Goal: Task Accomplishment & Management: Use online tool/utility

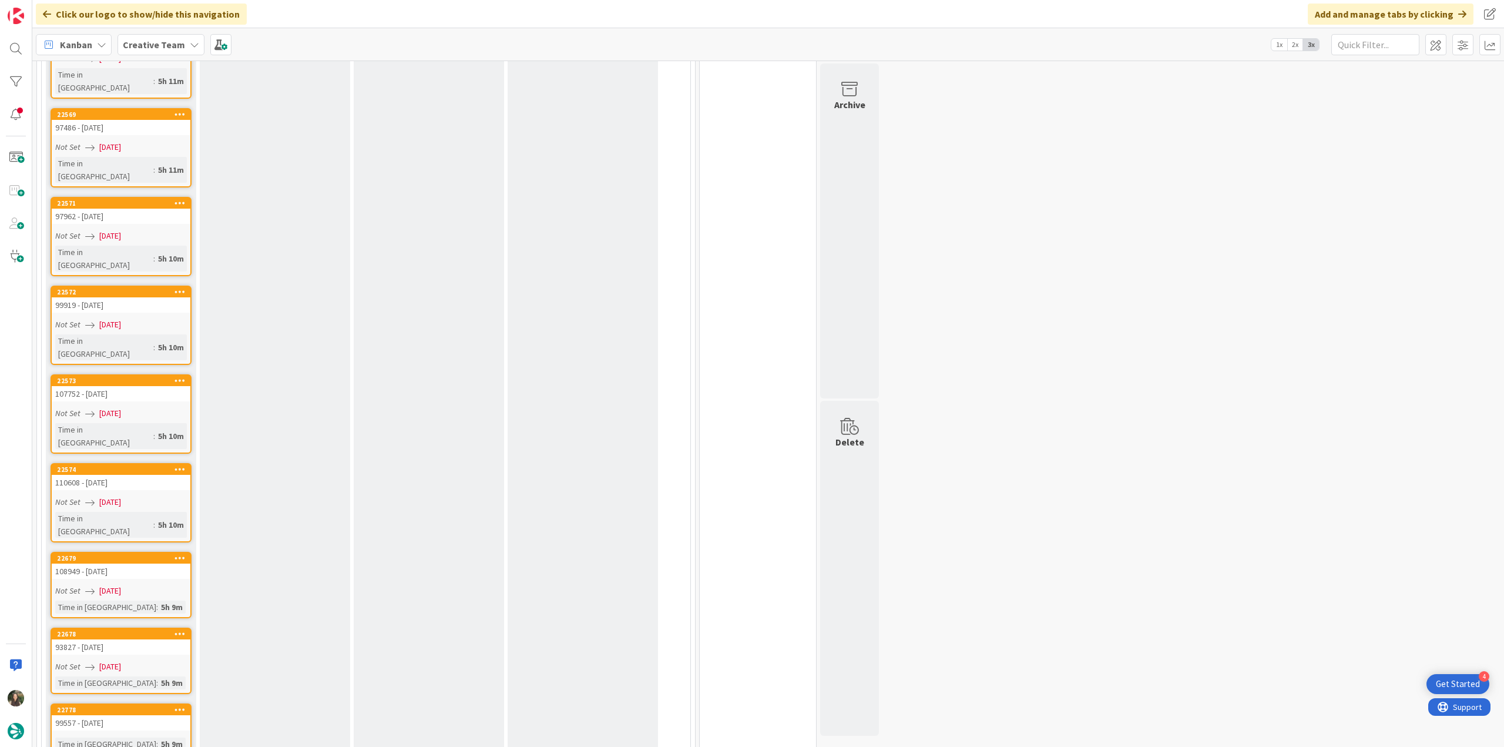
scroll to position [1527, 0]
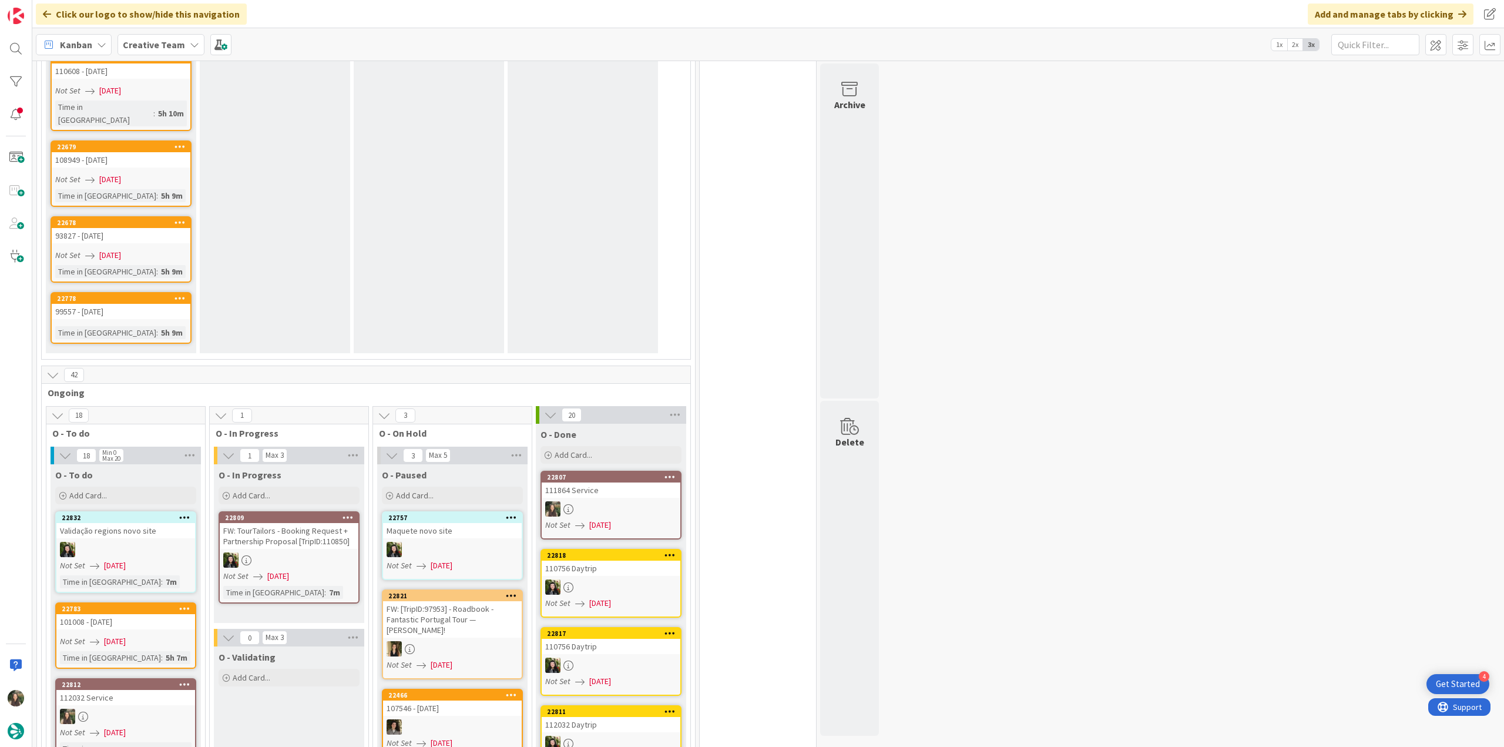
click at [167, 690] on div "112032 Service" at bounding box center [125, 697] width 139 height 15
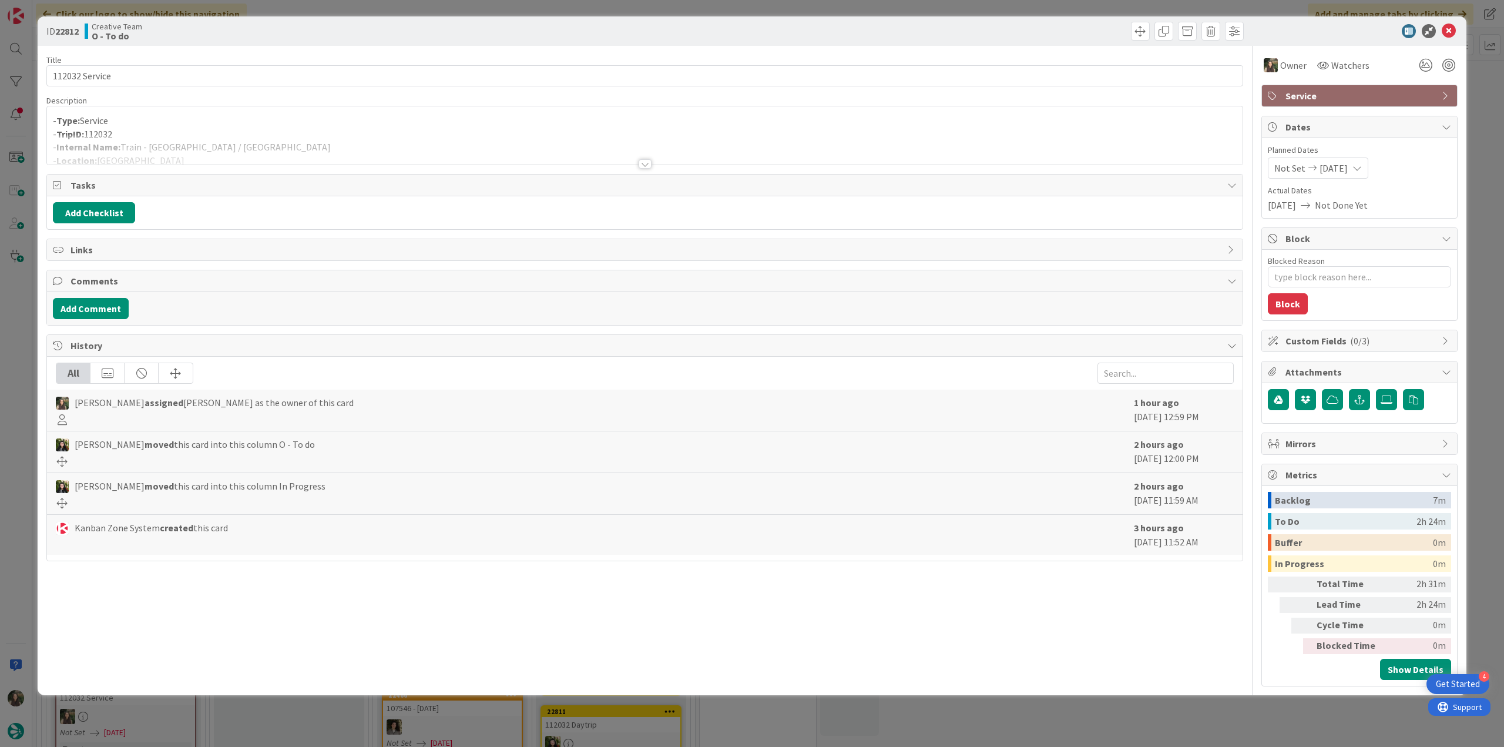
click at [14, 354] on div "ID 22812 Creative Team O - To do Title 14 / 128 112032 Service Description - Ty…" at bounding box center [752, 373] width 1504 height 747
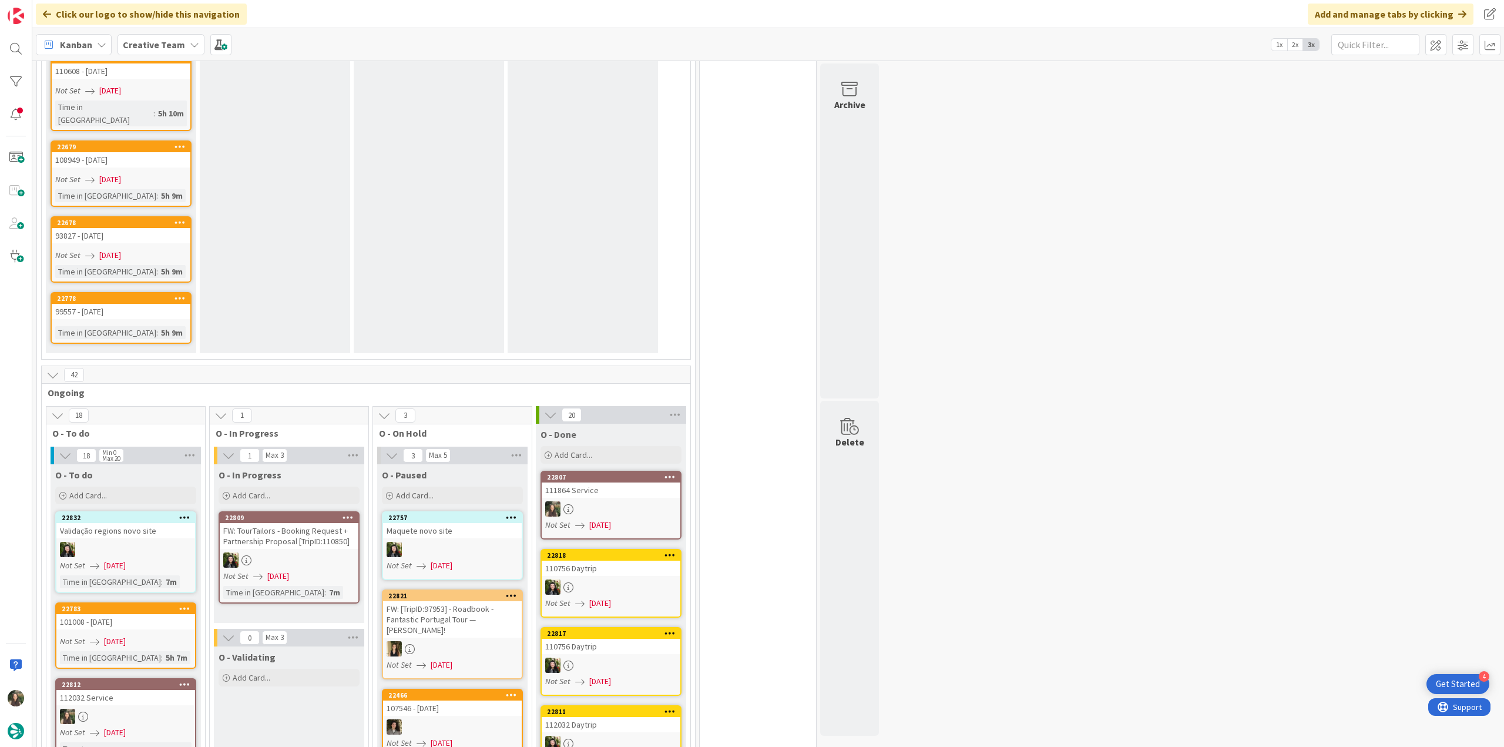
click at [27, 386] on div at bounding box center [16, 373] width 32 height 747
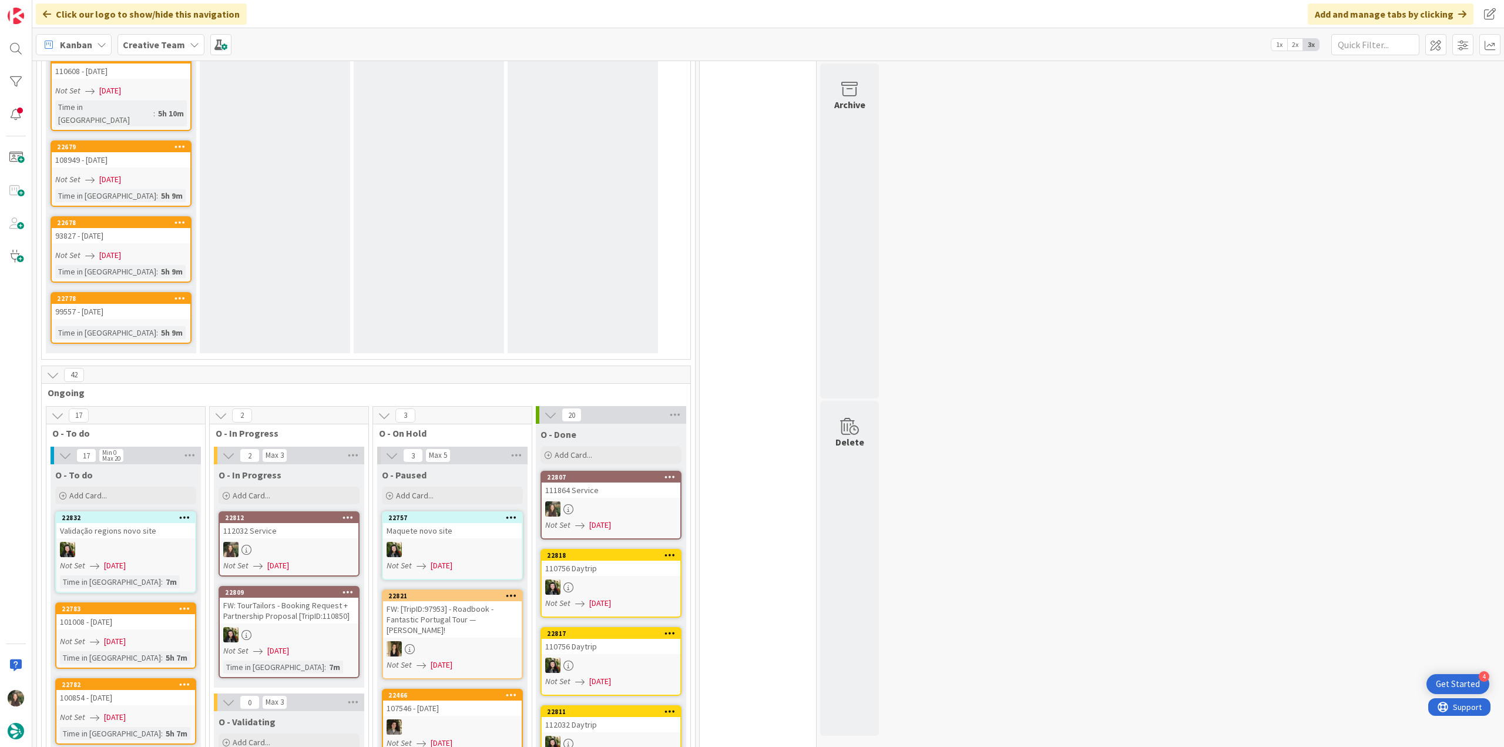
click at [290, 542] on div at bounding box center [289, 549] width 139 height 15
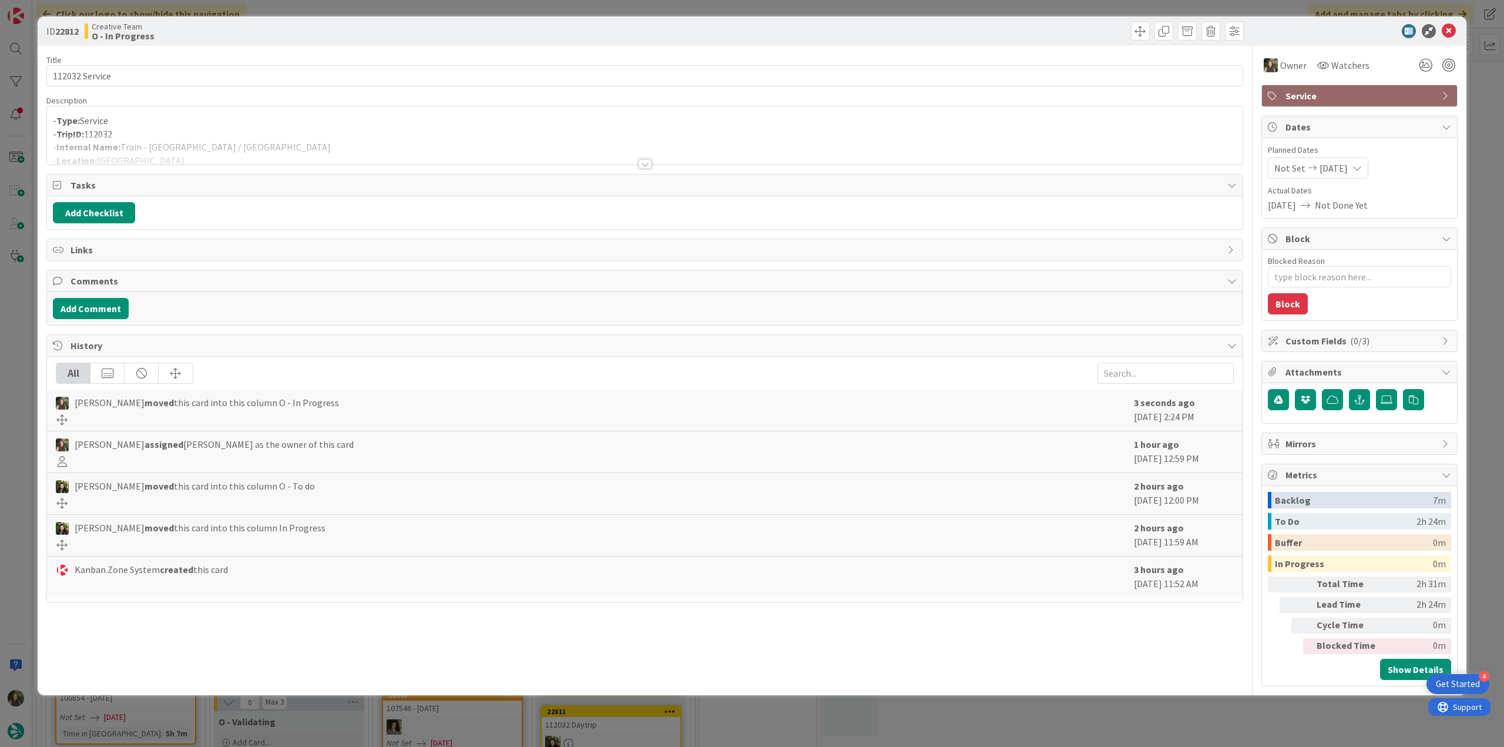
click at [226, 130] on div "- Type: Service - TripID: 112032 - Internal Name: Train - Zaragoza / Seville - …" at bounding box center [645, 135] width 1196 height 58
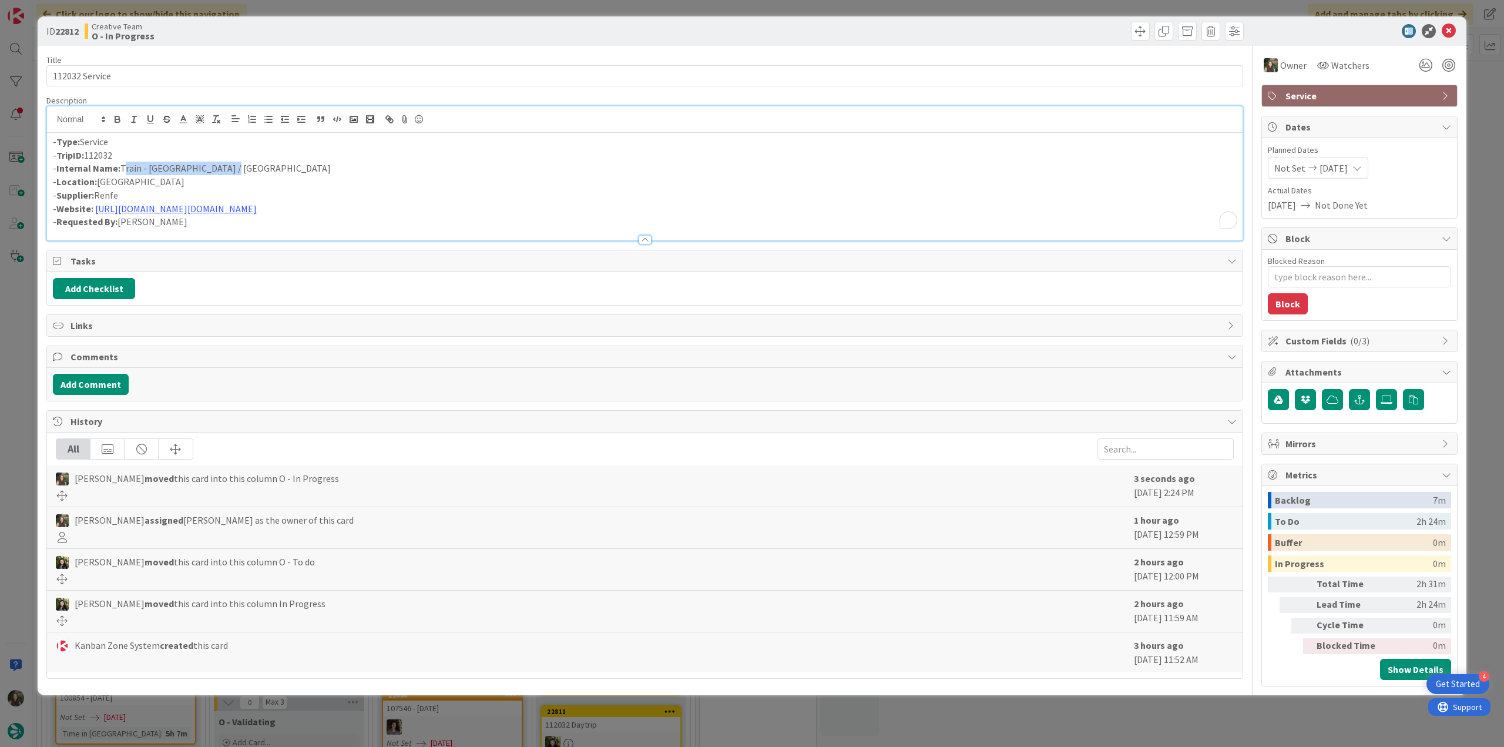
drag, startPoint x: 223, startPoint y: 163, endPoint x: 122, endPoint y: 166, distance: 101.1
click at [122, 166] on p "- Internal Name: Train - Zaragoza / Seville" at bounding box center [645, 169] width 1184 height 14
copy p "Train - Zaragoza / Seville"
click at [241, 179] on p "- Location: Zaragoza" at bounding box center [645, 182] width 1184 height 14
drag, startPoint x: 221, startPoint y: 166, endPoint x: 122, endPoint y: 166, distance: 98.7
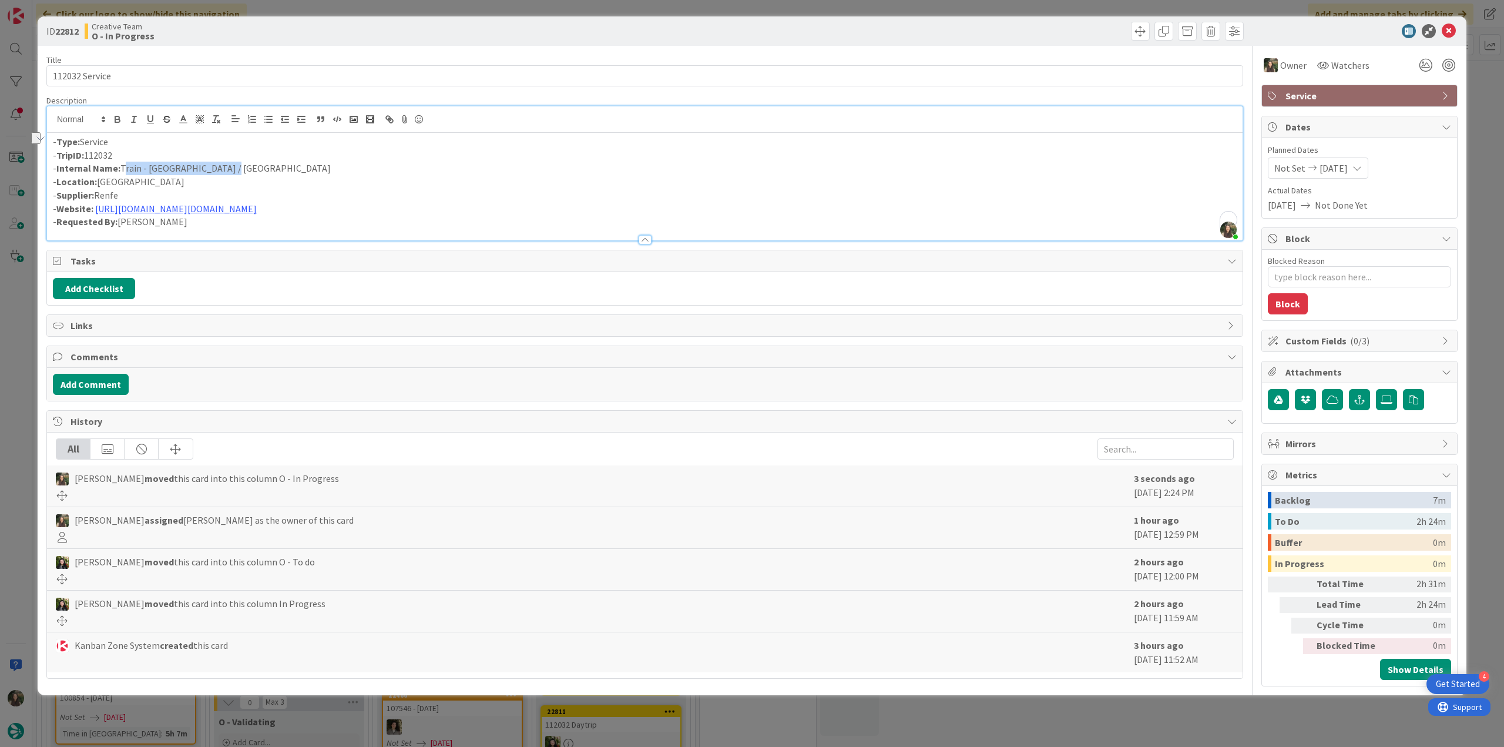
click at [122, 166] on p "- Internal Name: Train - Zaragoza / Seville" at bounding box center [645, 169] width 1184 height 14
copy p "Train - Zaragoza / Seville"
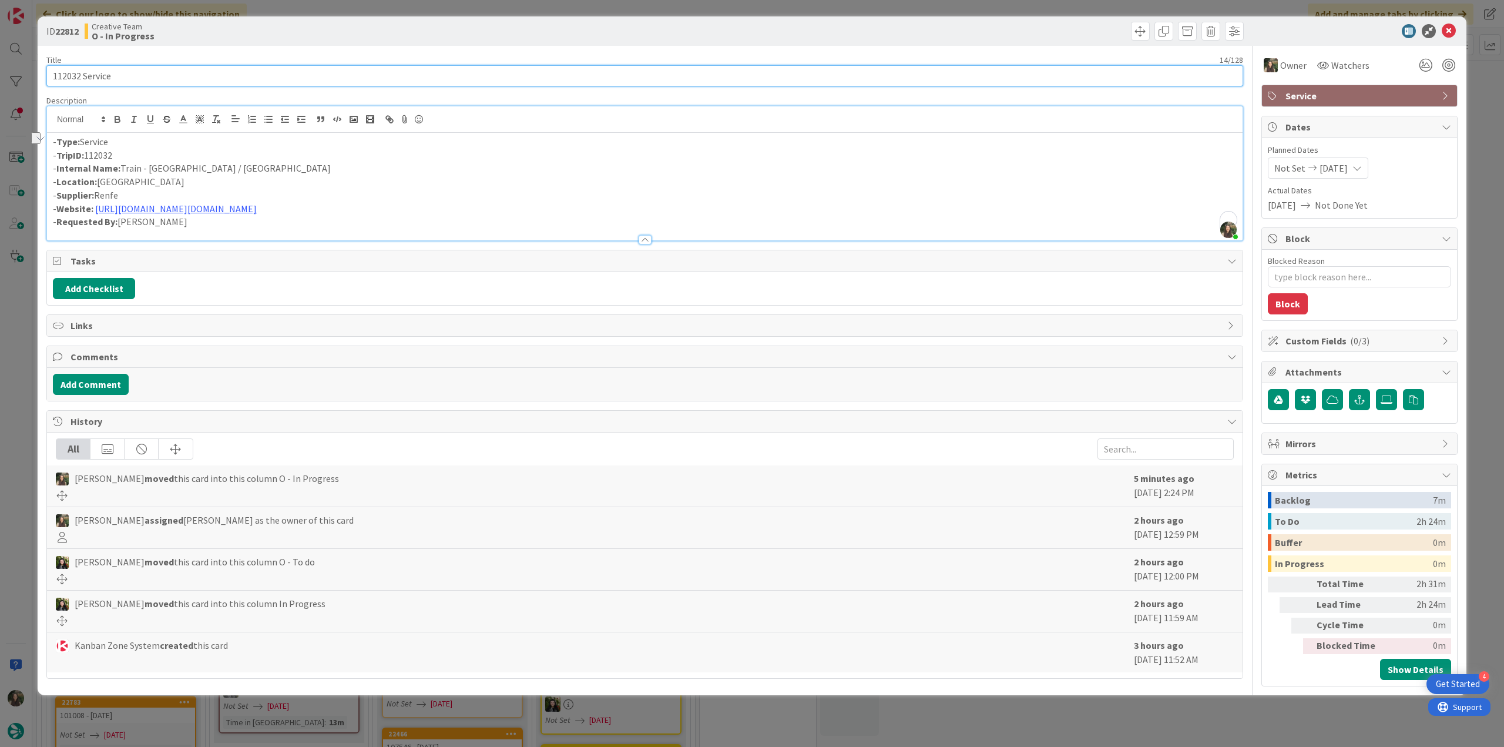
drag, startPoint x: 114, startPoint y: 72, endPoint x: 41, endPoint y: 73, distance: 72.9
click at [42, 73] on div "ID 22812 Creative Team O - In Progress Title 14 / 128 112032 Service Descriptio…" at bounding box center [752, 355] width 1429 height 679
drag, startPoint x: 221, startPoint y: 166, endPoint x: 152, endPoint y: 164, distance: 69.9
click at [152, 164] on p "- Internal Name: Train - Zaragoza / Seville" at bounding box center [645, 169] width 1184 height 14
click at [19, 336] on div "ID 22812 Creative Team O - In Progress Title 14 / 128 112032 Service Descriptio…" at bounding box center [752, 373] width 1504 height 747
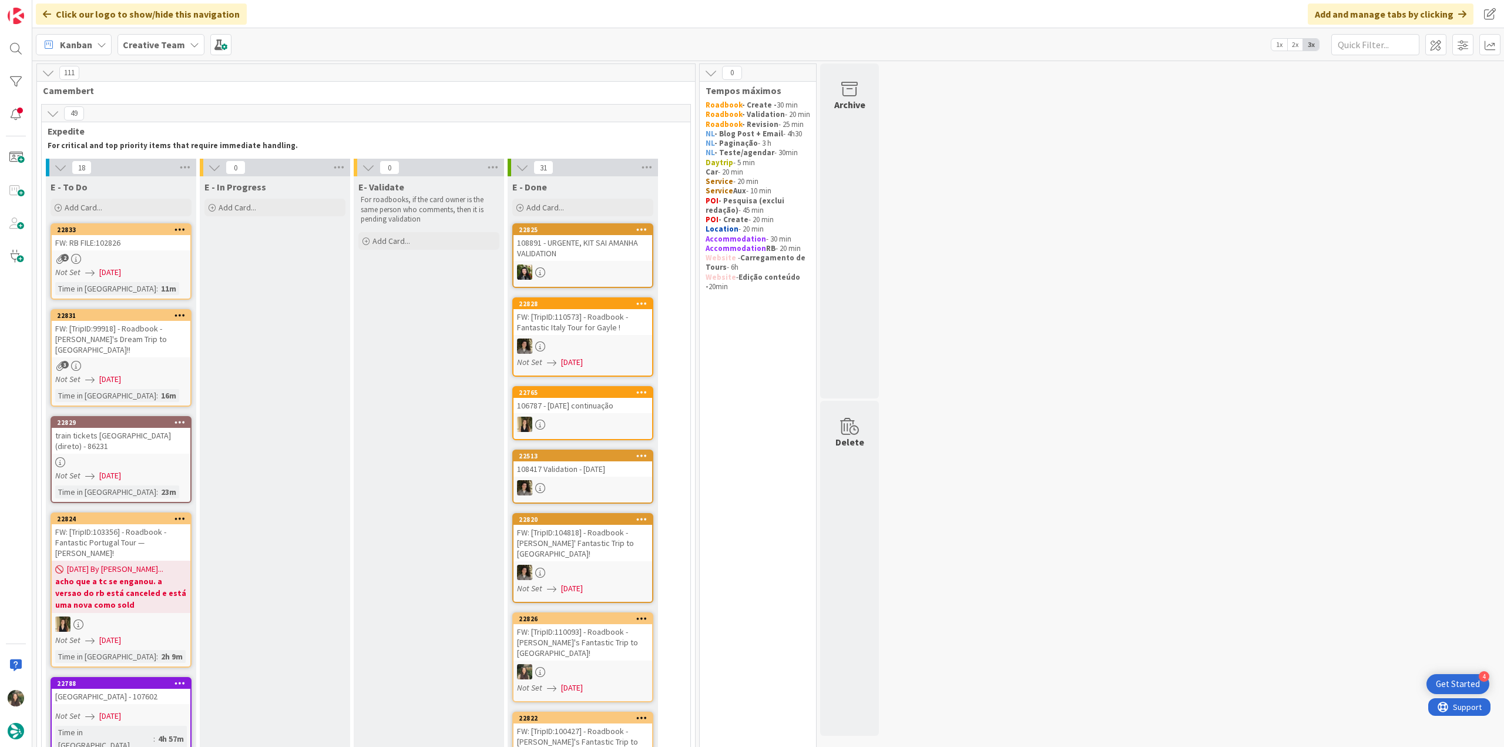
click at [172, 262] on div "2" at bounding box center [121, 259] width 139 height 10
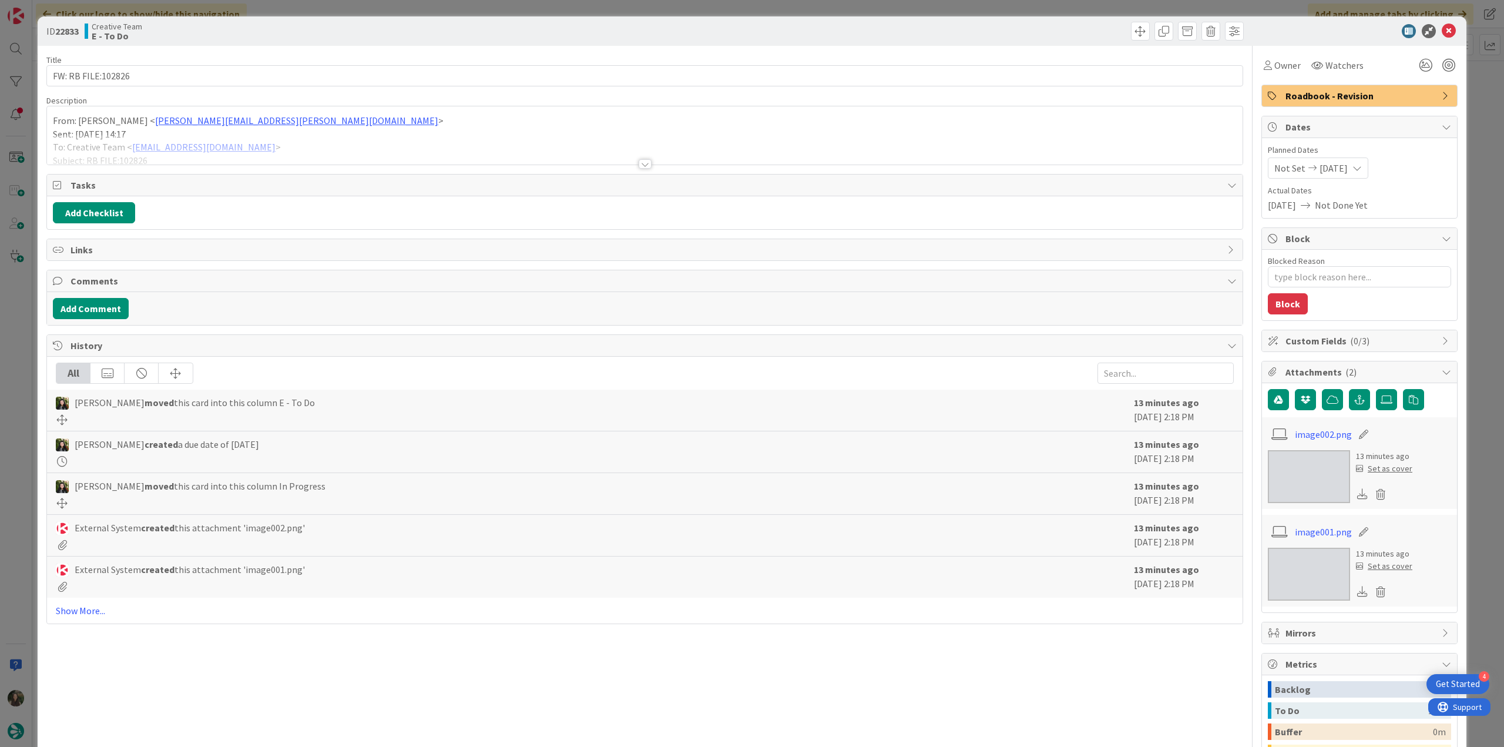
click at [28, 319] on div "ID 22833 Creative Team E - To Do Title 18 / 128 FW: RB FILE:102826 Description …" at bounding box center [752, 373] width 1504 height 747
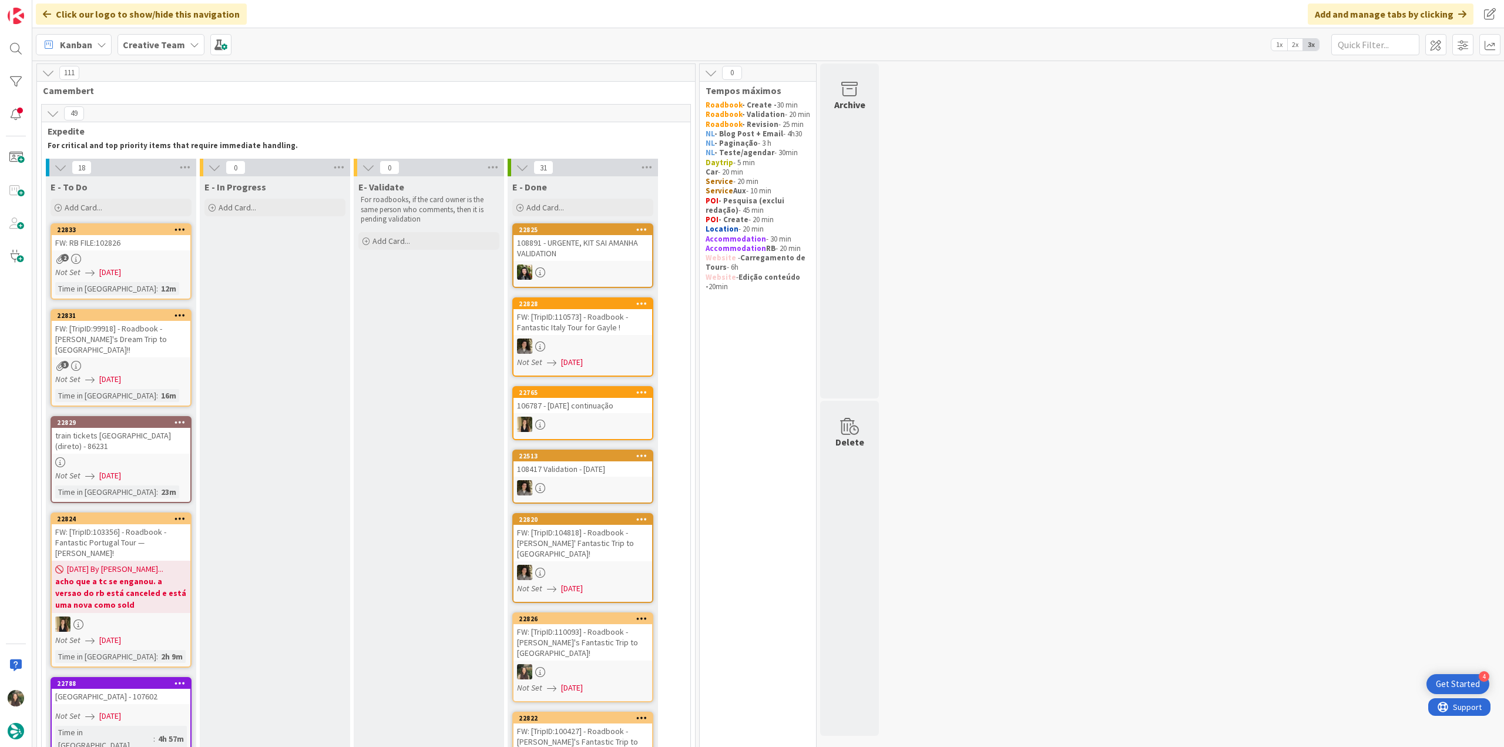
click at [152, 434] on link "22829 train tickets Aix / Nice (direto) - 86231 Not Set 09/10/2025 Time in Colu…" at bounding box center [121, 459] width 141 height 87
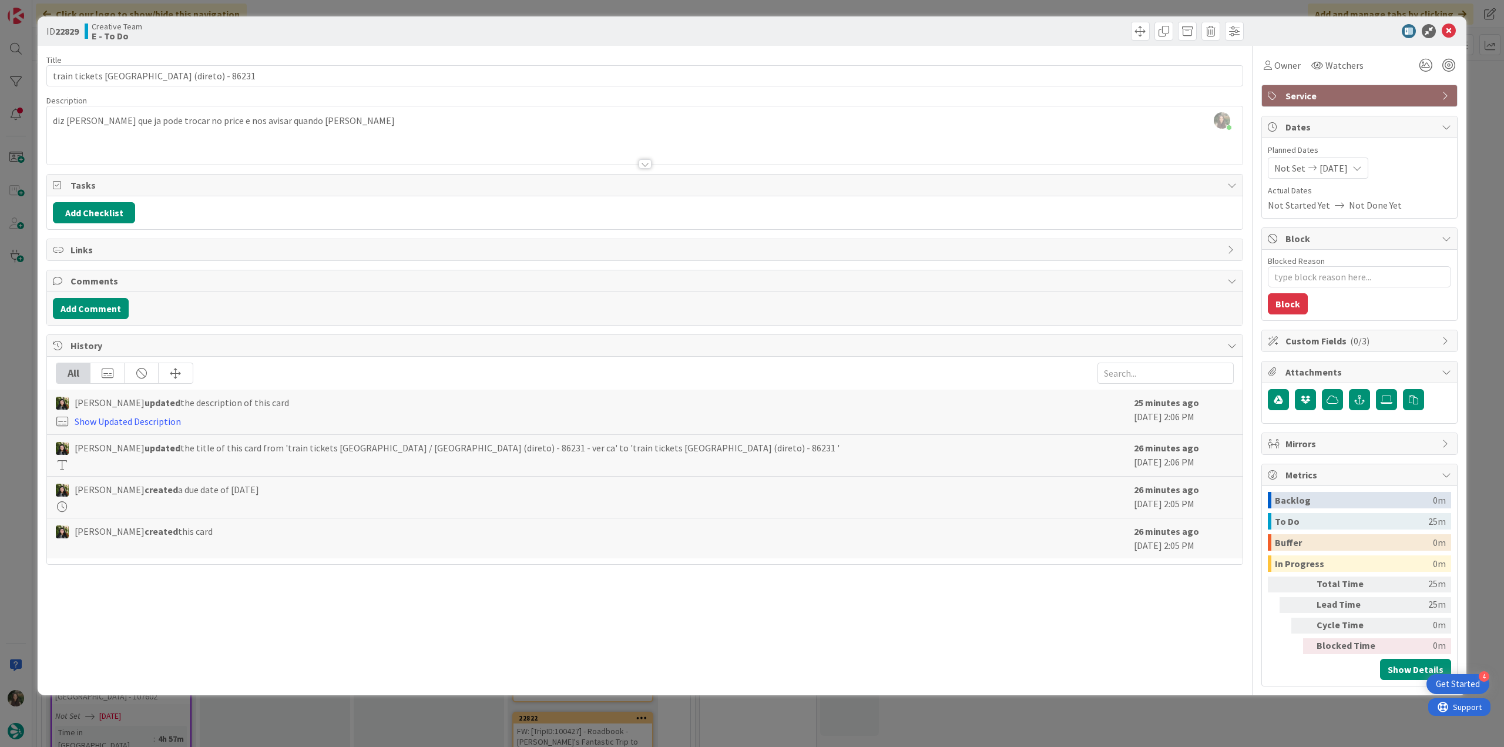
click at [271, 137] on div at bounding box center [645, 150] width 1196 height 30
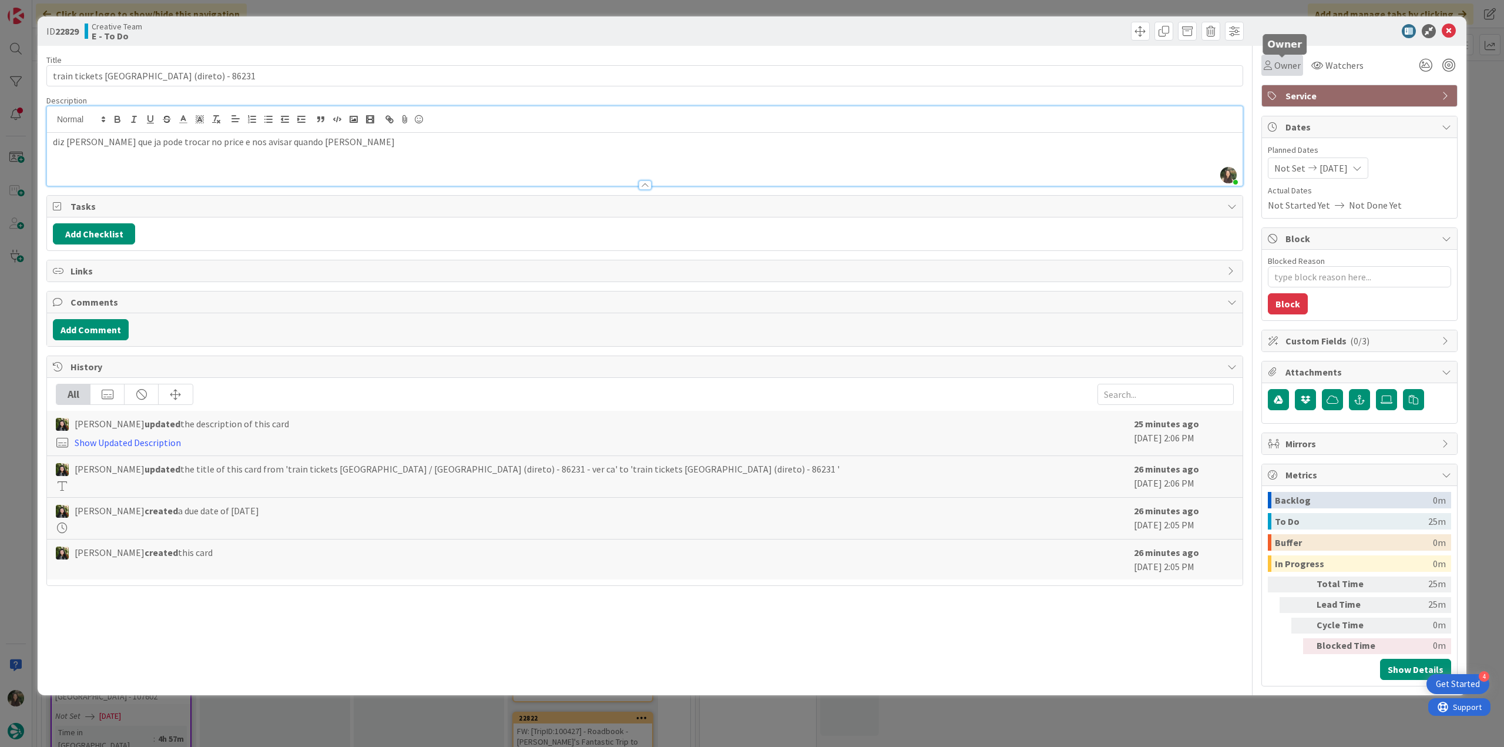
click at [1277, 66] on span "Owner" at bounding box center [1287, 65] width 26 height 14
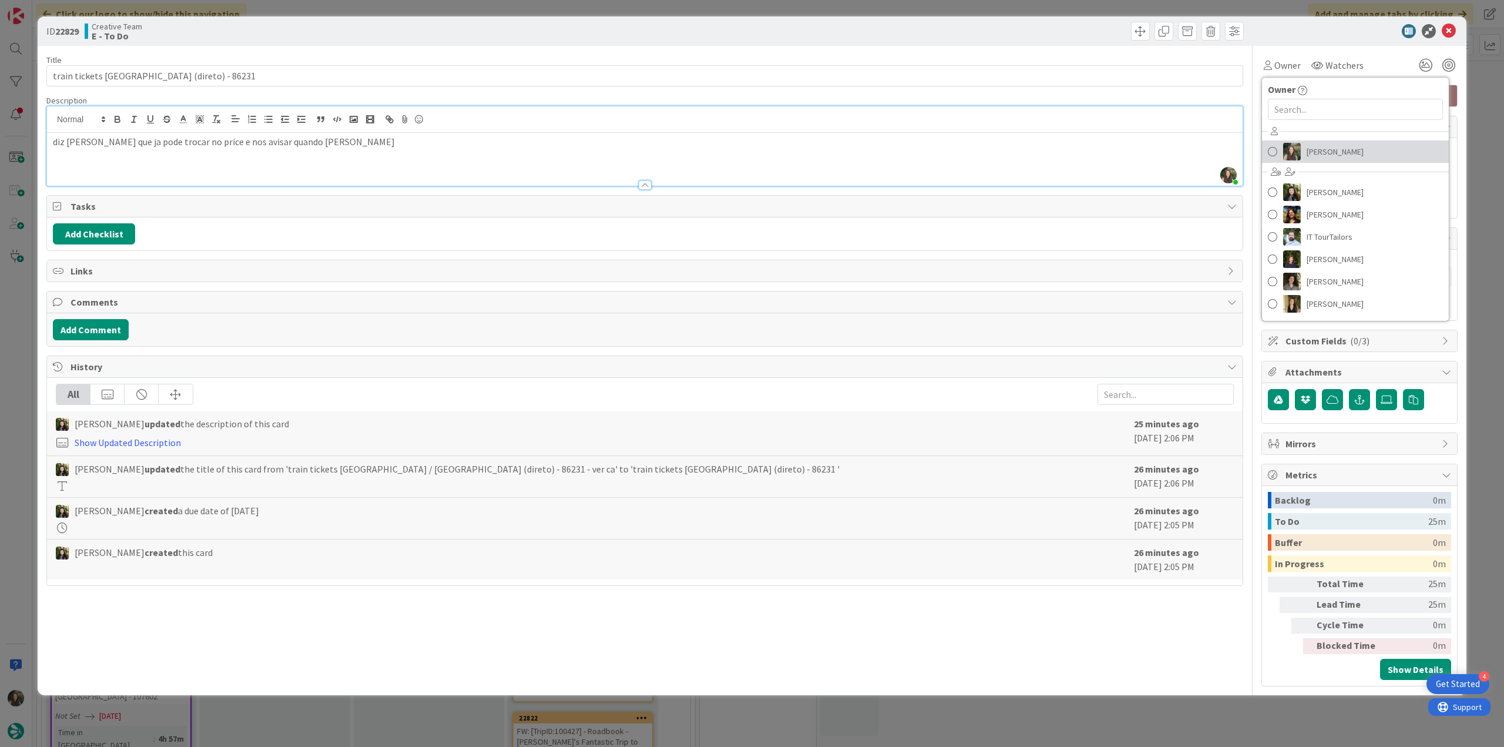
click at [1327, 144] on span "Inês Gonçalves" at bounding box center [1335, 152] width 57 height 18
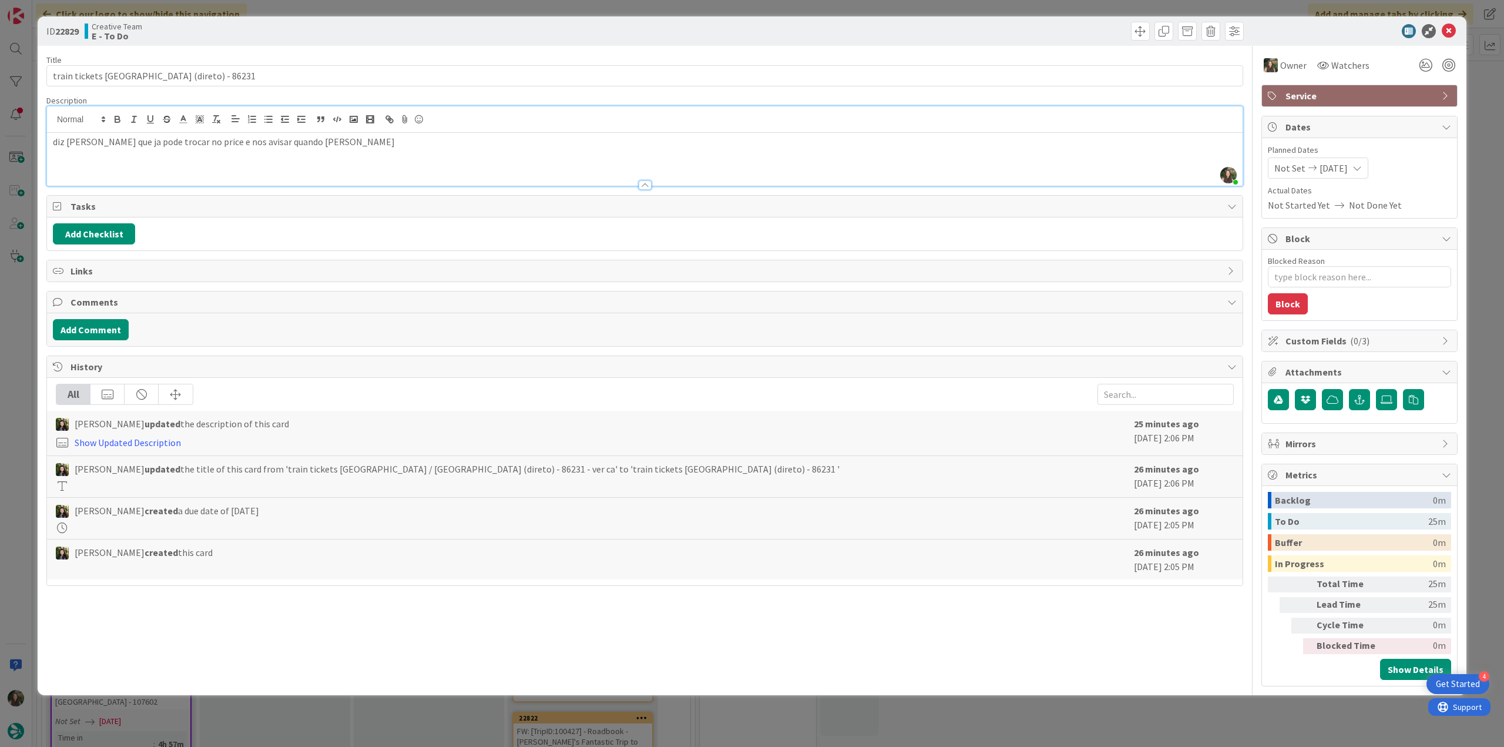
click at [1473, 108] on div "ID 22829 Creative Team E - To Do Title 42 / 128 train tickets Aix / Nice (diret…" at bounding box center [752, 373] width 1504 height 747
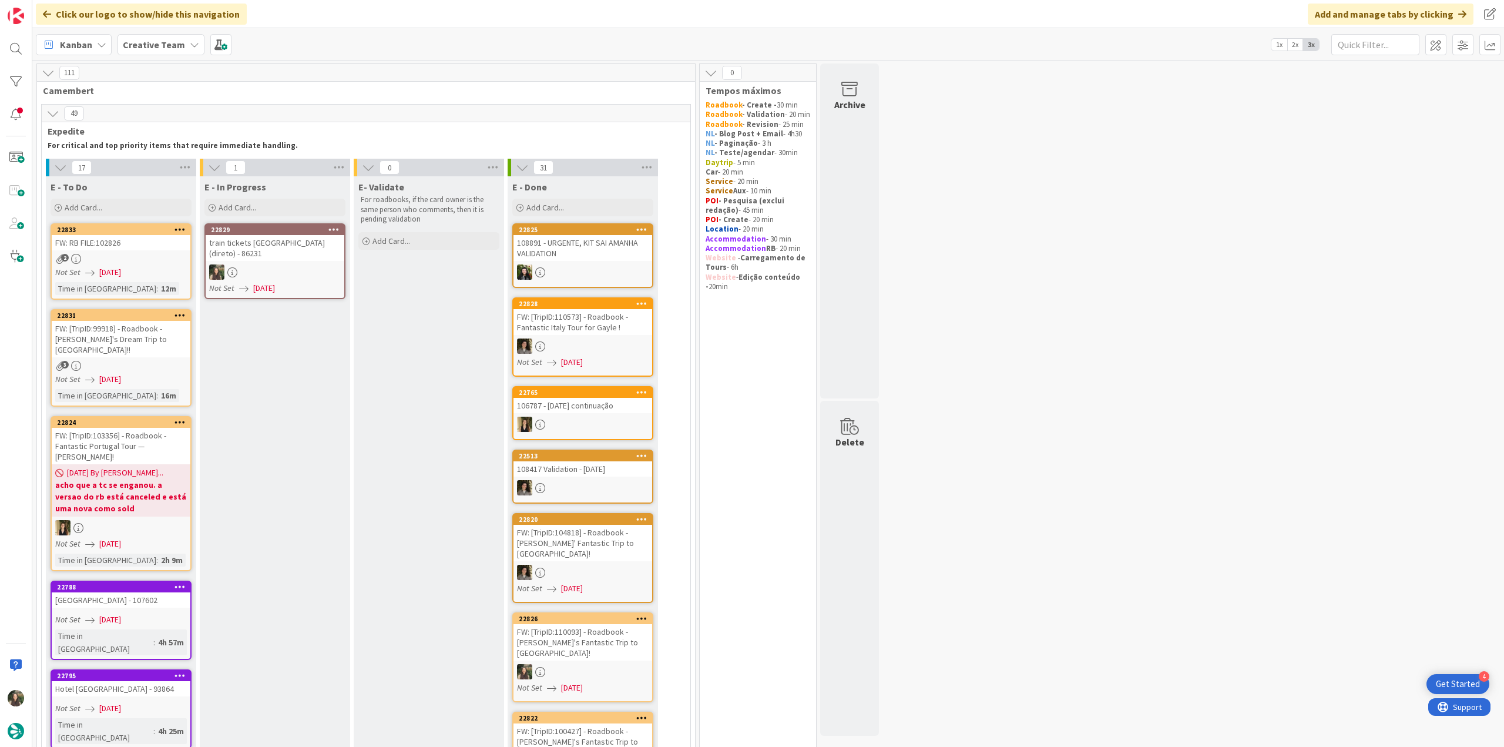
click at [290, 265] on div at bounding box center [275, 271] width 139 height 15
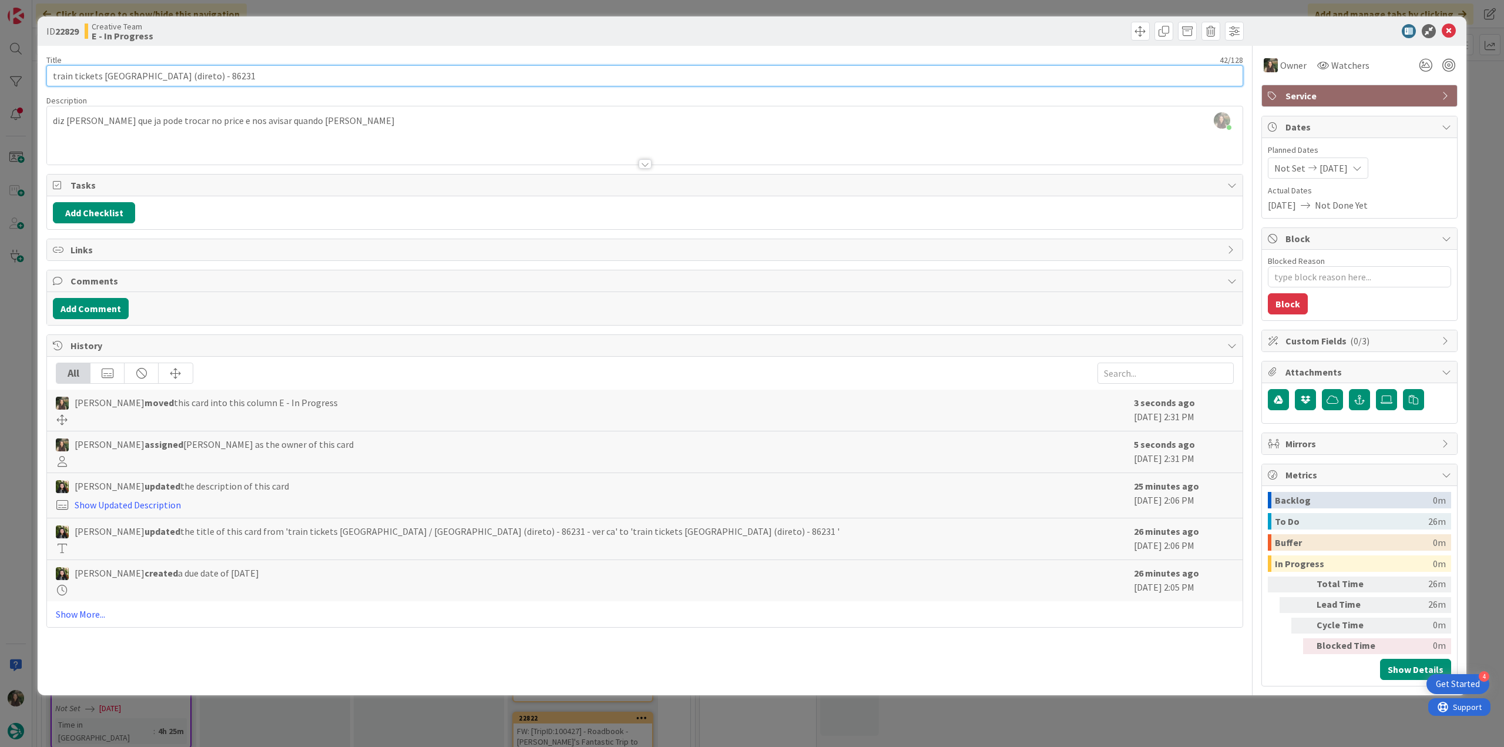
drag, startPoint x: 51, startPoint y: 74, endPoint x: 137, endPoint y: 75, distance: 87.0
click at [137, 75] on input "train tickets Aix / Nice (direto) - 86231" at bounding box center [644, 75] width 1197 height 21
click at [28, 388] on div "ID 22829 Creative Team E - In Progress Title 42 / 128 train tickets Aix / Nice …" at bounding box center [752, 373] width 1504 height 747
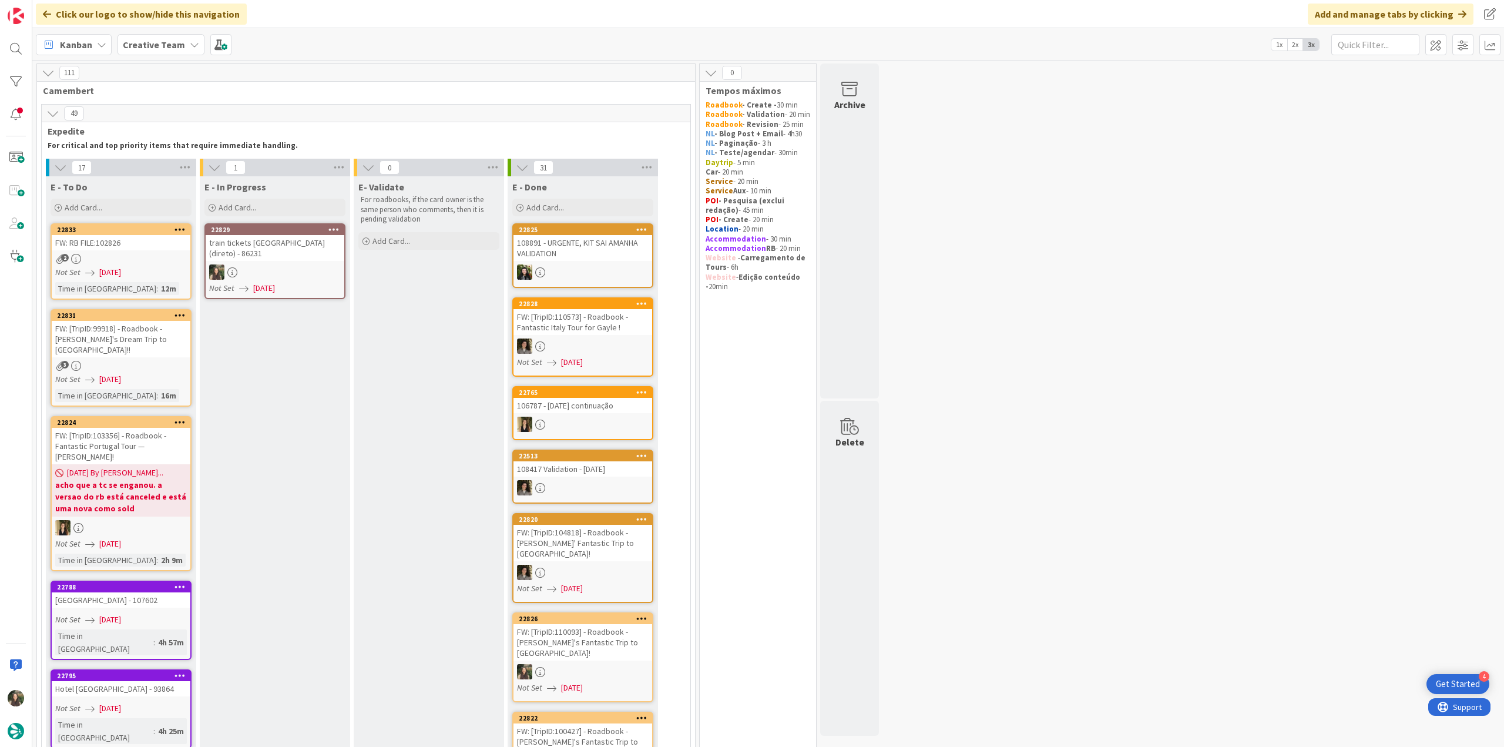
click at [301, 282] on div "Not Set 09/10/2025" at bounding box center [276, 288] width 135 height 12
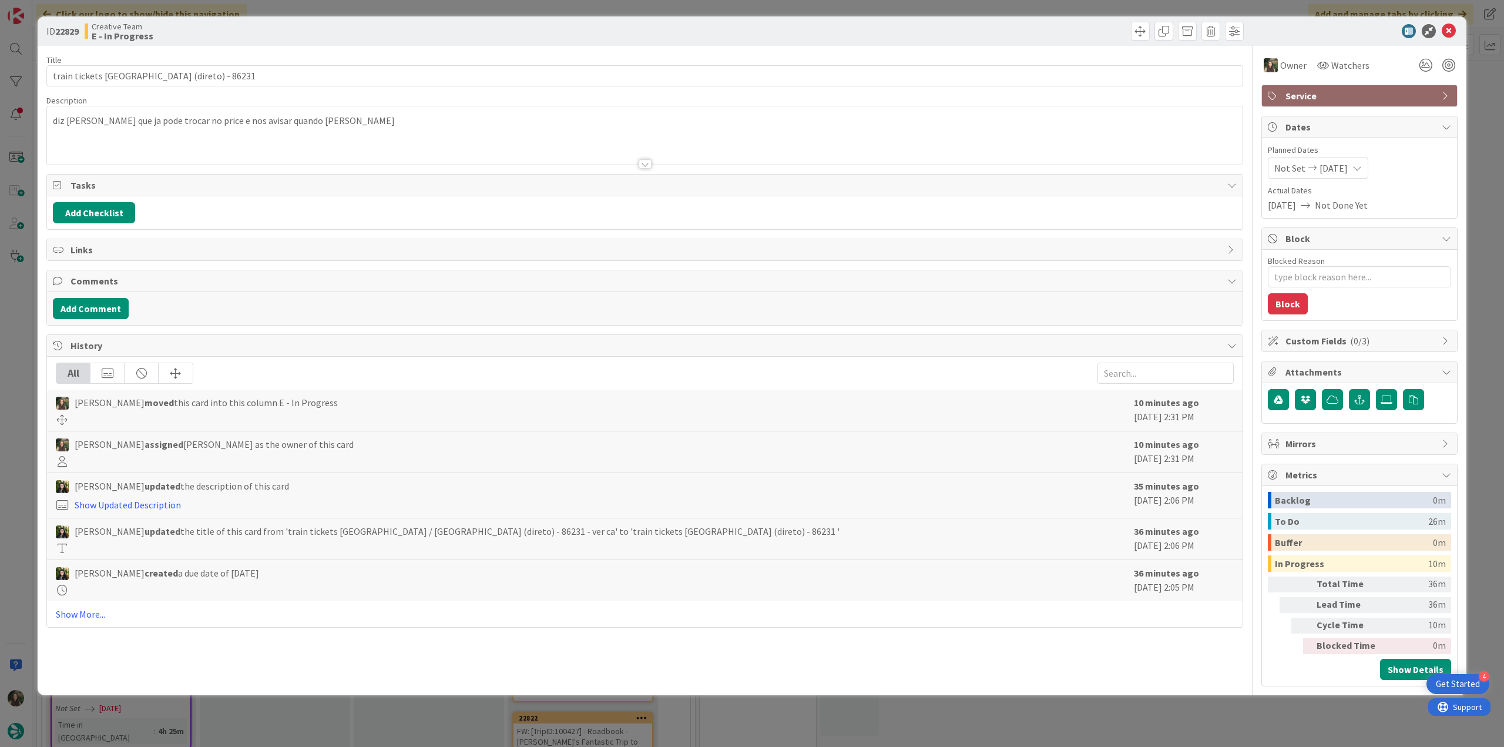
click at [1116, 708] on div "ID 22829 Creative Team E - In Progress Title 42 / 128 train tickets Aix / Nice …" at bounding box center [752, 373] width 1504 height 747
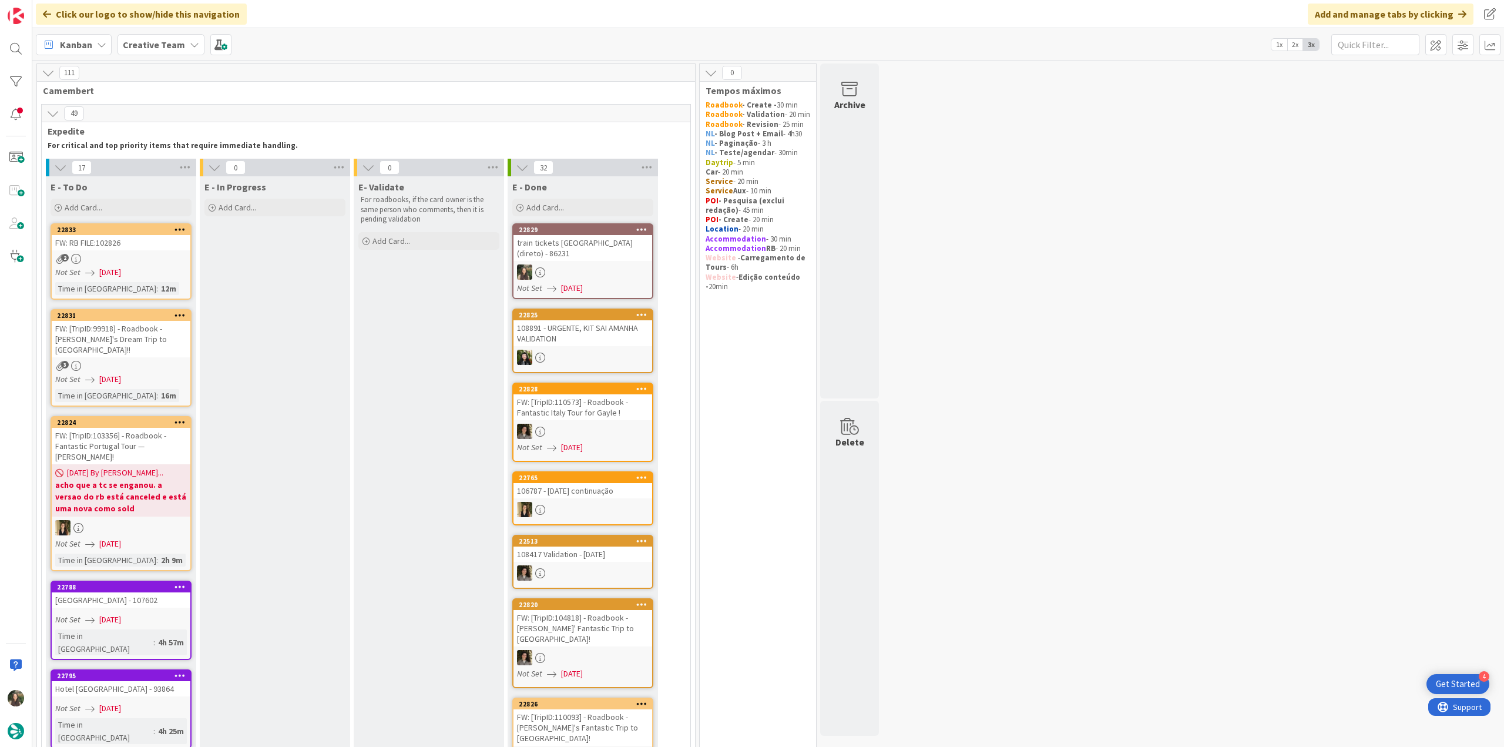
click at [141, 251] on link "22833 FW: RB FILE:102826 2 Not Set 09/10/2025 Time in Column : 12m" at bounding box center [121, 261] width 141 height 76
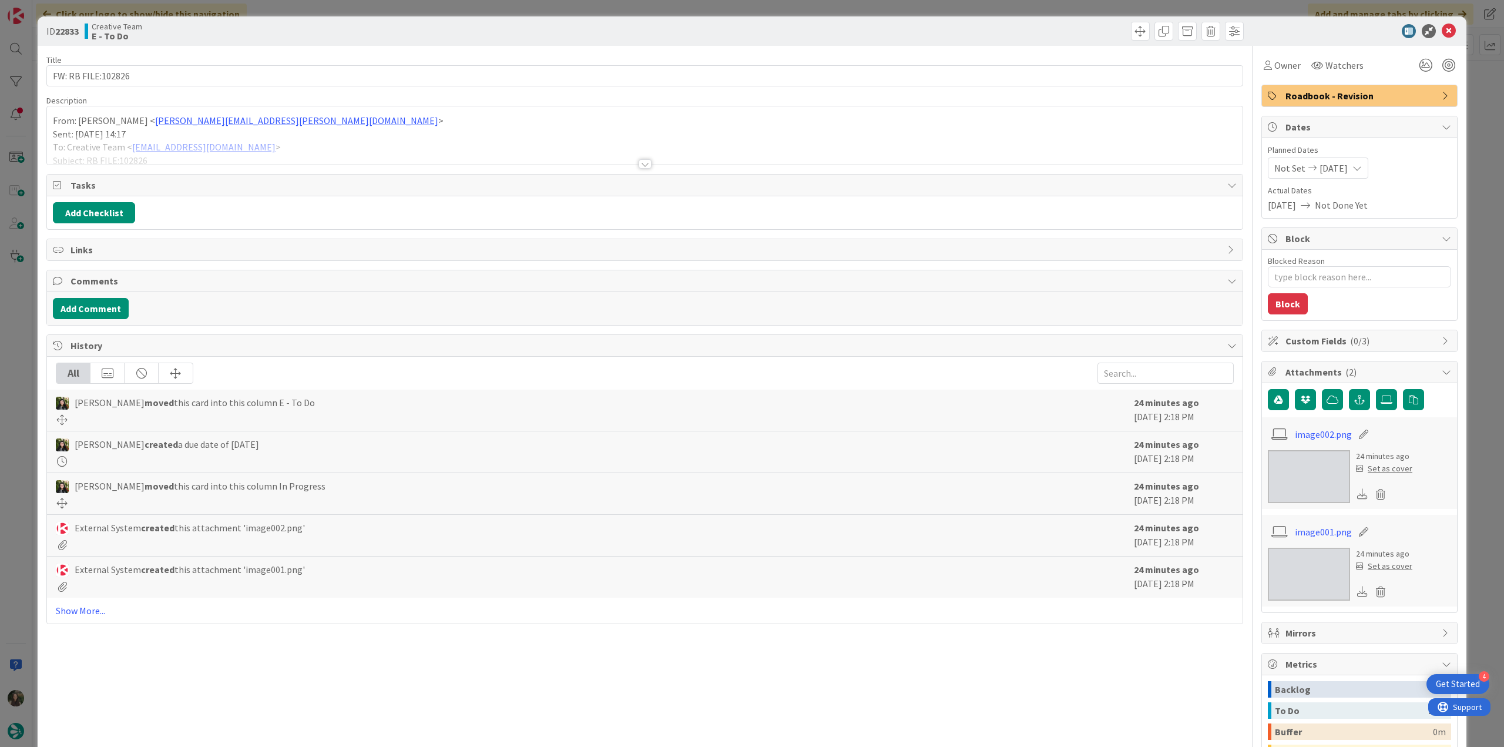
click at [329, 140] on div at bounding box center [645, 150] width 1196 height 30
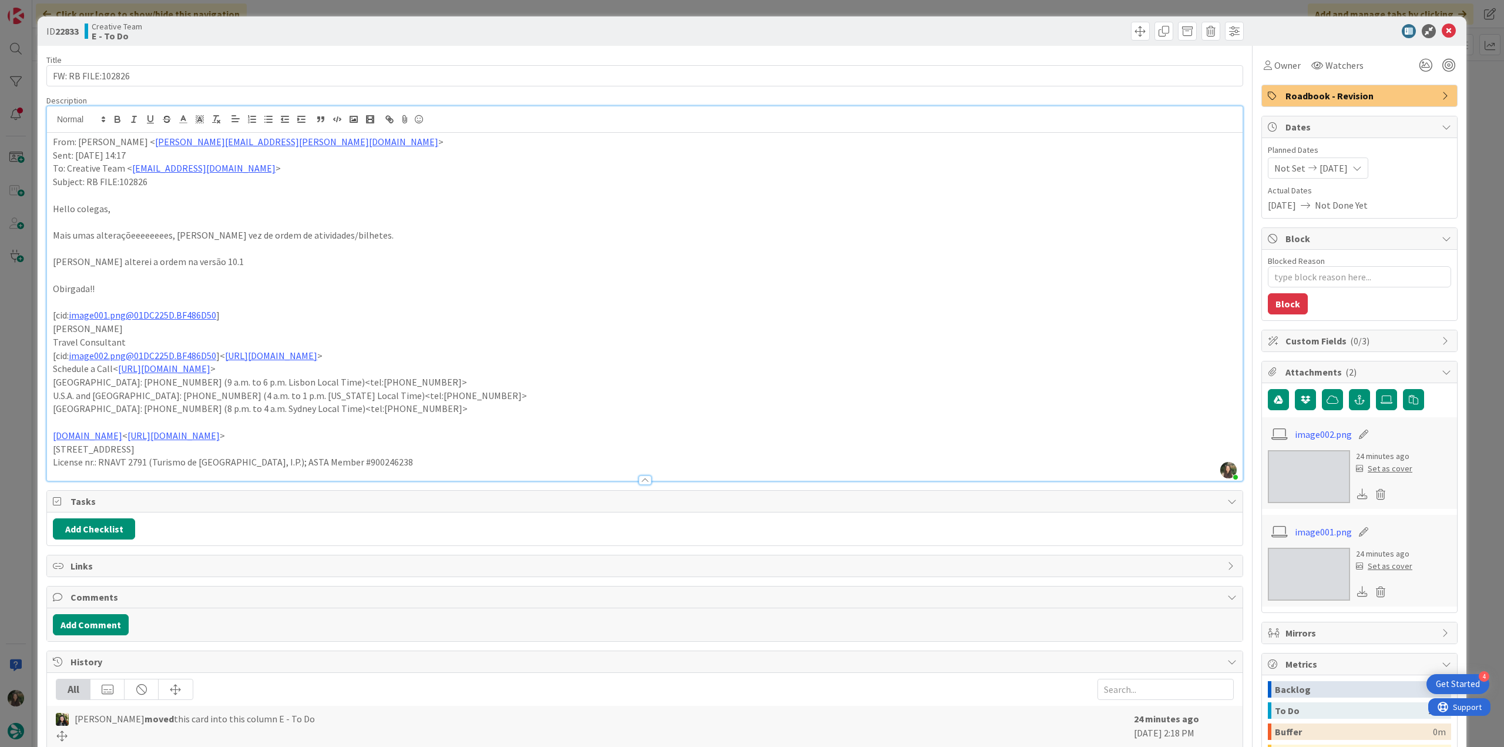
click at [12, 345] on div "ID 22833 Creative Team E - To Do Title 18 / 128 FW: RB FILE:102826 Description …" at bounding box center [752, 373] width 1504 height 747
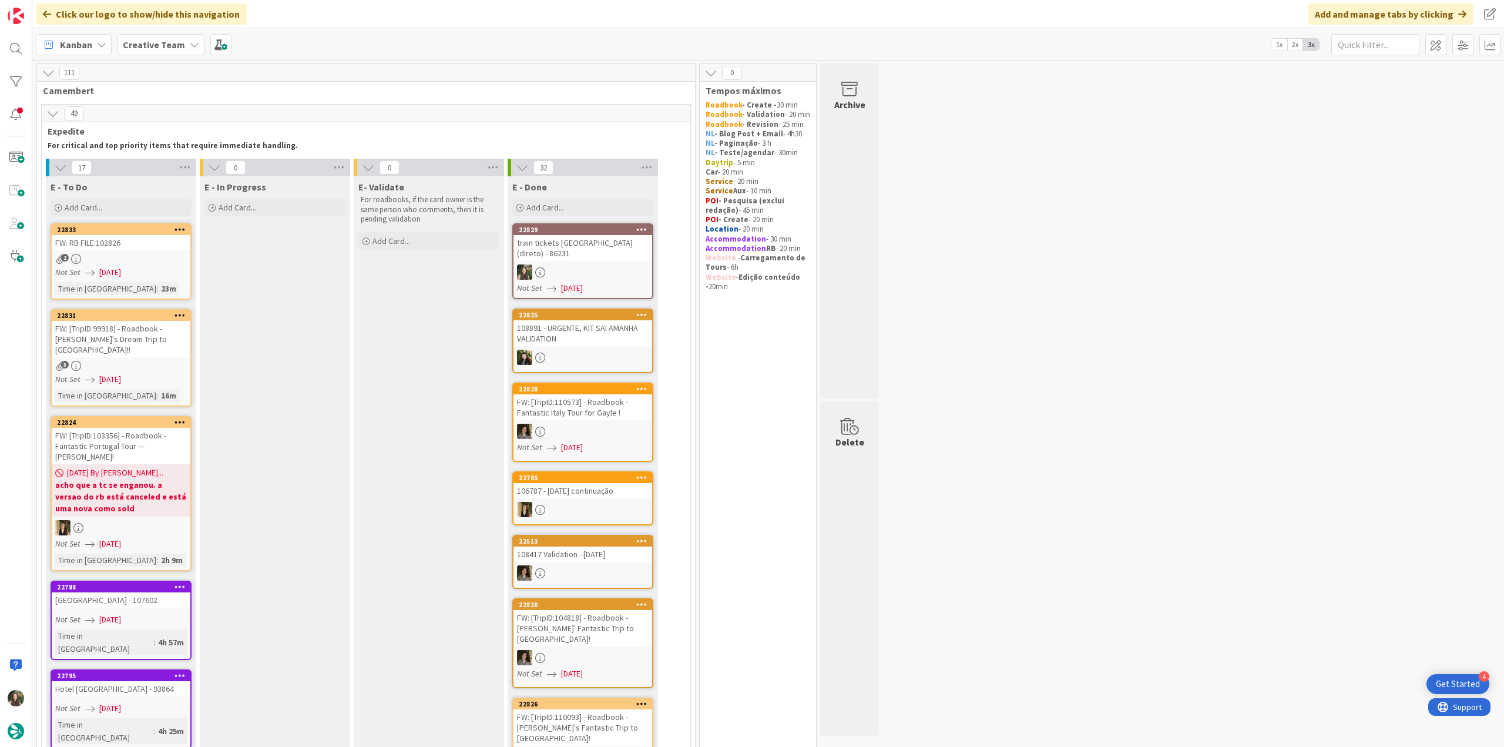
click at [164, 345] on div "FW: [TripID:99918] - Roadbook - David's Dream Trip to Italy!!" at bounding box center [121, 339] width 139 height 36
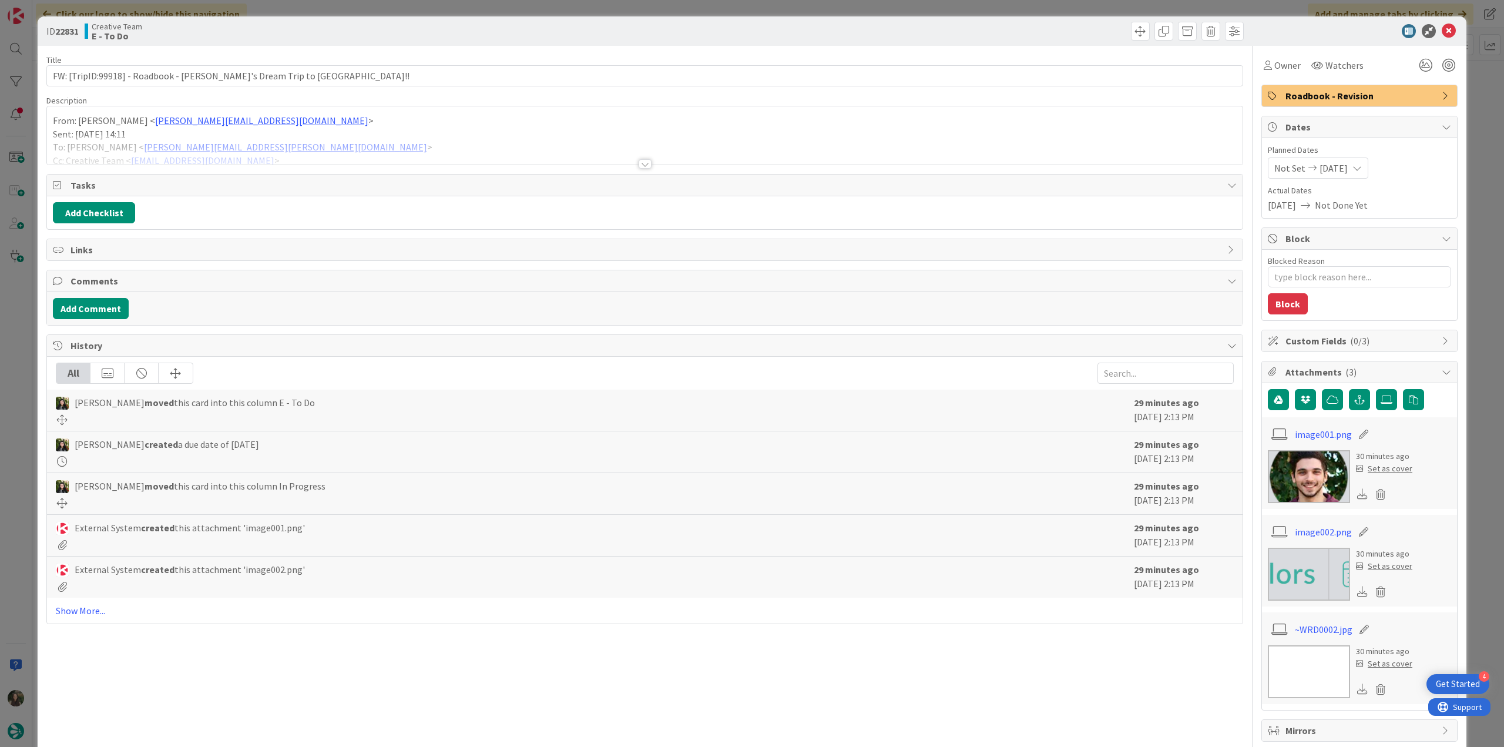
click at [340, 151] on div at bounding box center [645, 150] width 1196 height 30
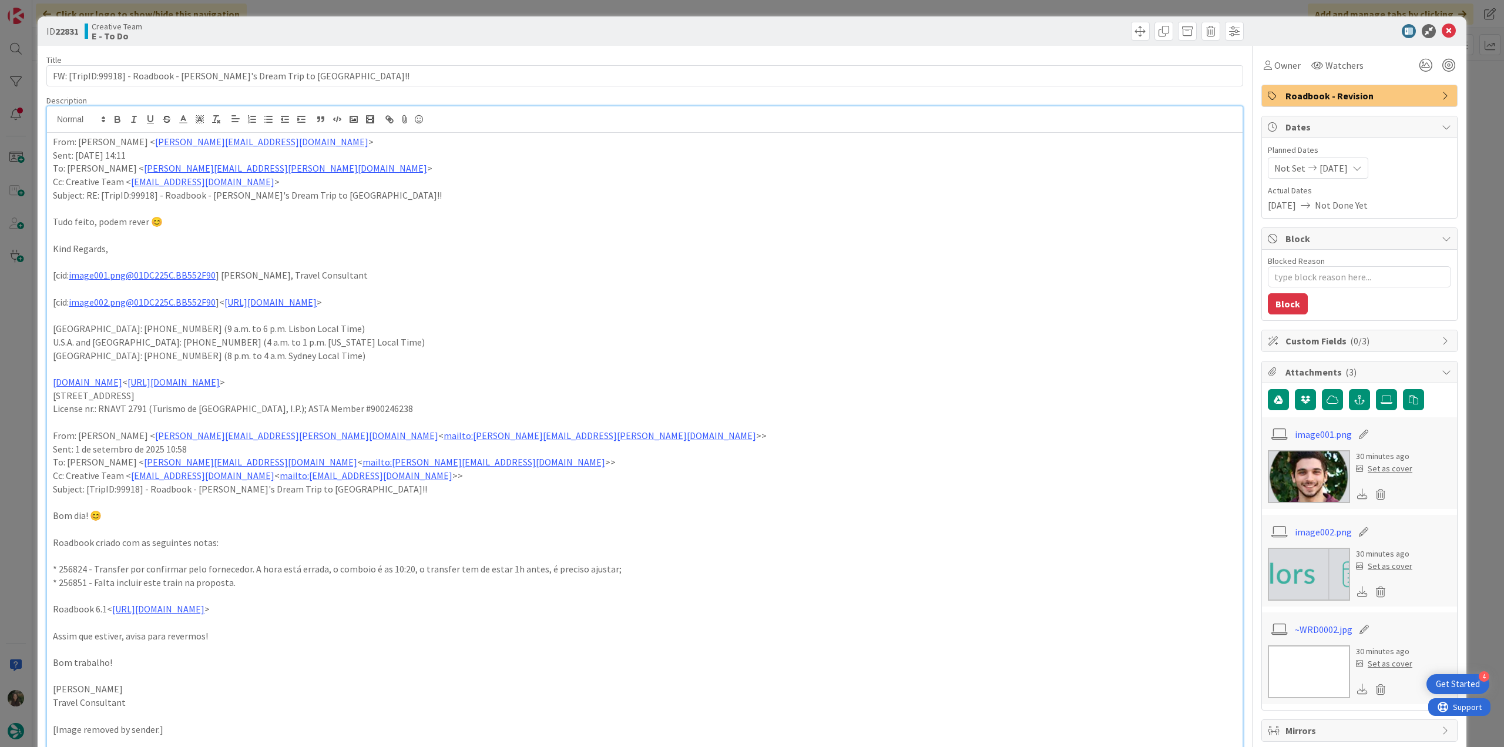
click at [24, 310] on div "ID 22831 Creative Team E - To Do Title 61 / 128 FW: [TripID:99918] - Roadbook -…" at bounding box center [752, 373] width 1504 height 747
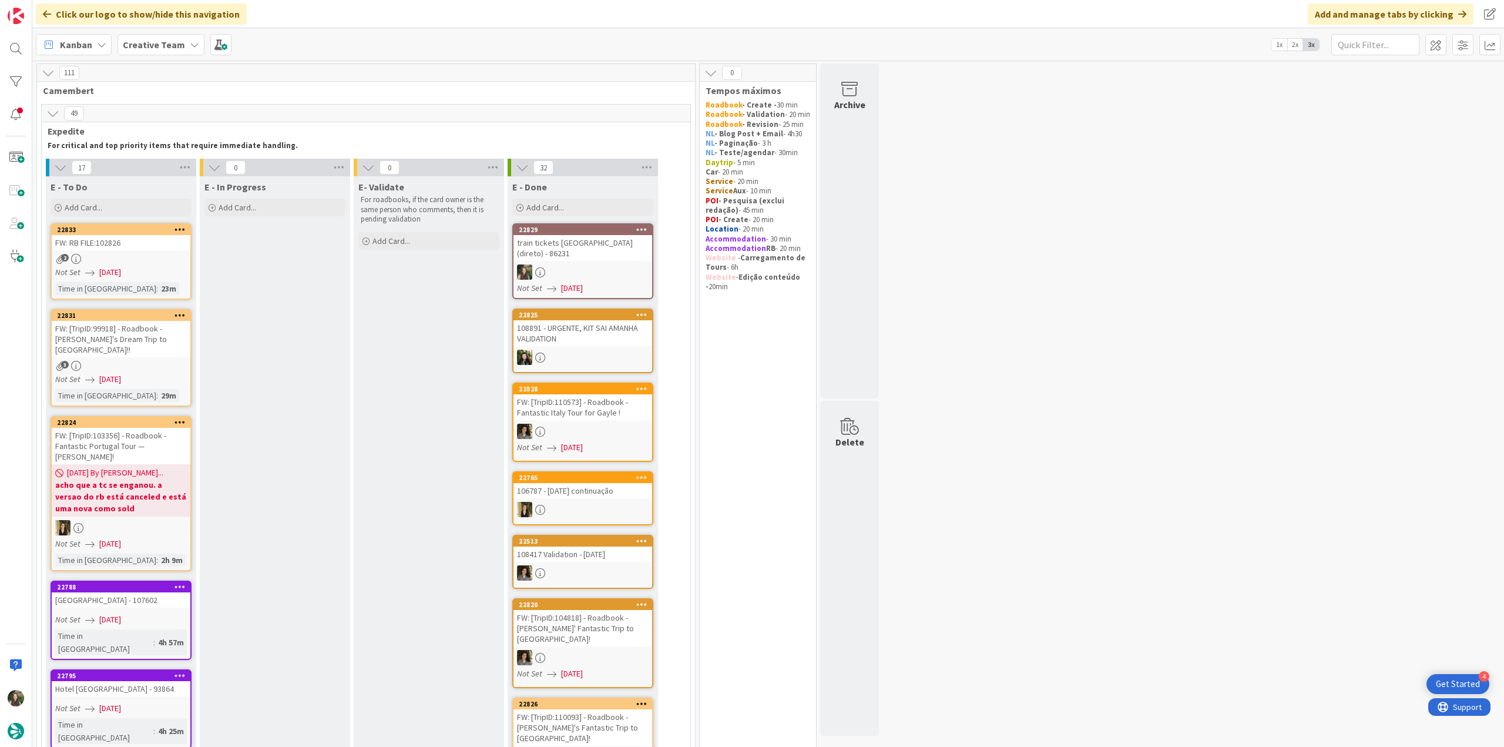
click at [147, 256] on div "2" at bounding box center [121, 259] width 139 height 10
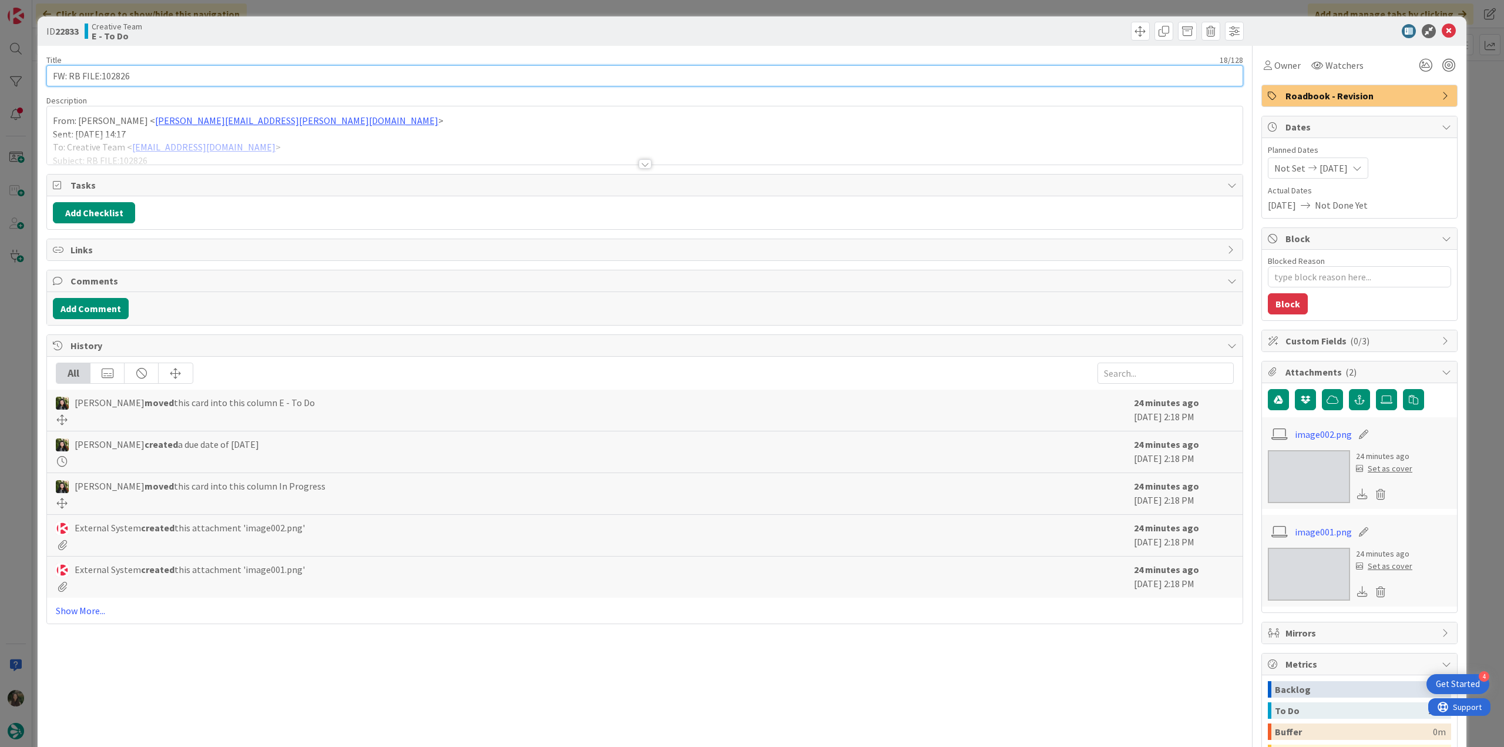
click at [117, 76] on input "FW: RB FILE:102826" at bounding box center [644, 75] width 1197 height 21
click at [274, 142] on div at bounding box center [645, 150] width 1196 height 30
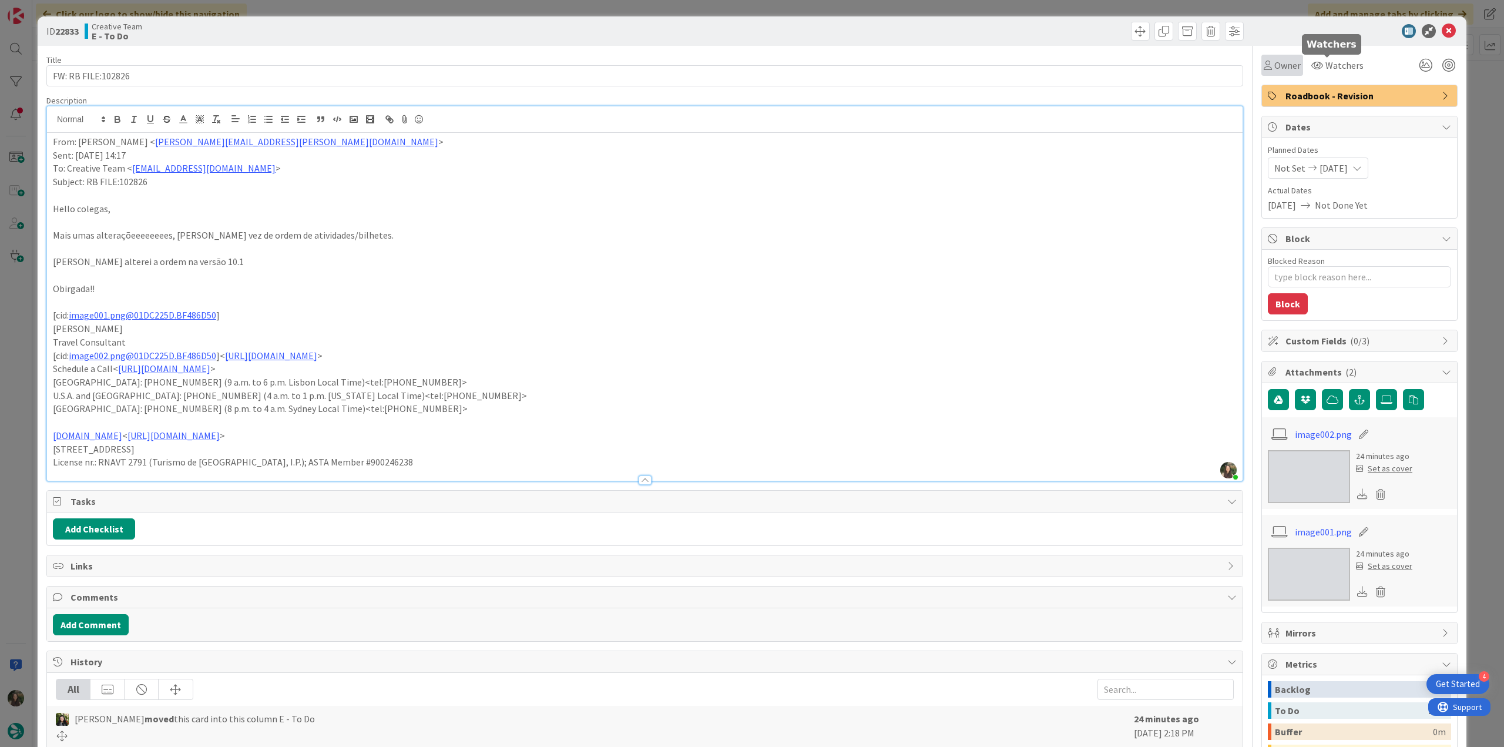
click at [1287, 61] on span "Owner" at bounding box center [1287, 65] width 26 height 14
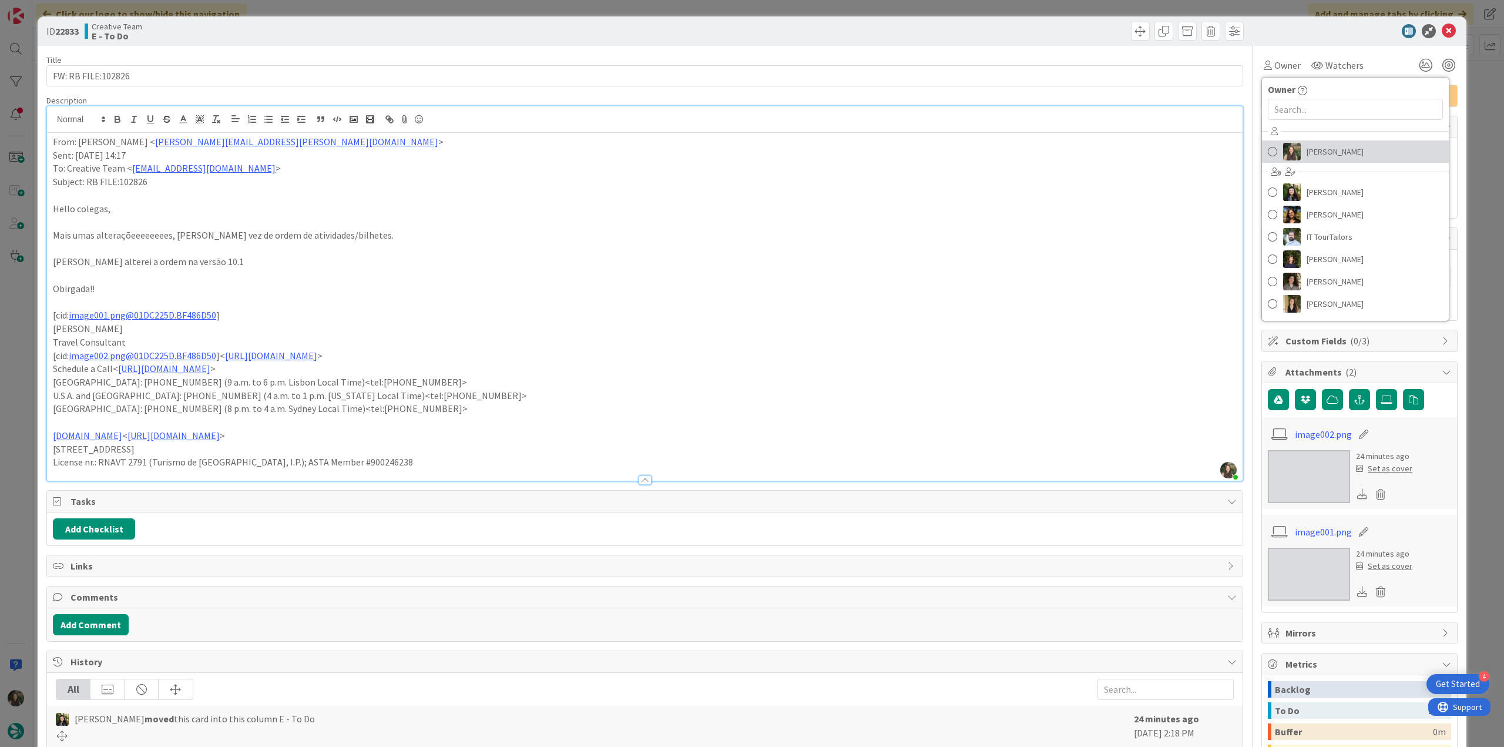
click at [1308, 149] on span "Inês Gonçalves" at bounding box center [1335, 152] width 57 height 18
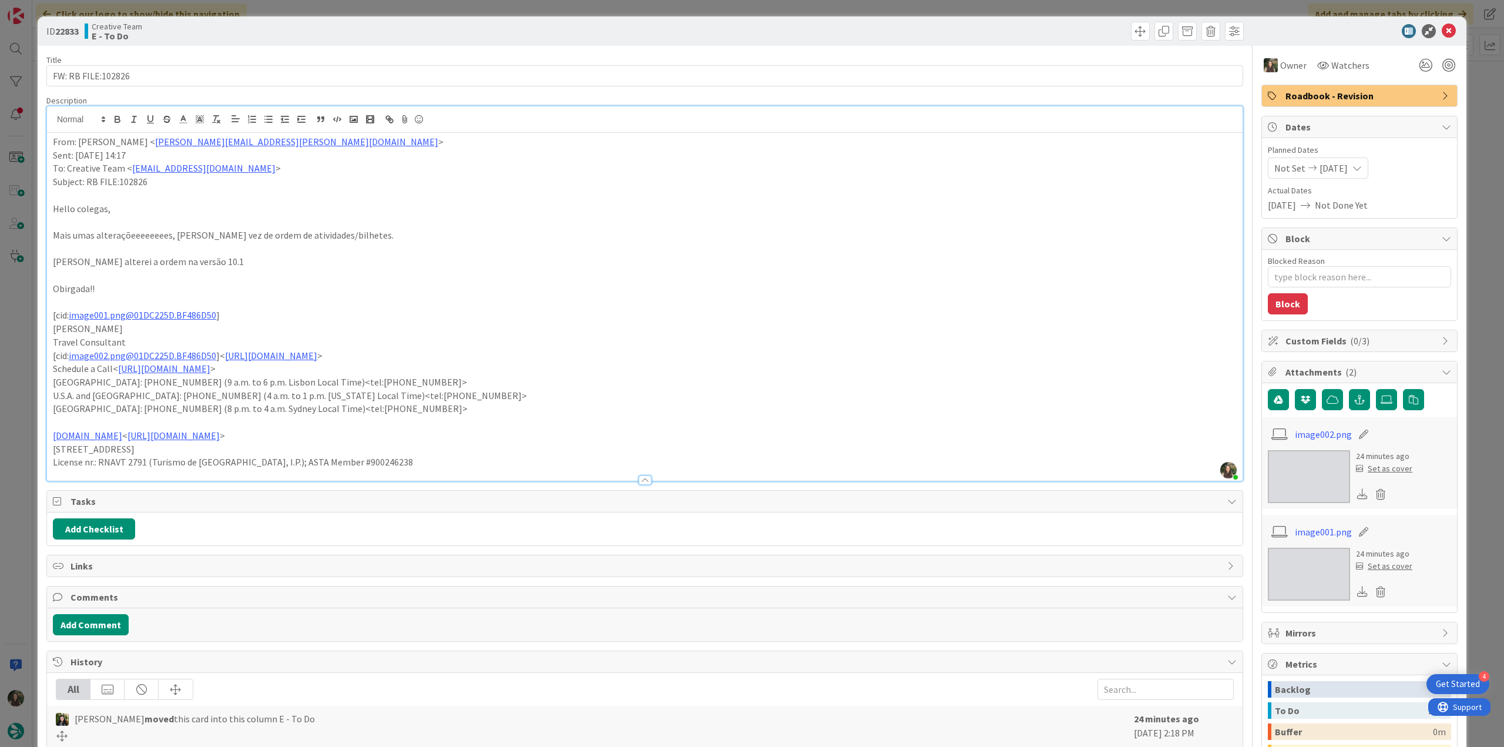
click at [1472, 92] on div "ID 22833 Creative Team E - To Do Title 18 / 128 FW: RB FILE:102826 Description …" at bounding box center [752, 373] width 1504 height 747
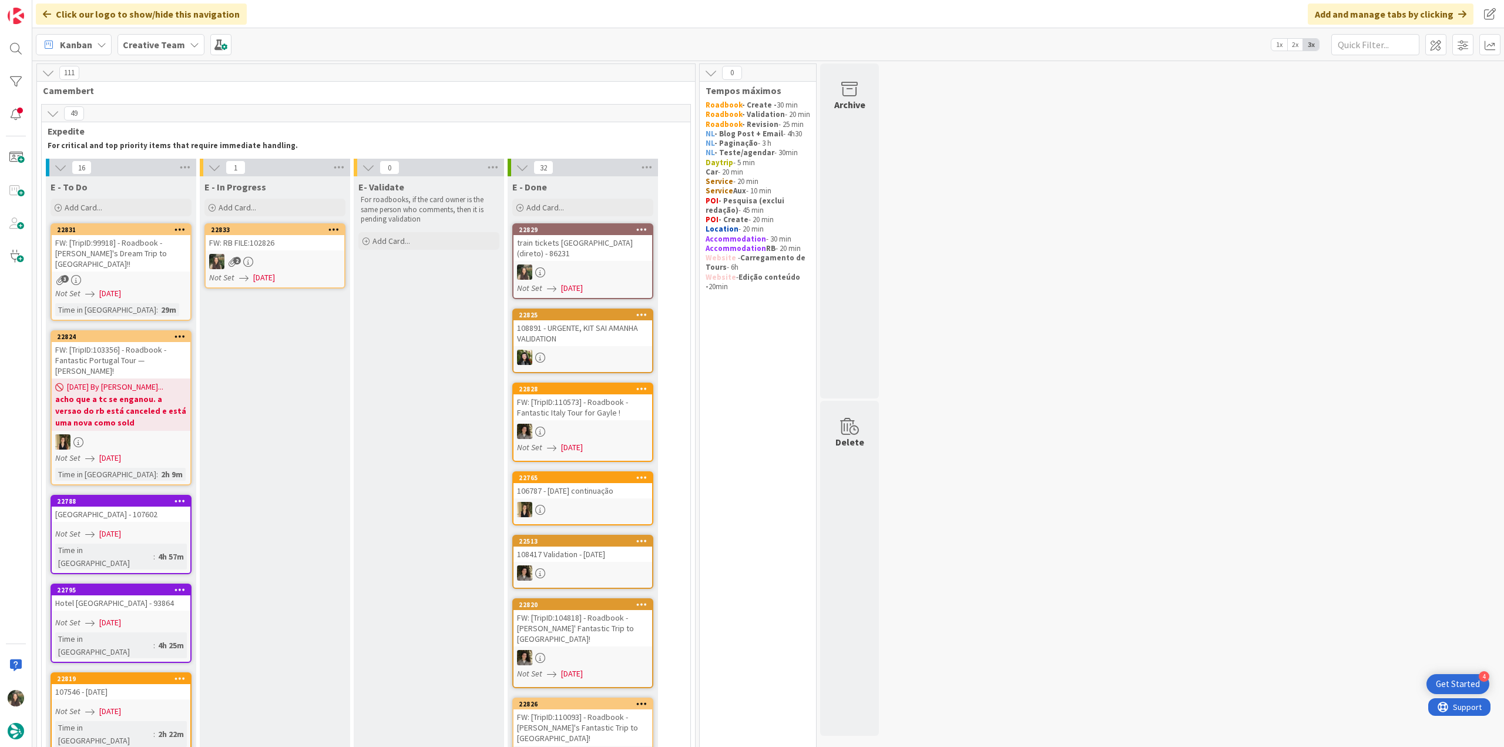
click at [278, 254] on div "2" at bounding box center [275, 261] width 139 height 15
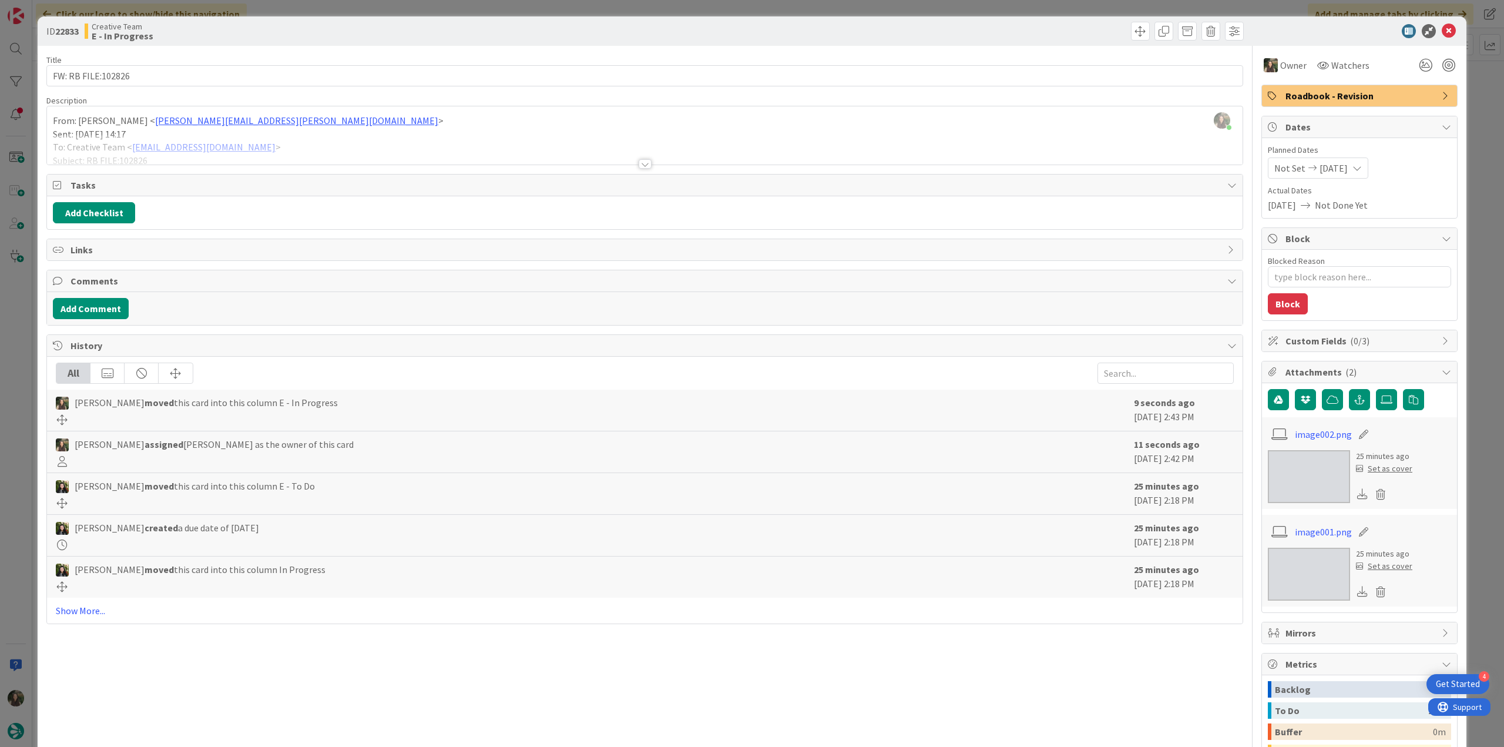
click at [266, 152] on div at bounding box center [645, 150] width 1196 height 30
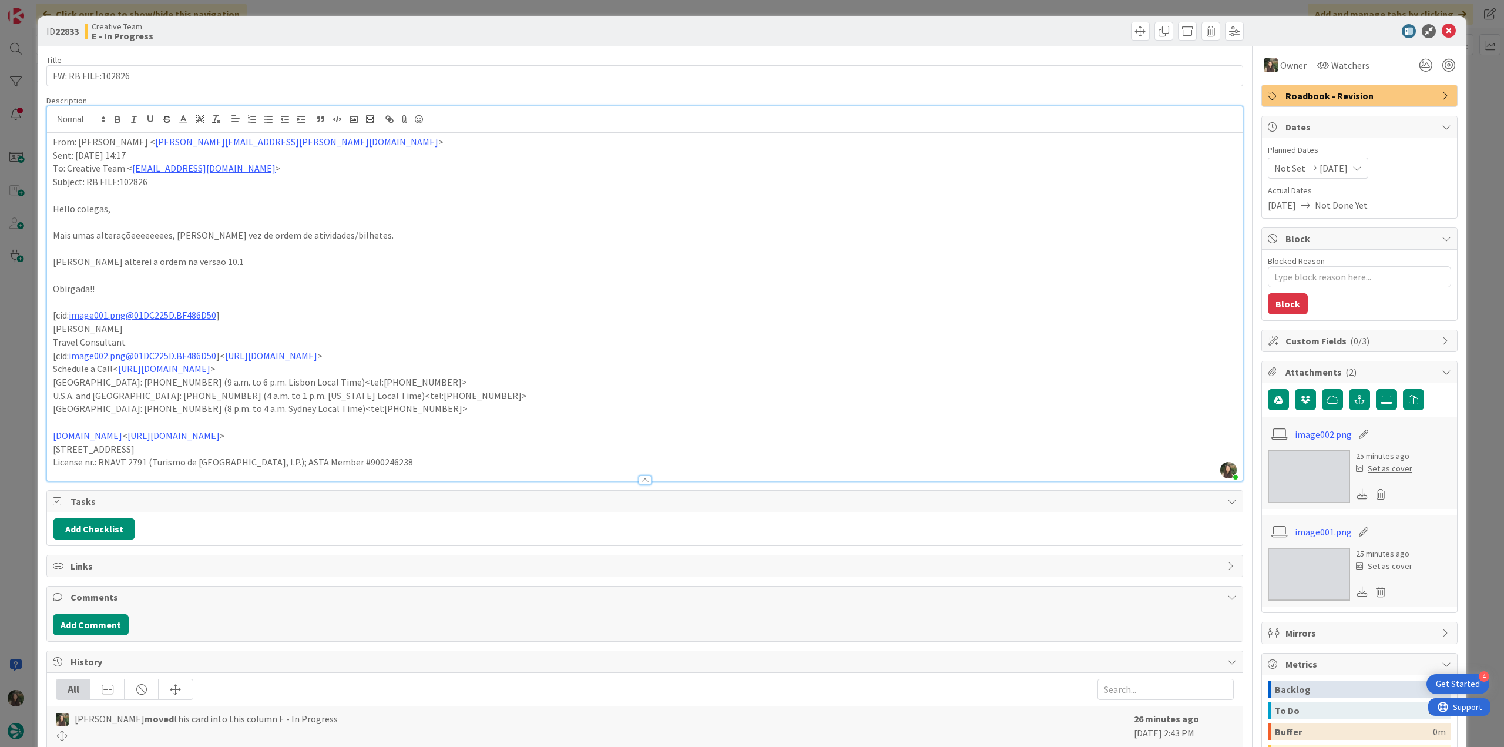
click at [21, 378] on div "ID 22833 Creative Team E - In Progress Title 18 / 128 FW: RB FILE:102826 Descri…" at bounding box center [752, 373] width 1504 height 747
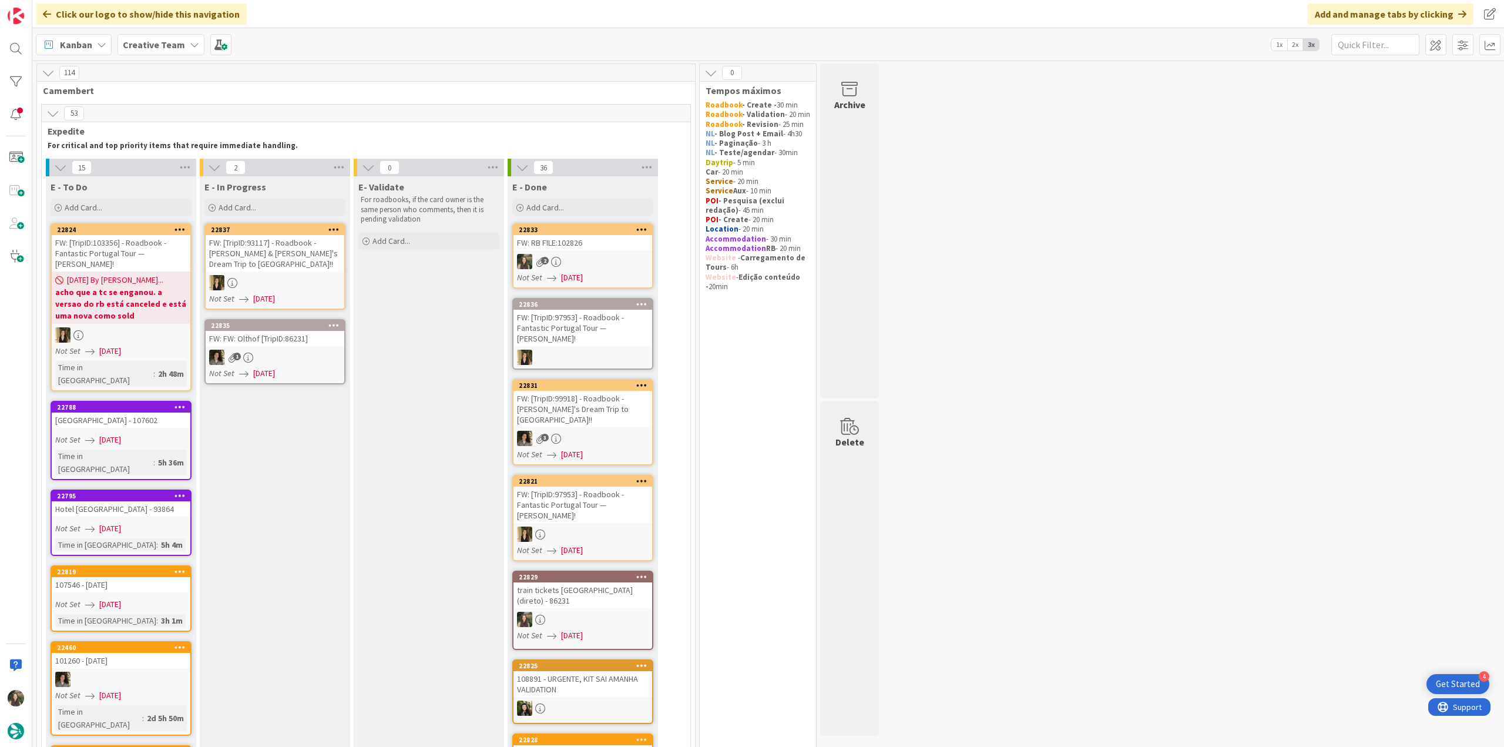
click at [607, 248] on div "FW: RB FILE:102826" at bounding box center [582, 242] width 139 height 15
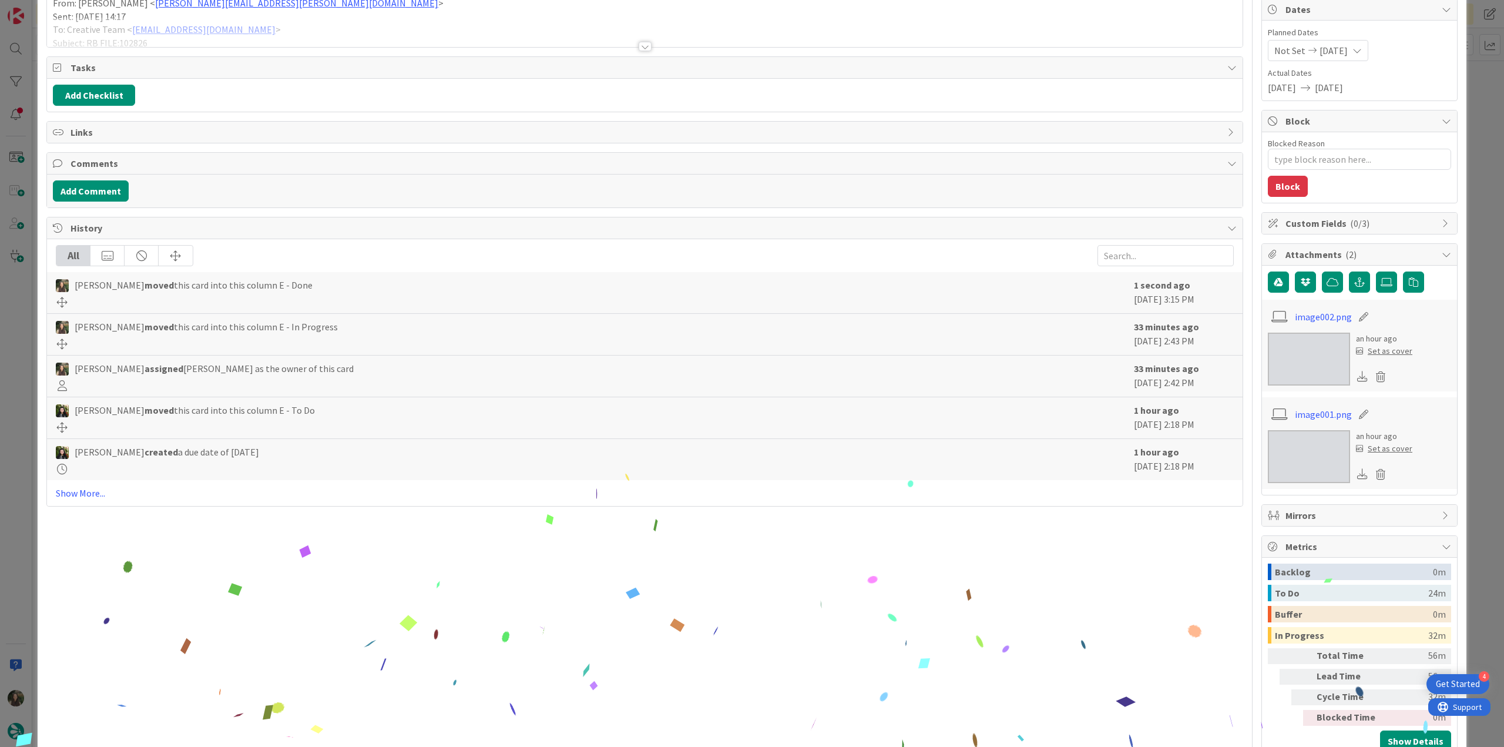
click at [1469, 553] on div "ID 22833 Creative Team E - Done Title 18 / 128 FW: RB FILE:102826 Description F…" at bounding box center [752, 373] width 1504 height 747
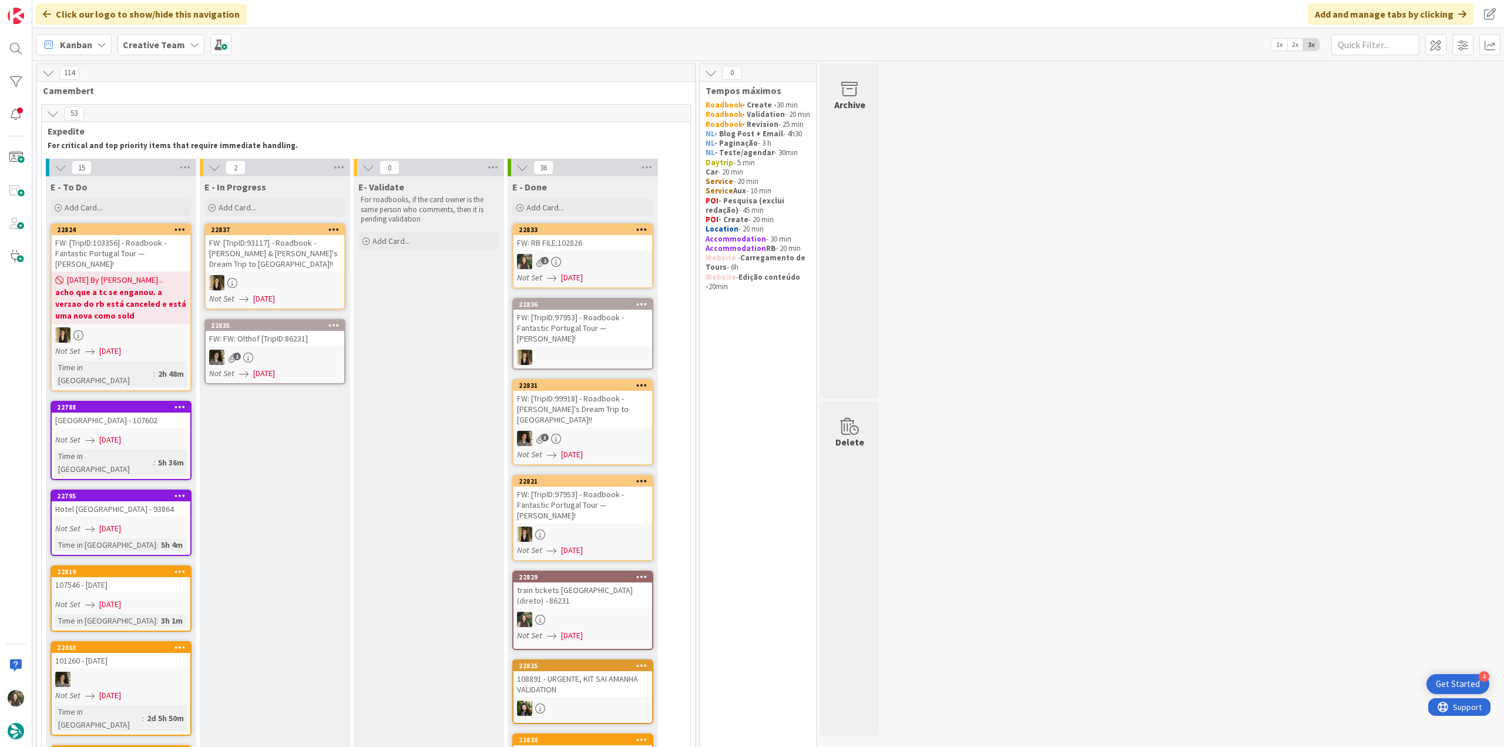
click at [160, 414] on div "River Ness Hotel - 107602" at bounding box center [121, 419] width 139 height 15
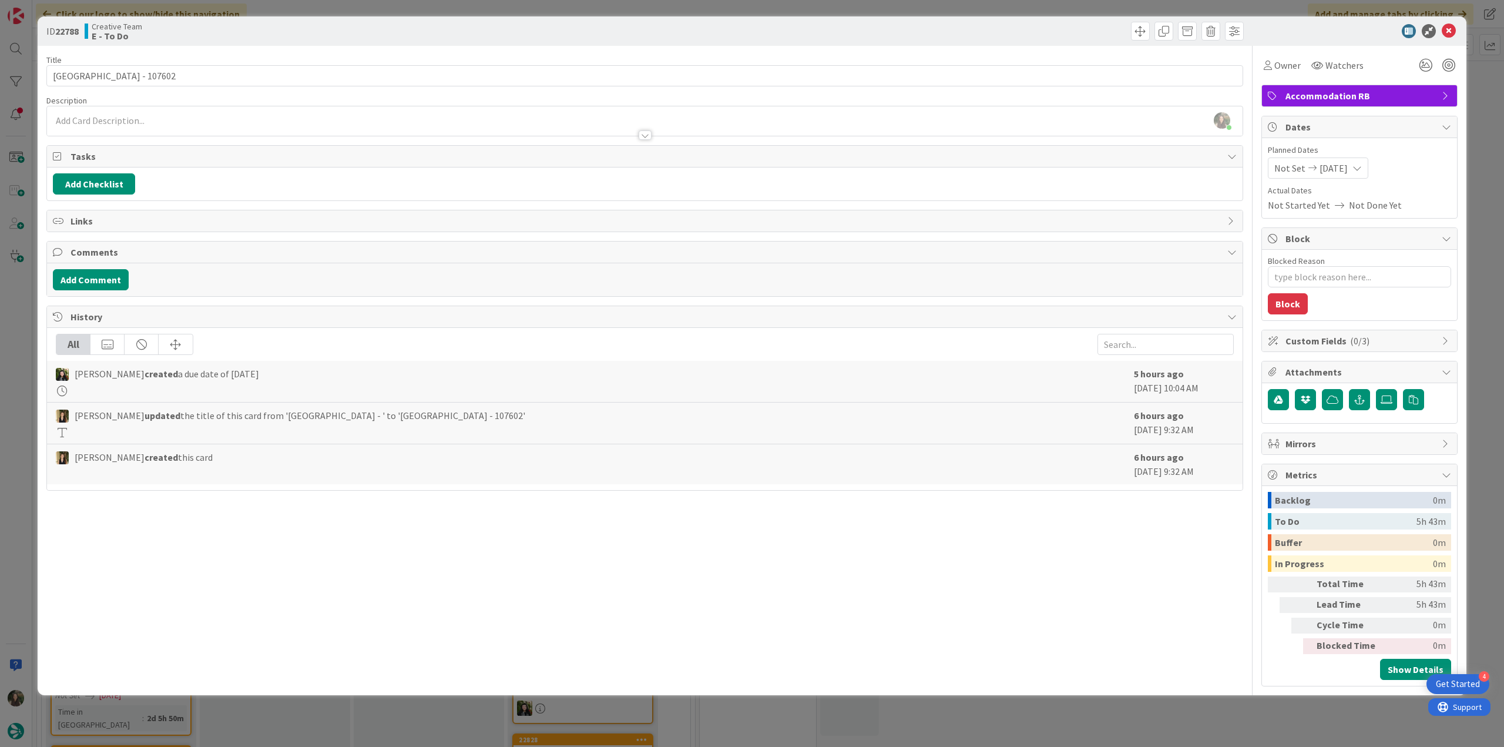
click at [29, 352] on div "ID 22788 Creative Team E - To Do Title 25 / 128 River Ness Hotel - 107602 Descr…" at bounding box center [752, 373] width 1504 height 747
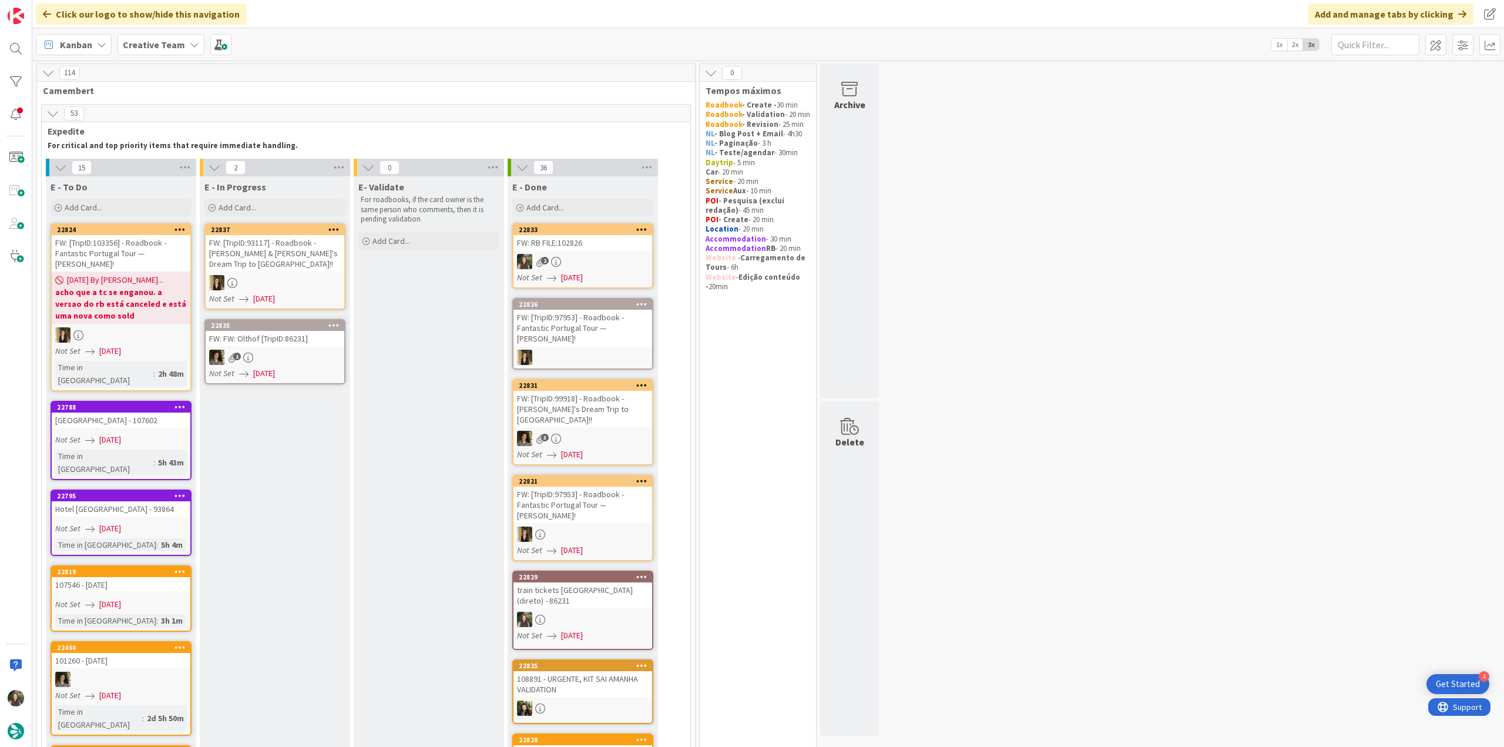
click at [149, 415] on link "22788 River Ness Hotel - 107602 Not Set 09/10/2025 Time in Column : 5h 43m" at bounding box center [121, 440] width 141 height 79
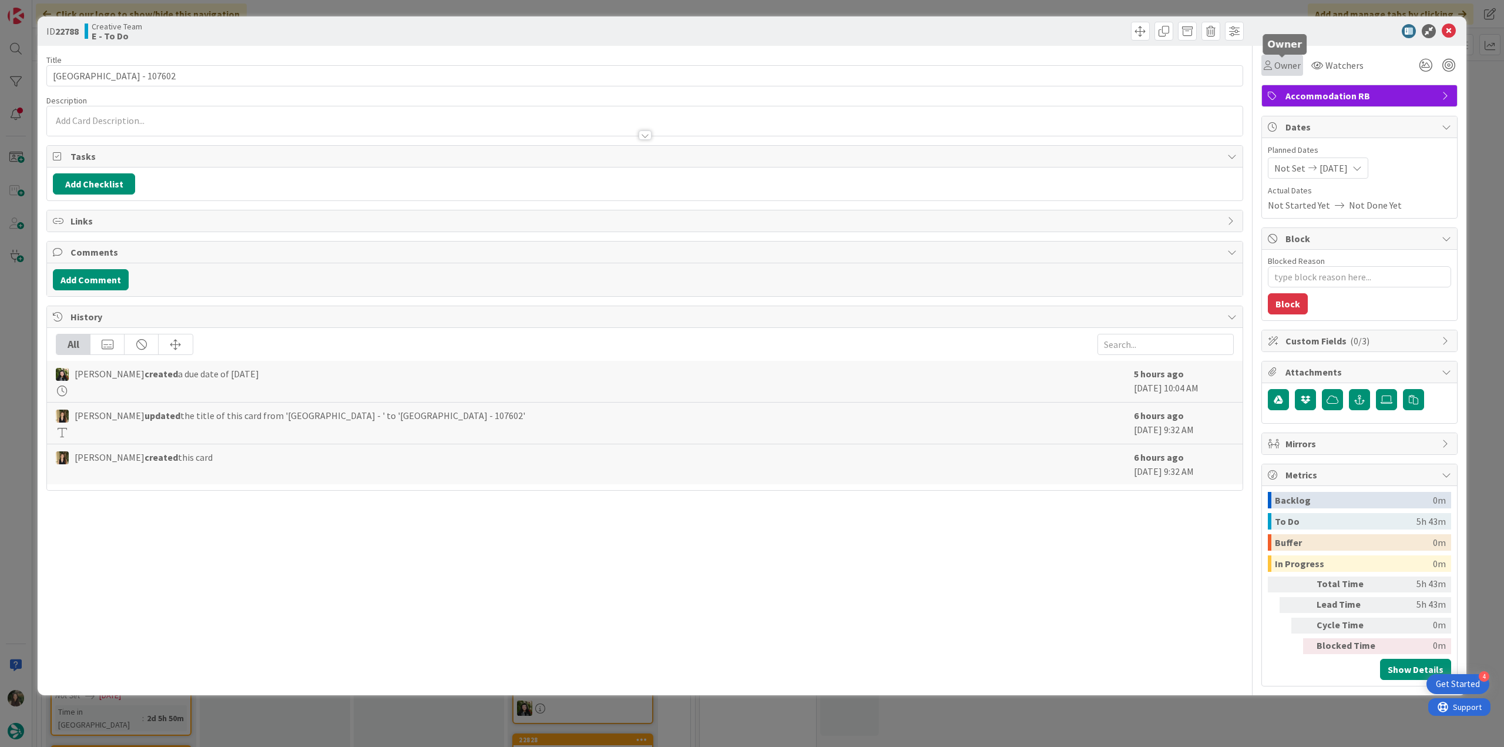
click at [1285, 63] on span "Owner" at bounding box center [1287, 65] width 26 height 14
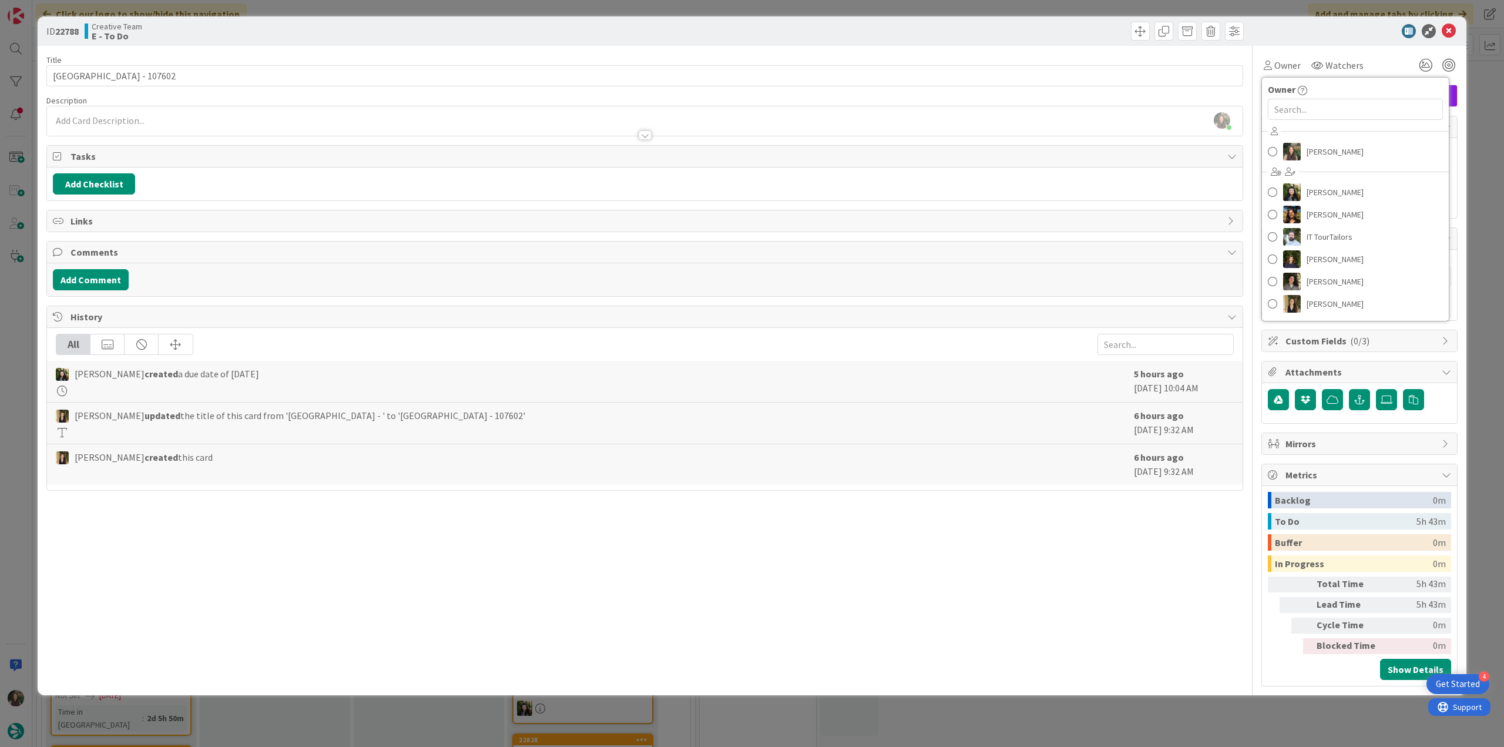
click at [1478, 106] on div "ID 22788 Creative Team E - To Do Title 25 / 128 River Ness Hotel - 107602 Descr…" at bounding box center [752, 373] width 1504 height 747
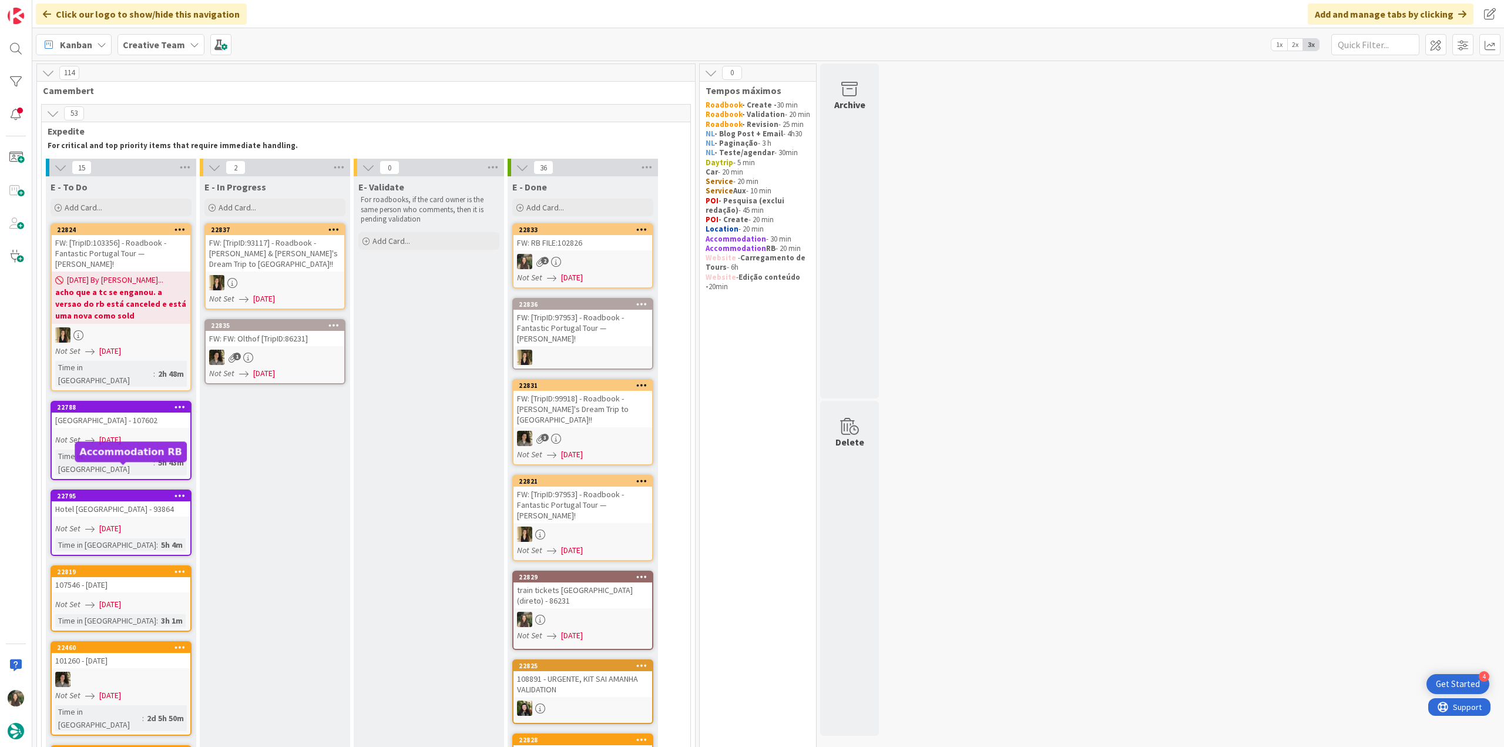
click at [132, 501] on div "Hotel Campo Marzio - 93864" at bounding box center [121, 508] width 139 height 15
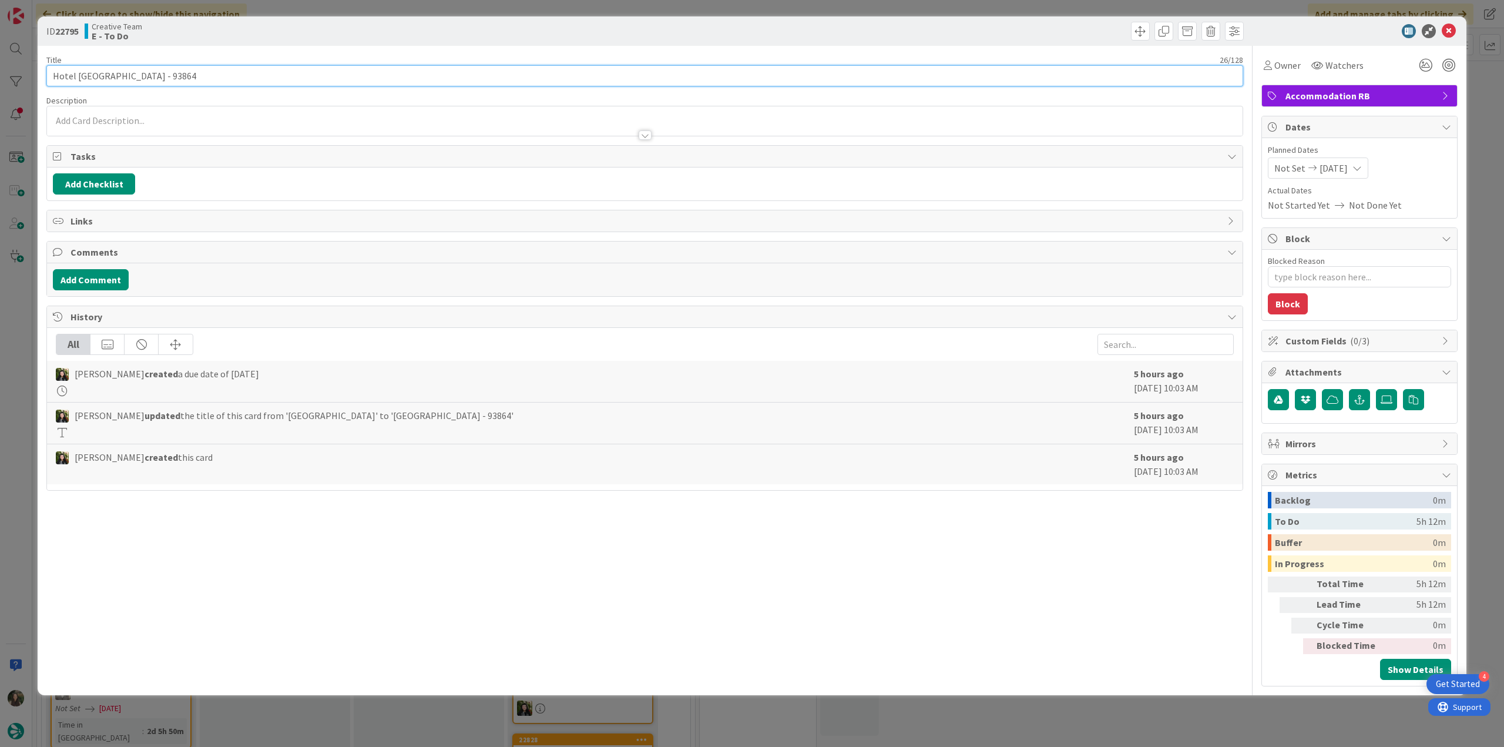
drag, startPoint x: 51, startPoint y: 76, endPoint x: 343, endPoint y: 12, distance: 298.9
click at [132, 76] on input "Hotel Campo Marzio - 93864" at bounding box center [644, 75] width 1197 height 21
click at [0, 370] on div "ID 22795 Creative Team E - To Do Title 26 / 128 Hotel Campo Marzio - 93864 Desc…" at bounding box center [752, 373] width 1504 height 747
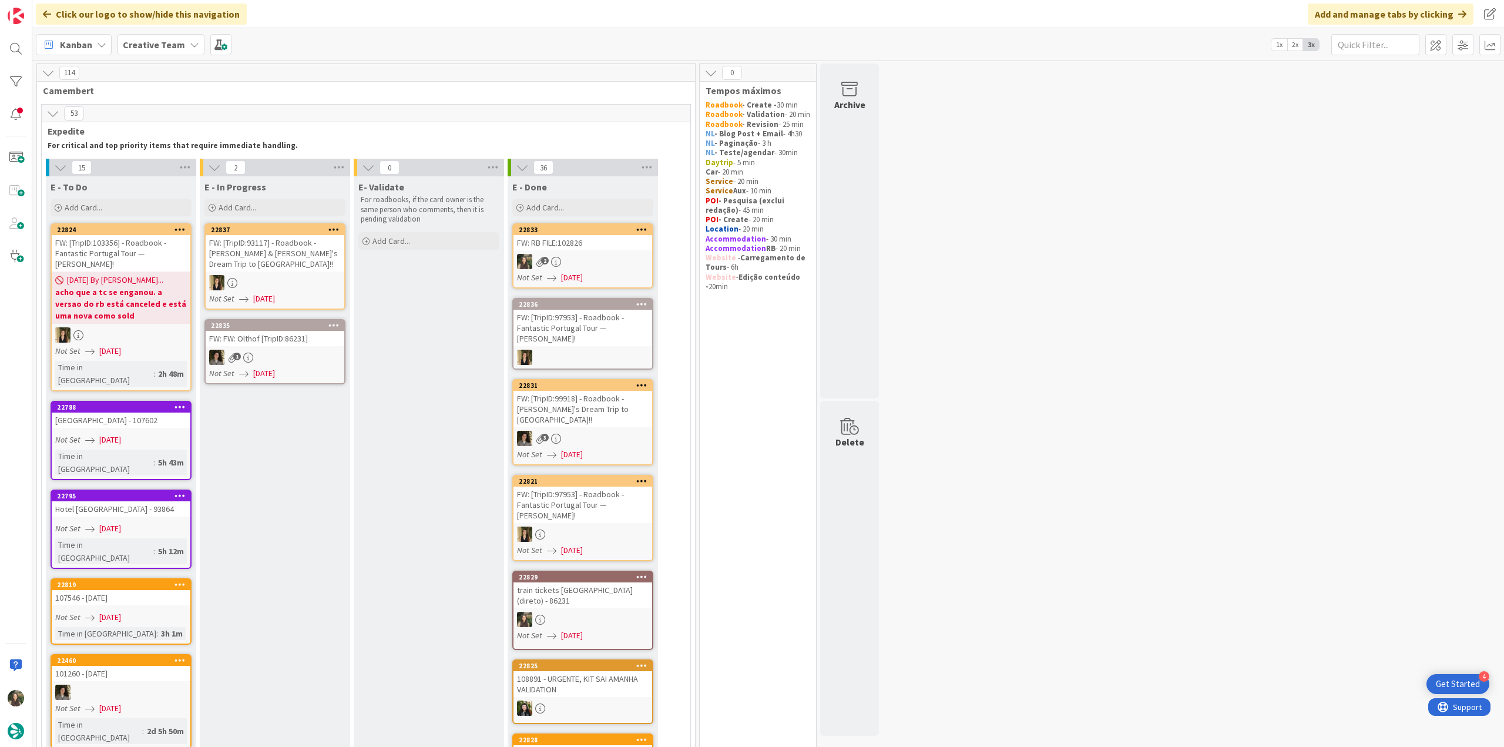
click at [156, 538] on div "Time in Column : 5h 12m" at bounding box center [121, 551] width 132 height 26
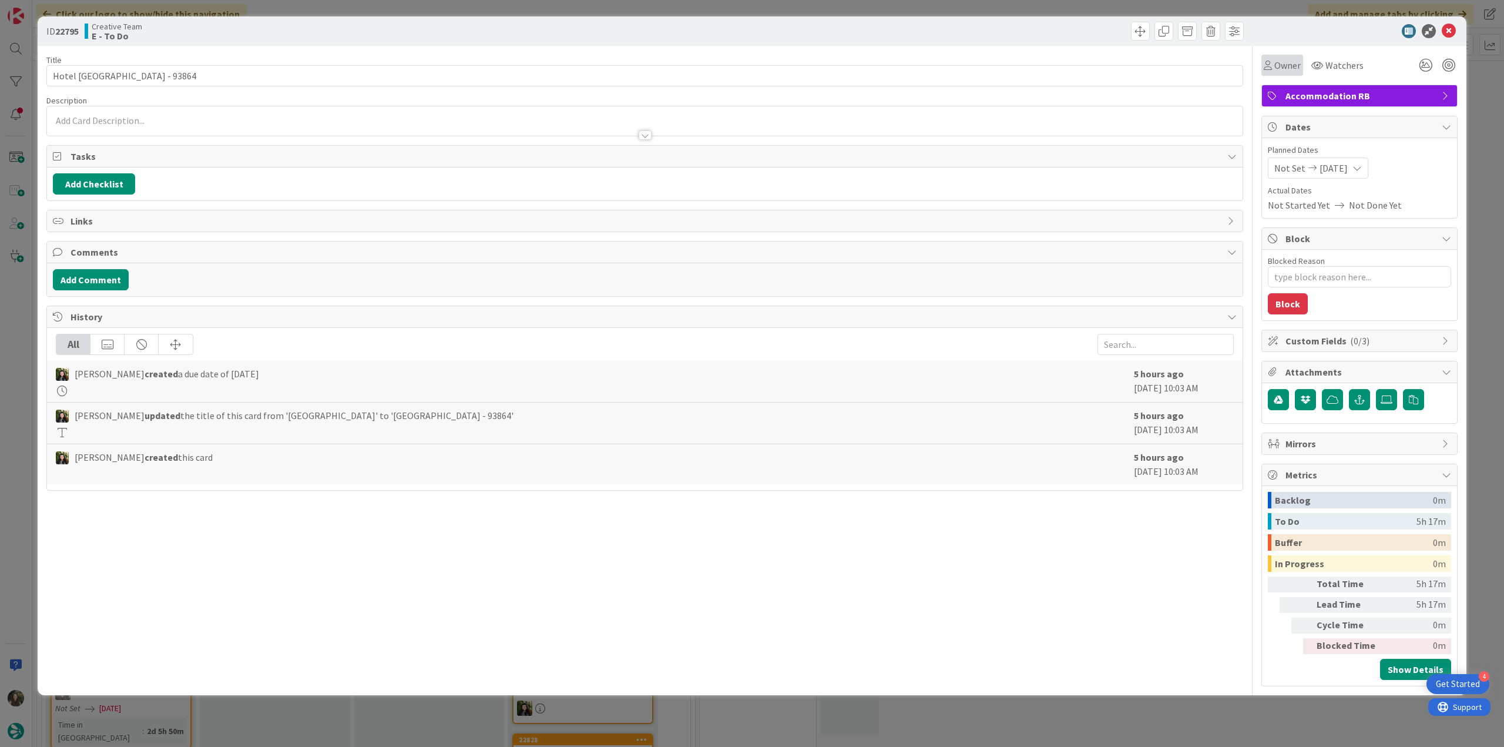
click at [1278, 72] on span "Owner" at bounding box center [1287, 65] width 26 height 14
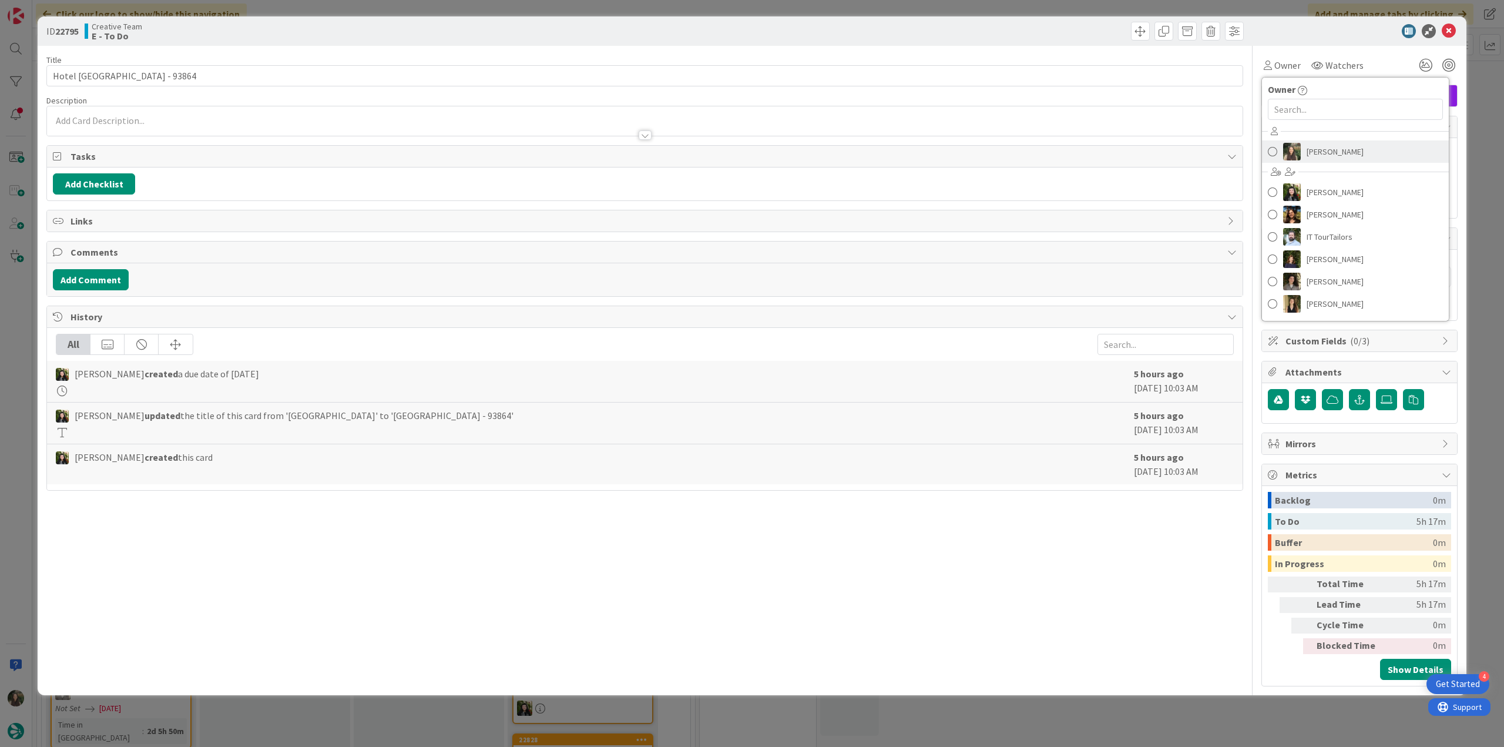
click at [1308, 159] on span "Inês Gonçalves" at bounding box center [1335, 152] width 57 height 18
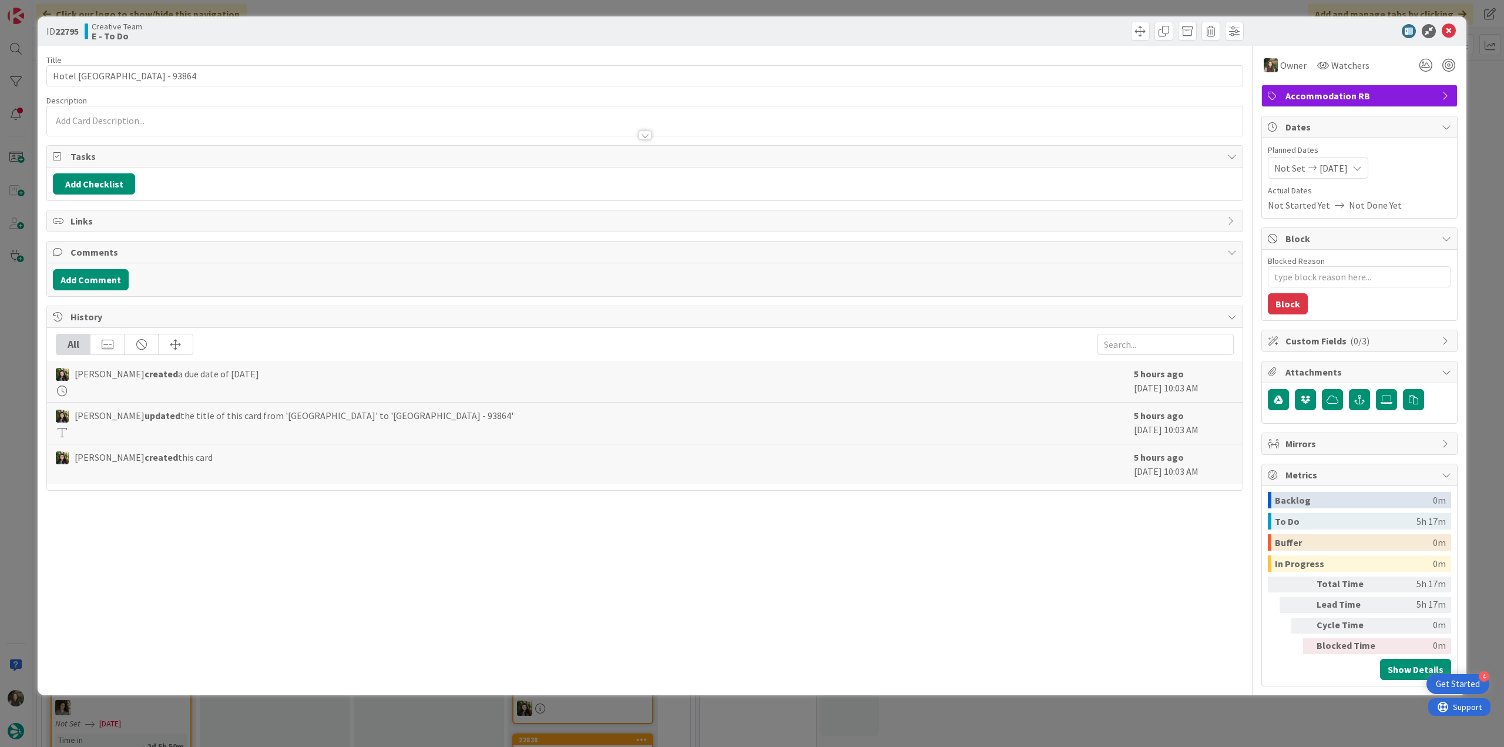
click at [1480, 108] on div "ID 22795 Creative Team E - To Do Title 26 / 128 Hotel Campo Marzio - 93864 Desc…" at bounding box center [752, 373] width 1504 height 747
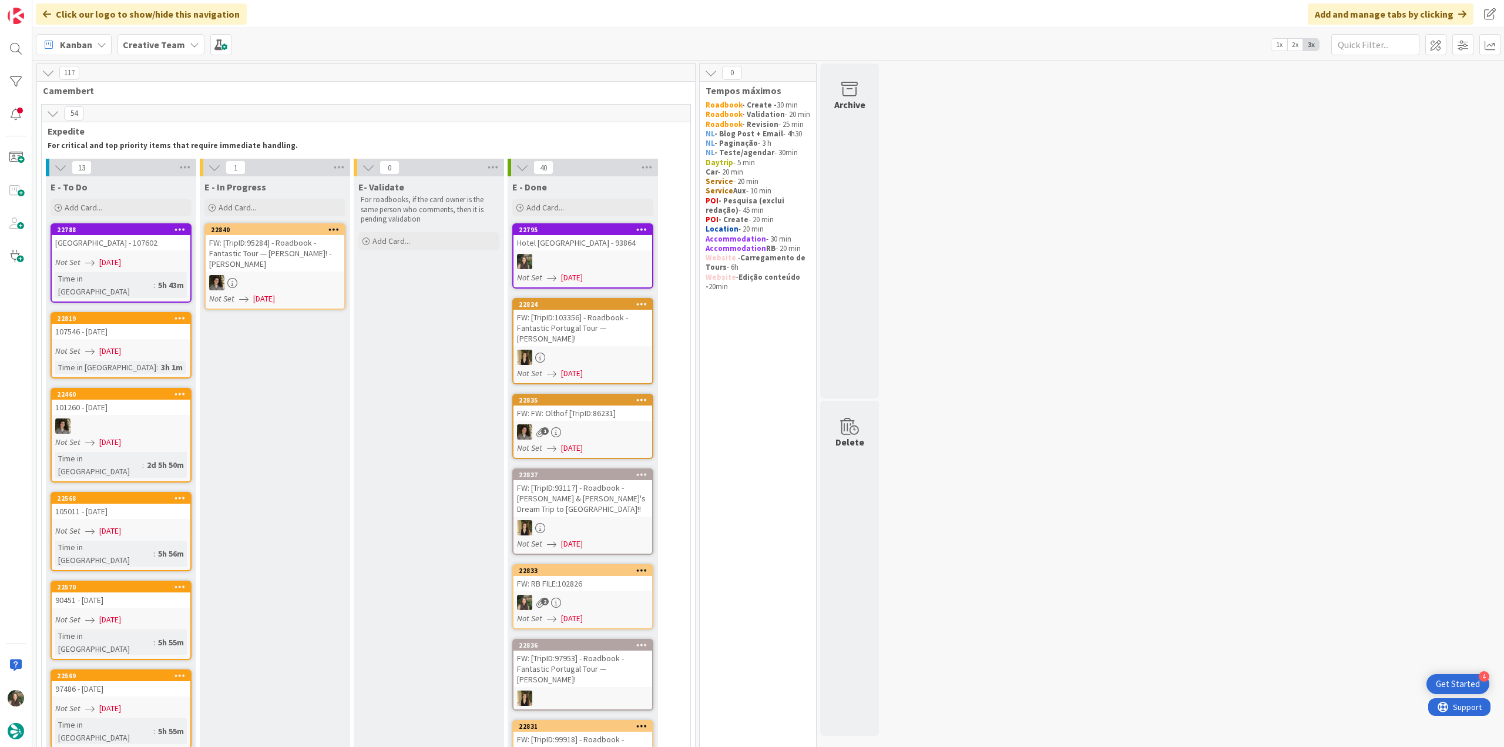
click at [575, 241] on div "Hotel Campo Marzio - 93864" at bounding box center [582, 242] width 139 height 15
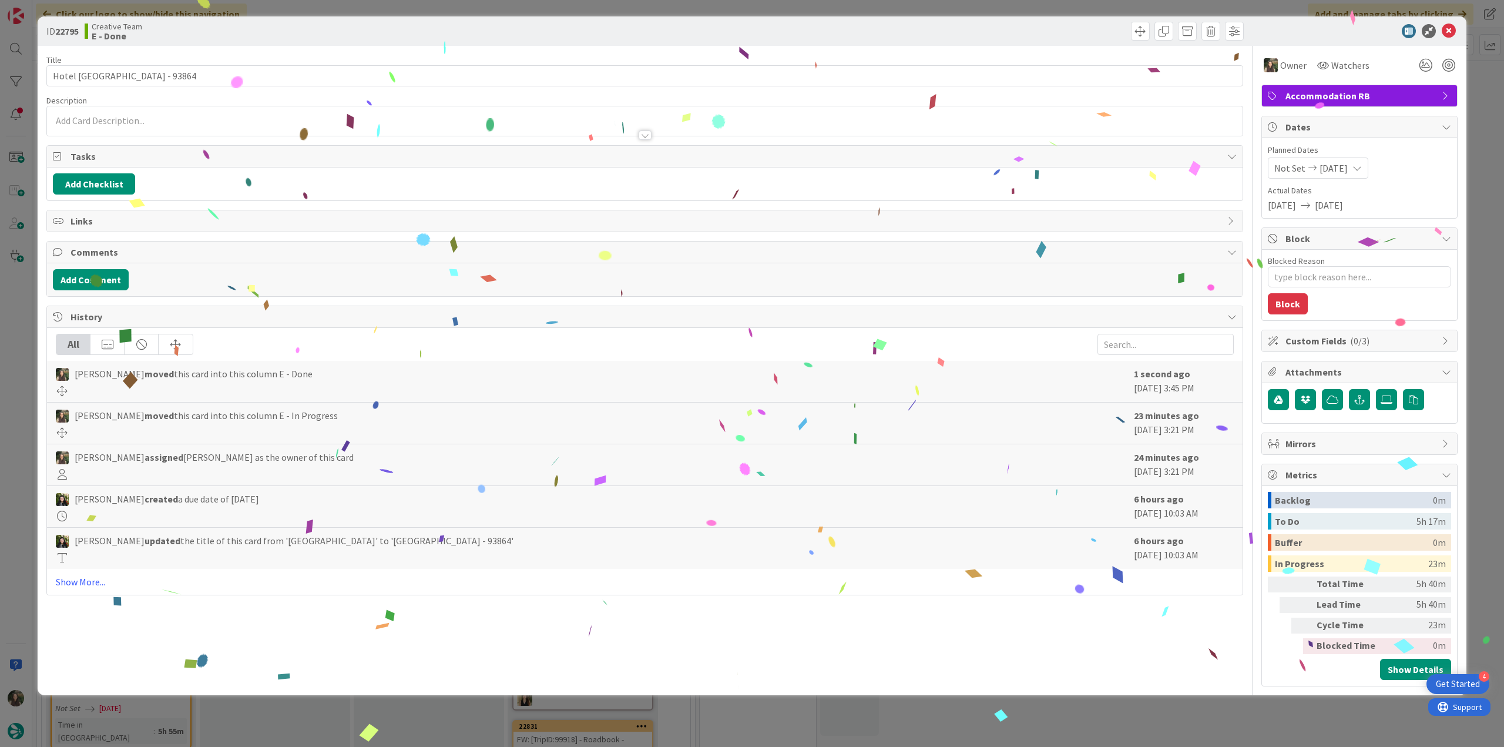
click at [1171, 709] on div "ID 22795 Creative Team E - Done Title 26 / 128 Hotel Campo Marzio - 93864 Descr…" at bounding box center [752, 373] width 1504 height 747
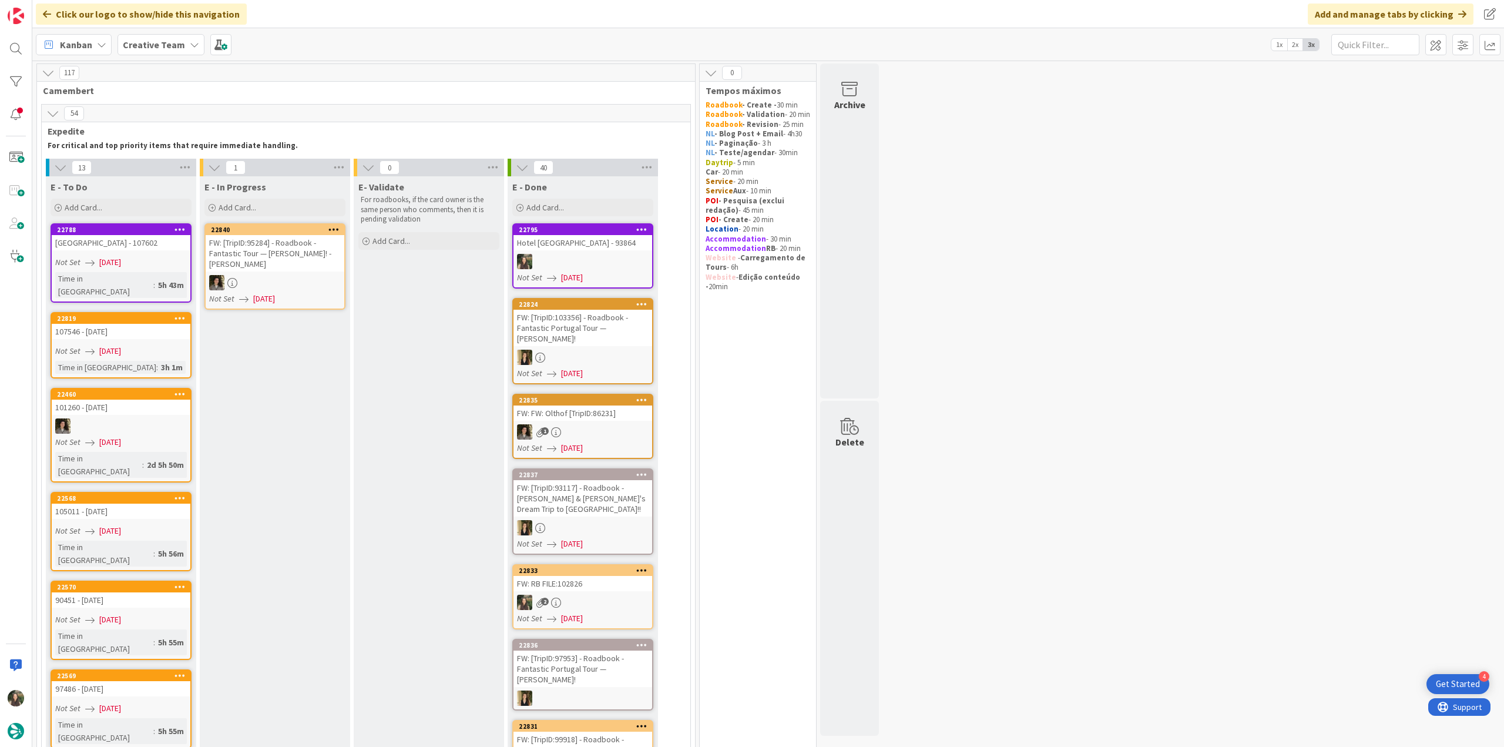
click at [161, 257] on div "Not Set 09/10/2025" at bounding box center [122, 262] width 135 height 12
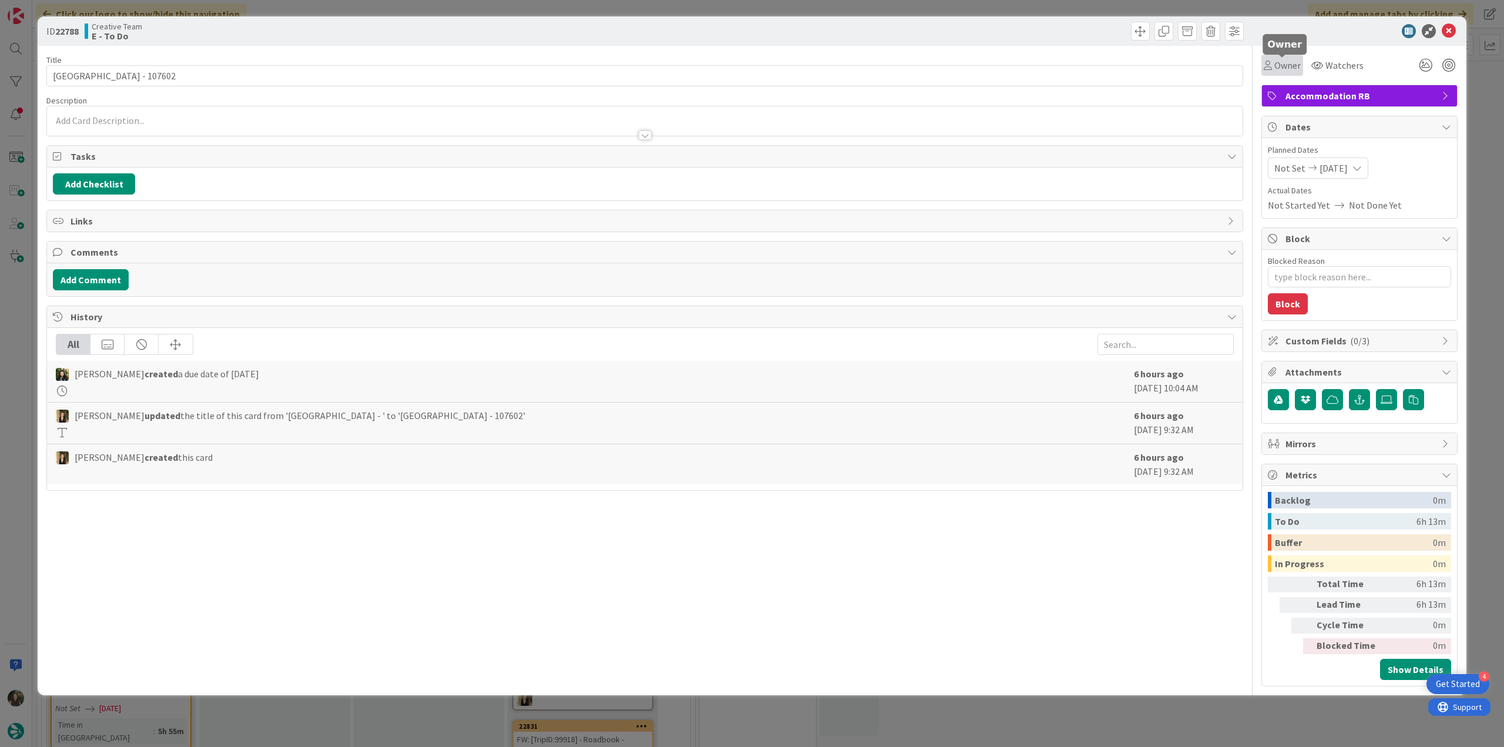
click at [1288, 59] on span "Owner" at bounding box center [1287, 65] width 26 height 14
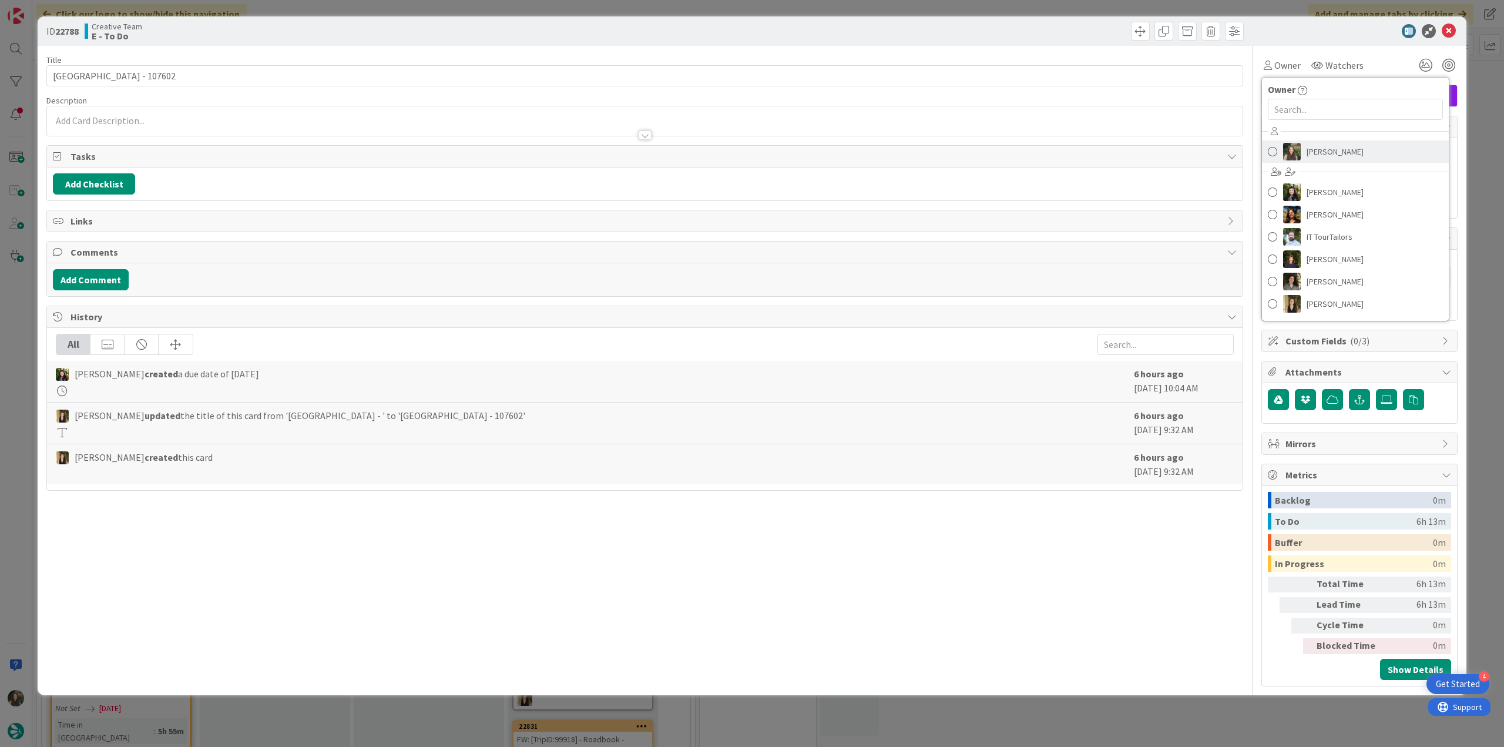
click at [1318, 155] on span "Inês Gonçalves" at bounding box center [1335, 152] width 57 height 18
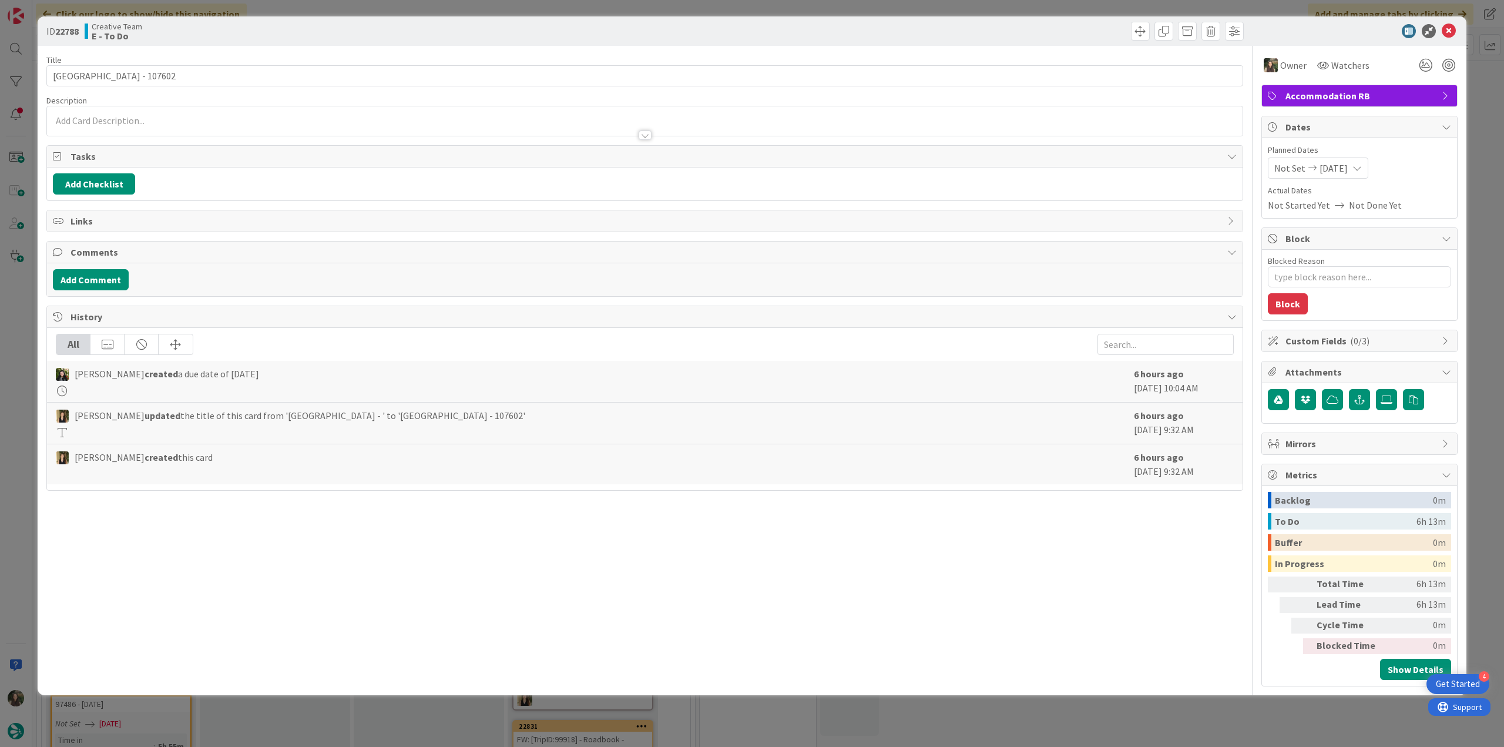
click at [1478, 108] on div "ID 22788 Creative Team E - To Do Title 25 / 128 River Ness Hotel - 107602 Descr…" at bounding box center [752, 373] width 1504 height 747
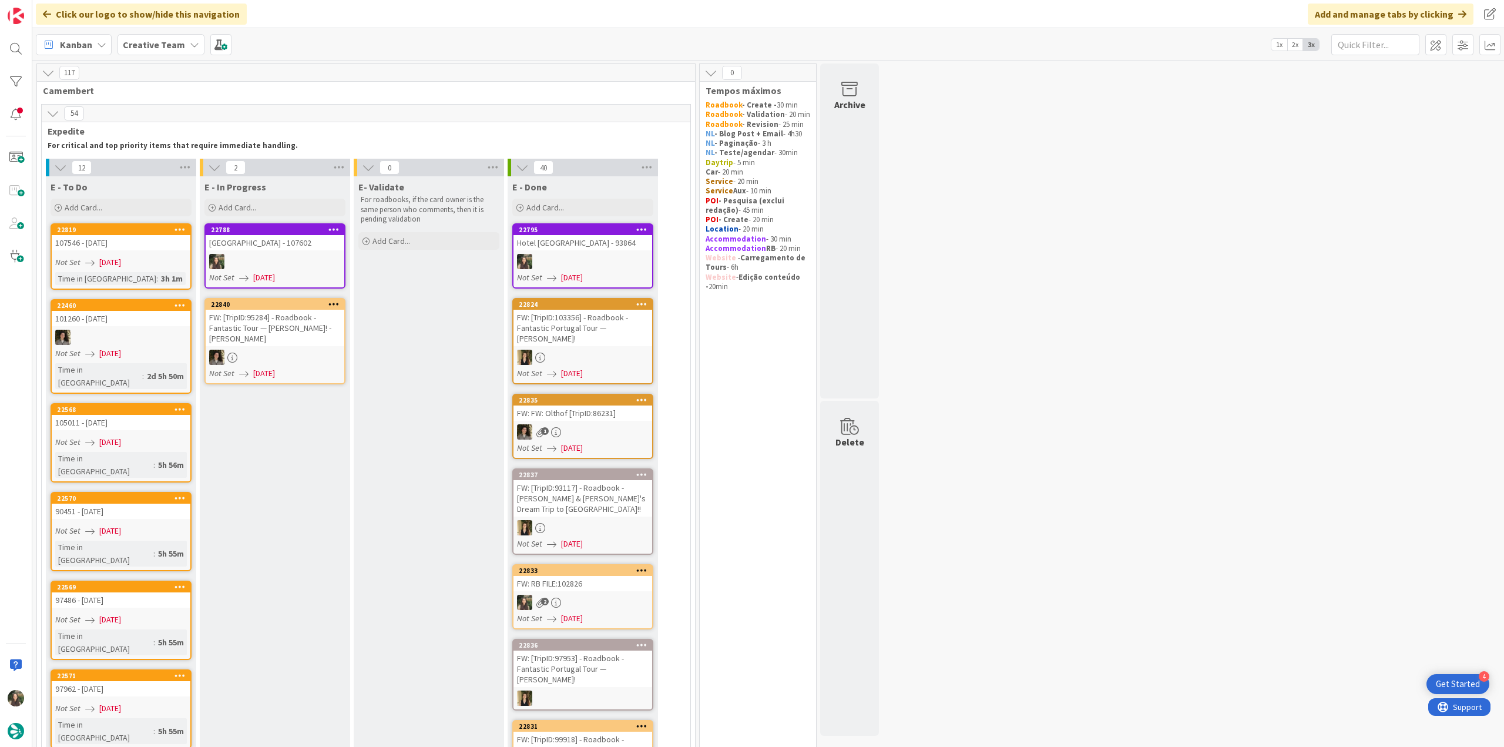
click at [282, 244] on div "River Ness Hotel - 107602" at bounding box center [275, 242] width 139 height 15
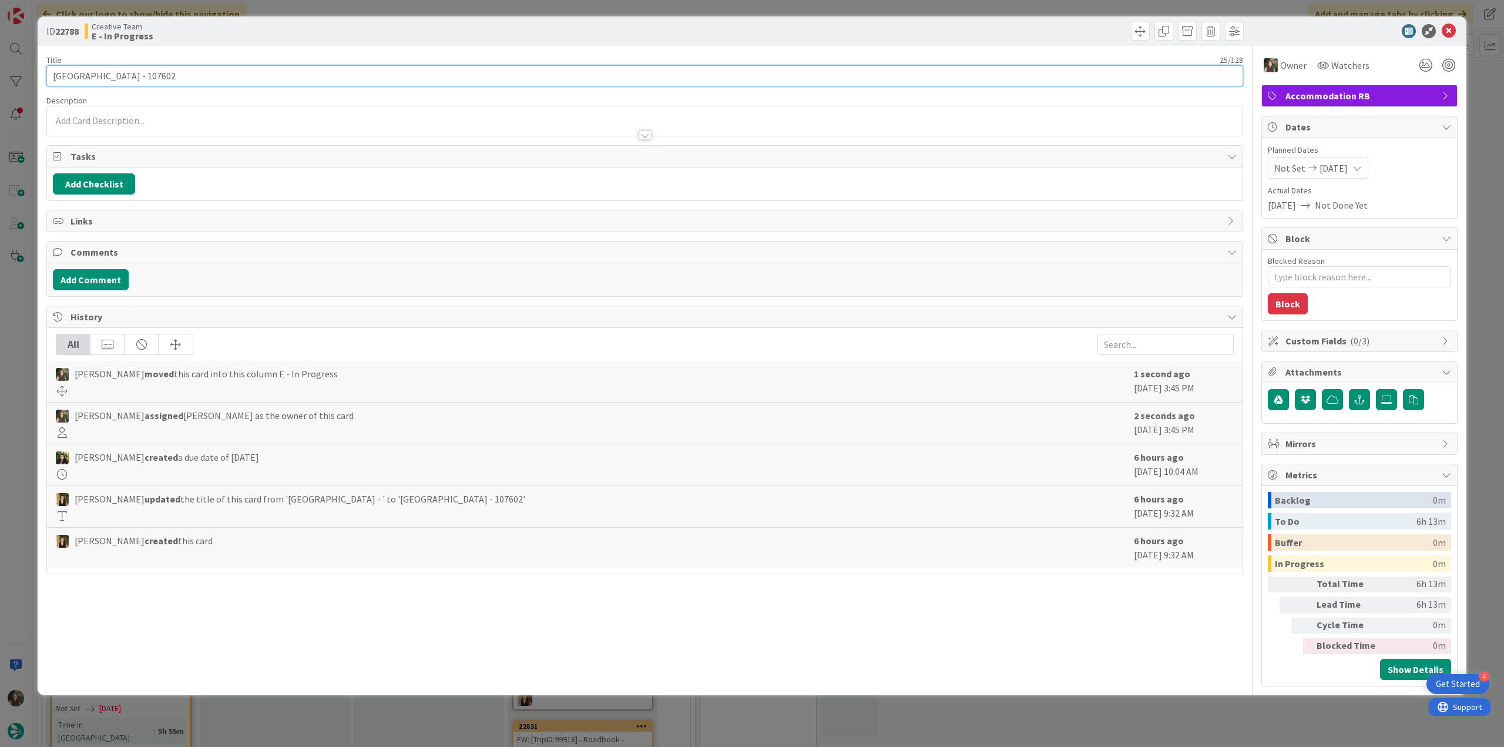
drag, startPoint x: 53, startPoint y: 76, endPoint x: 117, endPoint y: 78, distance: 63.5
click at [117, 78] on input "River Ness Hotel - 107602" at bounding box center [644, 75] width 1197 height 21
click at [8, 378] on div "ID 22788 Creative Team E - In Progress Title 25 / 128 River Ness Hotel - 107602…" at bounding box center [752, 373] width 1504 height 747
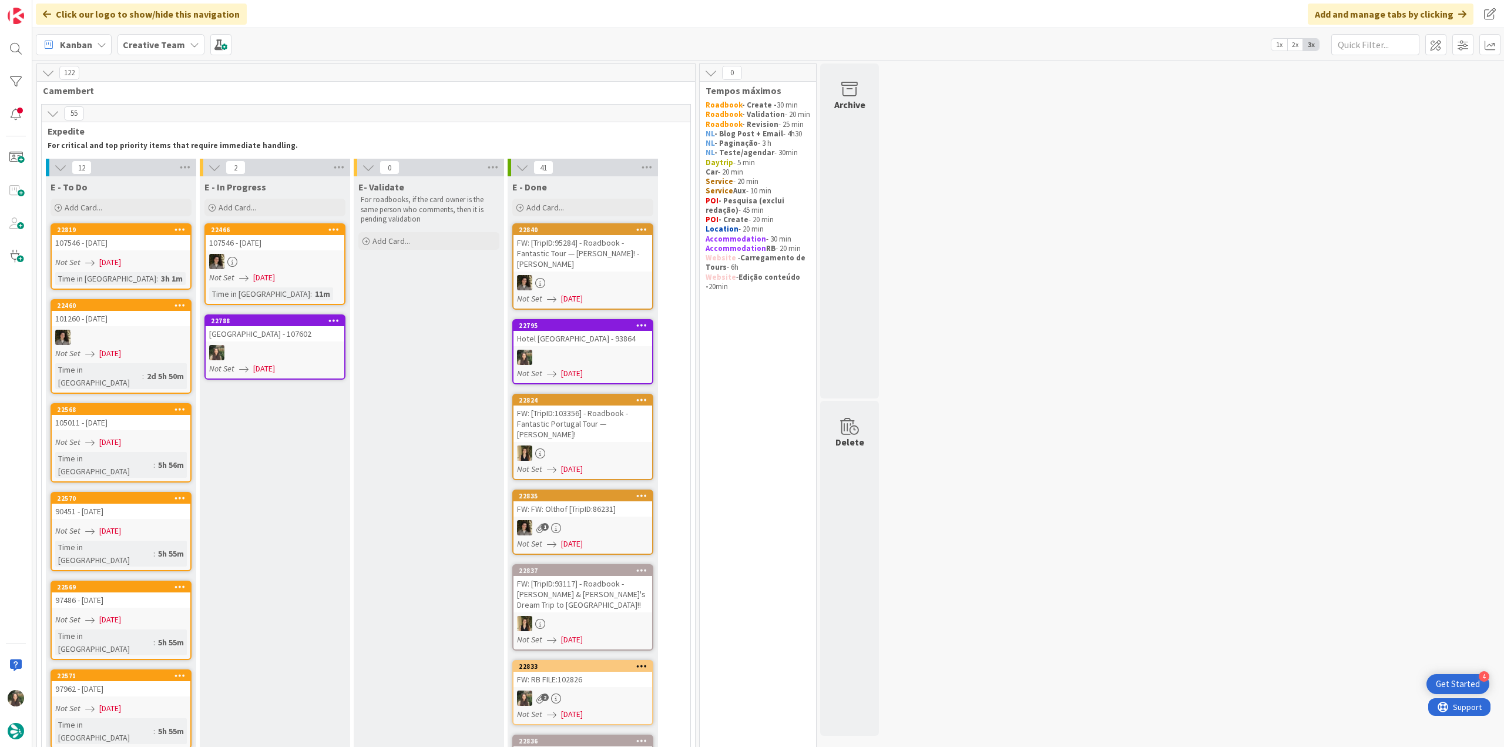
click at [260, 340] on div "River Ness Hotel - 107602" at bounding box center [275, 333] width 139 height 15
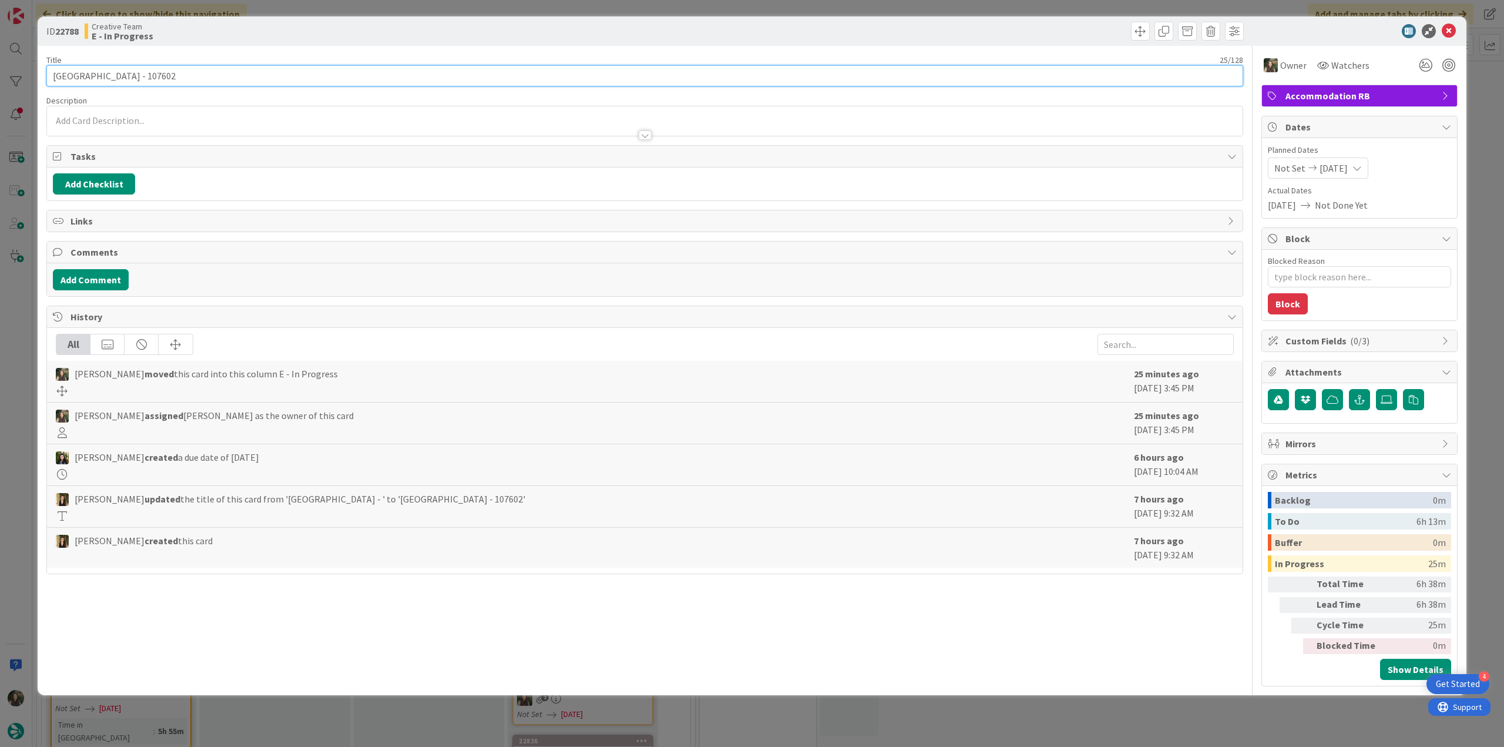
drag, startPoint x: 54, startPoint y: 72, endPoint x: 115, endPoint y: 75, distance: 61.2
click at [115, 75] on input "River Ness Hotel - 107602" at bounding box center [644, 75] width 1197 height 21
drag, startPoint x: 15, startPoint y: 360, endPoint x: 27, endPoint y: 361, distance: 12.5
click at [15, 360] on div "ID 22788 Creative Team E - In Progress Title 25 / 128 River Ness Hotel - 107602…" at bounding box center [752, 373] width 1504 height 747
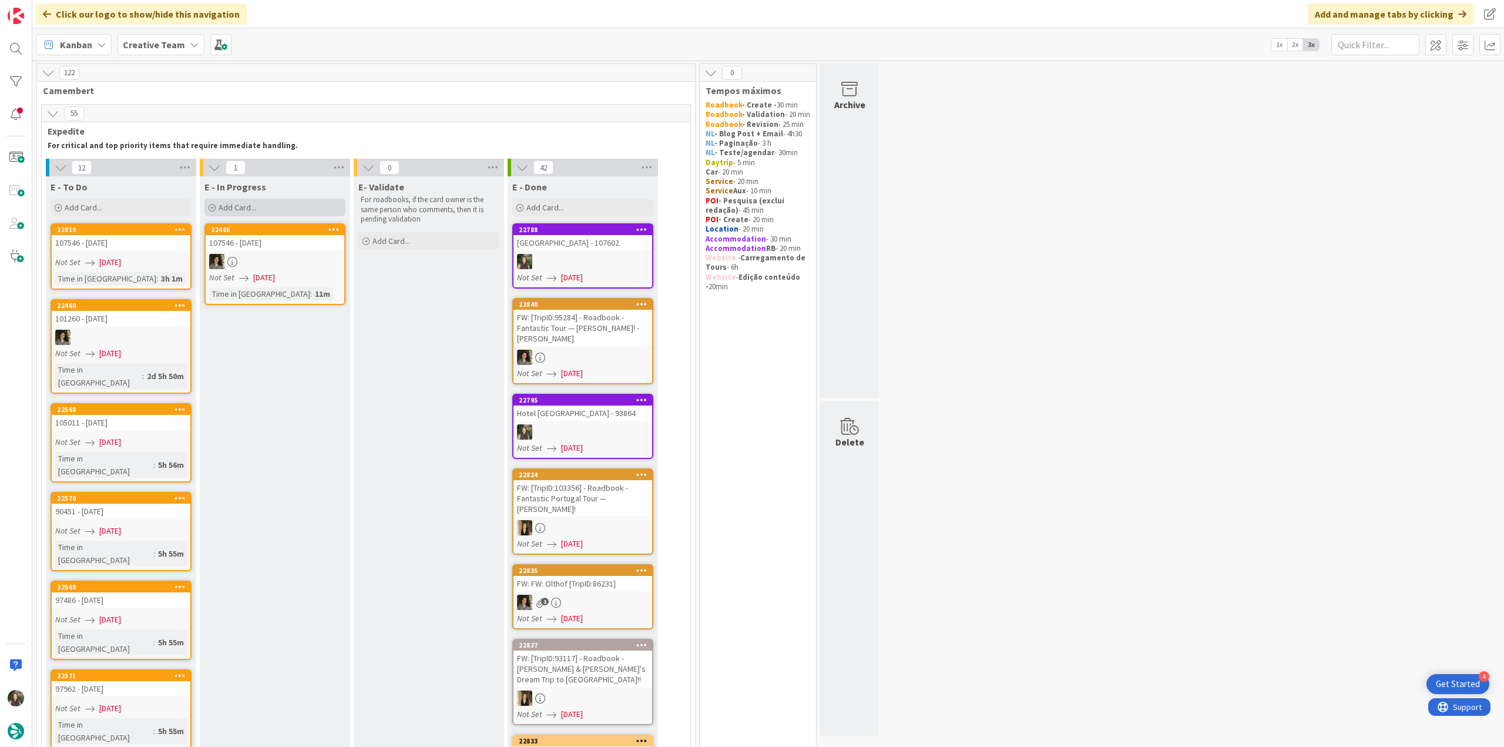
click at [256, 205] on div "Add Card..." at bounding box center [274, 208] width 141 height 18
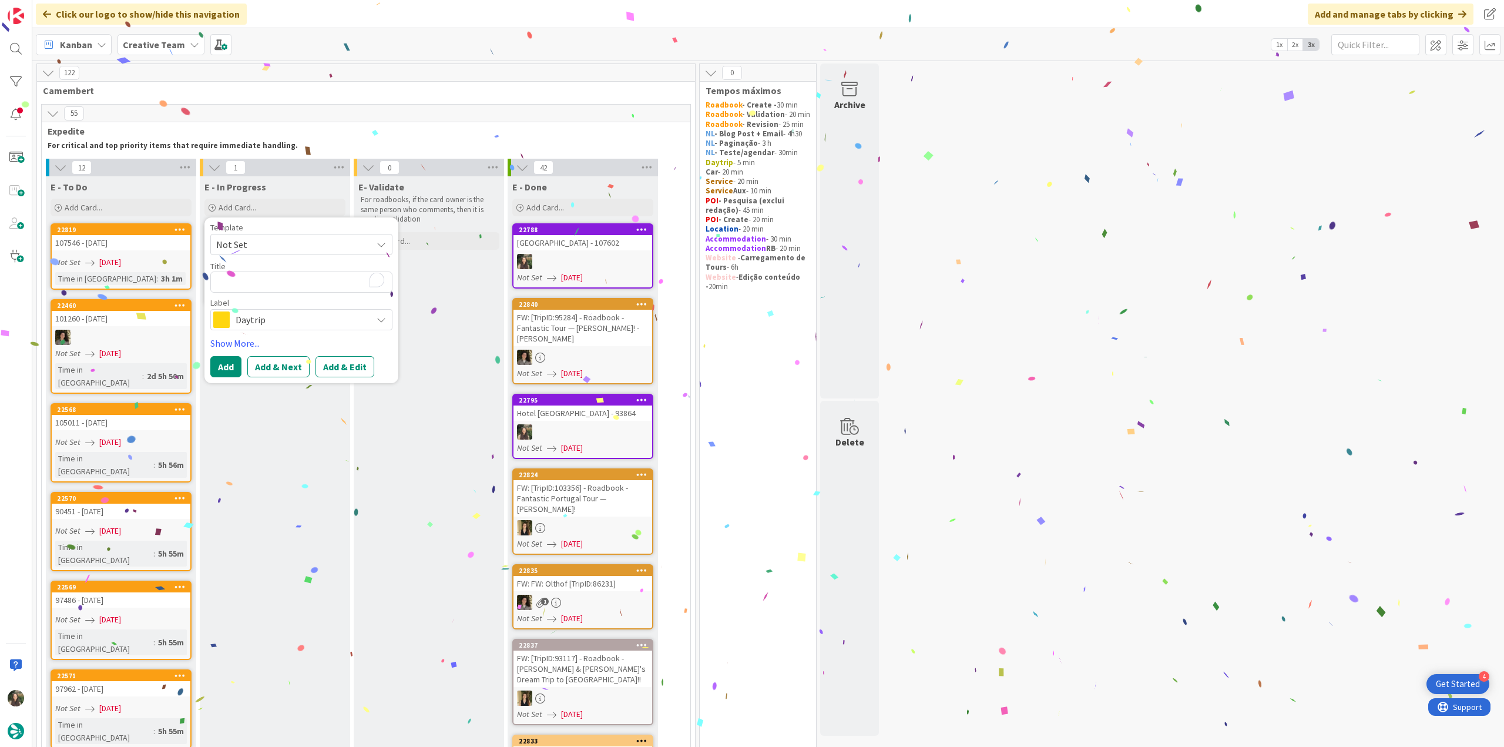
type textarea "x"
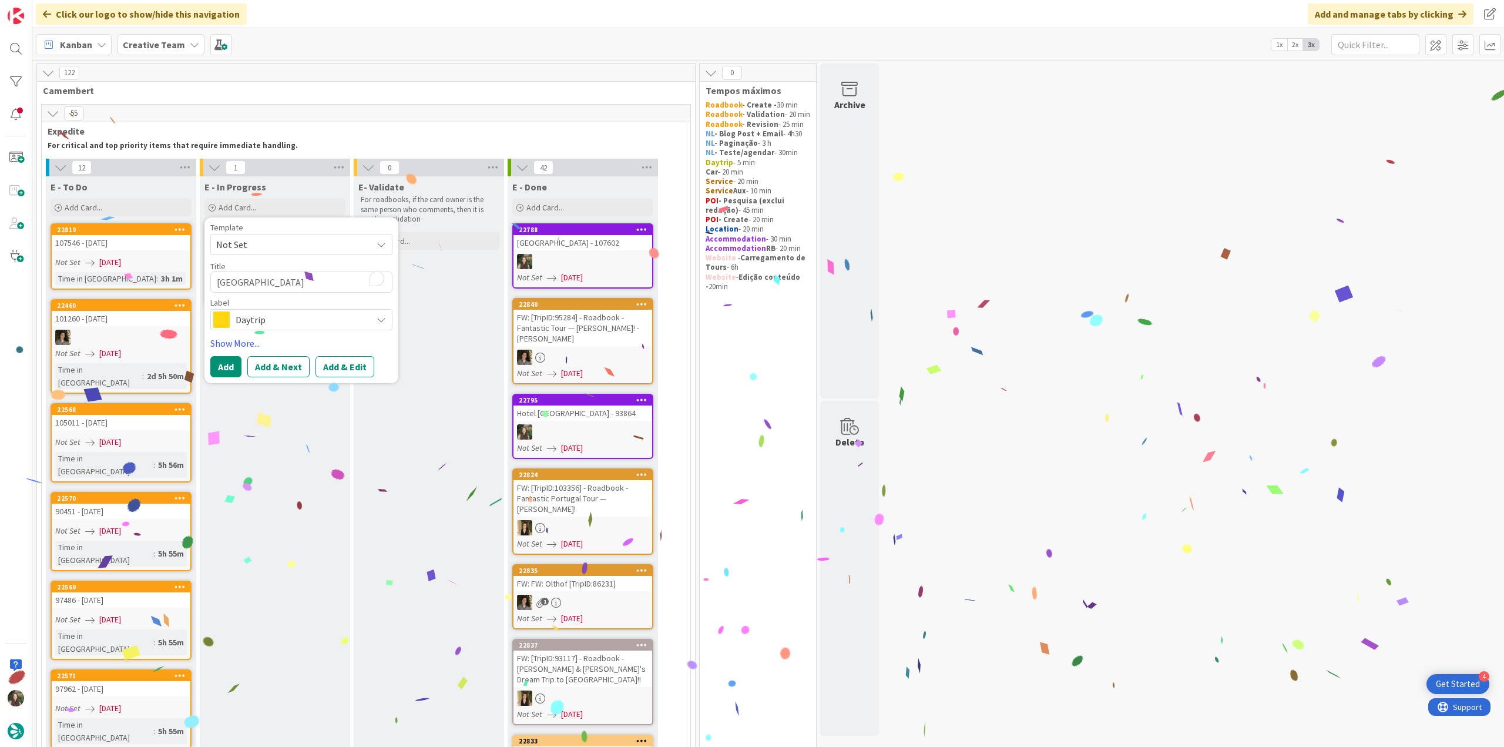
type textarea "River Ness Hotel -"
type textarea "x"
type textarea "River Ness Hotel -"
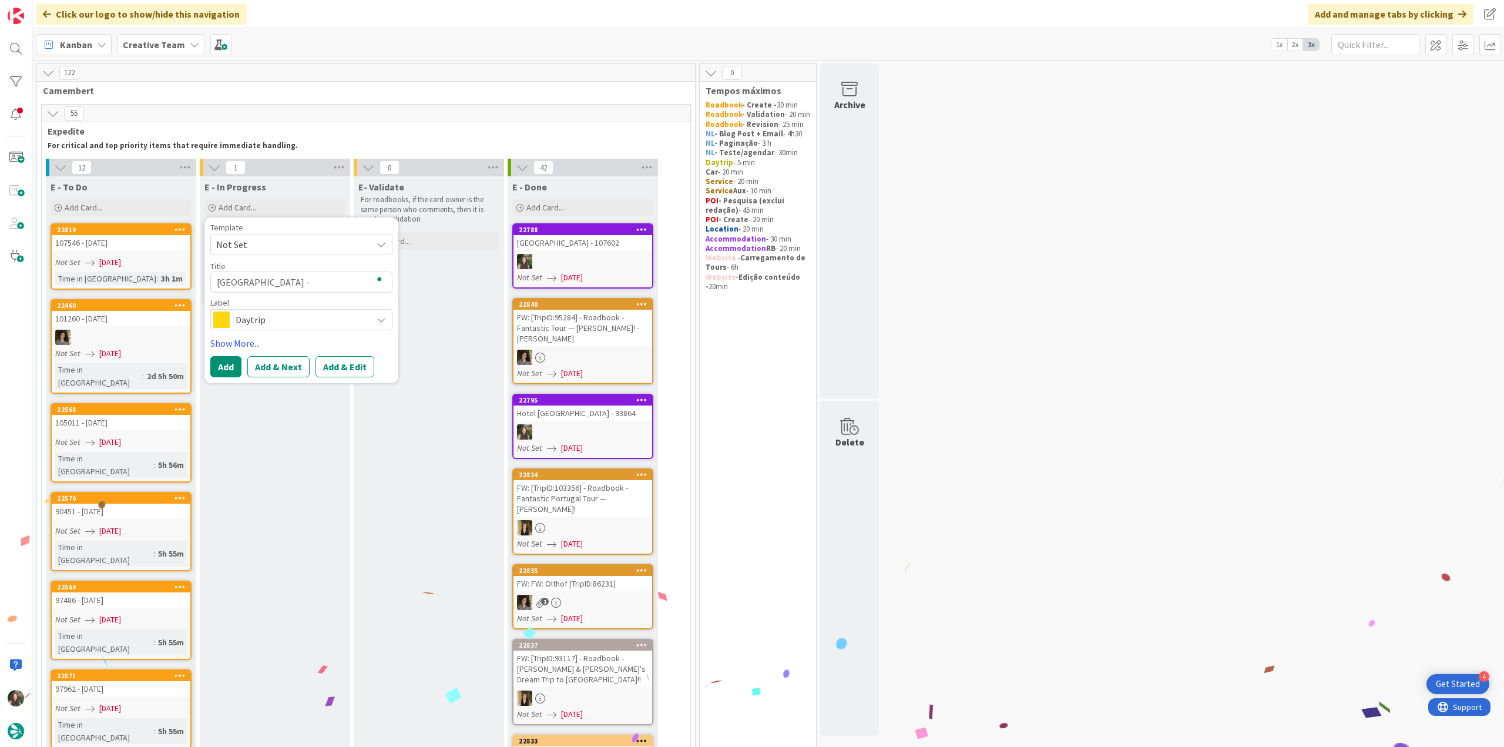
type textarea "x"
type textarea "River Ness Hotel - P"
type textarea "x"
type textarea "River Ness Hotel - PO"
type textarea "x"
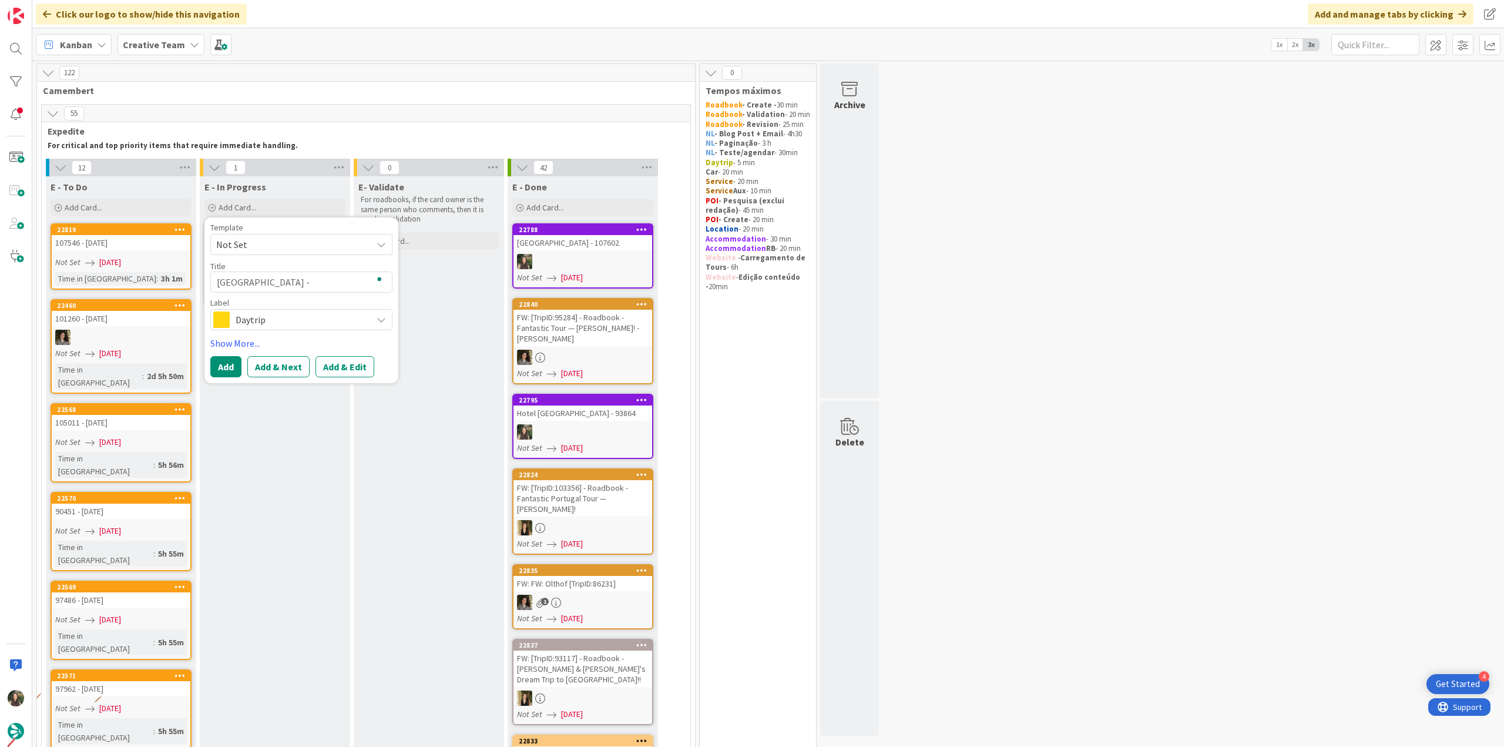
type textarea "River Ness Hotel - POI"
type textarea "x"
type textarea "River Ness Hotel - POI"
type textarea "x"
type textarea "River Ness Hotel - POI P"
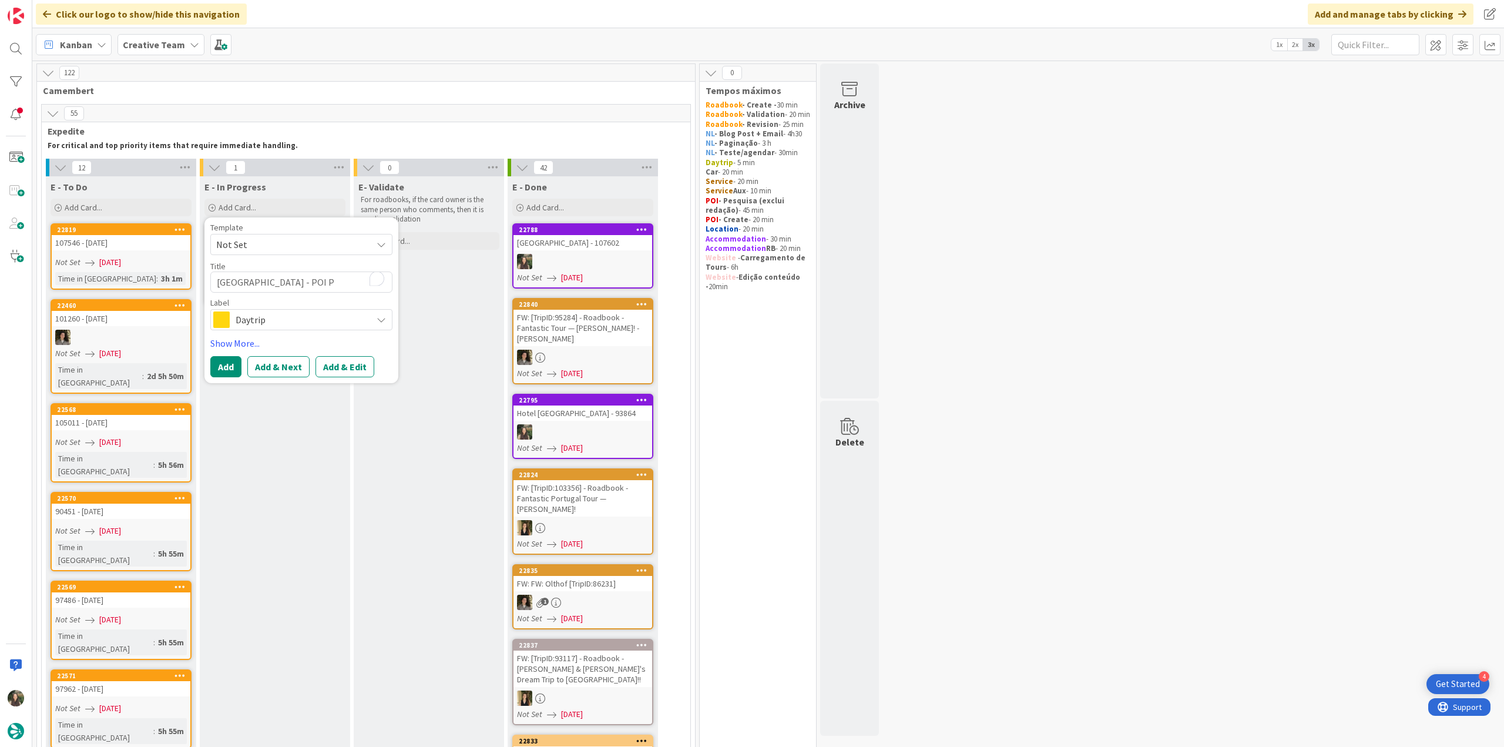
click at [300, 316] on span "Daytrip" at bounding box center [301, 319] width 130 height 16
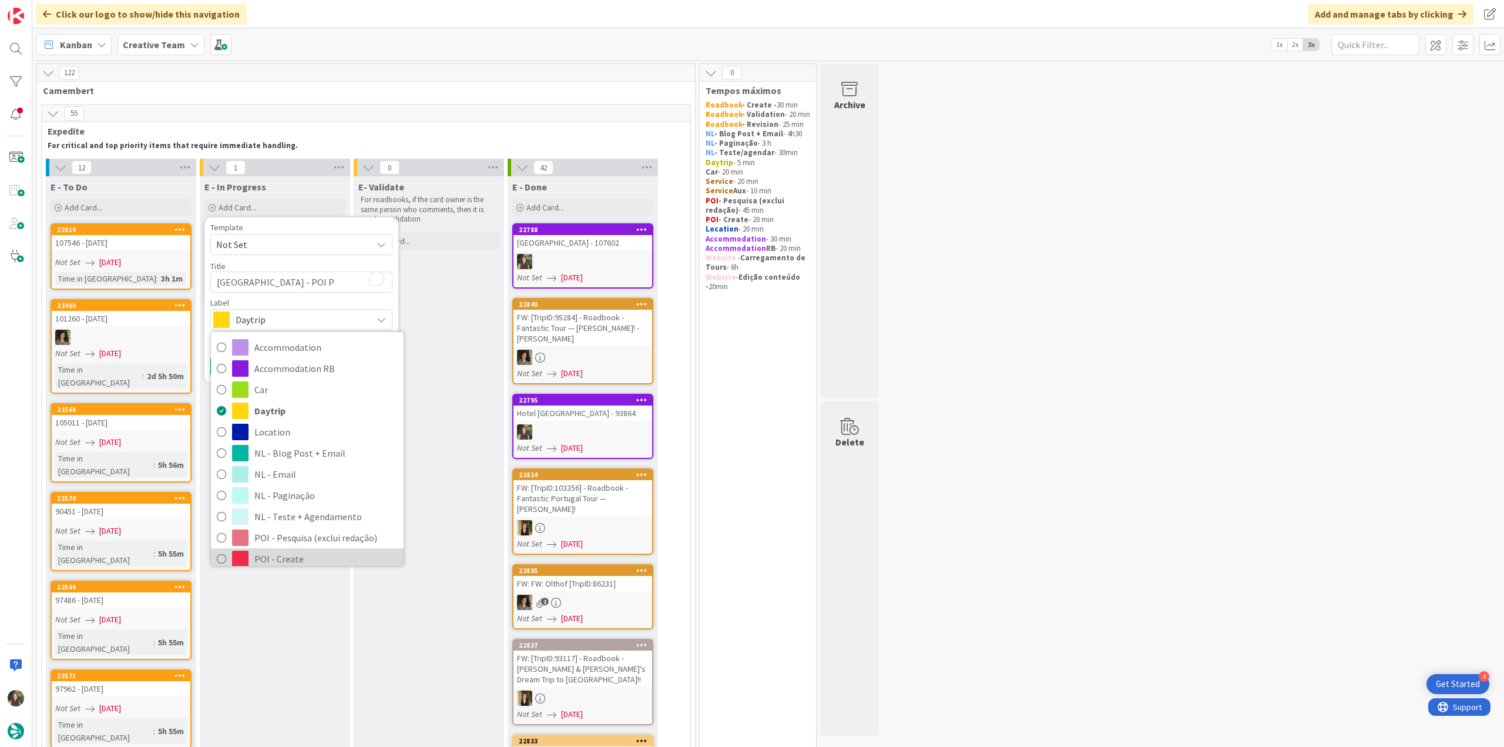
click at [286, 558] on span "POI - Create" at bounding box center [325, 559] width 143 height 18
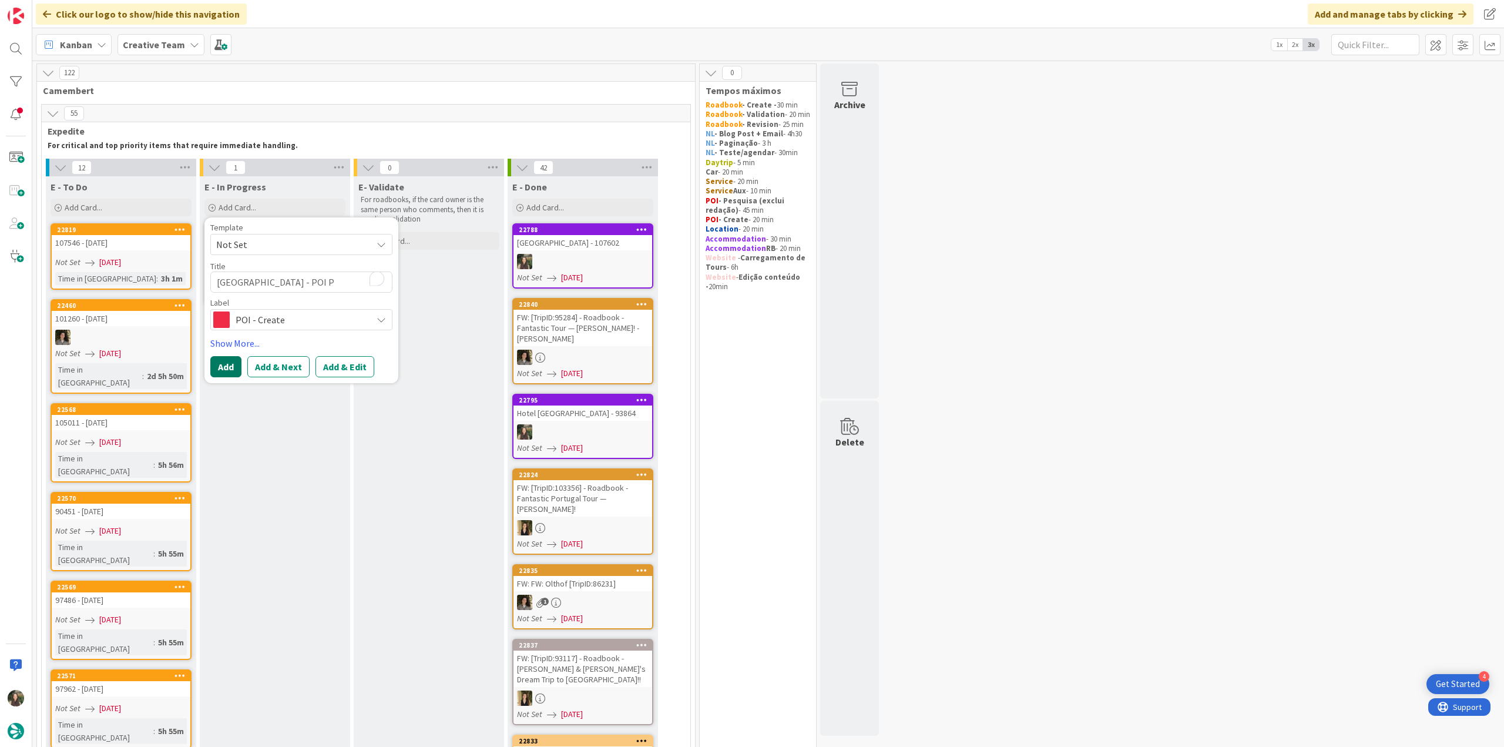
click at [219, 370] on button "Add" at bounding box center [225, 366] width 31 height 21
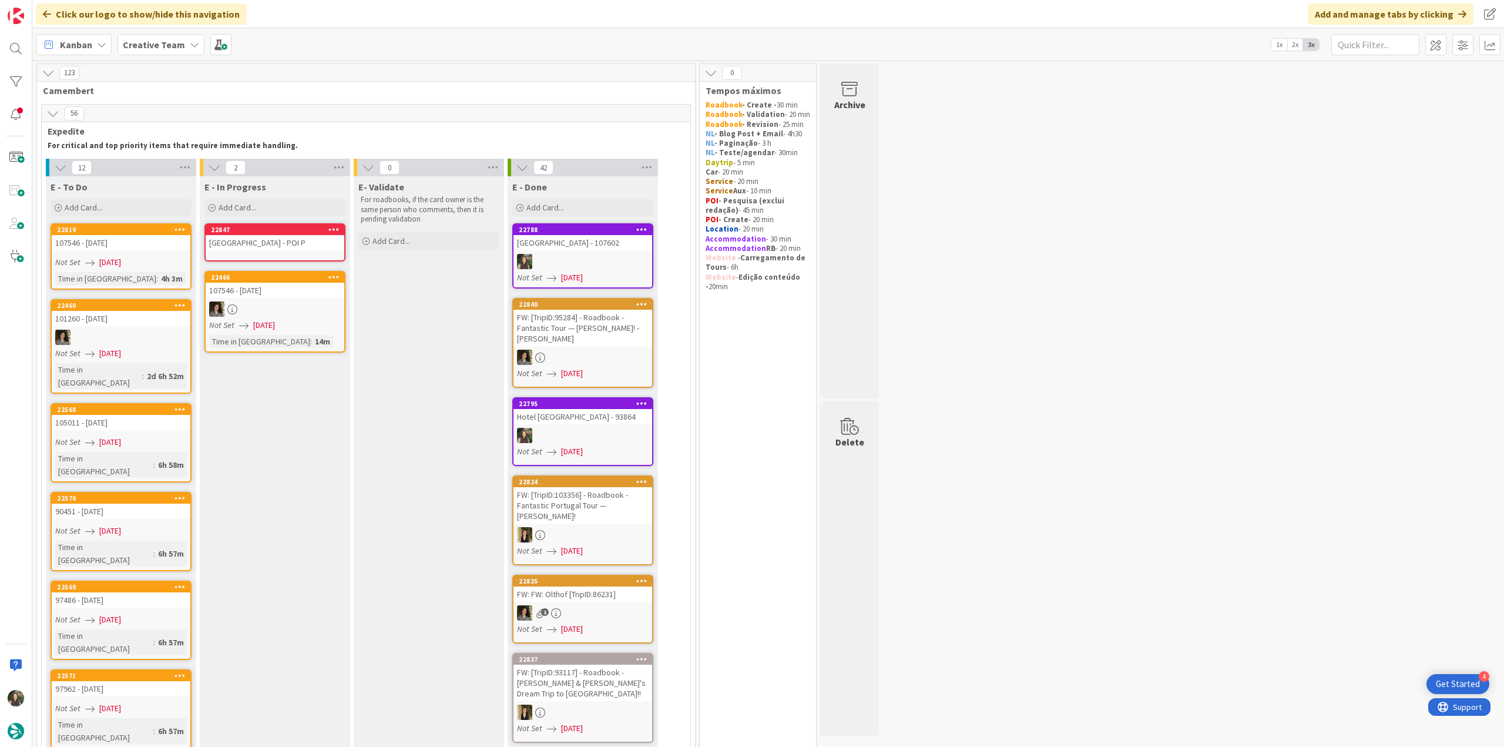
click at [263, 240] on div "River Ness Hotel - POI P" at bounding box center [275, 242] width 139 height 15
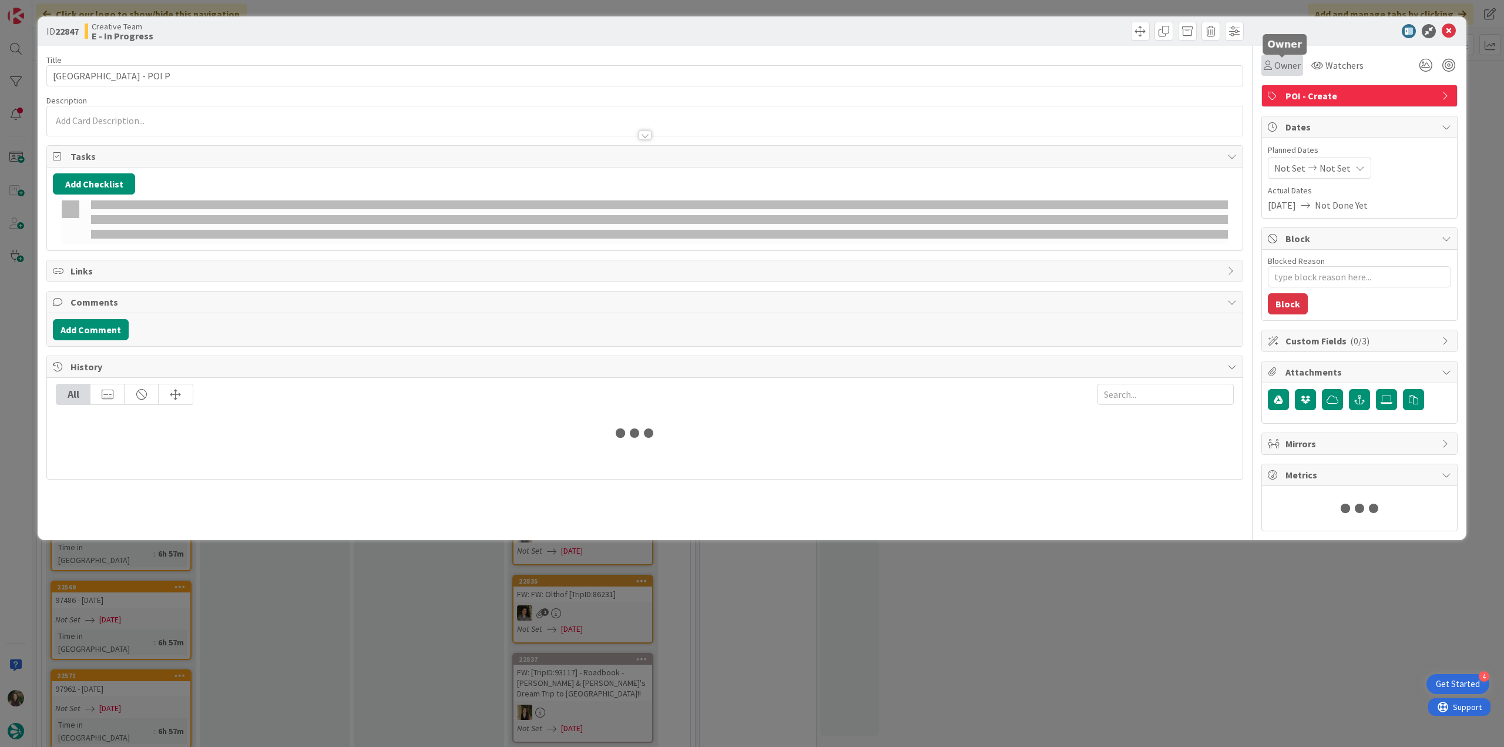
click at [1277, 60] on span "Owner" at bounding box center [1287, 65] width 26 height 14
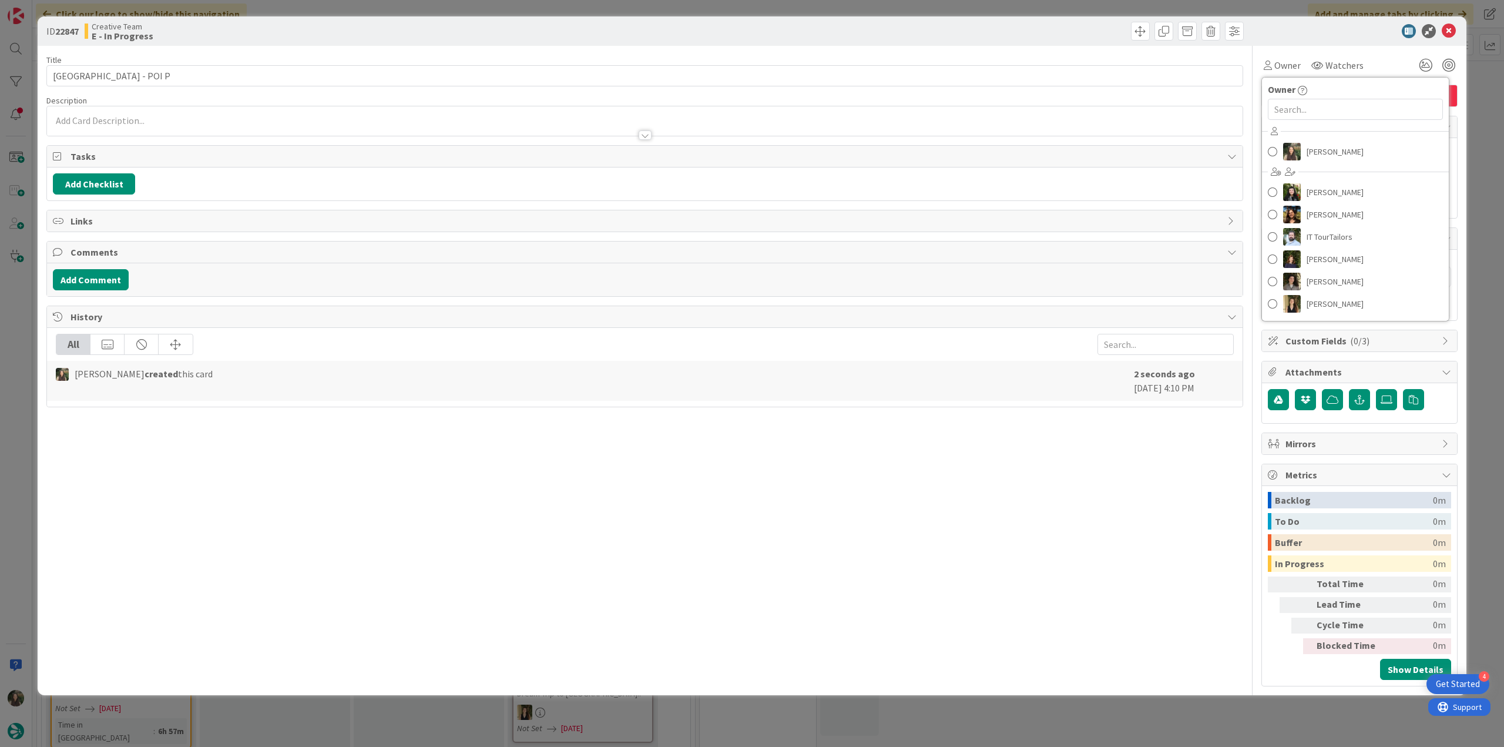
click at [1327, 162] on div "Inês Gonçalves Beatriz Cassona Diana Ramos IT TourTailors Margarida Carvalho Me…" at bounding box center [1355, 219] width 187 height 194
drag, startPoint x: 1393, startPoint y: 137, endPoint x: 1382, endPoint y: 149, distance: 16.6
click at [1393, 137] on div "Inês Gonçalves Beatriz Cassona Diana Ramos IT TourTailors Margarida Carvalho Me…" at bounding box center [1355, 219] width 187 height 194
click at [1369, 157] on link "Inês Gonçalves" at bounding box center [1355, 151] width 187 height 22
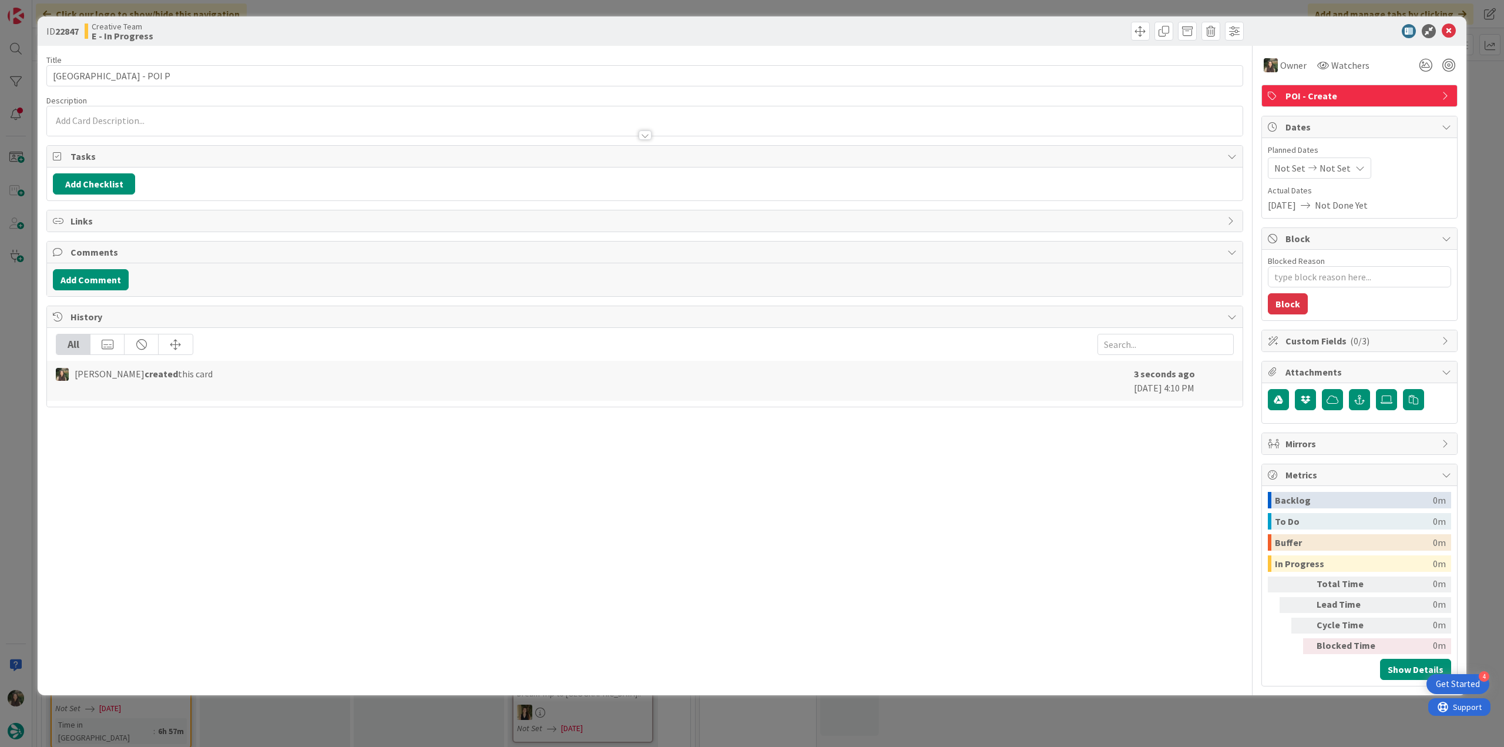
click at [1479, 123] on div "ID 22847 Creative Team E - In Progress Title 24 / 128 River Ness Hotel - POI P …" at bounding box center [752, 373] width 1504 height 747
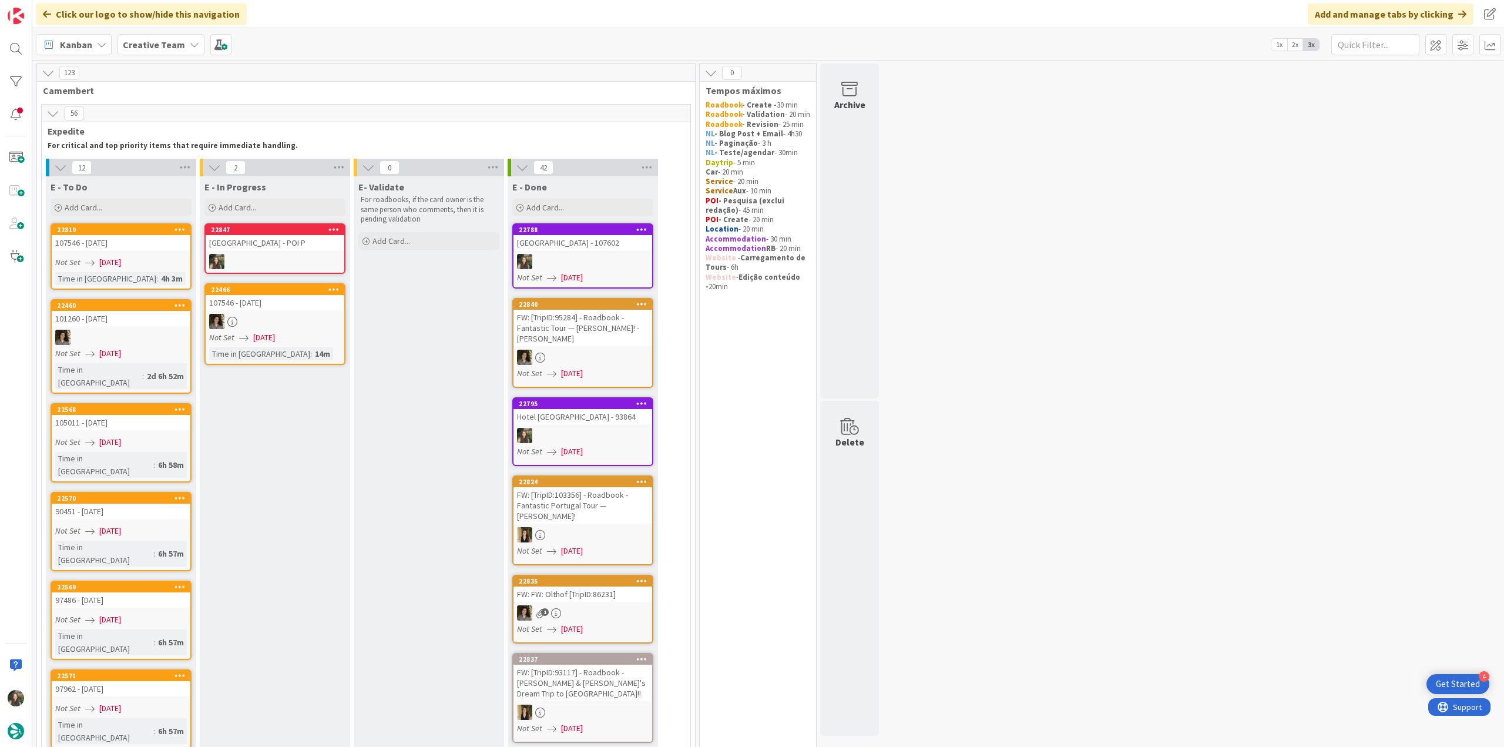
click at [561, 247] on div "River Ness Hotel - 107602" at bounding box center [582, 242] width 139 height 15
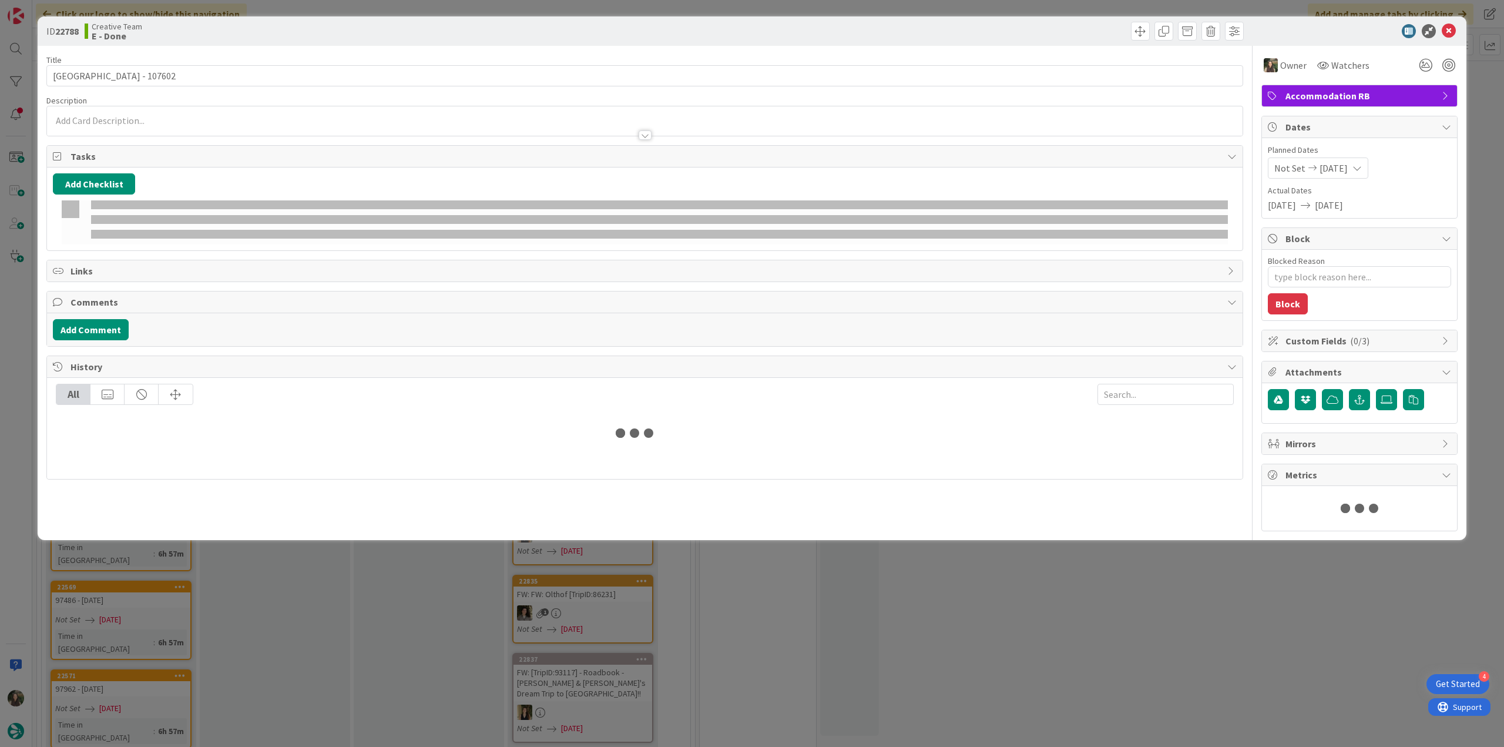
type textarea "x"
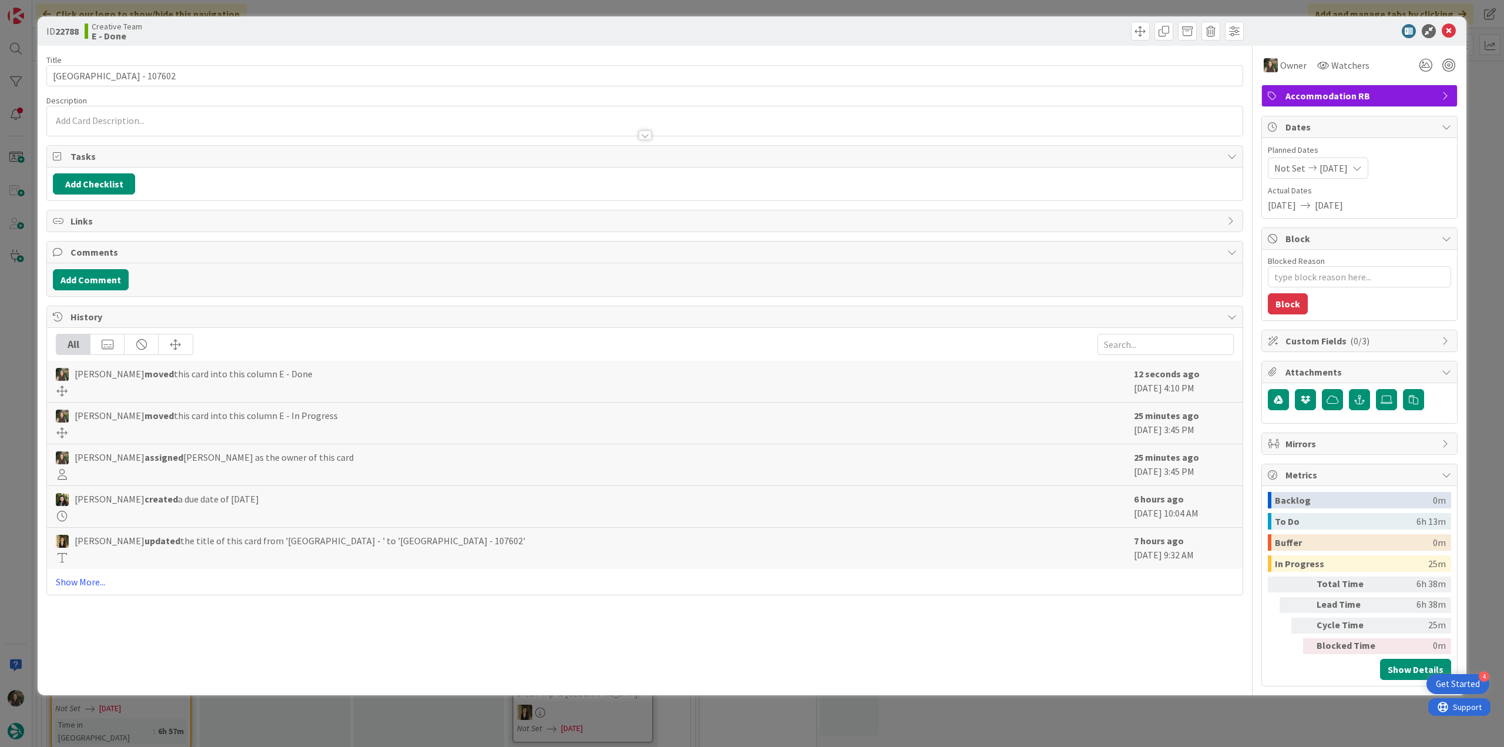
click at [1156, 730] on div "ID 22788 Creative Team E - Done Title 25 / 128 River Ness Hotel - 107602 Descri…" at bounding box center [752, 373] width 1504 height 747
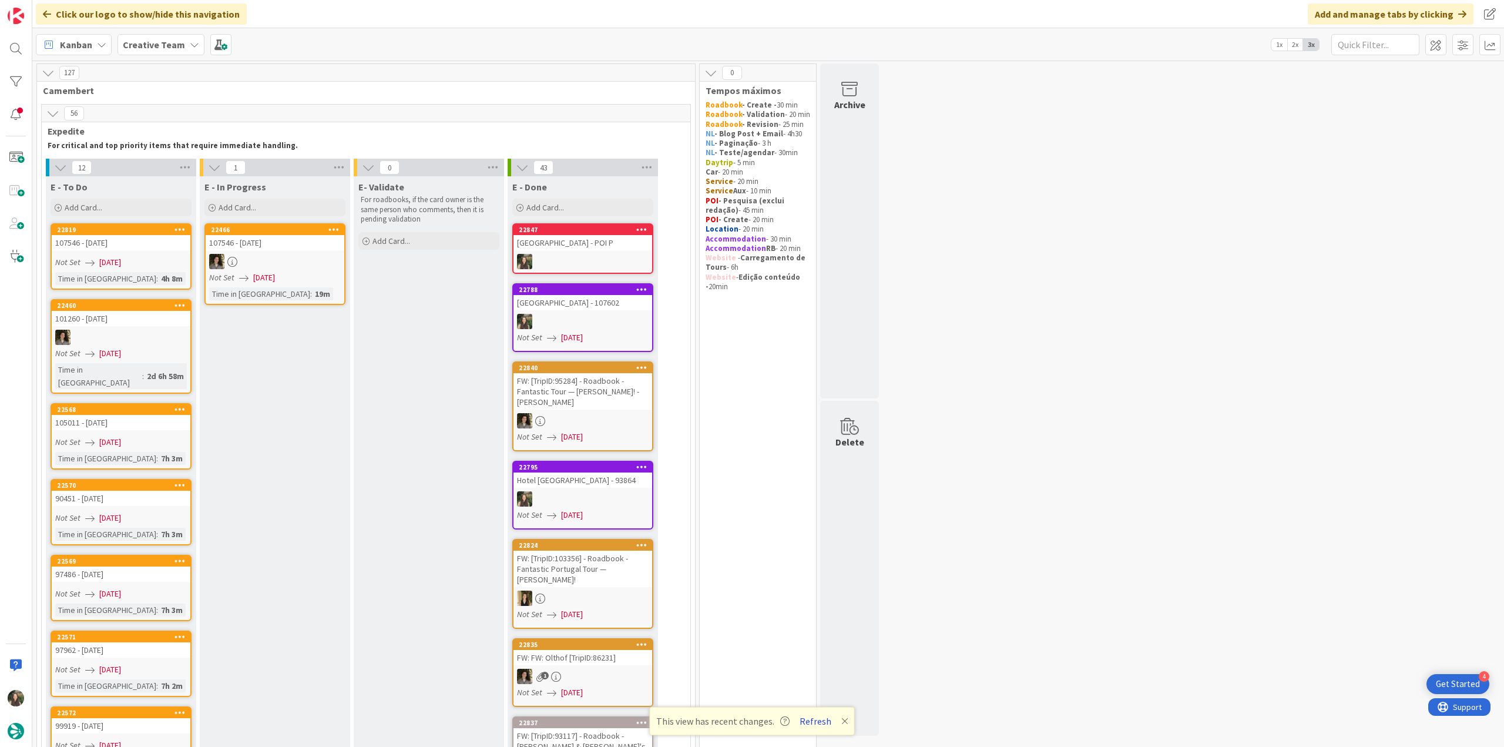
click at [807, 723] on button "Refresh" at bounding box center [815, 720] width 40 height 15
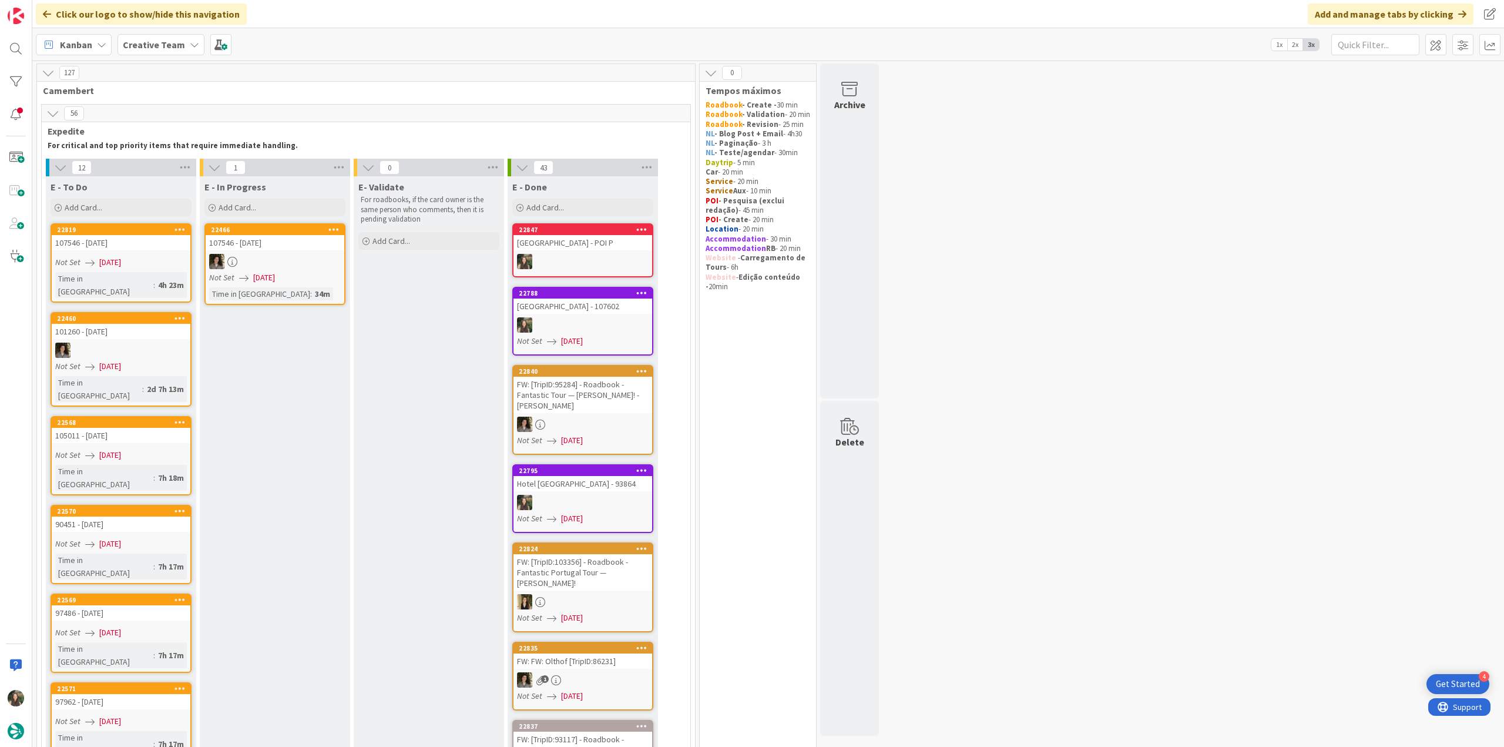
click at [157, 247] on div "107546 - [DATE]" at bounding box center [121, 242] width 139 height 15
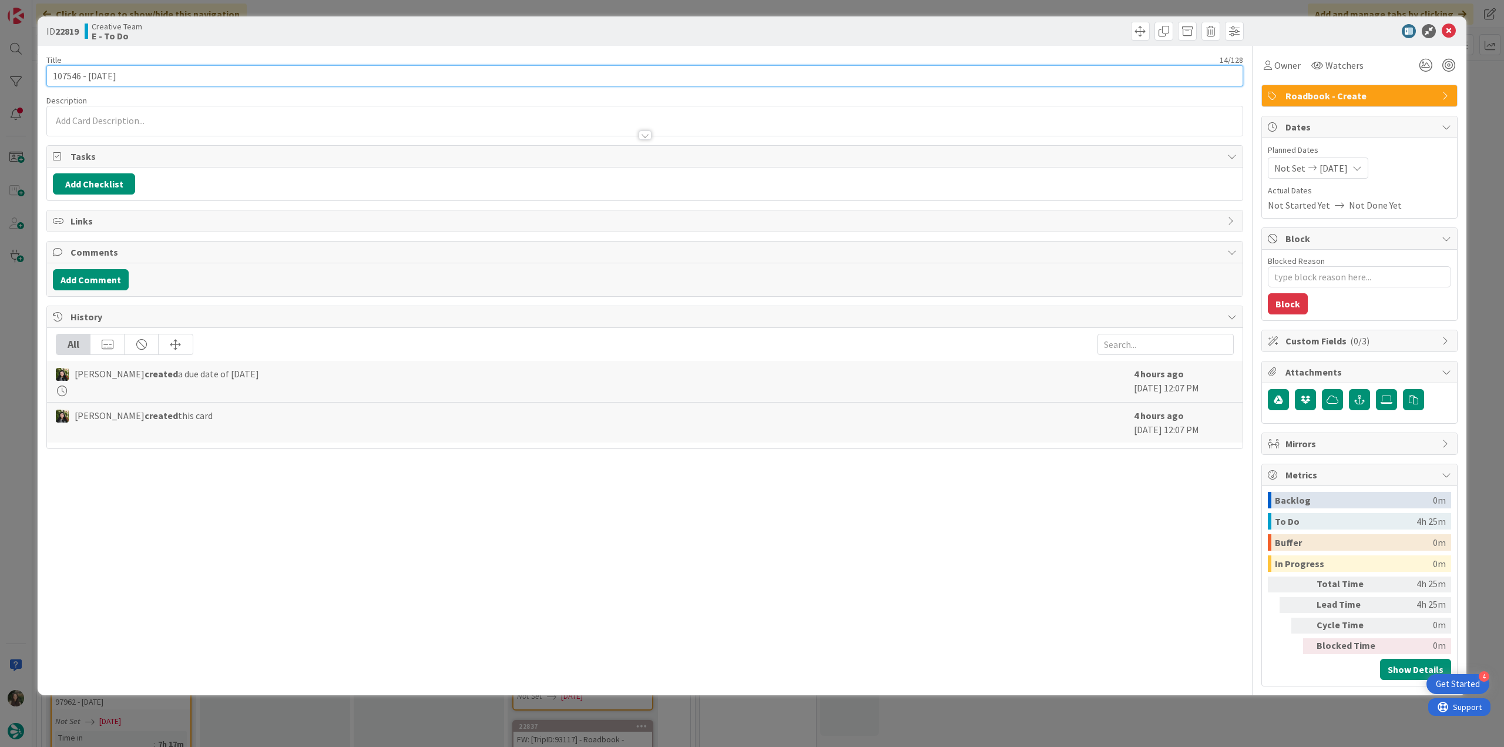
click at [69, 75] on input "107546 - [DATE]" at bounding box center [644, 75] width 1197 height 21
click at [27, 401] on div "ID 22819 Creative Team E - To Do Title 14 / 128 107546 - 7 oct Description Inês…" at bounding box center [752, 373] width 1504 height 747
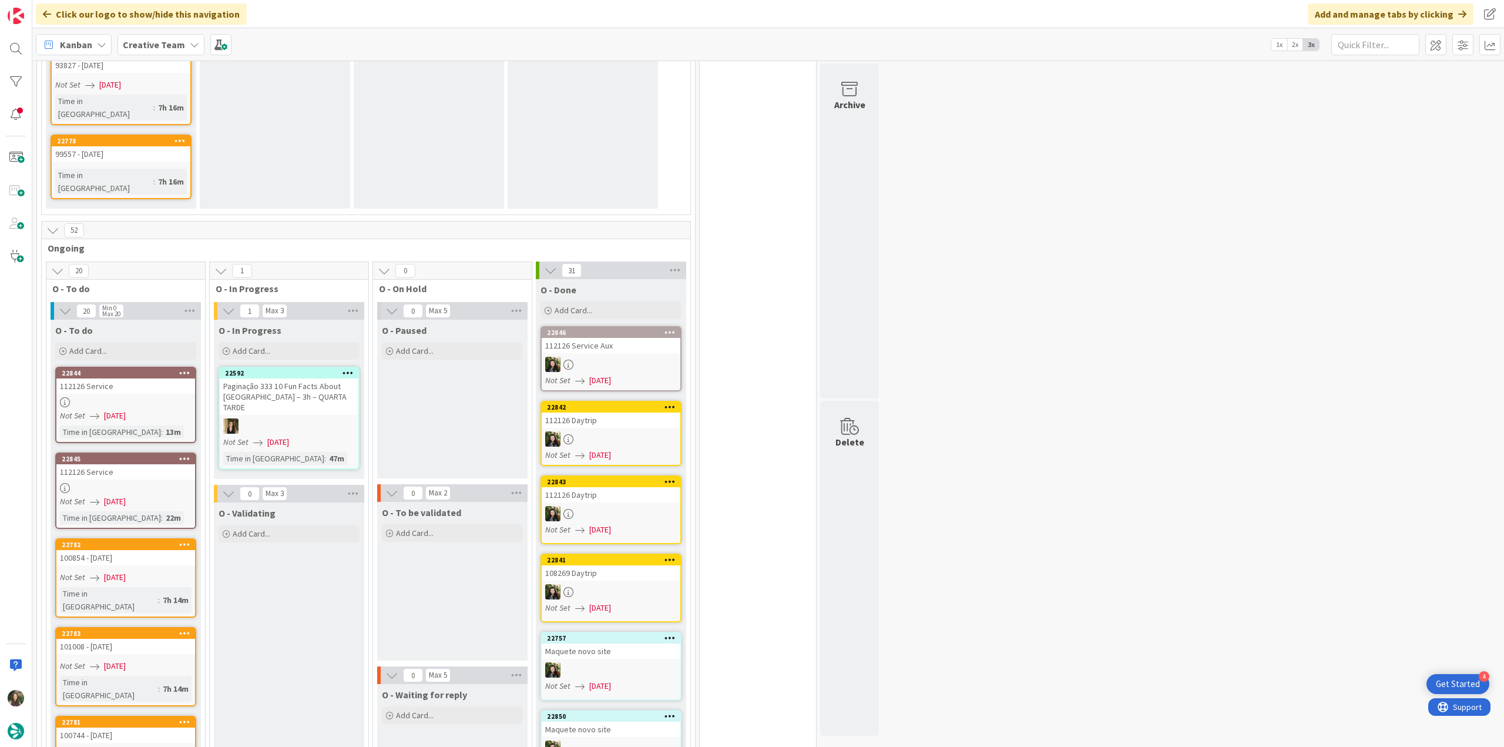
scroll to position [1057, 0]
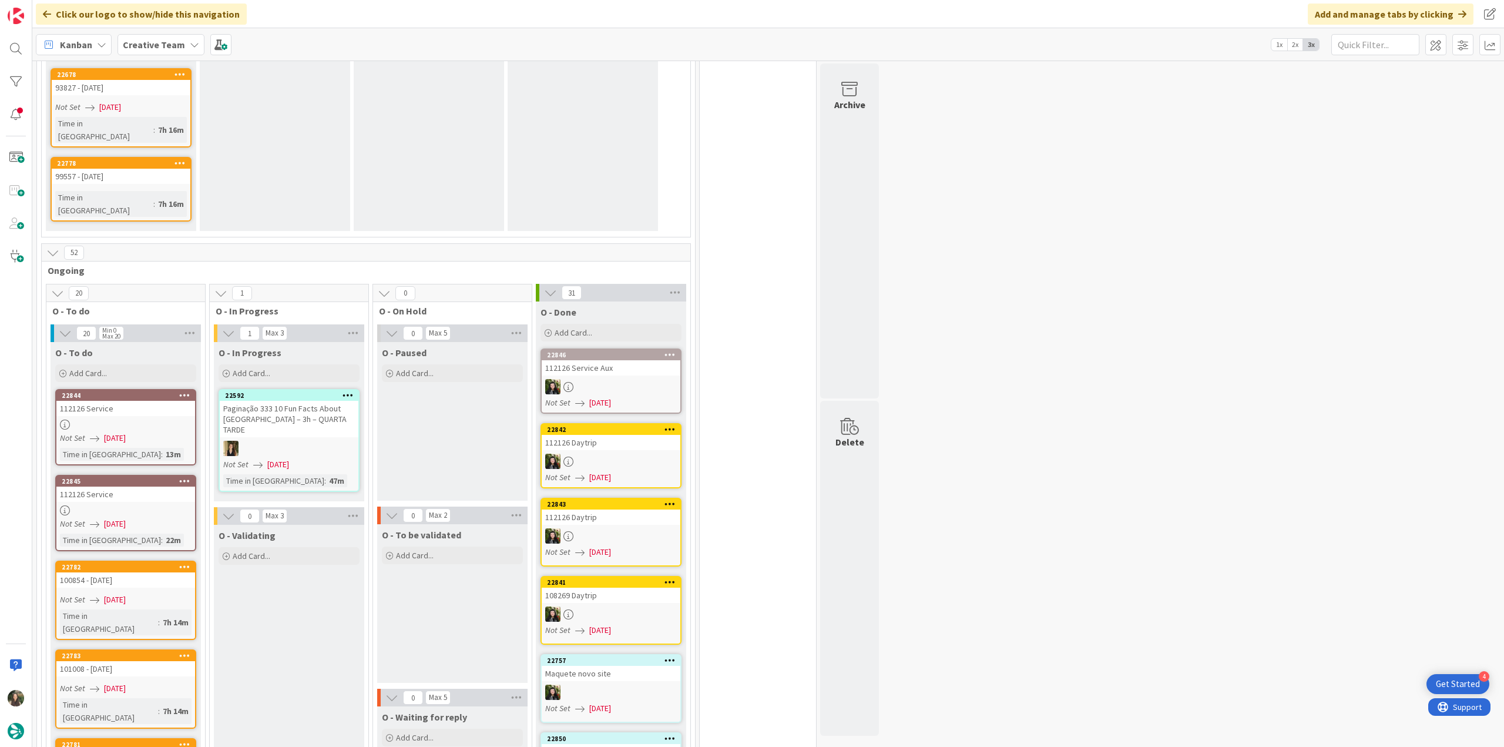
click at [146, 389] on link "22844 112126 Service Not Set 09/10/2025 Time in Column : 13m" at bounding box center [125, 427] width 141 height 76
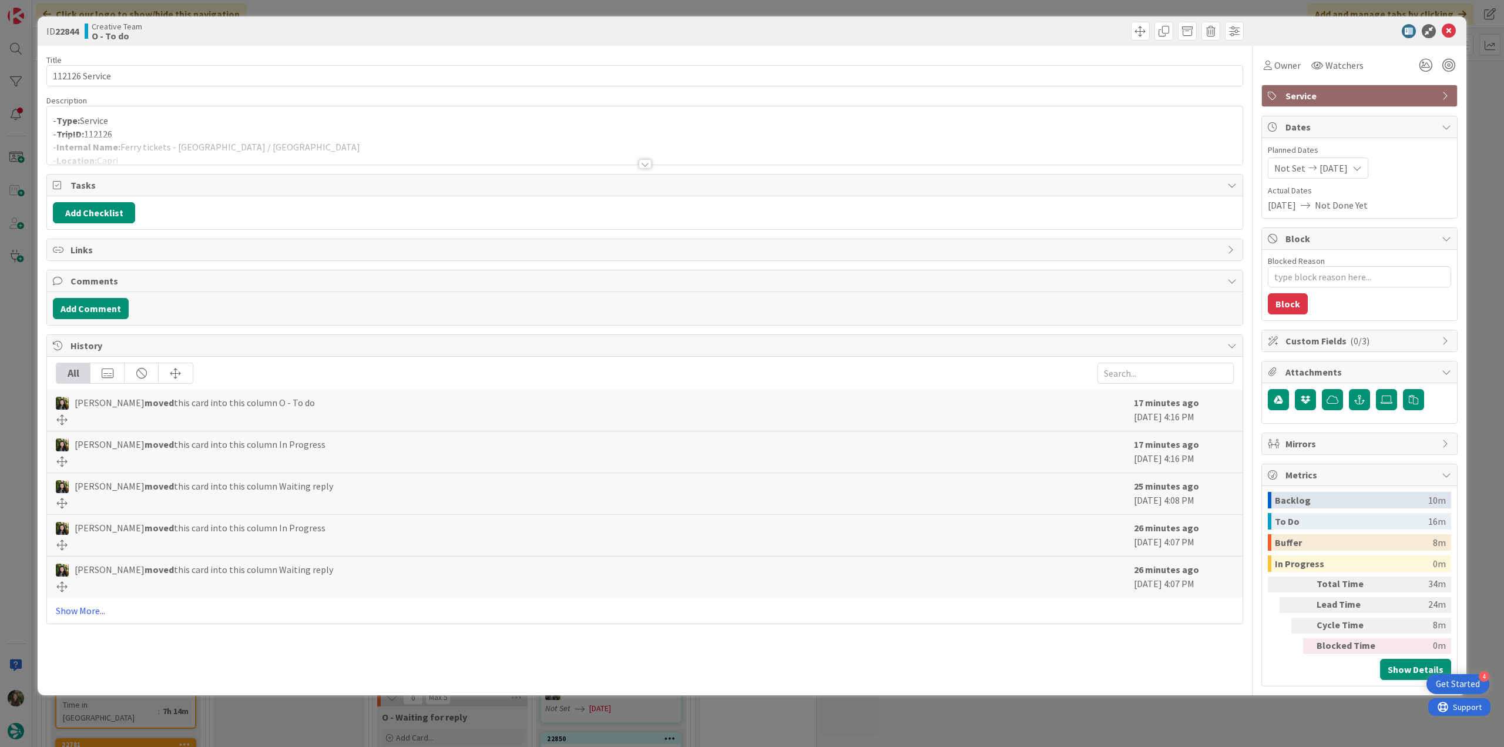
click at [251, 135] on div at bounding box center [645, 150] width 1196 height 30
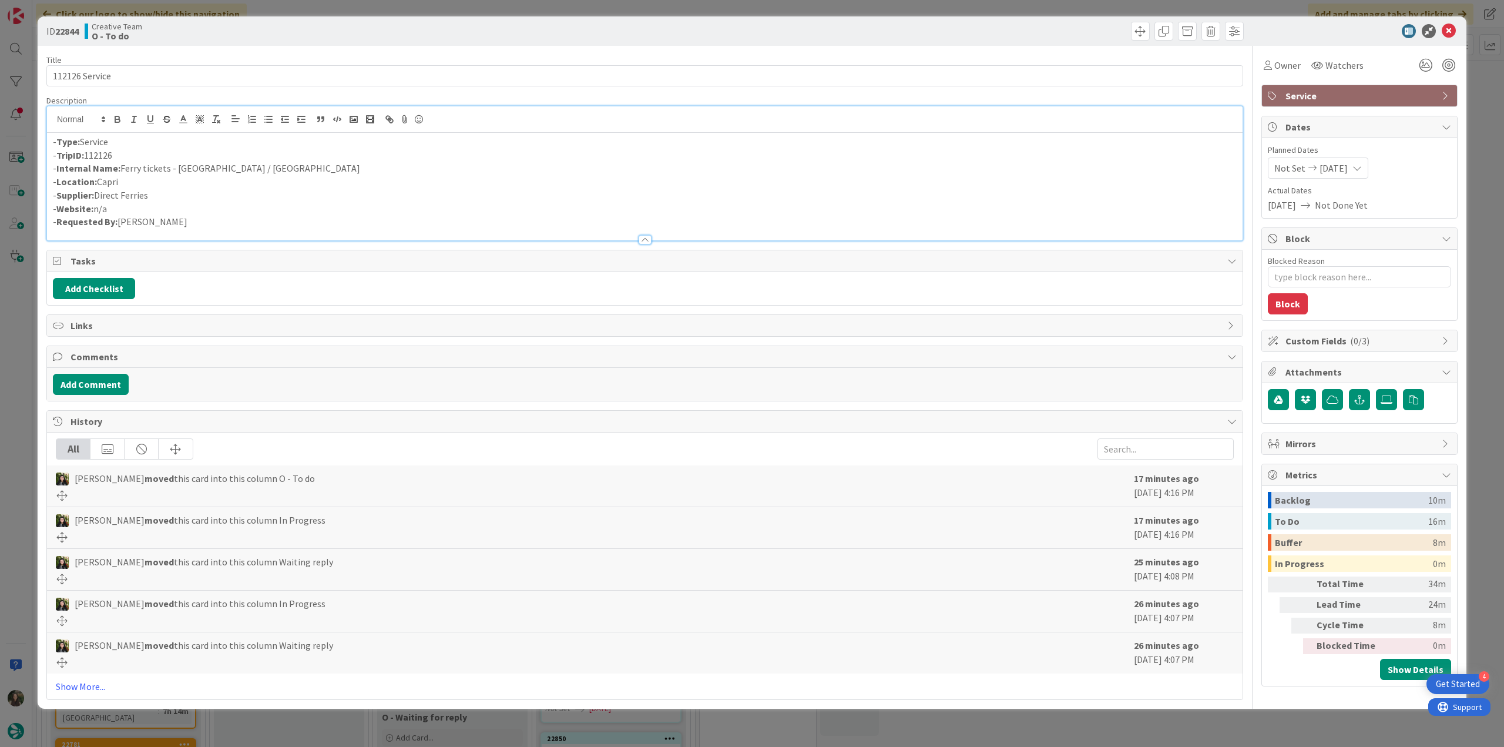
click at [11, 333] on div "ID 22844 Creative Team O - To do Title 14 / 128 112126 Service Description - Ty…" at bounding box center [752, 373] width 1504 height 747
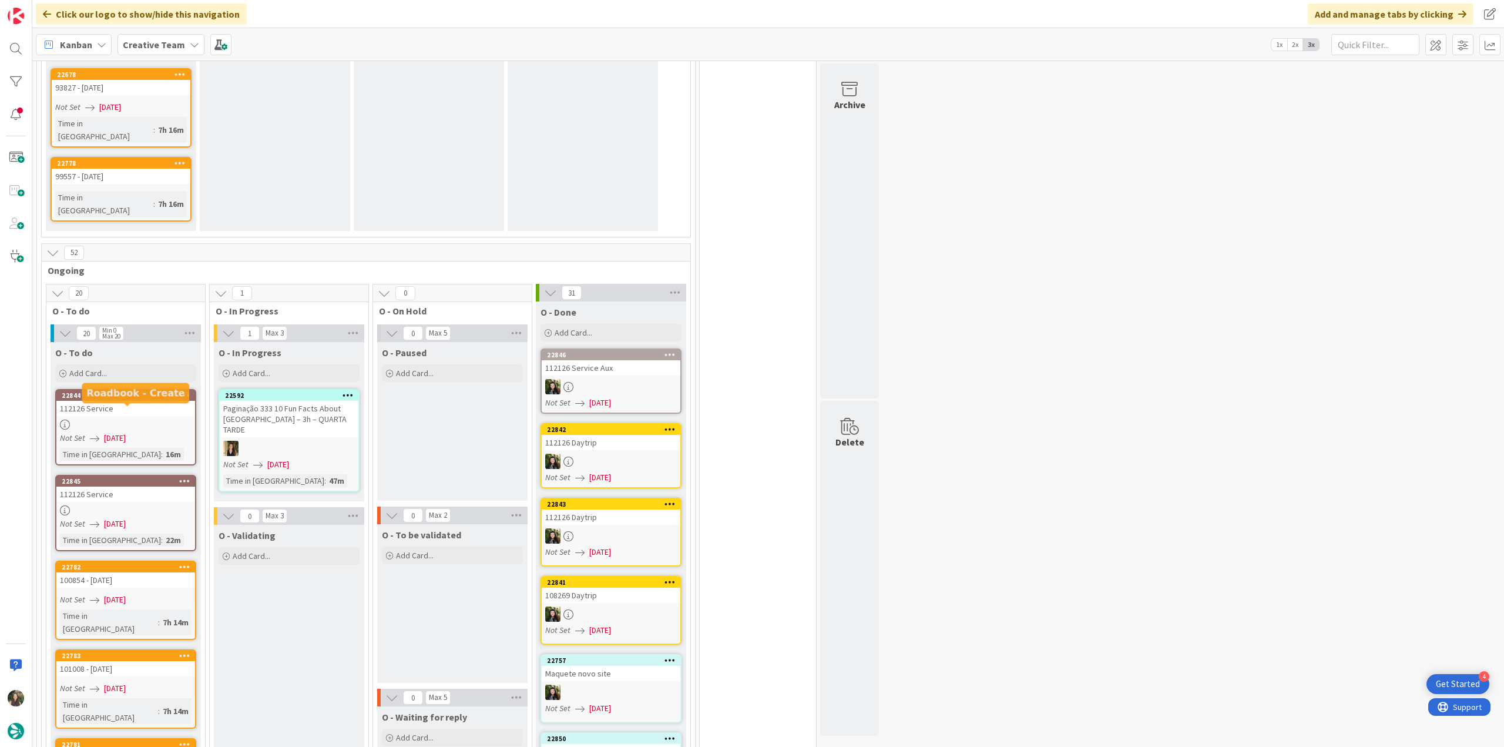
click at [165, 505] on div at bounding box center [125, 510] width 139 height 10
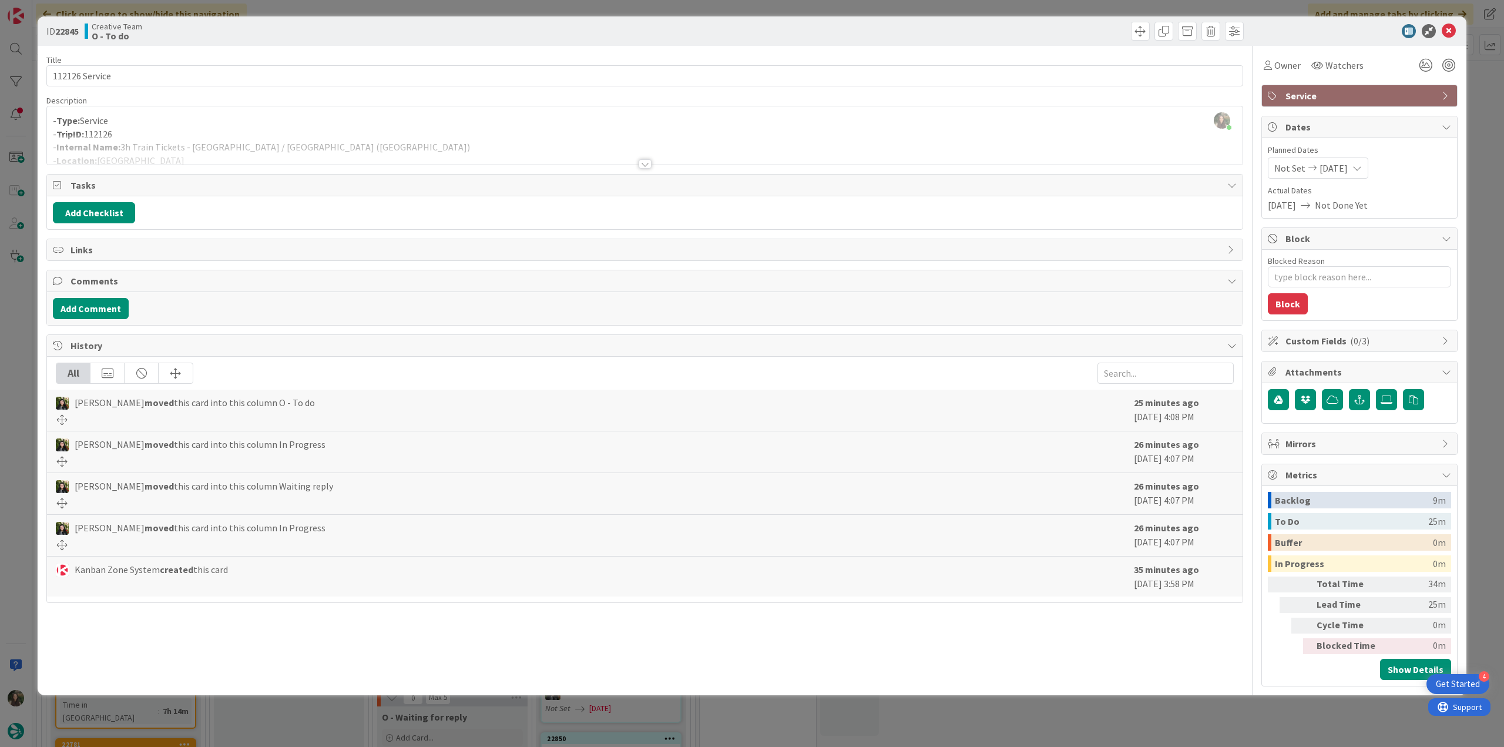
click at [384, 124] on div "Inês Gonçalves just joined - Type: Service - TripID: 112126 - Internal Name: 3h…" at bounding box center [645, 135] width 1196 height 58
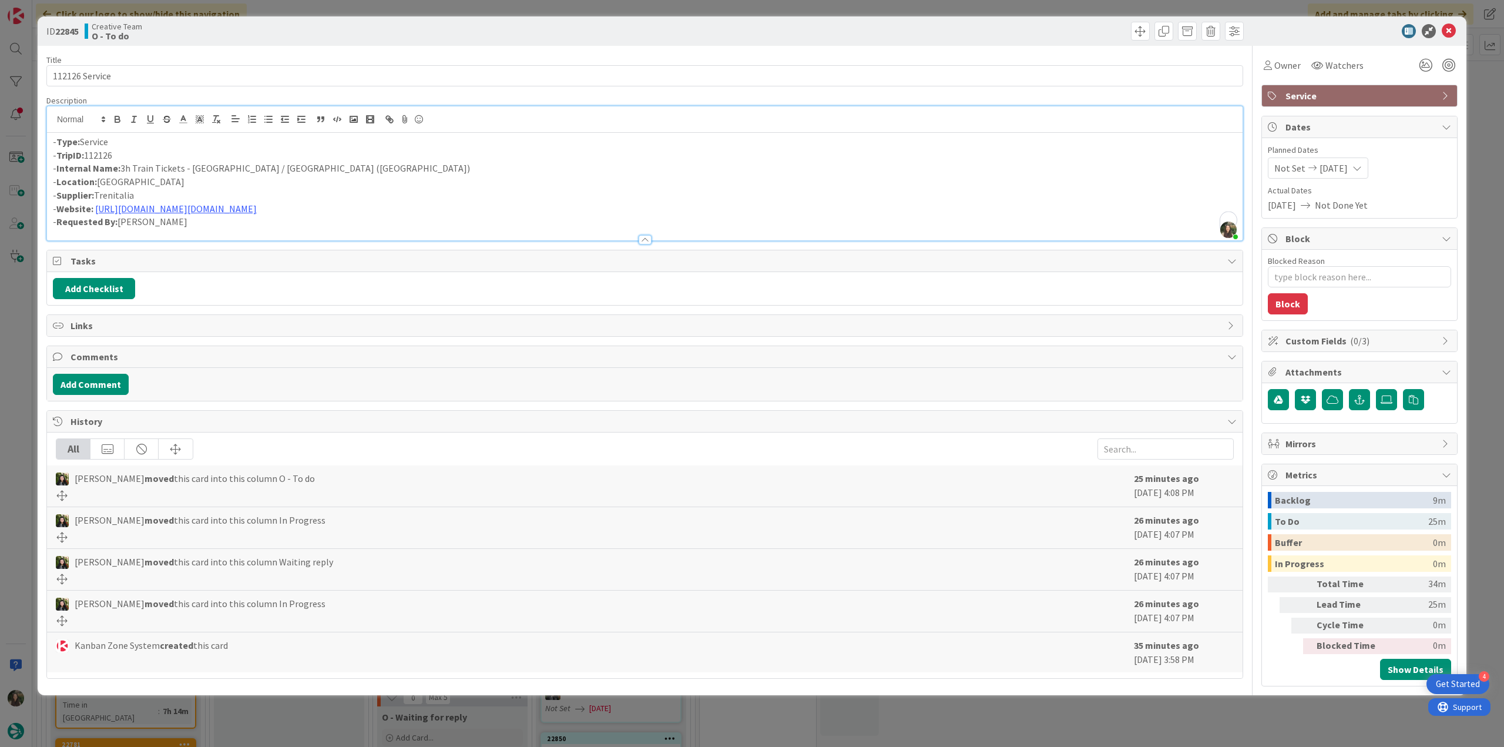
click at [20, 299] on div "ID 22845 Creative Team O - To do Title 14 / 128 112126 Service Description Inês…" at bounding box center [752, 373] width 1504 height 747
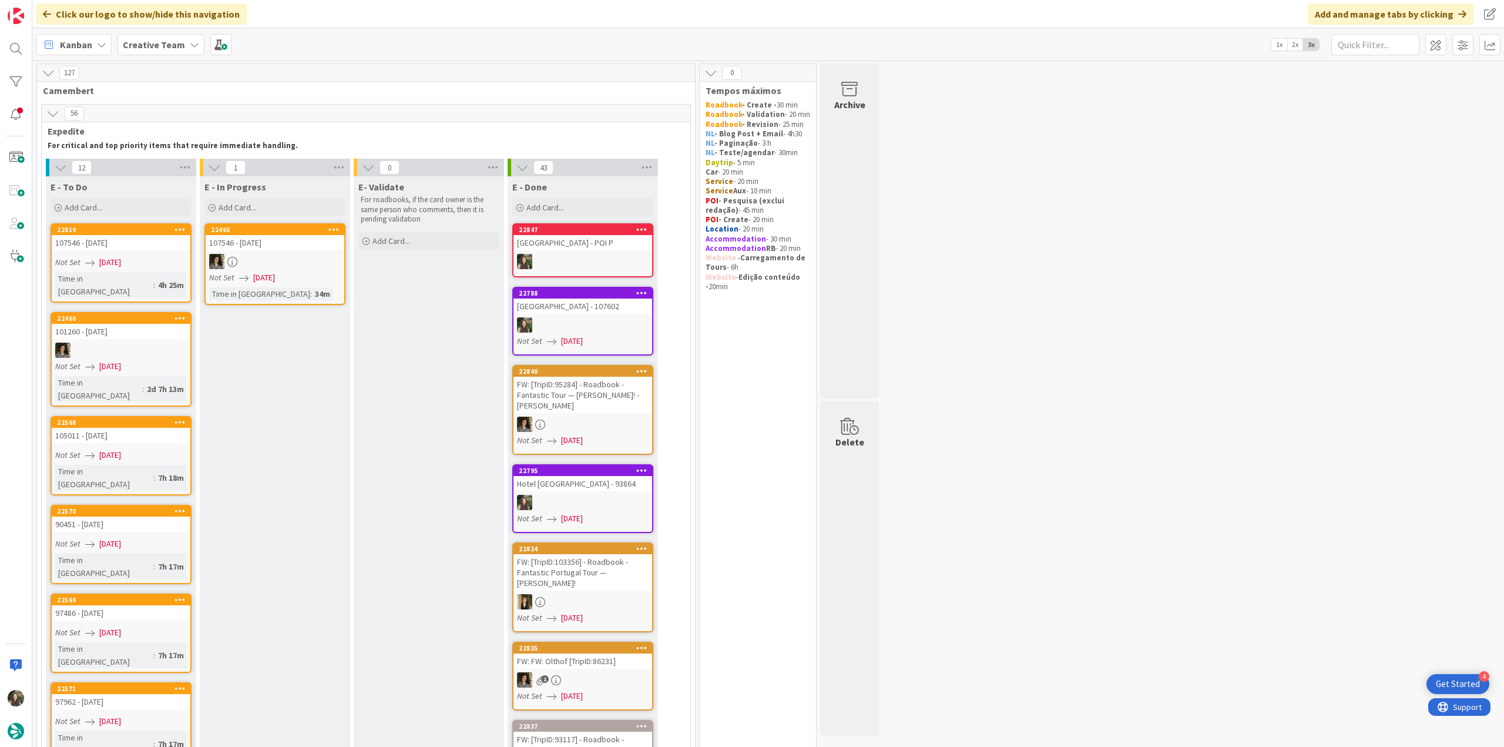
click at [145, 257] on div "Not Set 09/10/2025" at bounding box center [122, 262] width 135 height 12
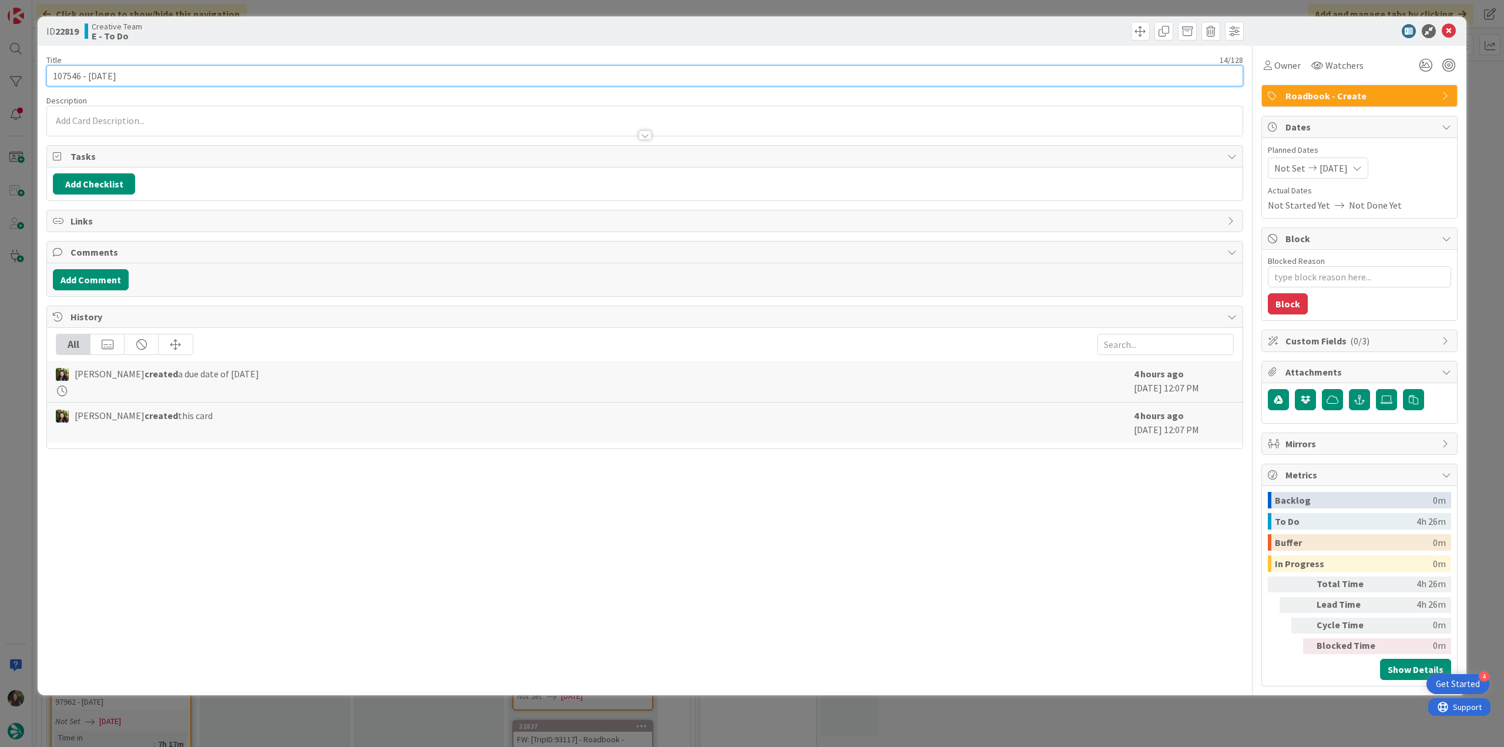
click at [65, 69] on input "107546 - 7 oct" at bounding box center [644, 75] width 1197 height 21
click at [1290, 66] on span "Owner" at bounding box center [1287, 65] width 26 height 14
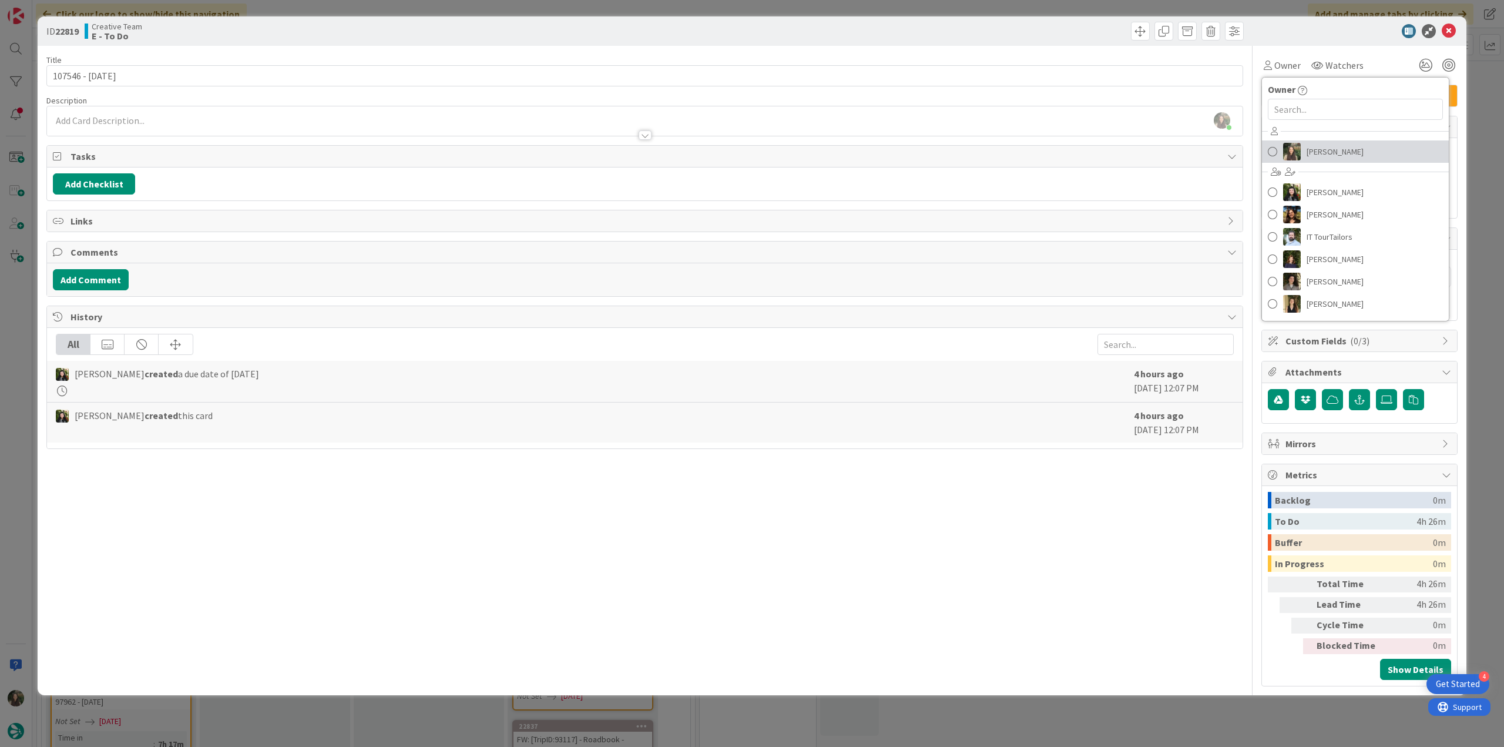
click at [1324, 150] on span "Inês Gonçalves" at bounding box center [1335, 152] width 57 height 18
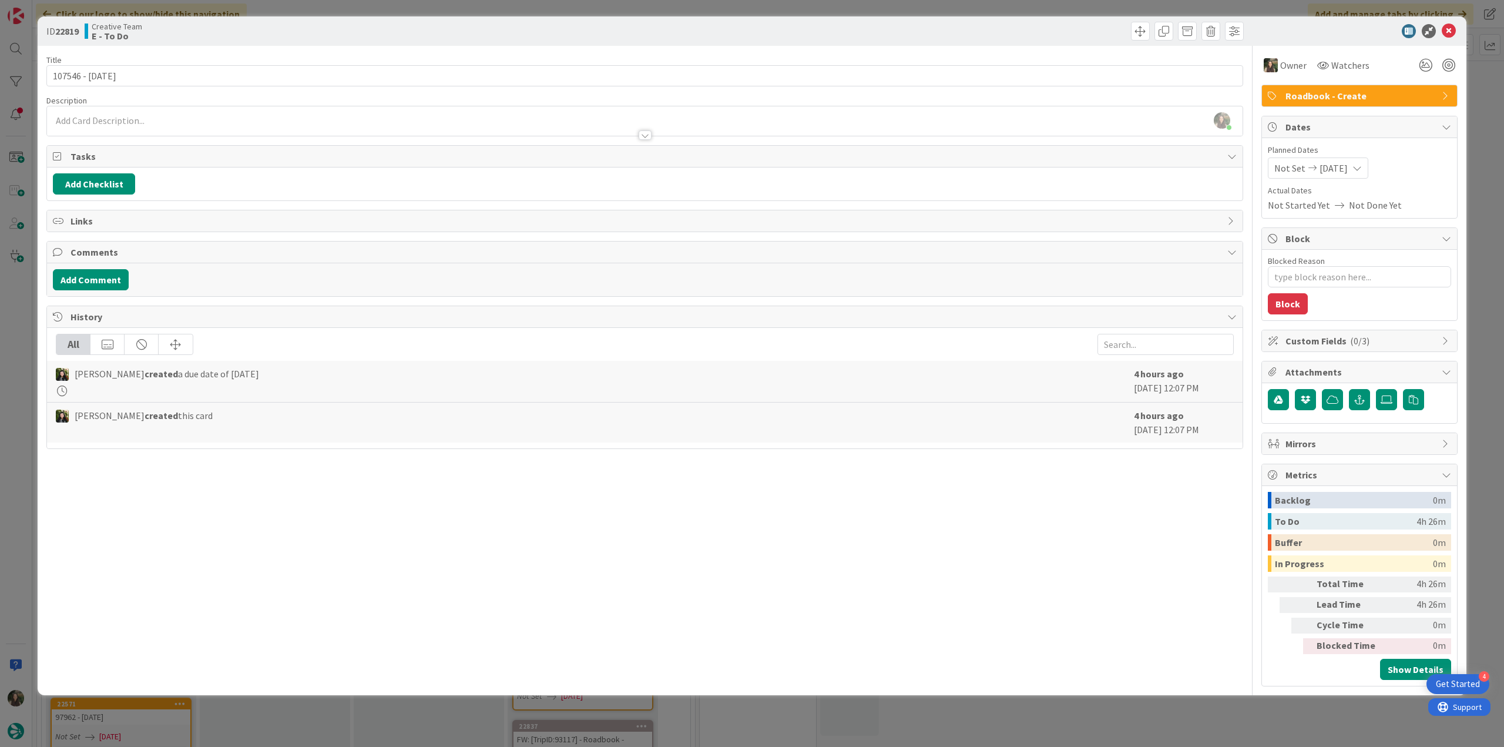
click at [1486, 84] on div "ID 22819 Creative Team E - To Do Title 14 / 128 107546 - 7 oct Description Inês…" at bounding box center [752, 373] width 1504 height 747
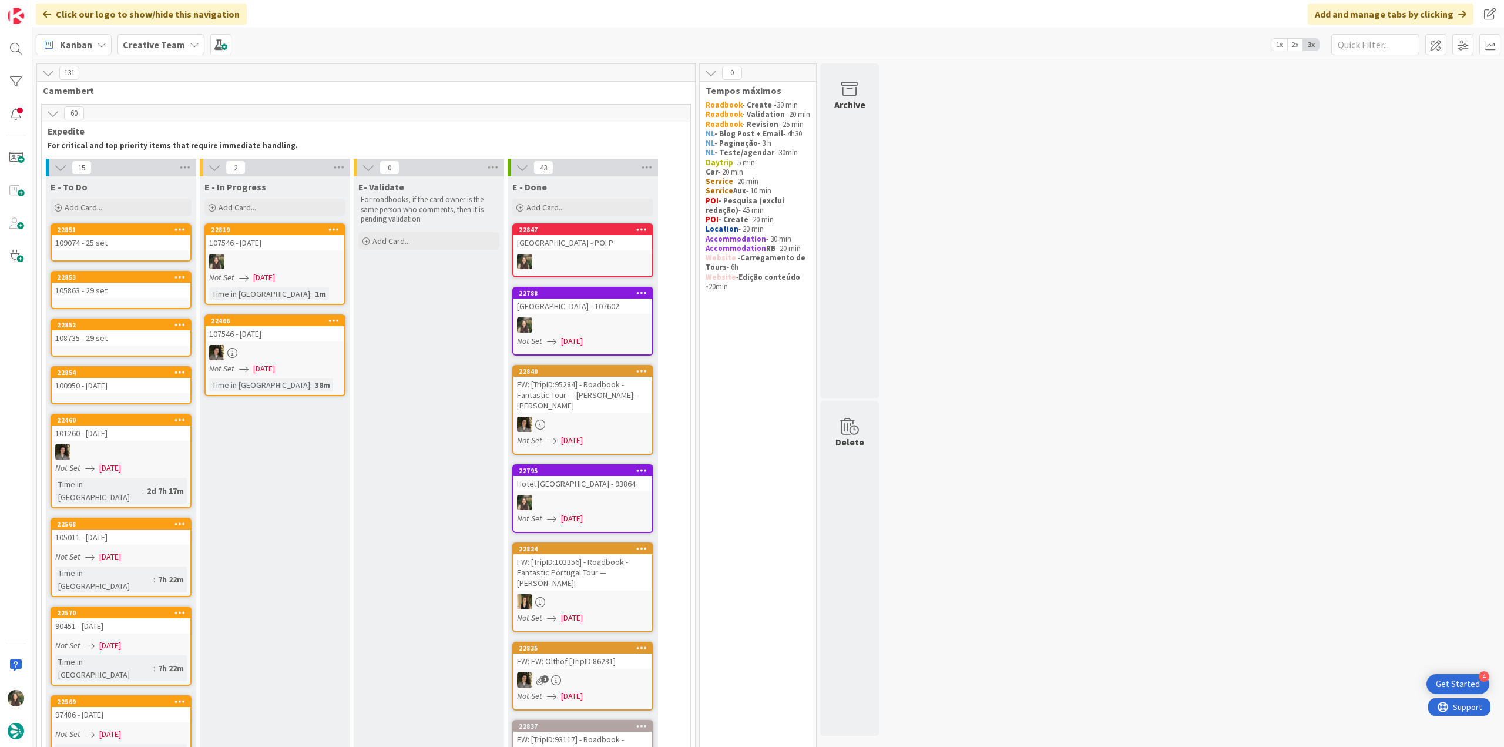
click at [333, 229] on icon at bounding box center [333, 229] width 11 height 8
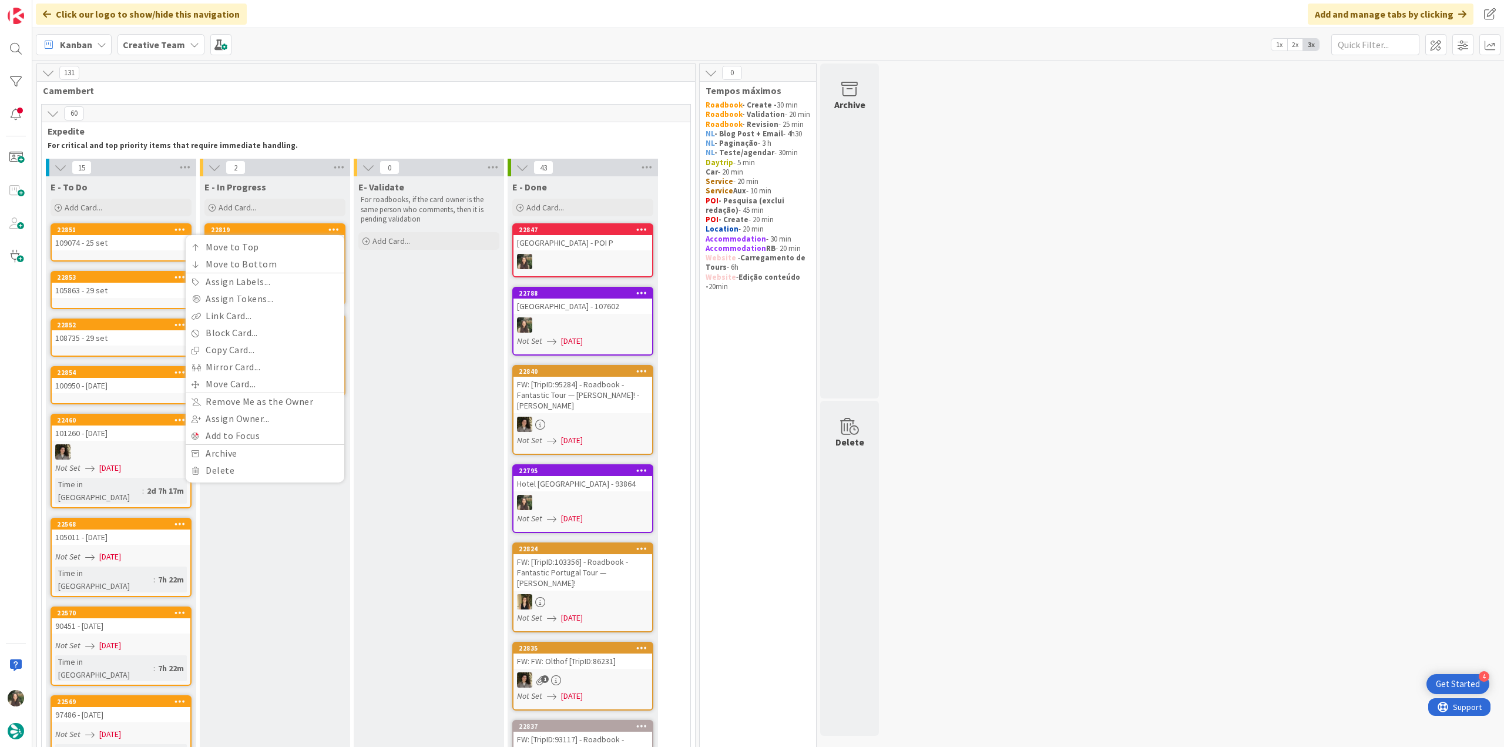
drag, startPoint x: 1100, startPoint y: 268, endPoint x: 727, endPoint y: 265, distance: 372.5
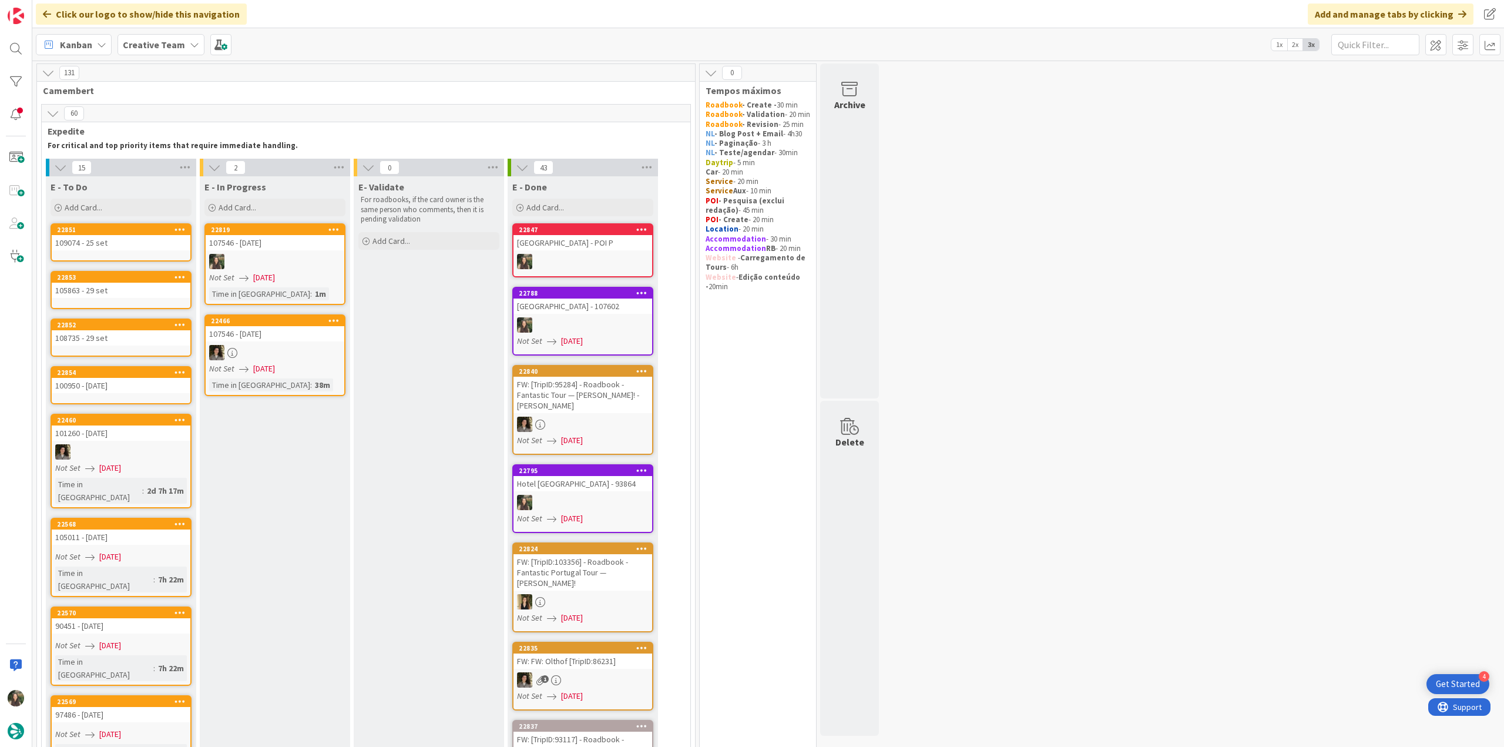
click at [328, 230] on icon at bounding box center [333, 229] width 11 height 8
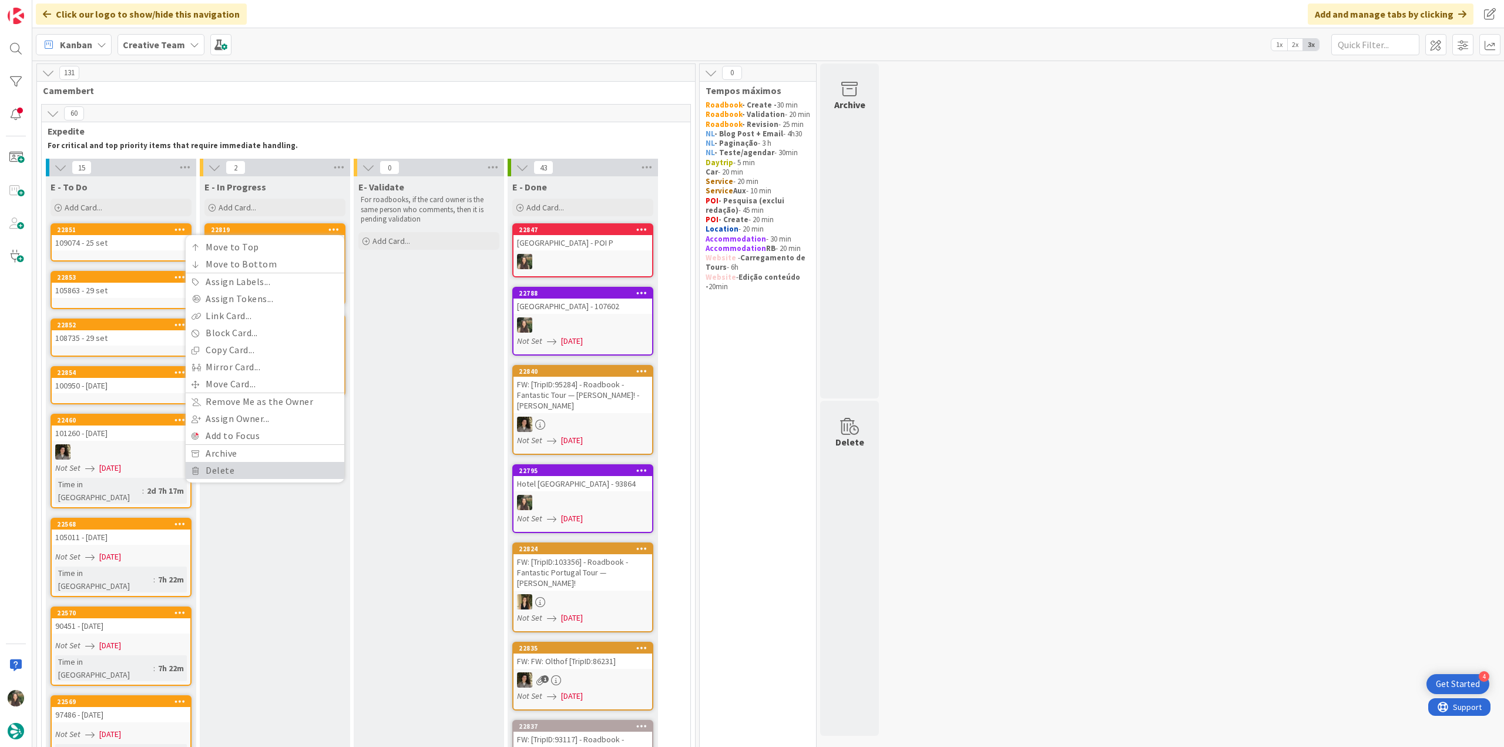
click at [237, 469] on link "Delete" at bounding box center [265, 470] width 159 height 17
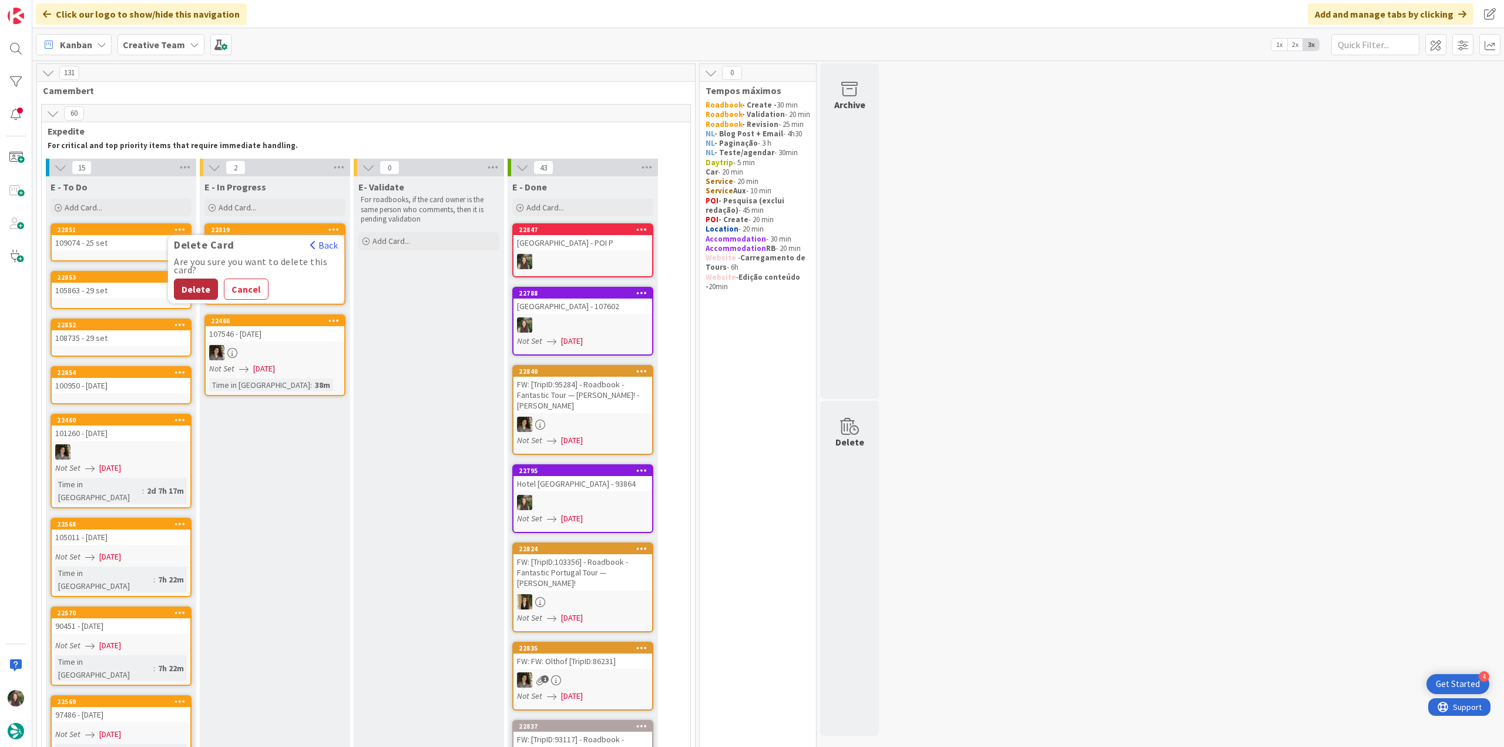
click at [199, 283] on button "Delete" at bounding box center [196, 288] width 44 height 21
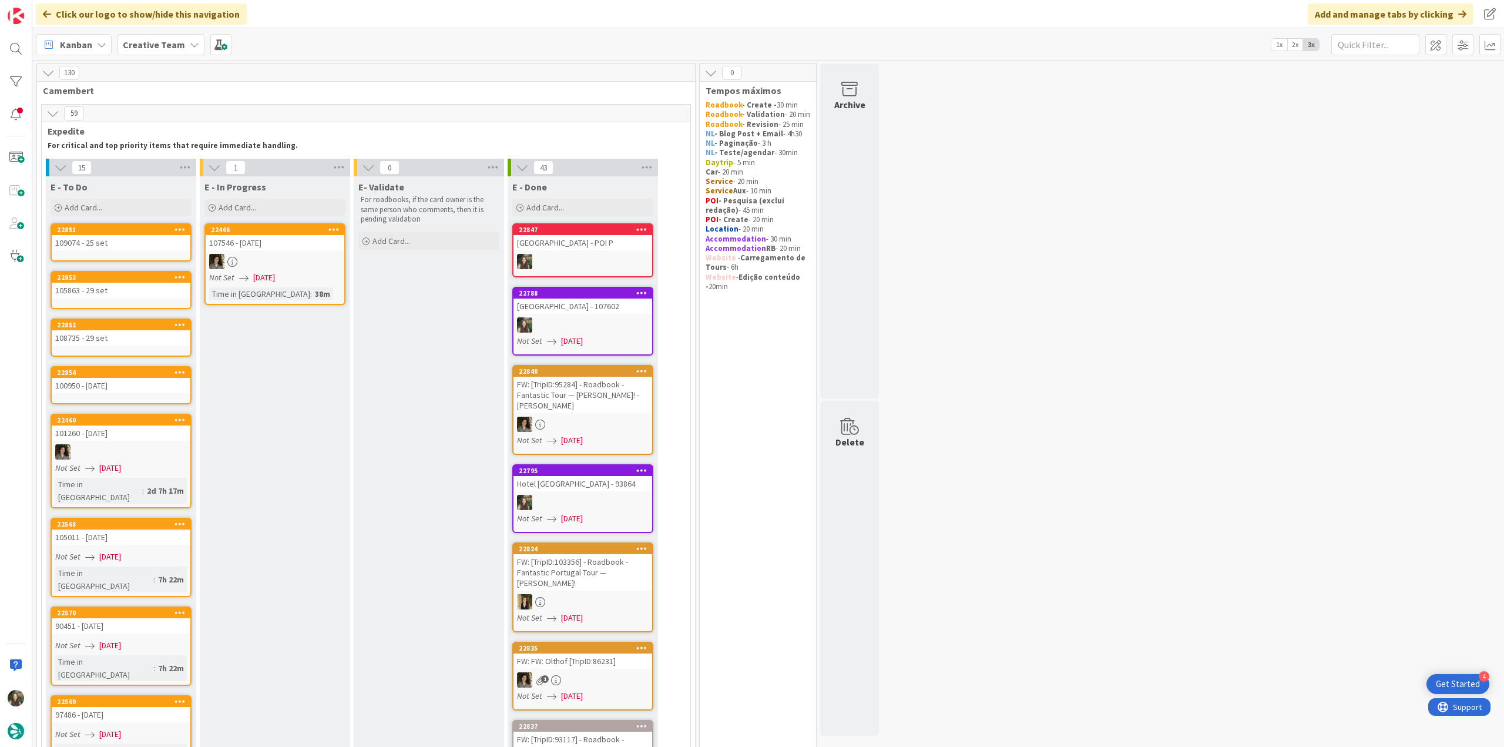
click at [152, 388] on div "100950 - [DATE]" at bounding box center [121, 385] width 139 height 15
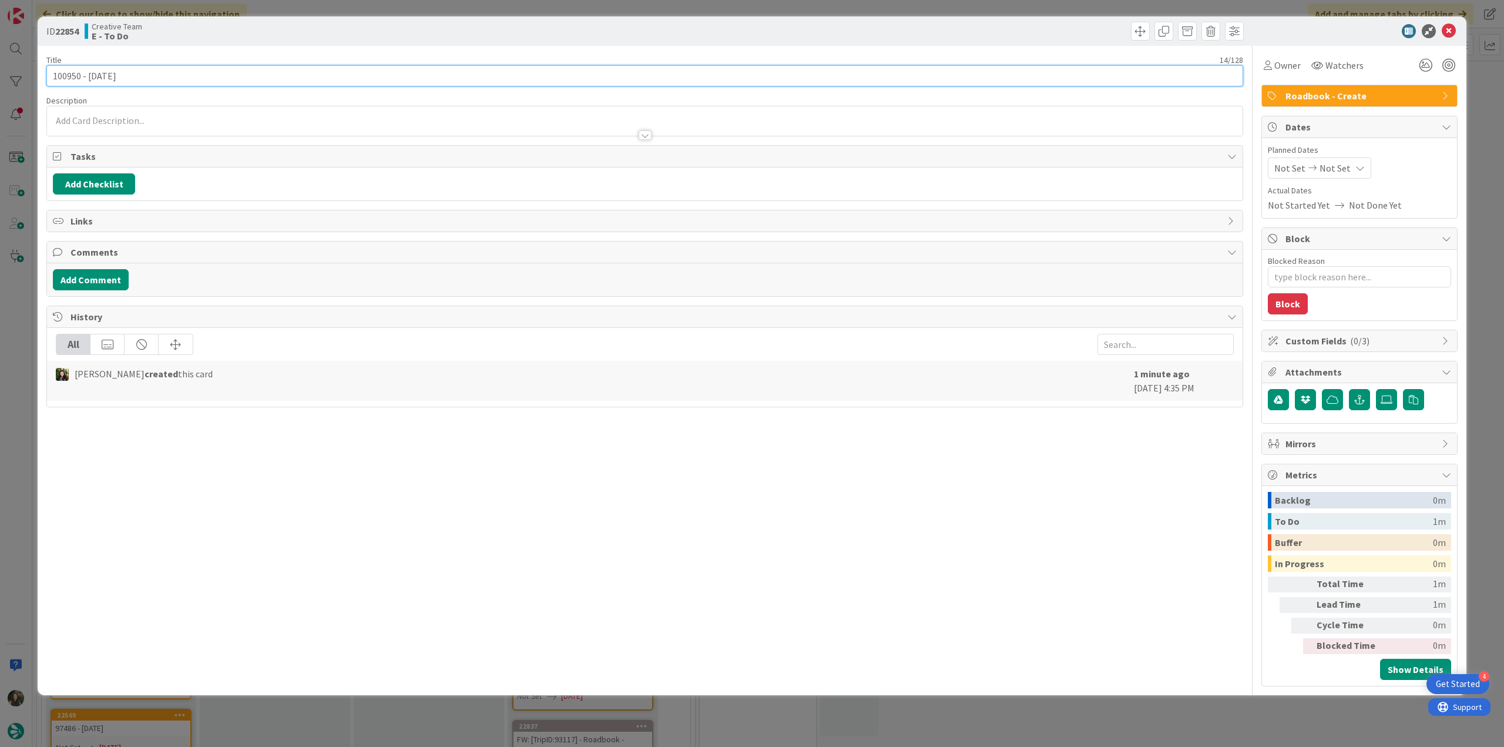
click at [63, 77] on input "100950 - [DATE]" at bounding box center [644, 75] width 1197 height 21
click at [26, 308] on div "ID 22854 Creative Team E - To Do Title 14 / 128 100950 - 6 oct Description Inês…" at bounding box center [752, 373] width 1504 height 747
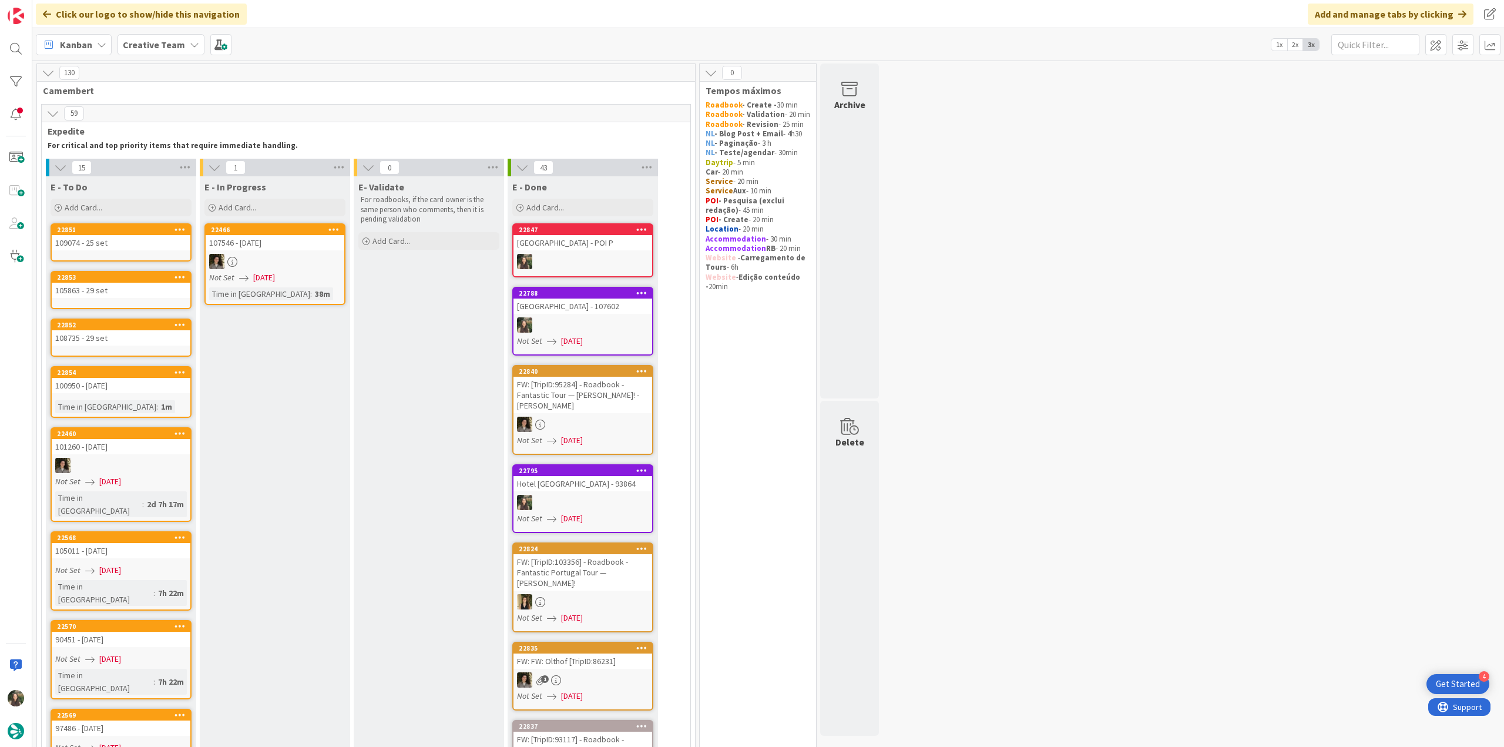
click at [106, 236] on div "109074 - 25 set" at bounding box center [121, 242] width 139 height 15
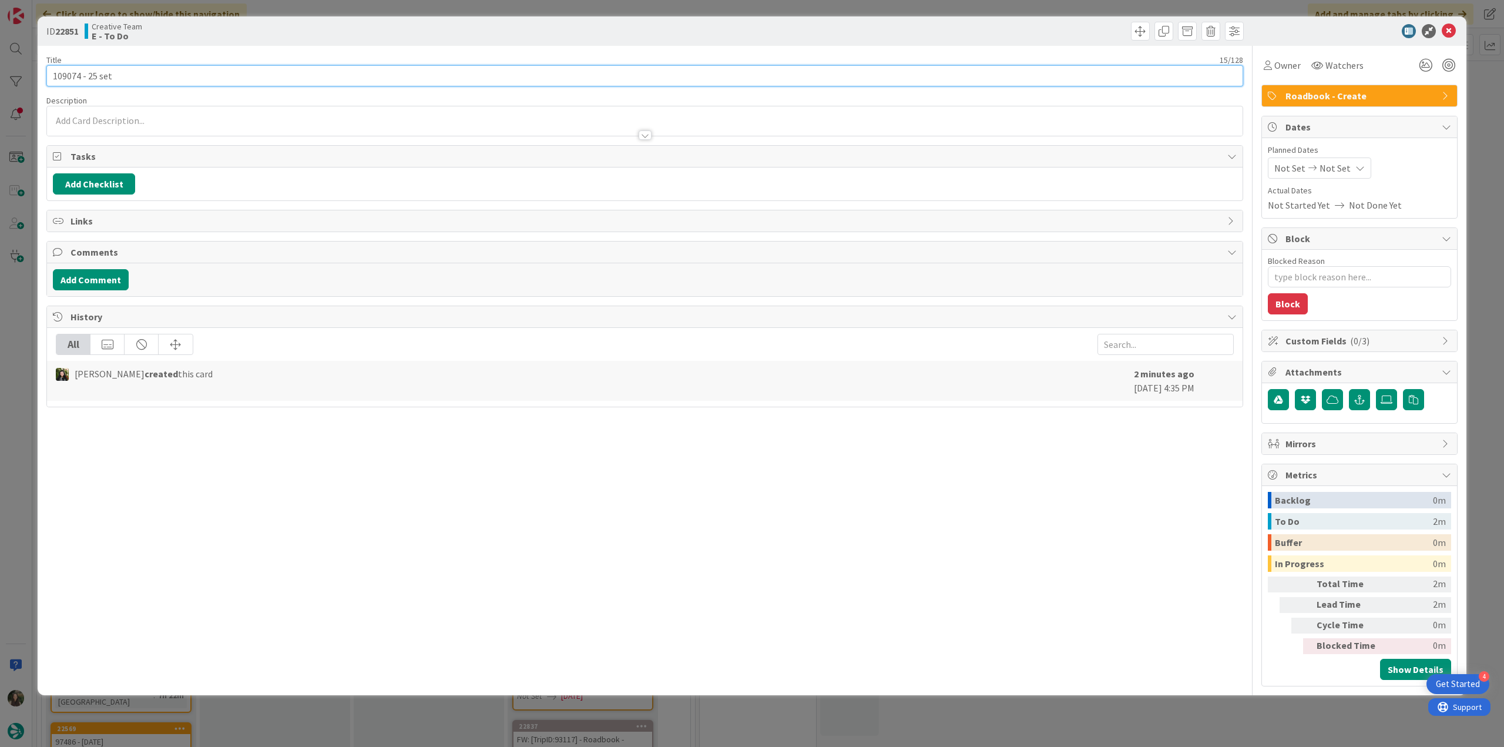
click at [68, 80] on input "109074 - 25 set" at bounding box center [644, 75] width 1197 height 21
click at [26, 412] on div "ID 22851 Creative Team E - To Do Title 15 / 128 109074 - 25 set Description Inê…" at bounding box center [752, 373] width 1504 height 747
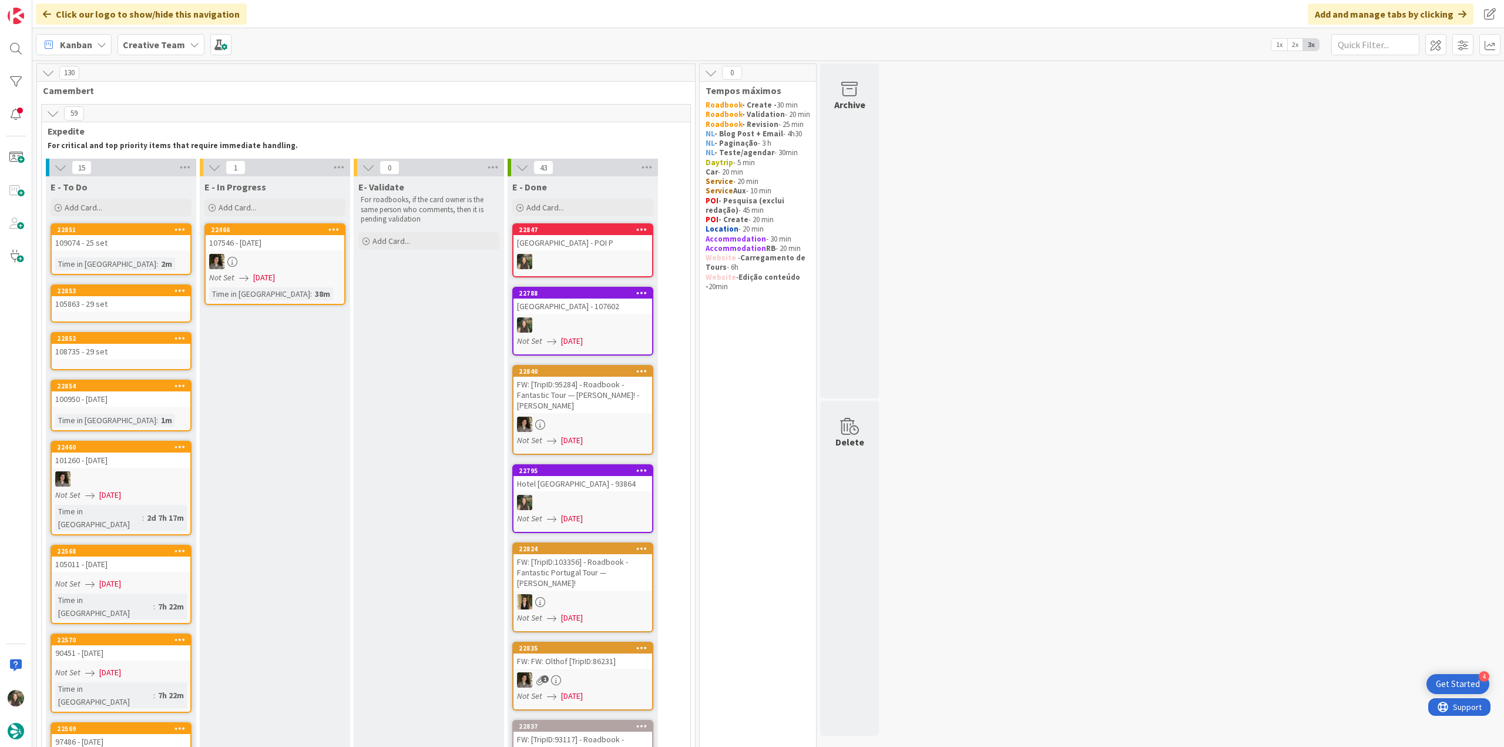
click at [167, 310] on div "105863 - 29 set" at bounding box center [121, 303] width 139 height 15
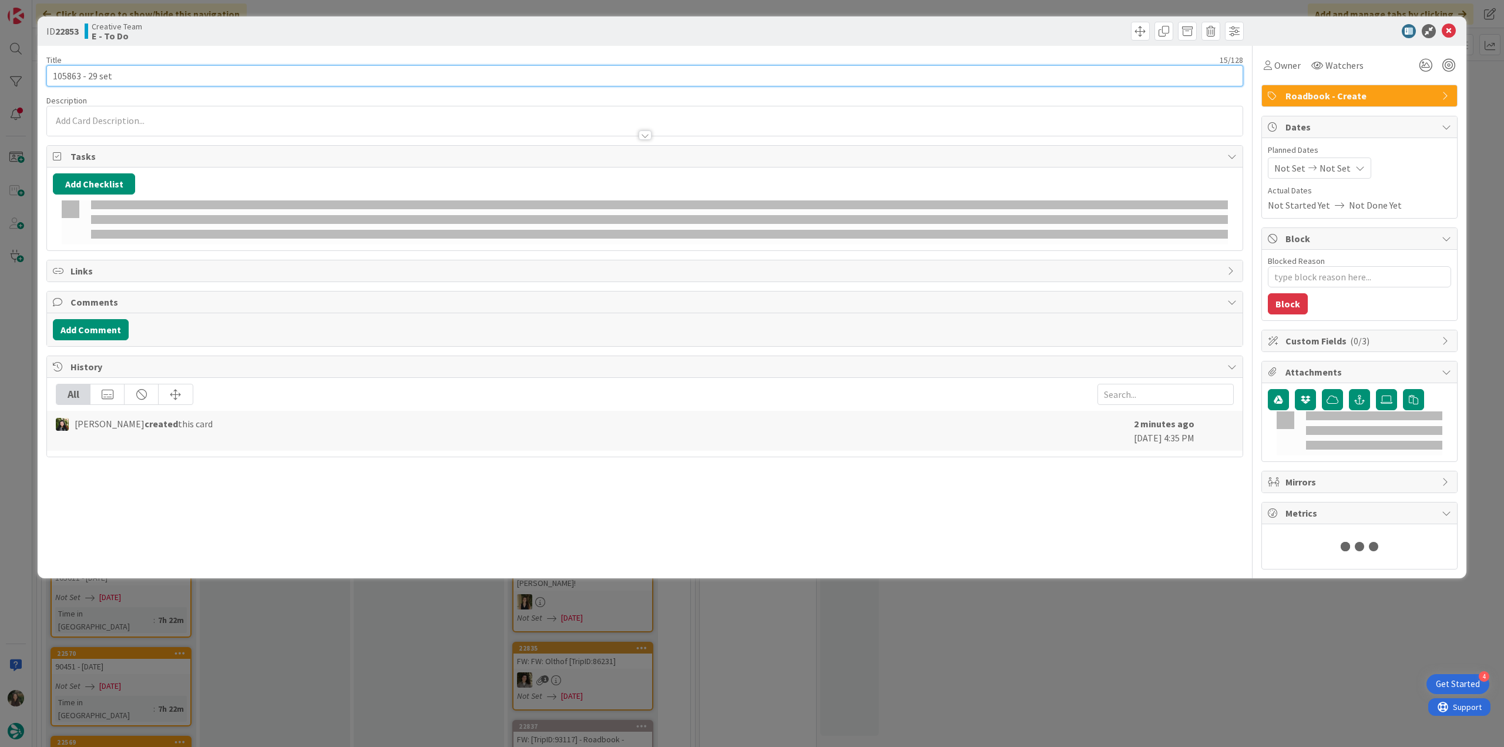
click at [73, 73] on input "105863 - 29 set" at bounding box center [644, 75] width 1197 height 21
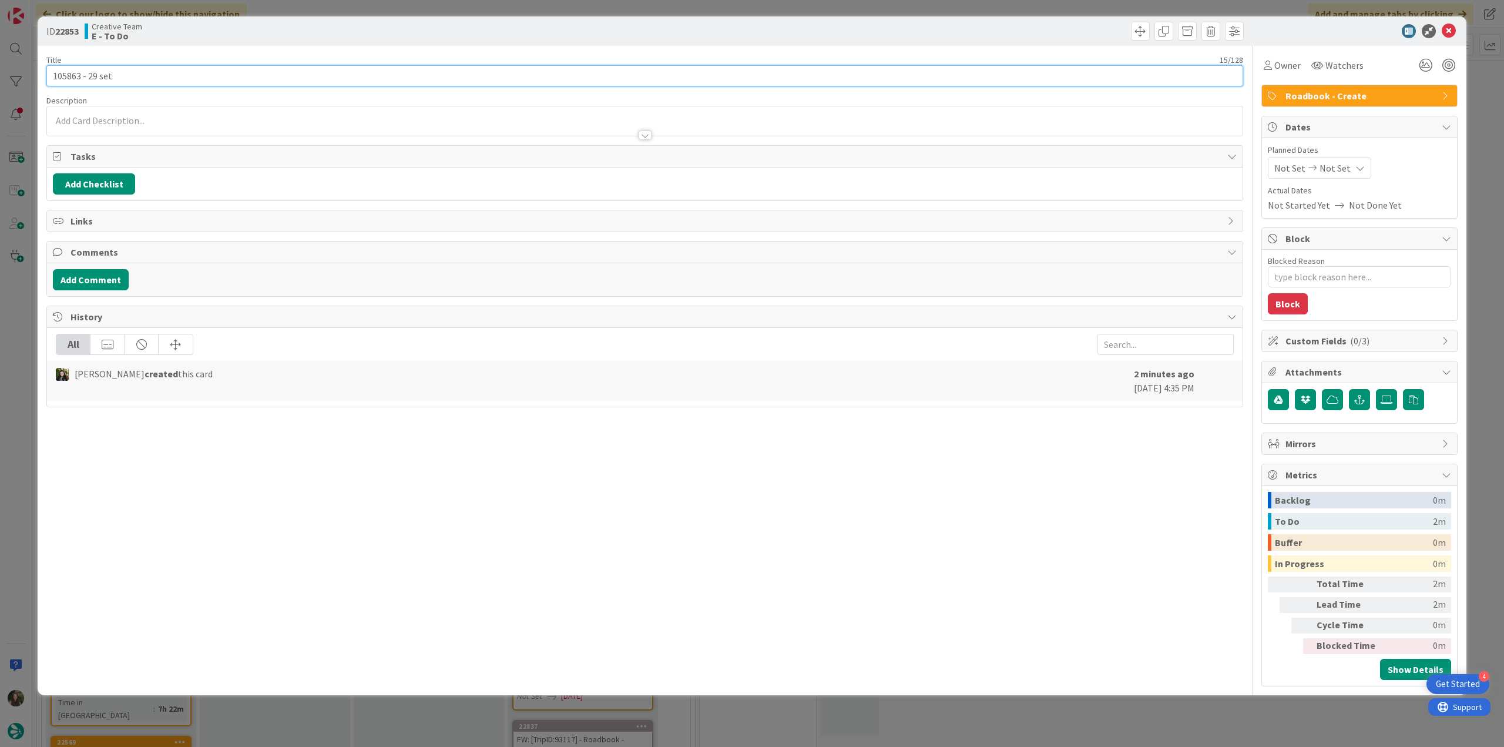
click at [73, 73] on input "105863 - 29 set" at bounding box center [644, 75] width 1197 height 21
click at [9, 349] on div "ID 22853 Creative Team E - To Do Title 15 / 128 105863 - 29 set Description Inê…" at bounding box center [752, 373] width 1504 height 747
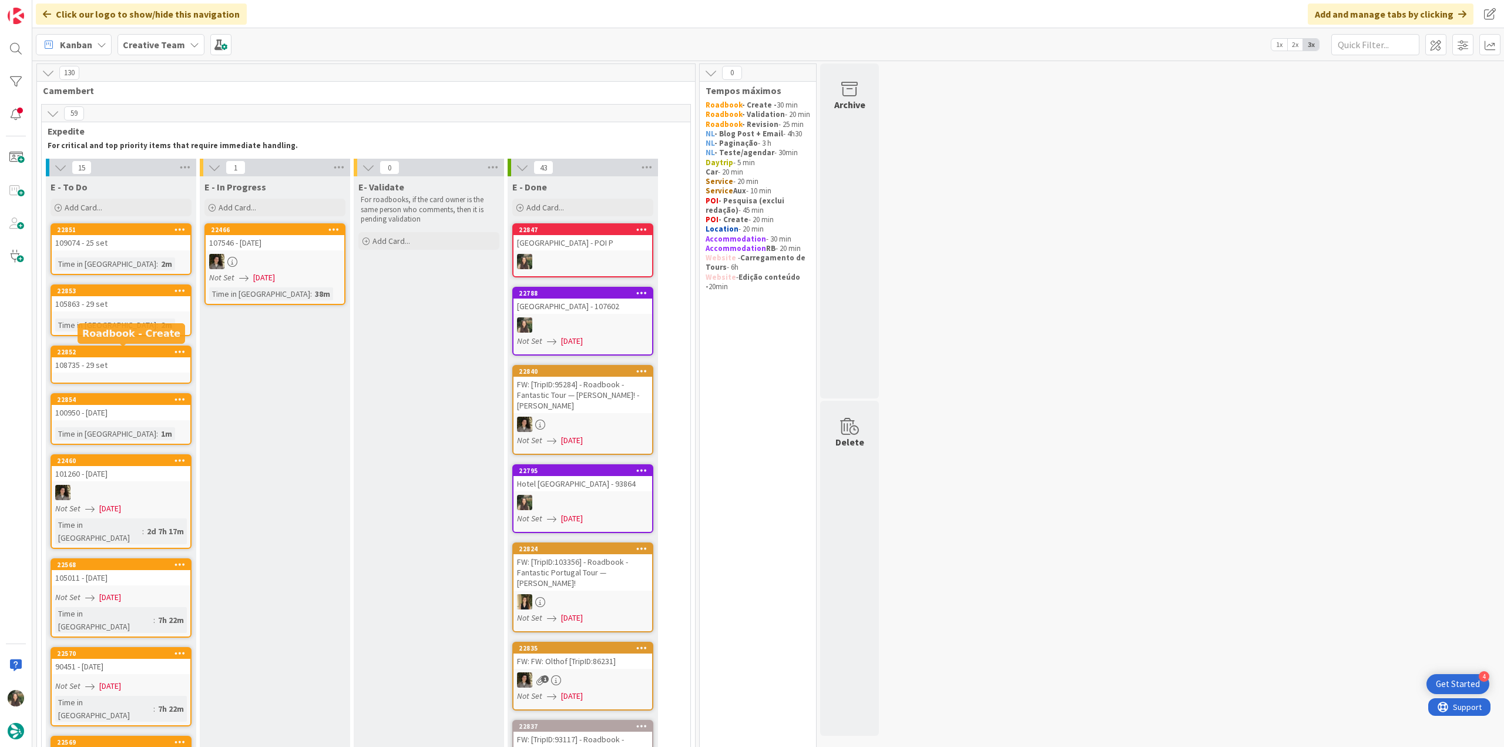
click at [133, 360] on div "108735 - 29 set" at bounding box center [121, 364] width 139 height 15
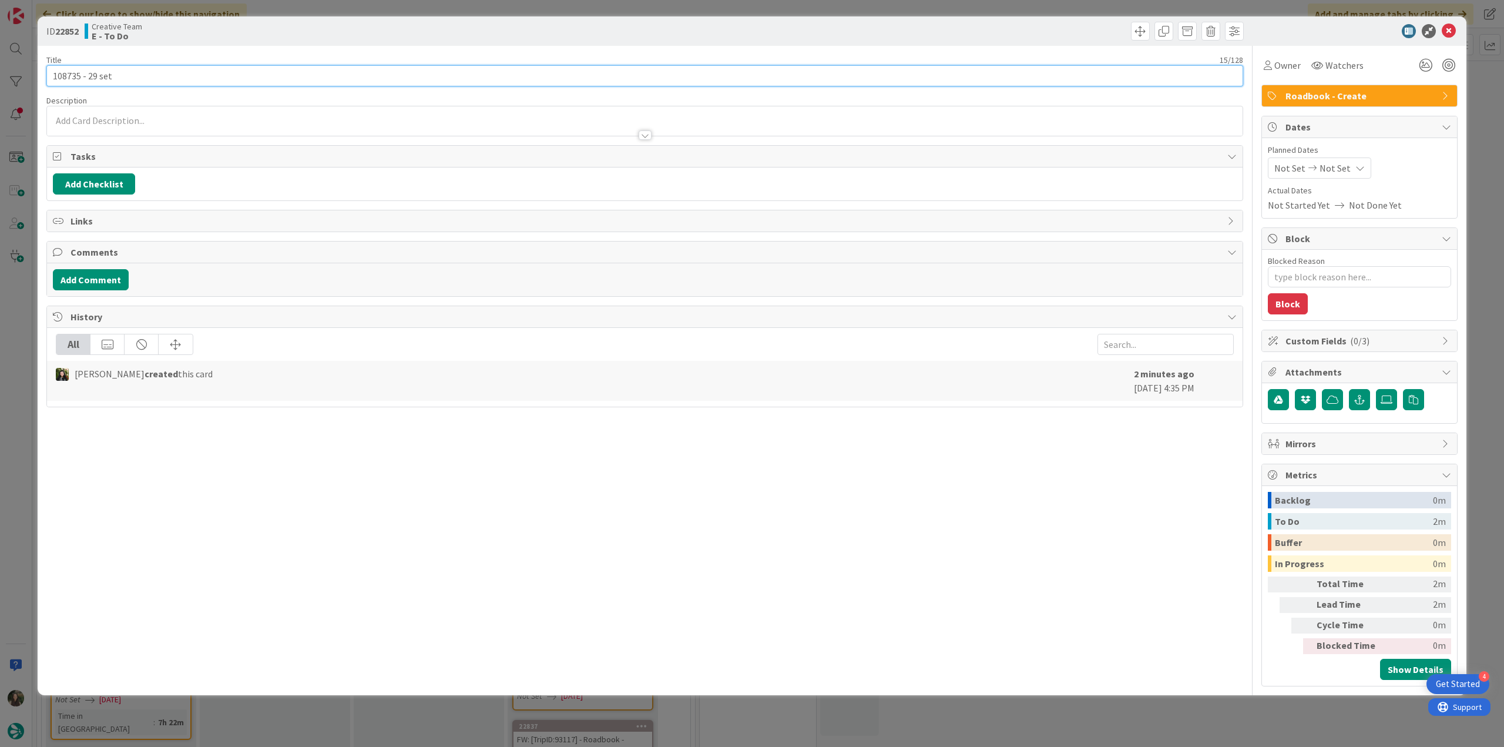
click at [64, 72] on input "108735 - 29 set" at bounding box center [644, 75] width 1197 height 21
click at [14, 335] on div "ID 22852 Creative Team E - To Do Title 15 / 128 108735 - 29 set Description Inê…" at bounding box center [752, 373] width 1504 height 747
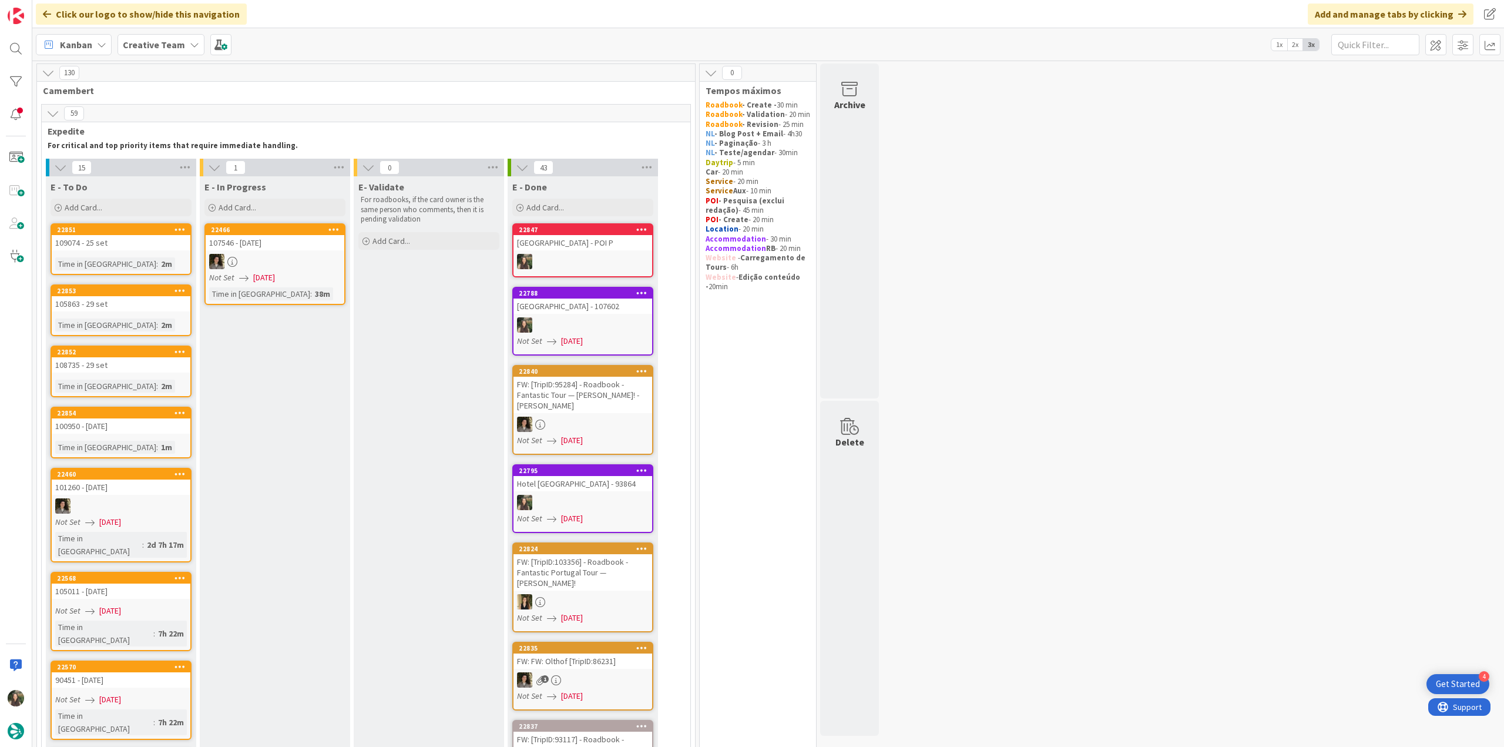
click at [142, 364] on div "108735 - 29 set" at bounding box center [121, 364] width 139 height 15
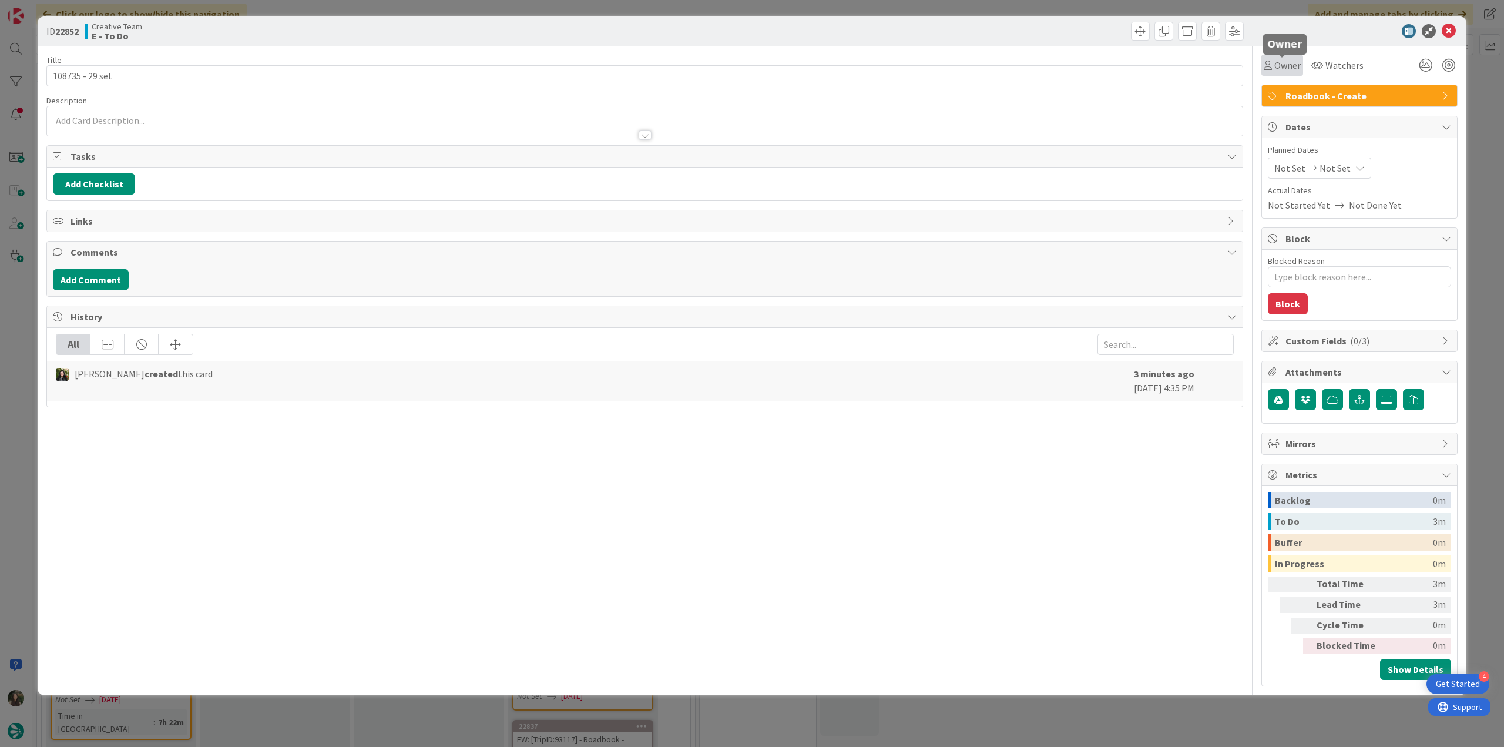
click at [1283, 56] on div "Owner" at bounding box center [1282, 65] width 42 height 21
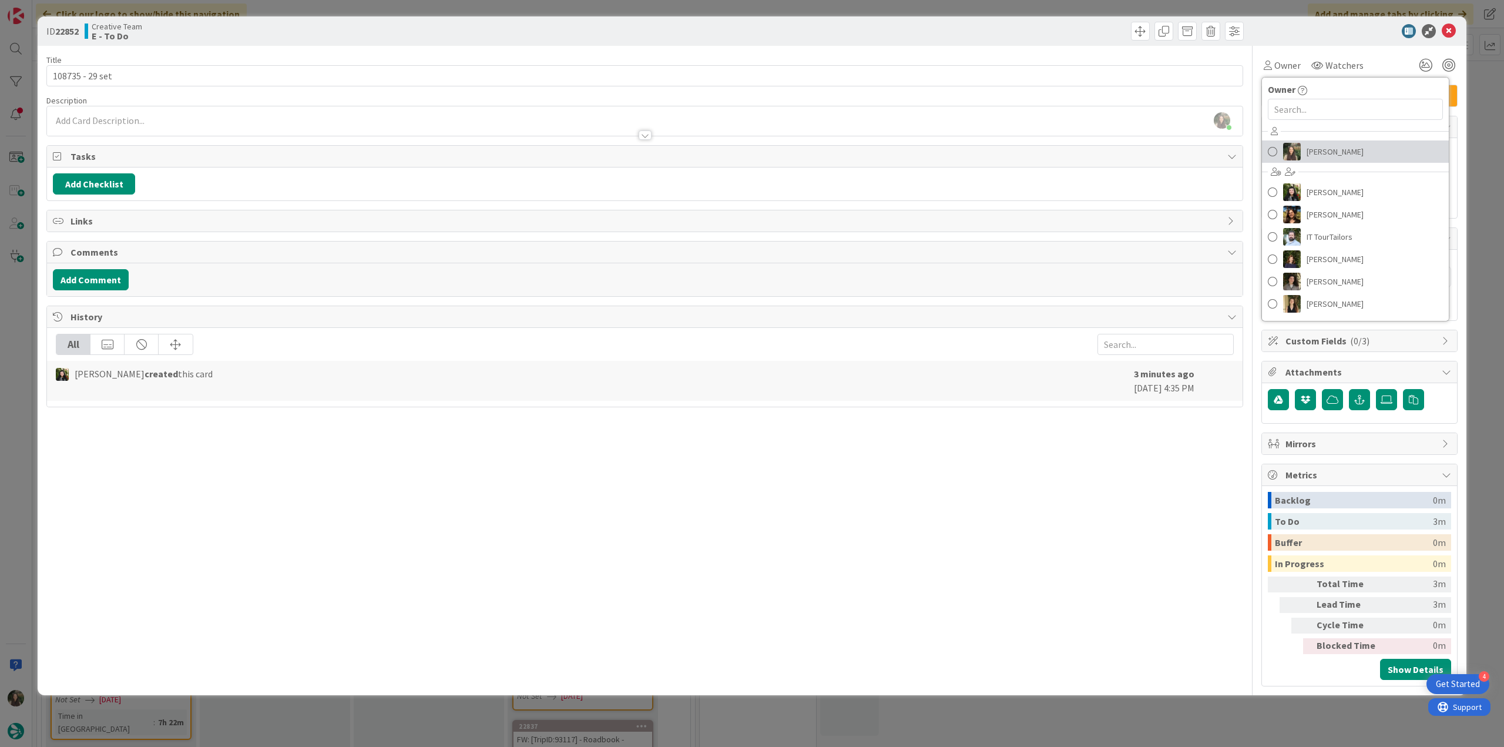
drag, startPoint x: 1304, startPoint y: 158, endPoint x: 1339, endPoint y: 150, distance: 35.5
click at [1304, 158] on link "Inês Gonçalves" at bounding box center [1355, 151] width 187 height 22
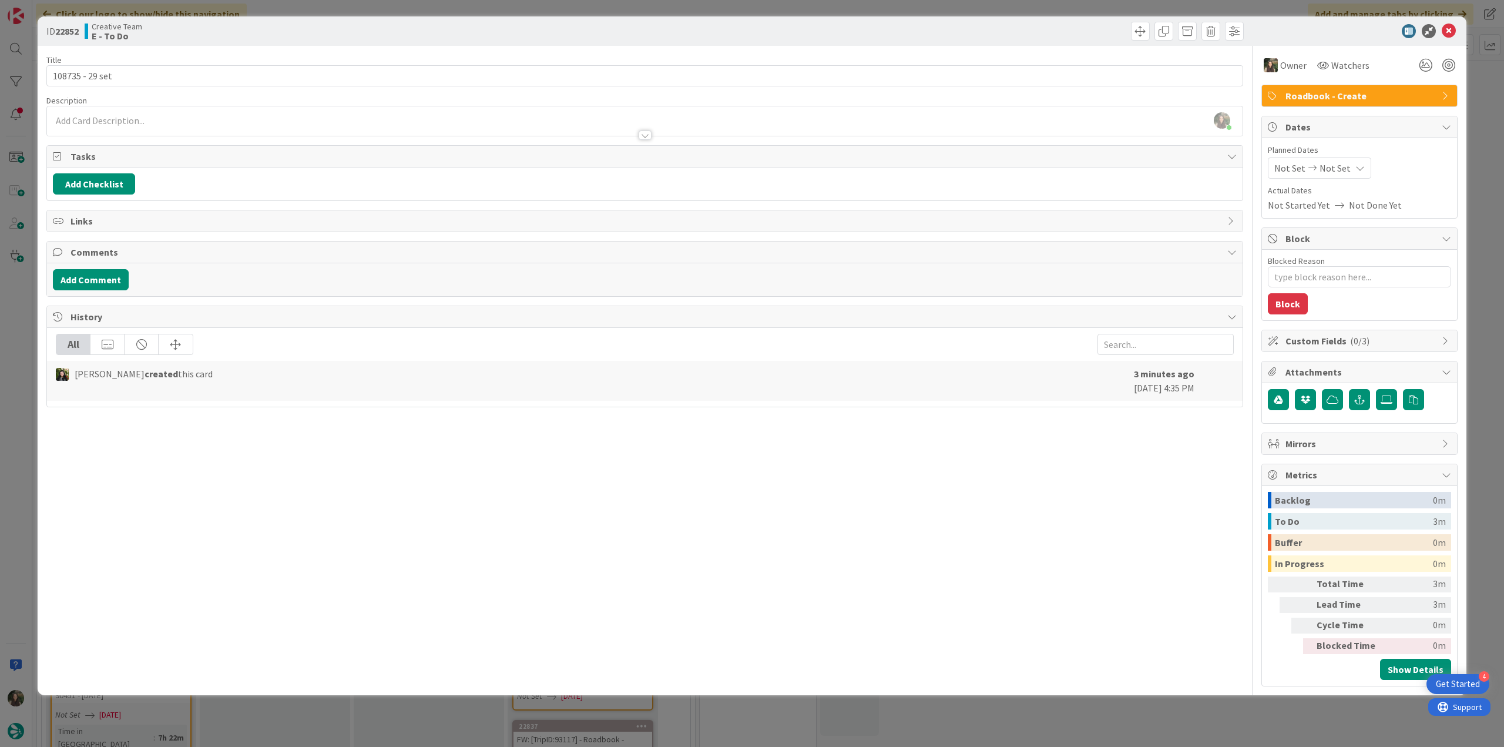
click at [1473, 86] on div "ID 22852 Creative Team E - To Do Title 15 / 128 108735 - 29 set Description Inê…" at bounding box center [752, 373] width 1504 height 747
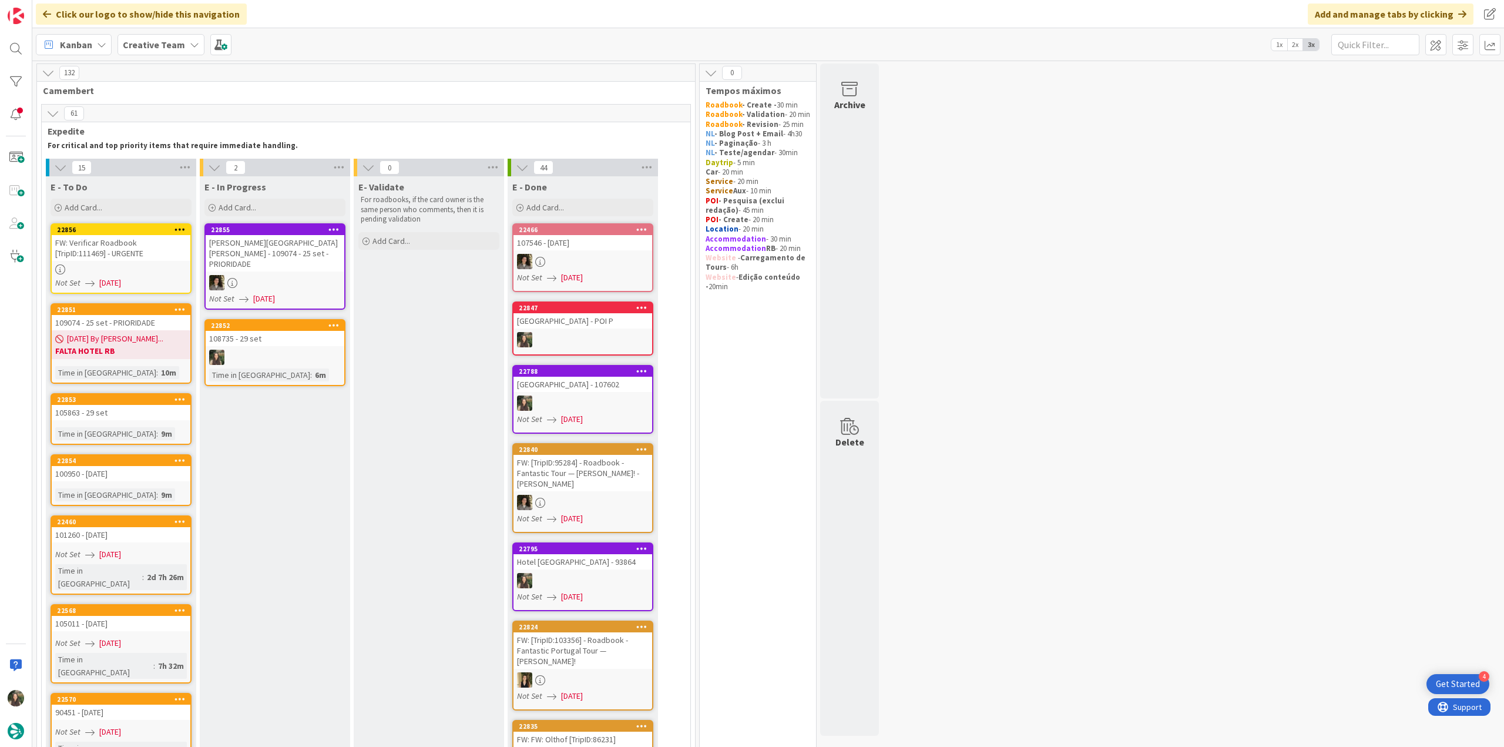
click at [174, 261] on link "22856 FW: Verificar Roadbook [TripID:111469] - URGENTE Not Set 09/10/2025" at bounding box center [121, 258] width 141 height 70
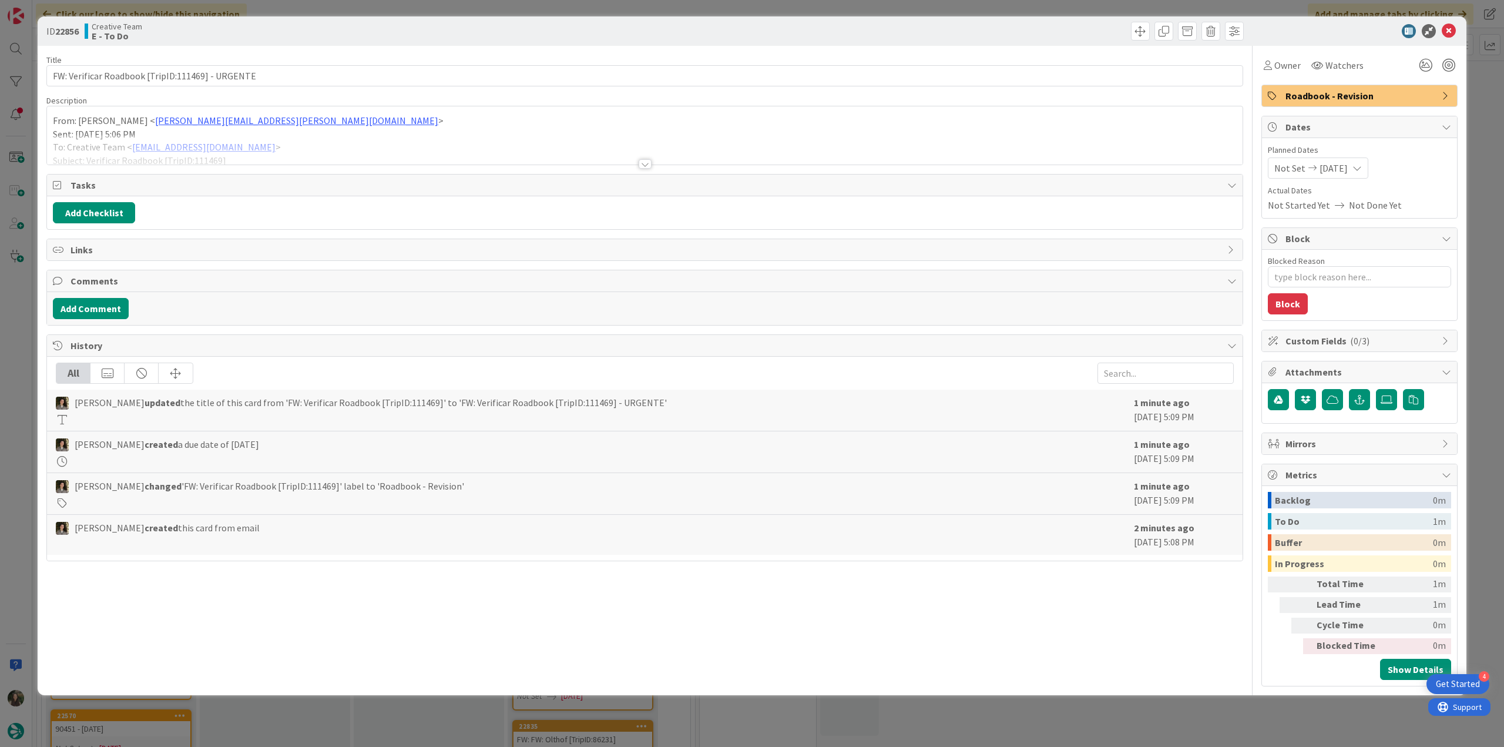
click at [320, 147] on div at bounding box center [645, 150] width 1196 height 30
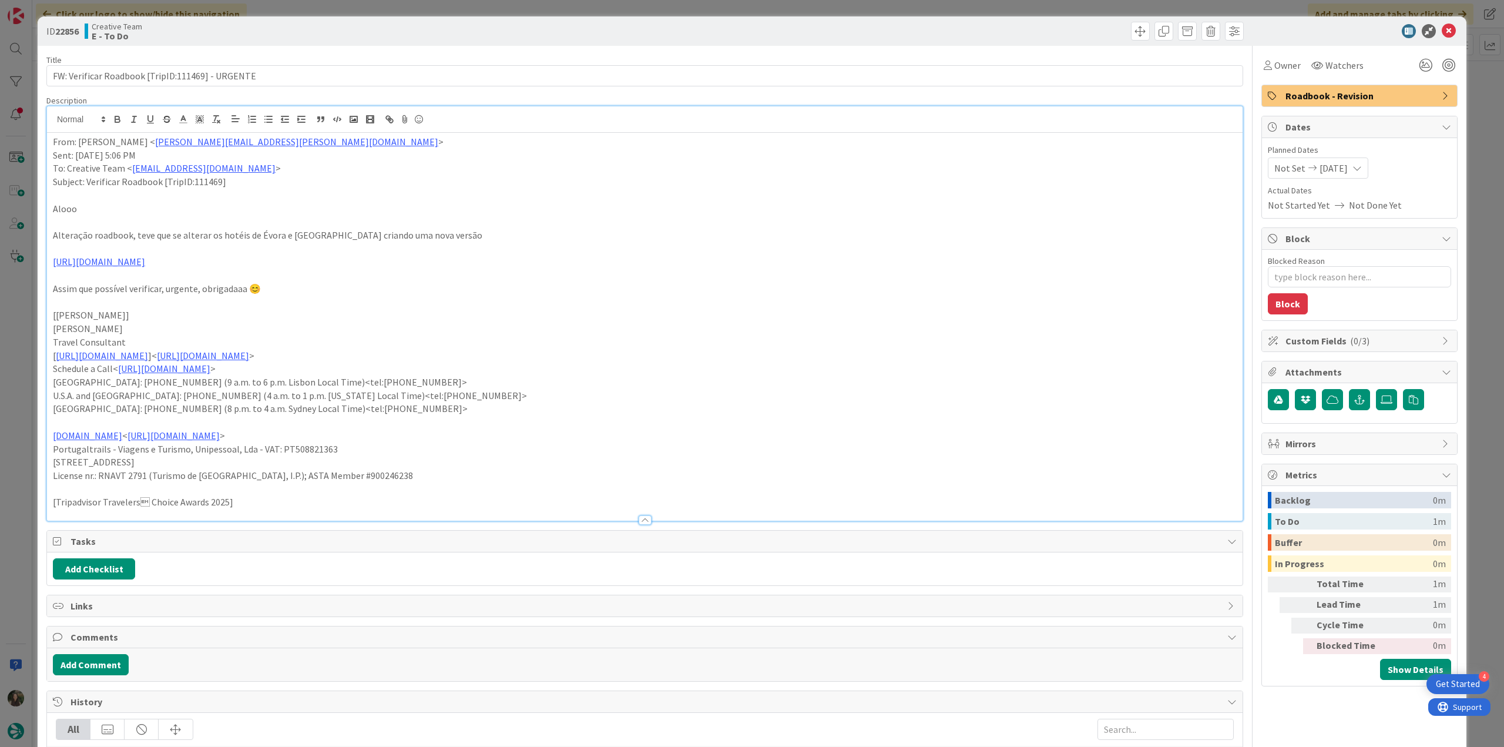
click at [34, 379] on div "ID 22856 Creative Team E - To Do Title 48 / 128 FW: Verificar Roadbook [TripID:…" at bounding box center [752, 373] width 1504 height 747
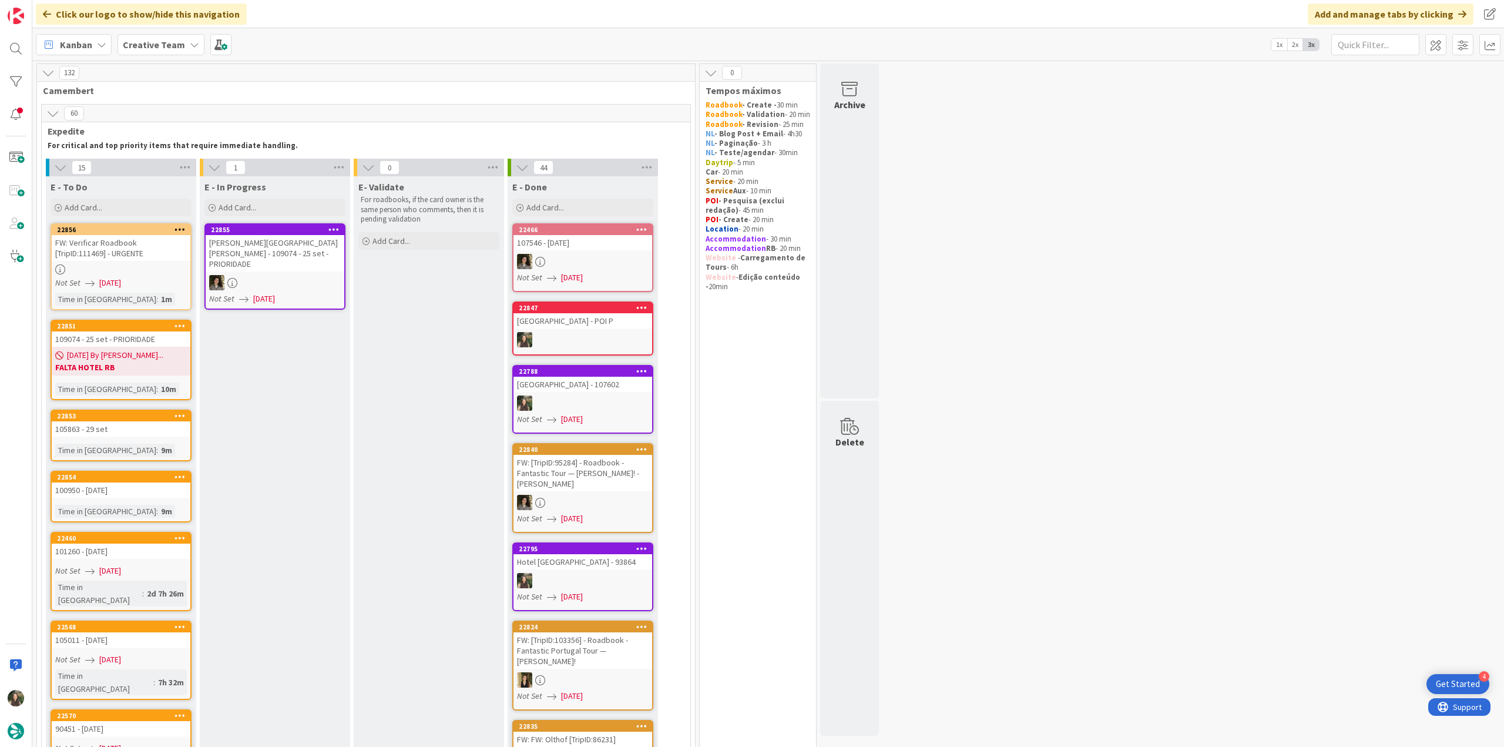
click at [122, 254] on div "FW: Verificar Roadbook [TripID:111469] - URGENTE" at bounding box center [121, 248] width 139 height 26
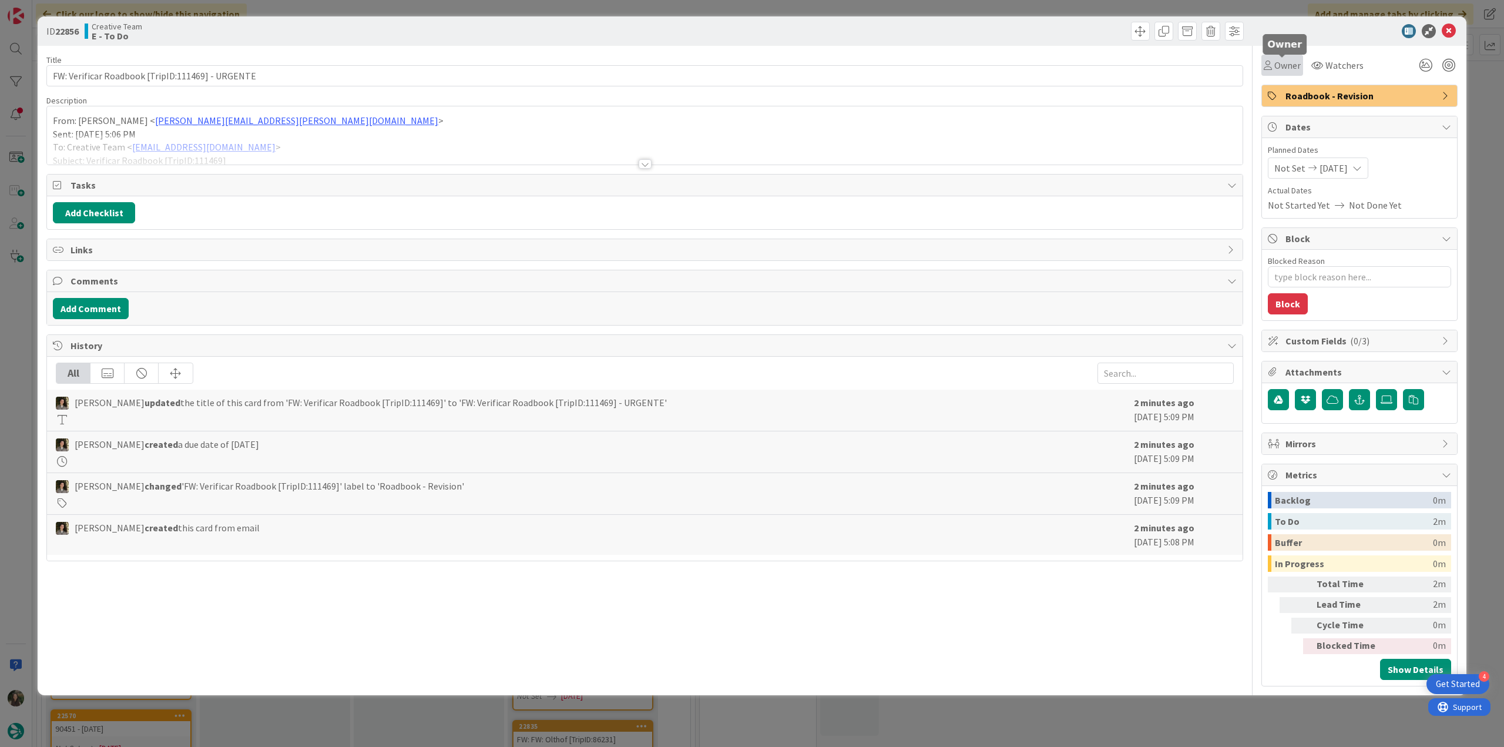
click at [1295, 70] on span "Owner" at bounding box center [1287, 65] width 26 height 14
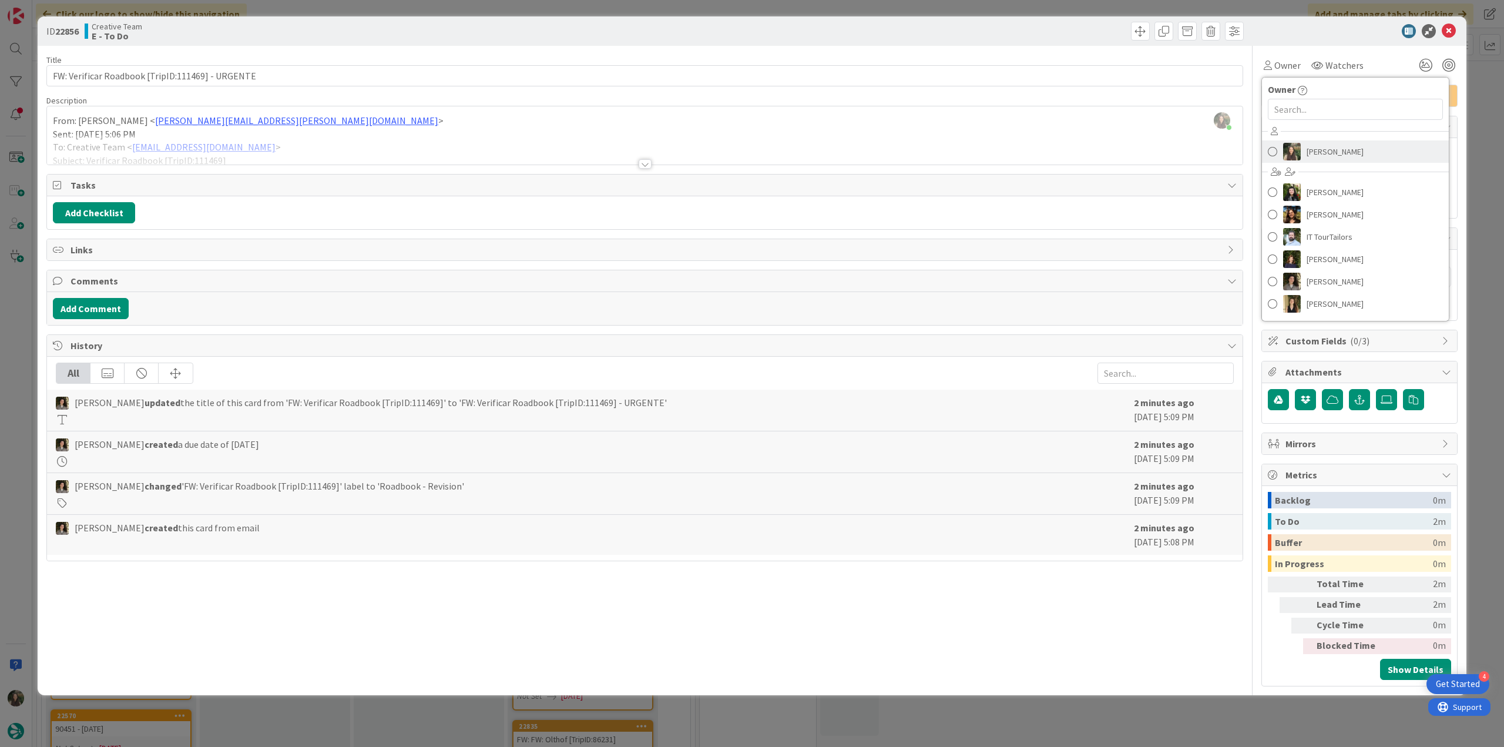
click at [1334, 152] on span "Inês Gonçalves" at bounding box center [1335, 152] width 57 height 18
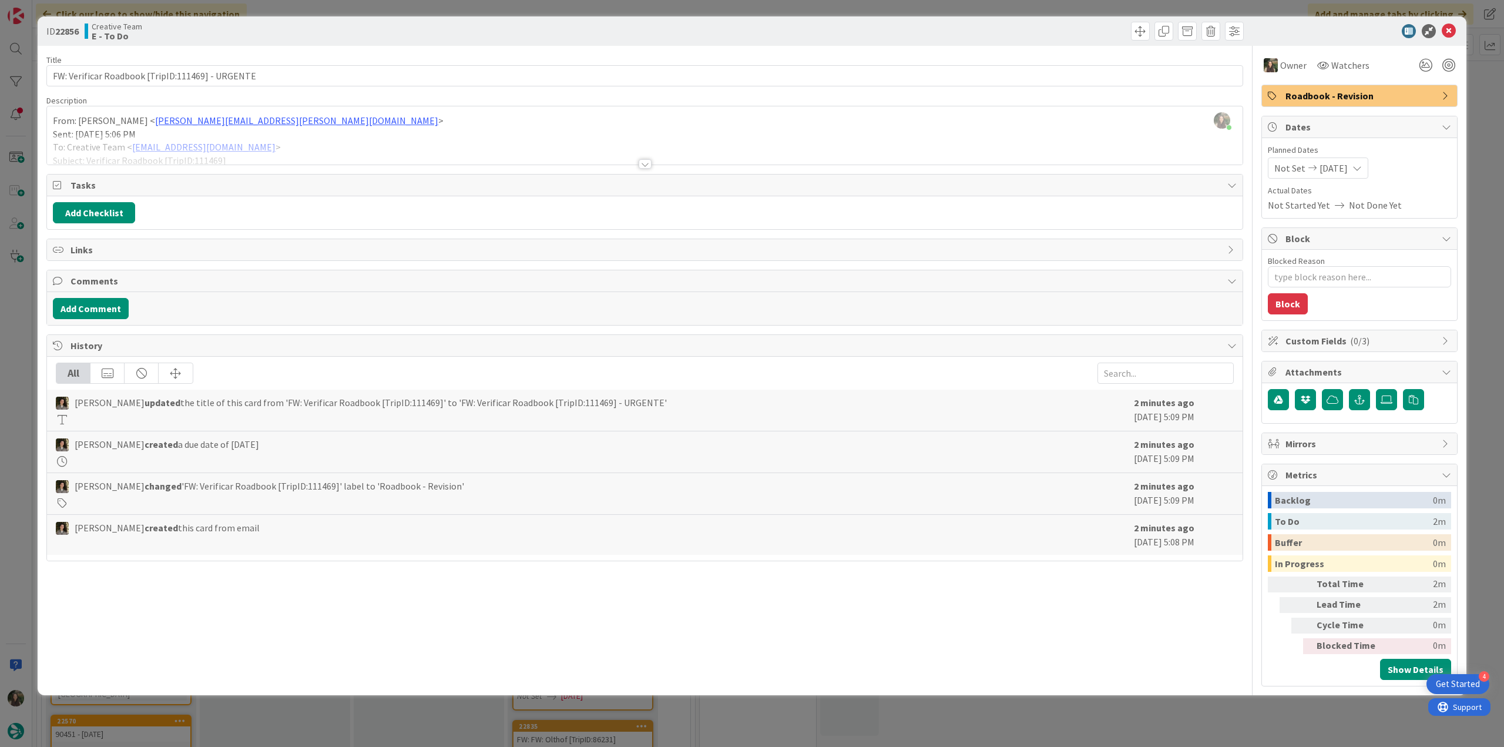
click at [17, 460] on div "ID 22856 Creative Team E - To Do Title 48 / 128 FW: Verificar Roadbook [TripID:…" at bounding box center [752, 373] width 1504 height 747
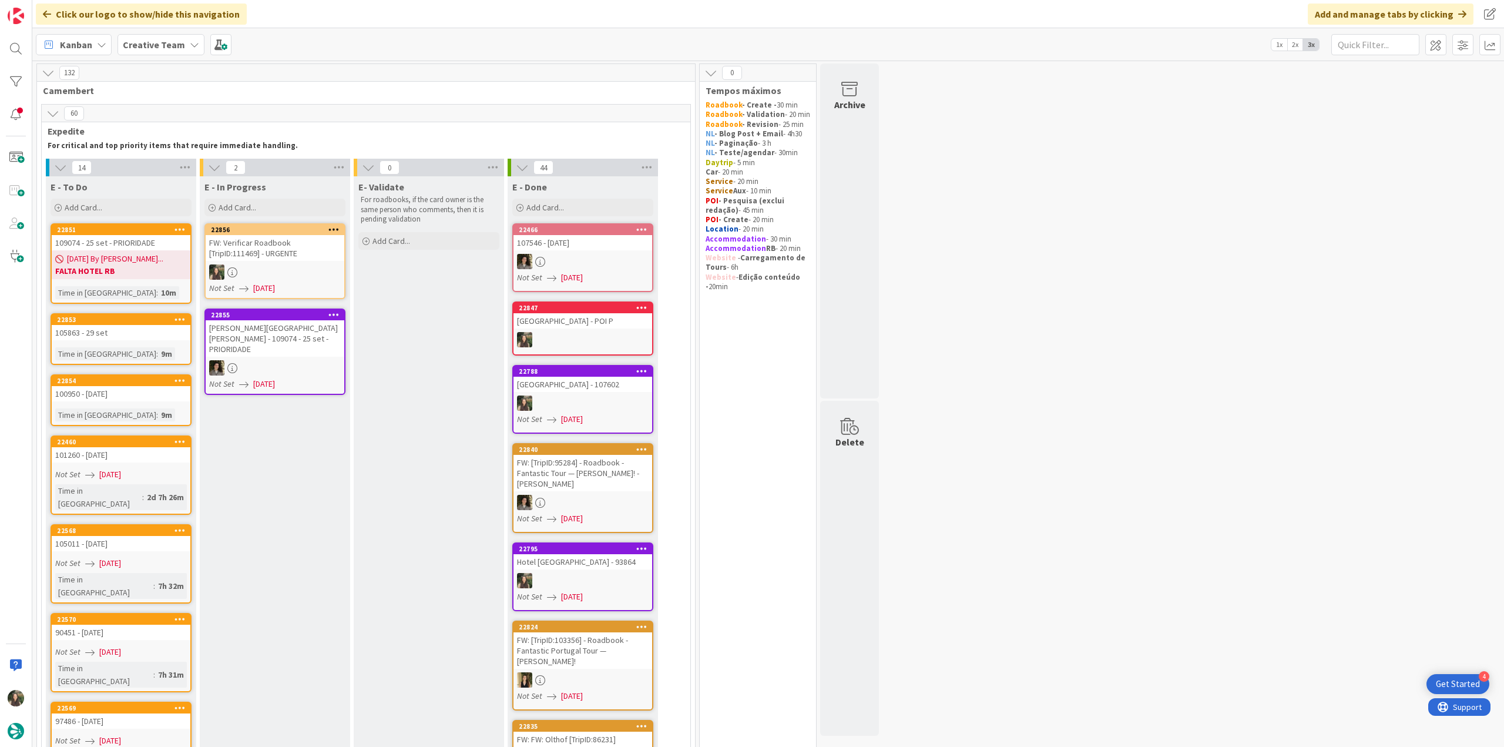
drag, startPoint x: 146, startPoint y: 144, endPoint x: 1105, endPoint y: 294, distance: 970.5
click at [314, 245] on div "FW: Verificar Roadbook [TripID:111469] - URGENTE" at bounding box center [275, 248] width 139 height 26
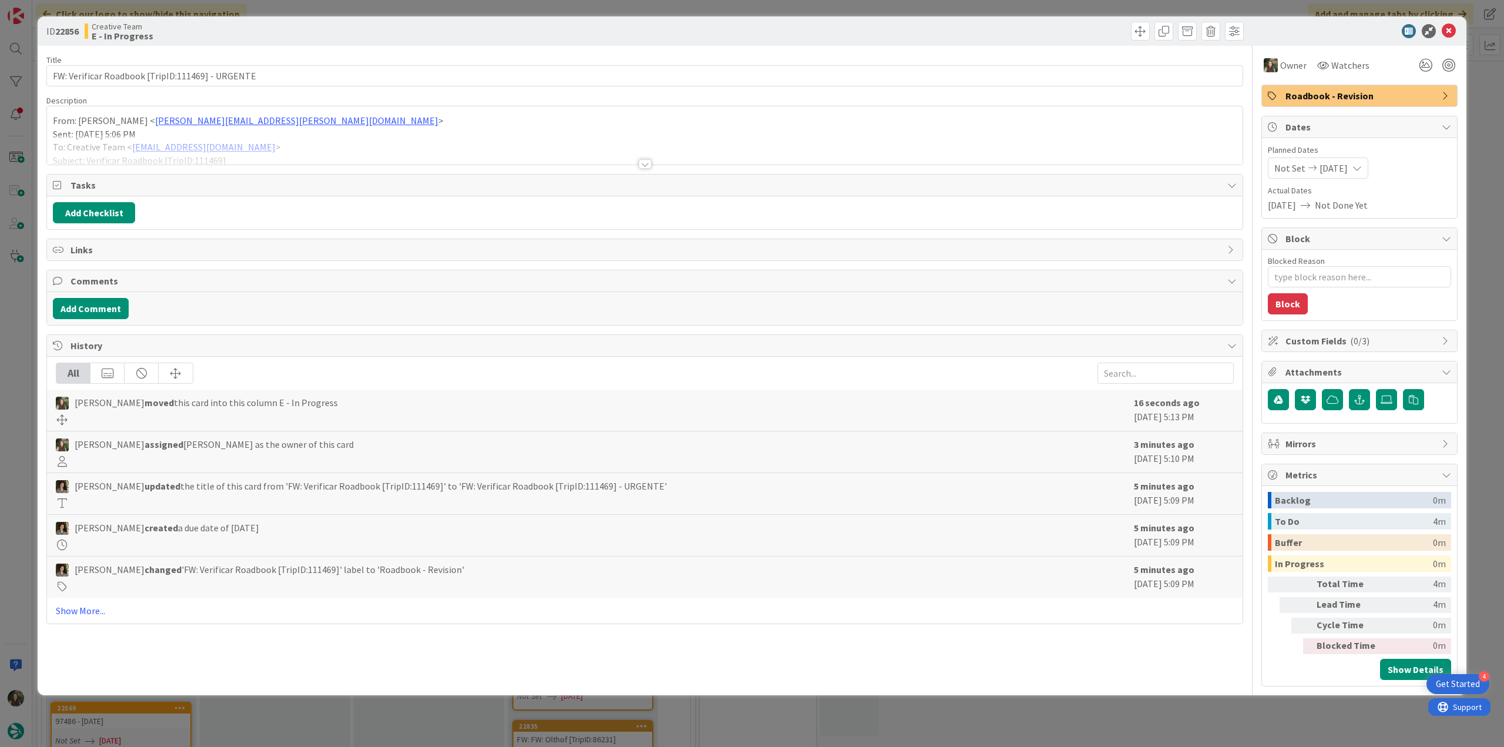
click at [360, 141] on div at bounding box center [645, 150] width 1196 height 30
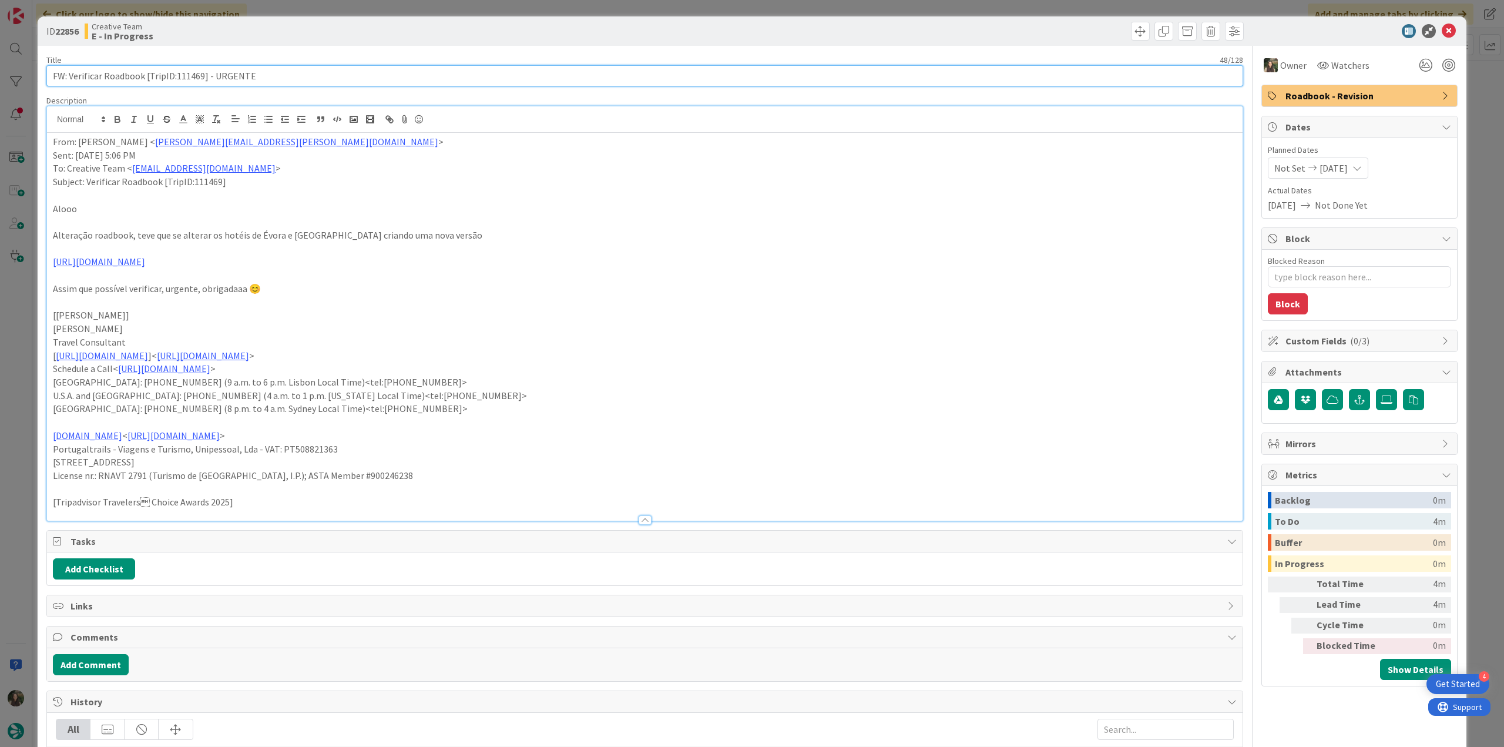
click at [196, 73] on input "FW: Verificar Roadbook [TripID:111469] - URGENTE" at bounding box center [644, 75] width 1197 height 21
click at [195, 73] on input "FW: Verificar Roadbook [TripID:111469] - URGENTE" at bounding box center [644, 75] width 1197 height 21
click at [25, 321] on div "ID 22856 Creative Team E - In Progress Title 48 / 128 FW: Verificar Roadbook [T…" at bounding box center [752, 373] width 1504 height 747
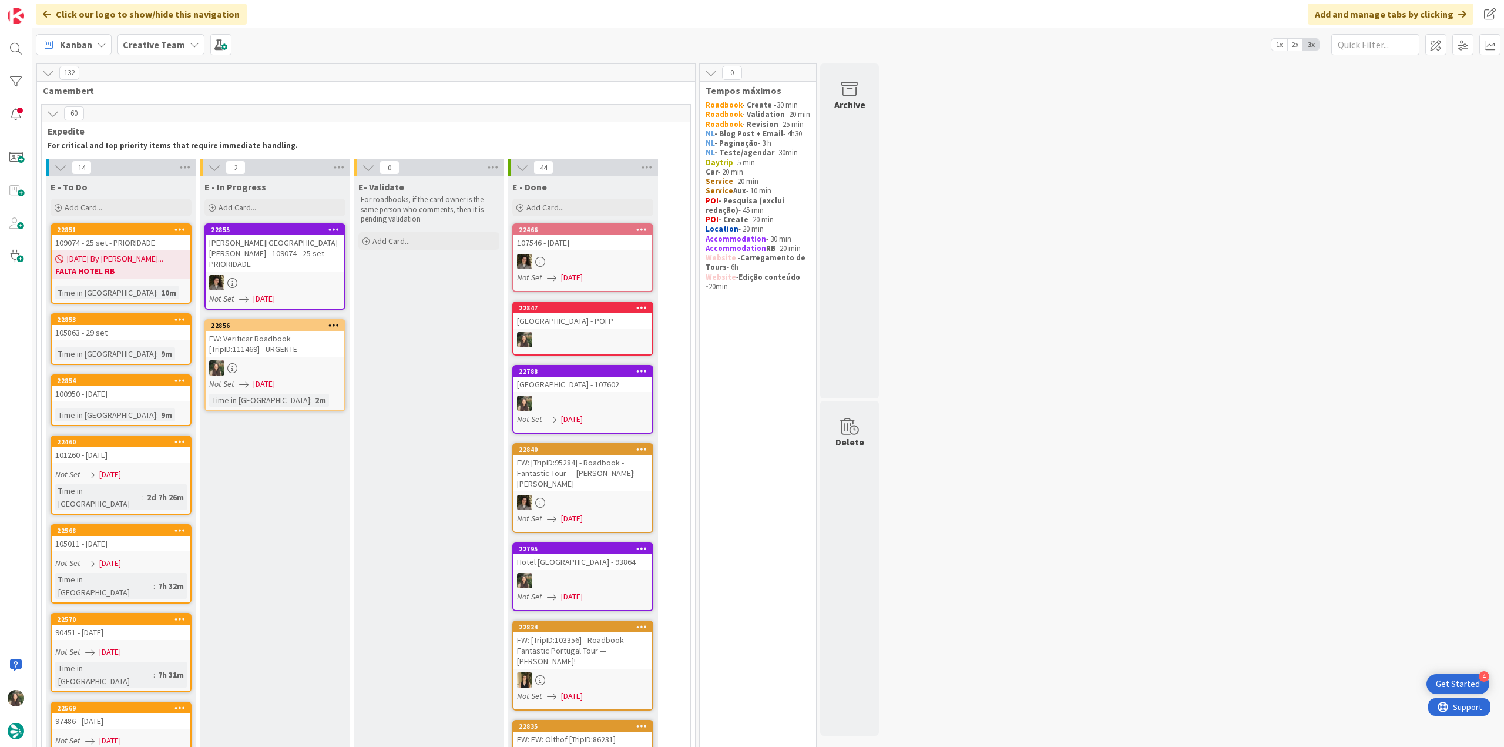
click at [283, 343] on div "FW: Verificar Roadbook [TripID:111469] - URGENTE" at bounding box center [275, 344] width 139 height 26
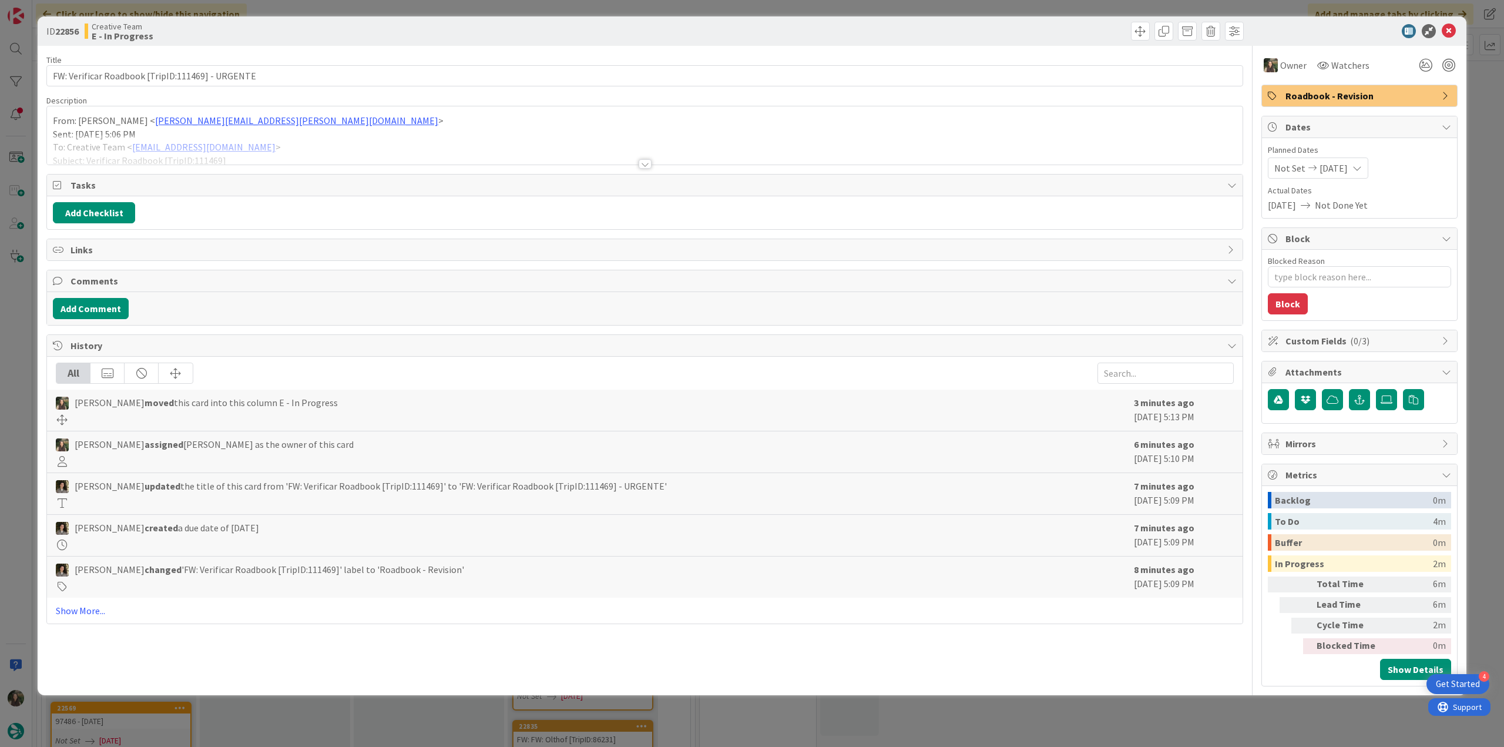
click at [307, 151] on div at bounding box center [645, 150] width 1196 height 30
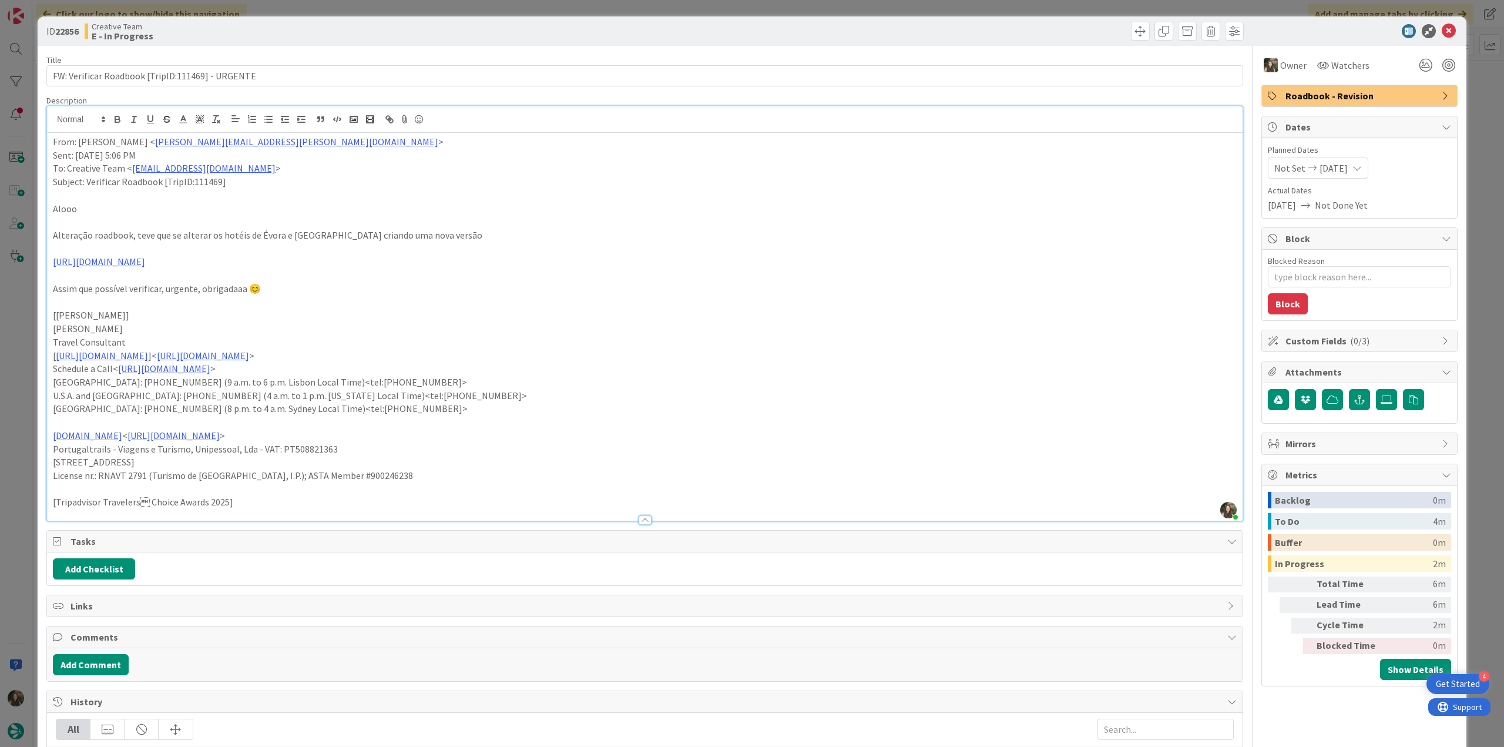
click at [23, 398] on div "ID 22856 Creative Team E - In Progress Title 48 / 128 FW: Verificar Roadbook [T…" at bounding box center [752, 373] width 1504 height 747
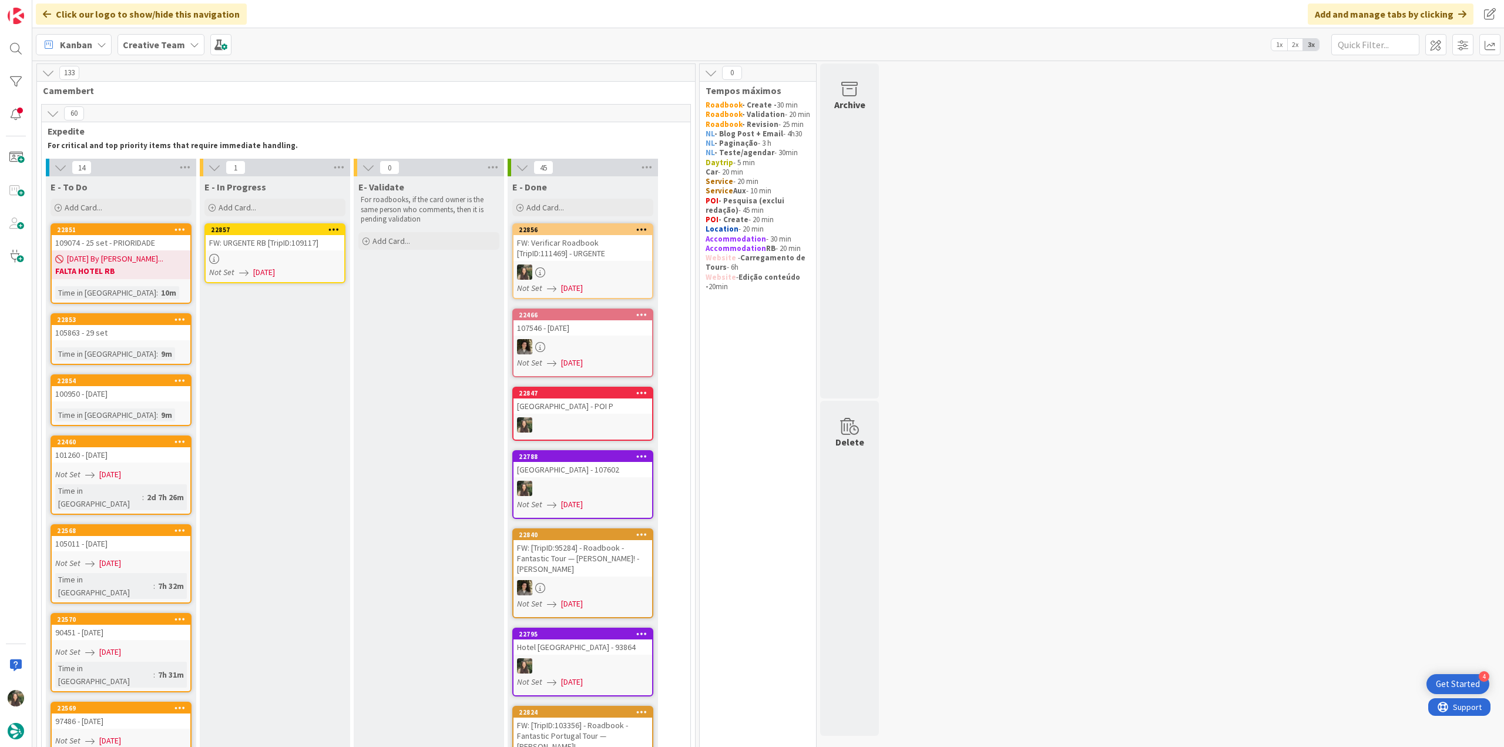
click at [585, 262] on link "22856 FW: Verificar Roadbook [TripID:111469] - URGENTE Not Set 09/10/2025" at bounding box center [582, 261] width 141 height 76
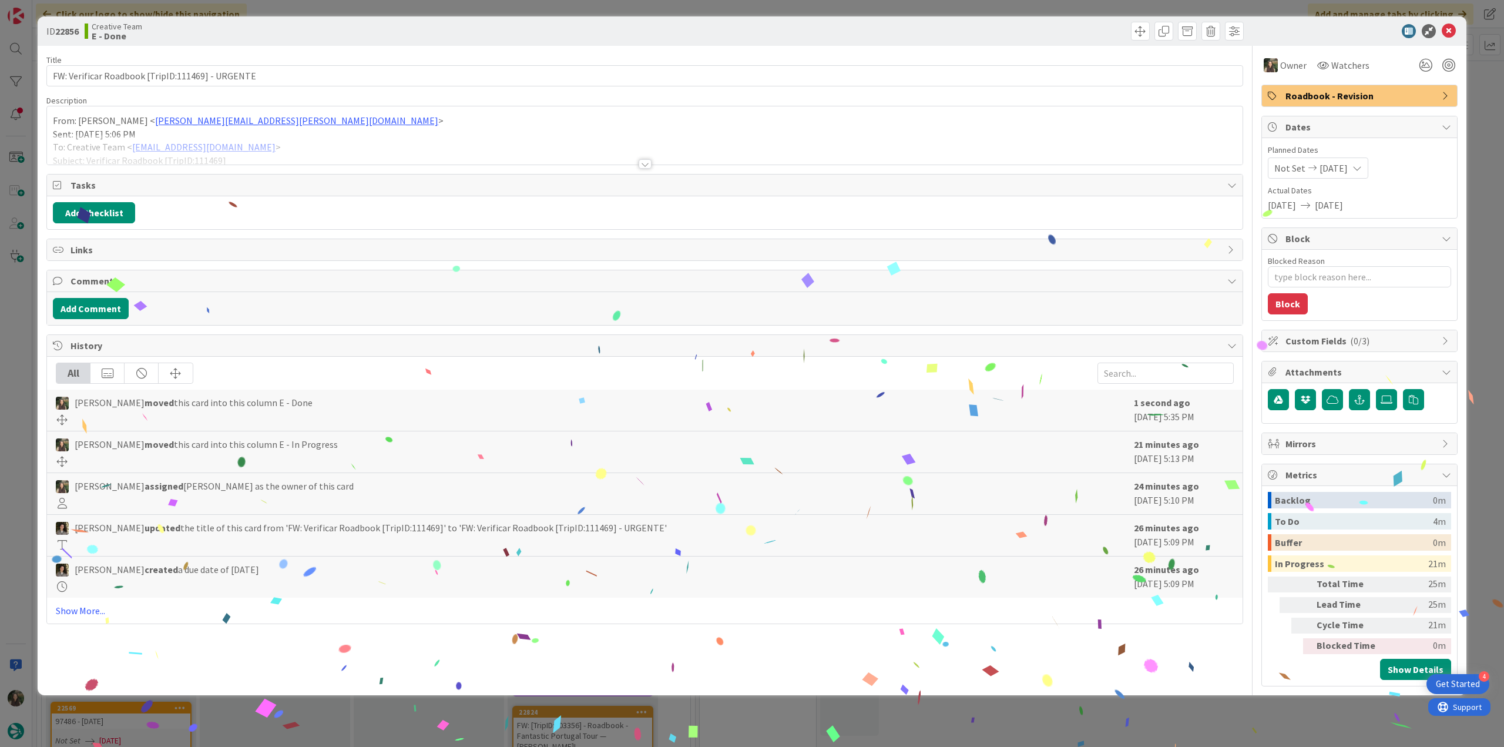
drag, startPoint x: 1076, startPoint y: 709, endPoint x: 676, endPoint y: 742, distance: 401.4
click at [1075, 709] on div "ID 22856 Creative Team E - Done Title 48 / 128 FW: Verificar Roadbook [TripID:1…" at bounding box center [752, 373] width 1504 height 747
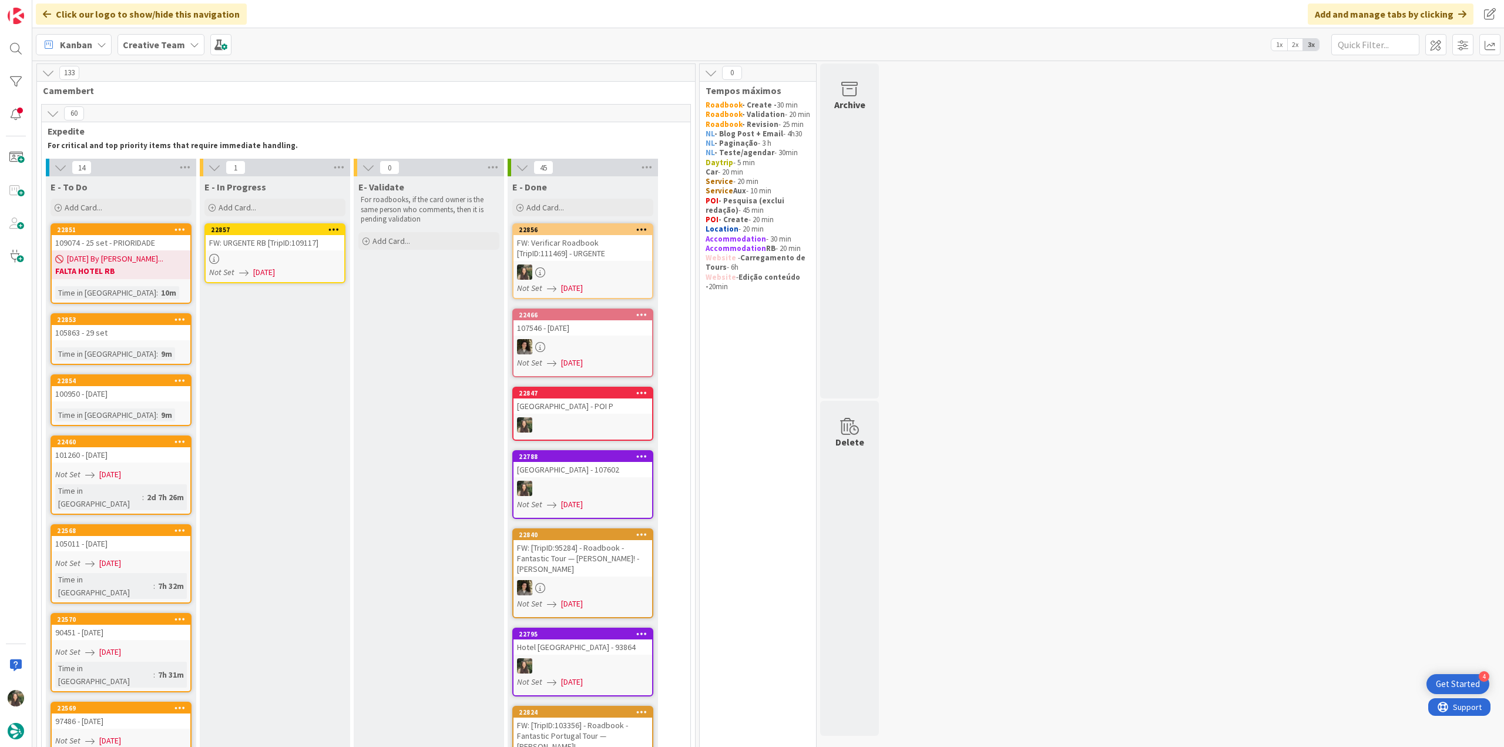
click at [325, 264] on link "22857 FW: URGENTE RB [TripID:109117] Not Set 09/10/2025" at bounding box center [274, 253] width 141 height 60
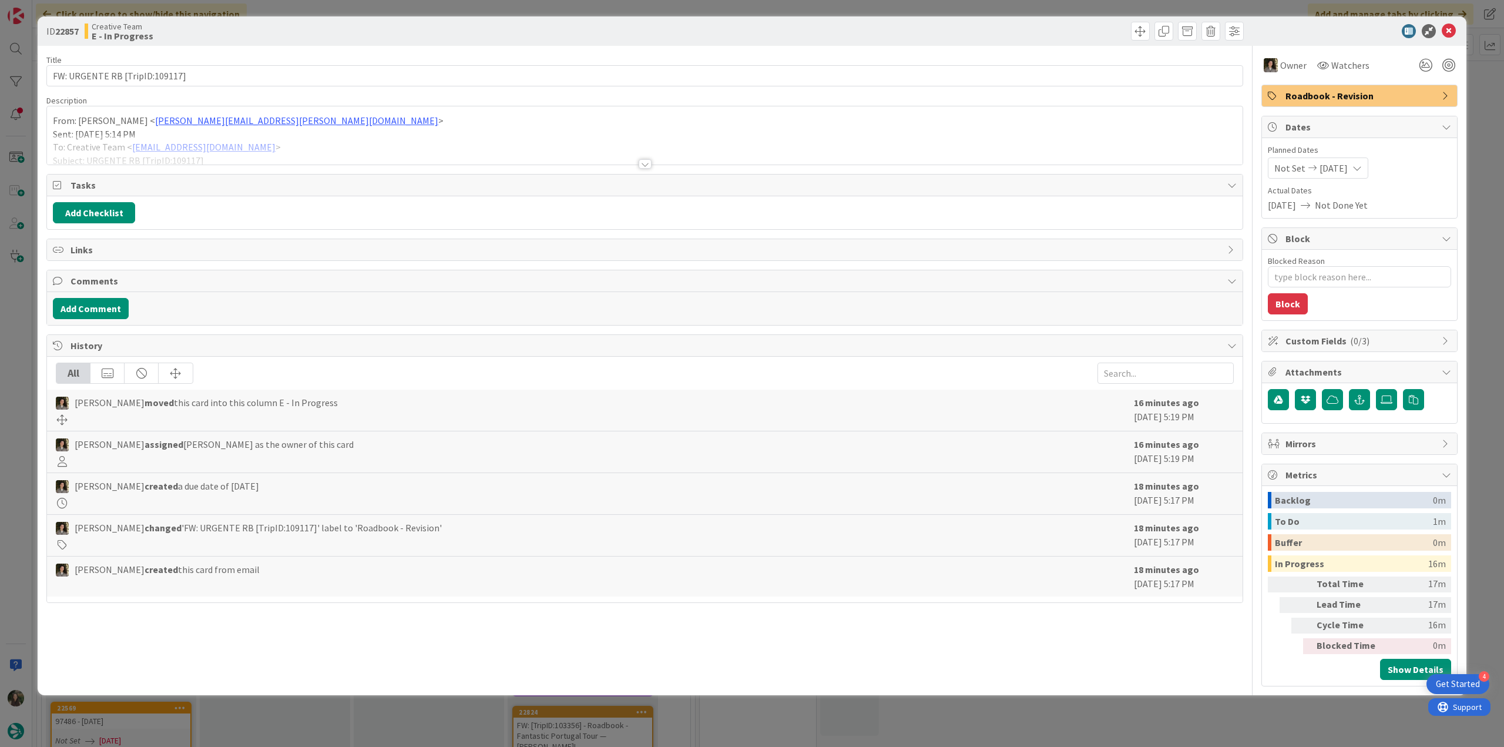
click at [365, 142] on div at bounding box center [645, 150] width 1196 height 30
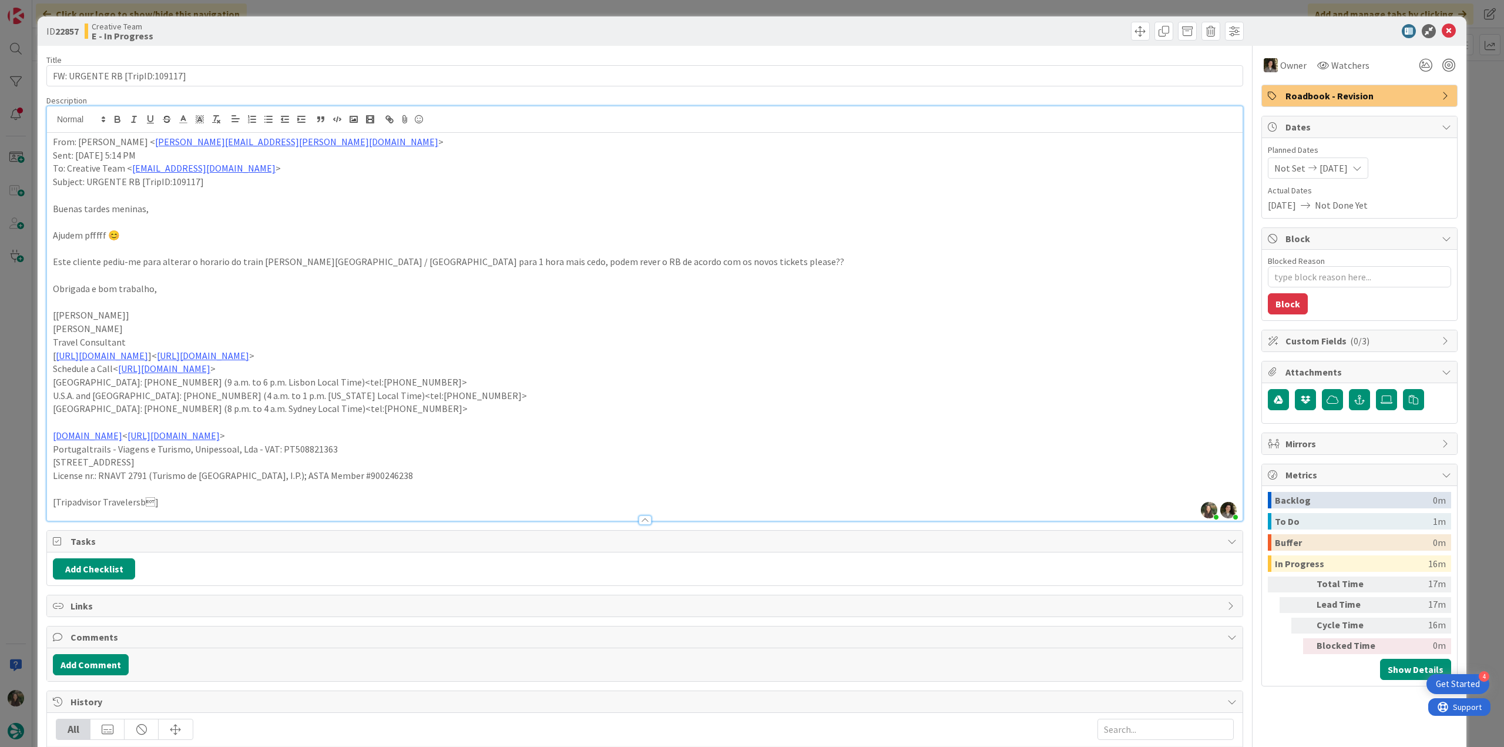
click at [14, 319] on div "ID 22857 Creative Team E - In Progress Title 30 / 128 FW: URGENTE RB [TripID:10…" at bounding box center [752, 373] width 1504 height 747
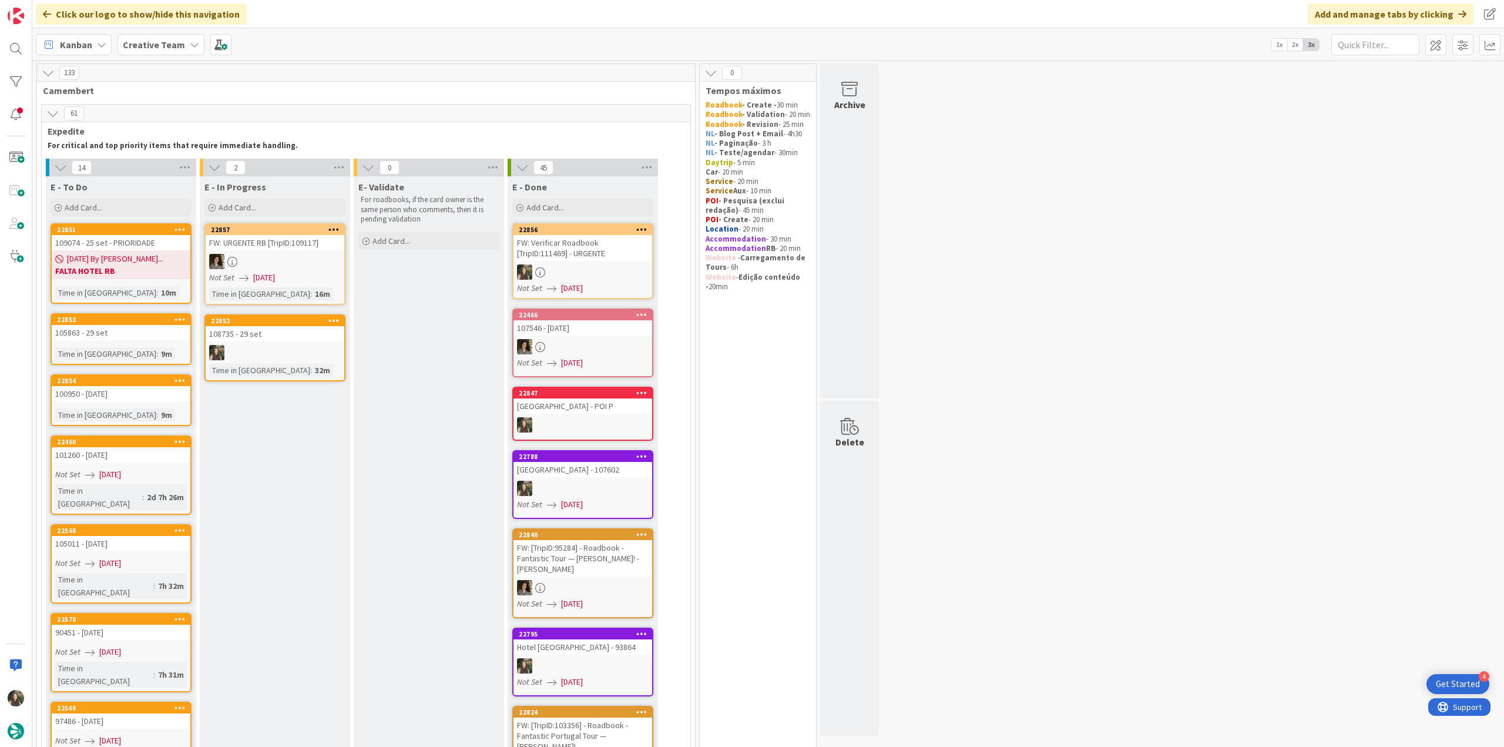
click at [311, 333] on div "108735 - 29 set" at bounding box center [275, 333] width 139 height 15
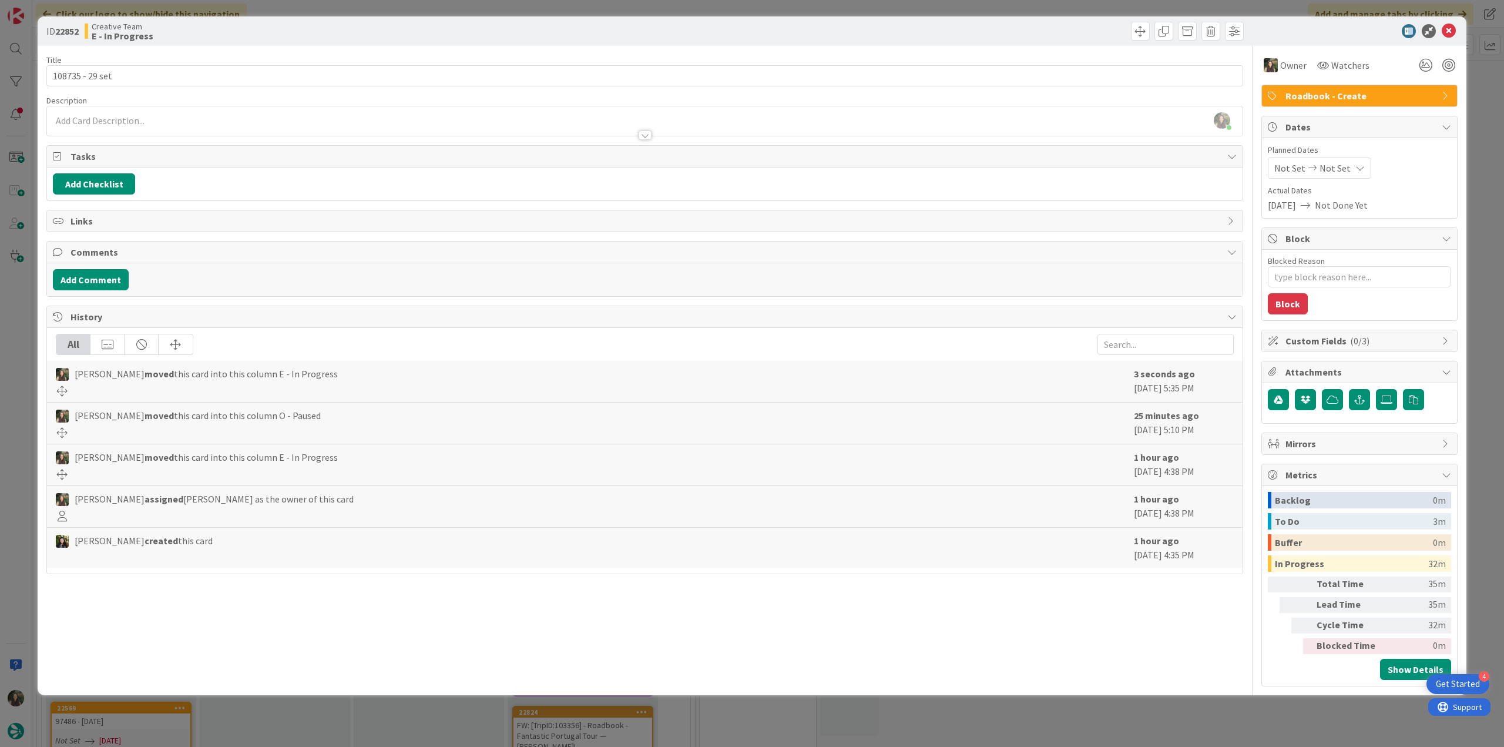
click at [12, 444] on div "ID 22852 Creative Team E - In Progress Title 15 / 128 108735 - 29 set Descripti…" at bounding box center [752, 373] width 1504 height 747
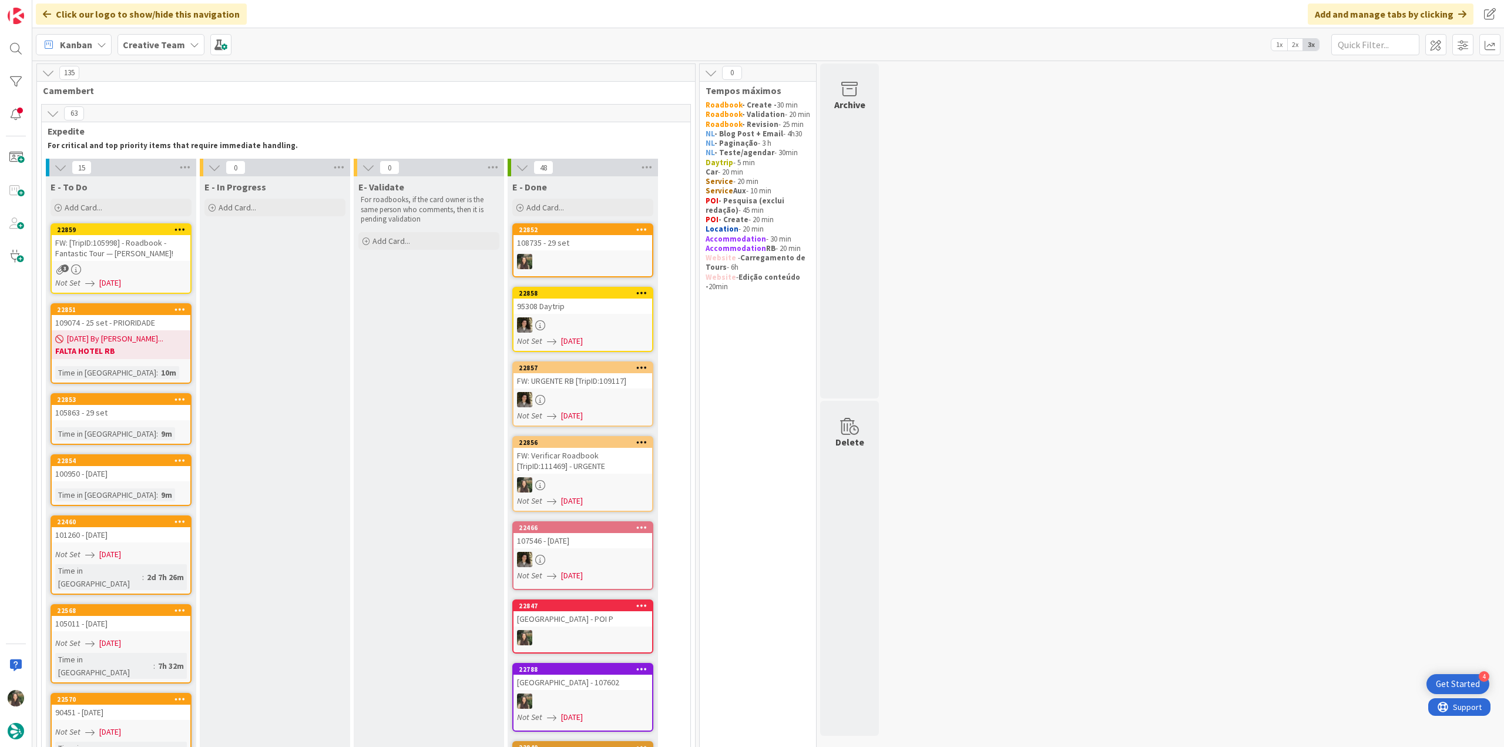
click at [583, 247] on div "108735 - 29 set" at bounding box center [582, 242] width 139 height 15
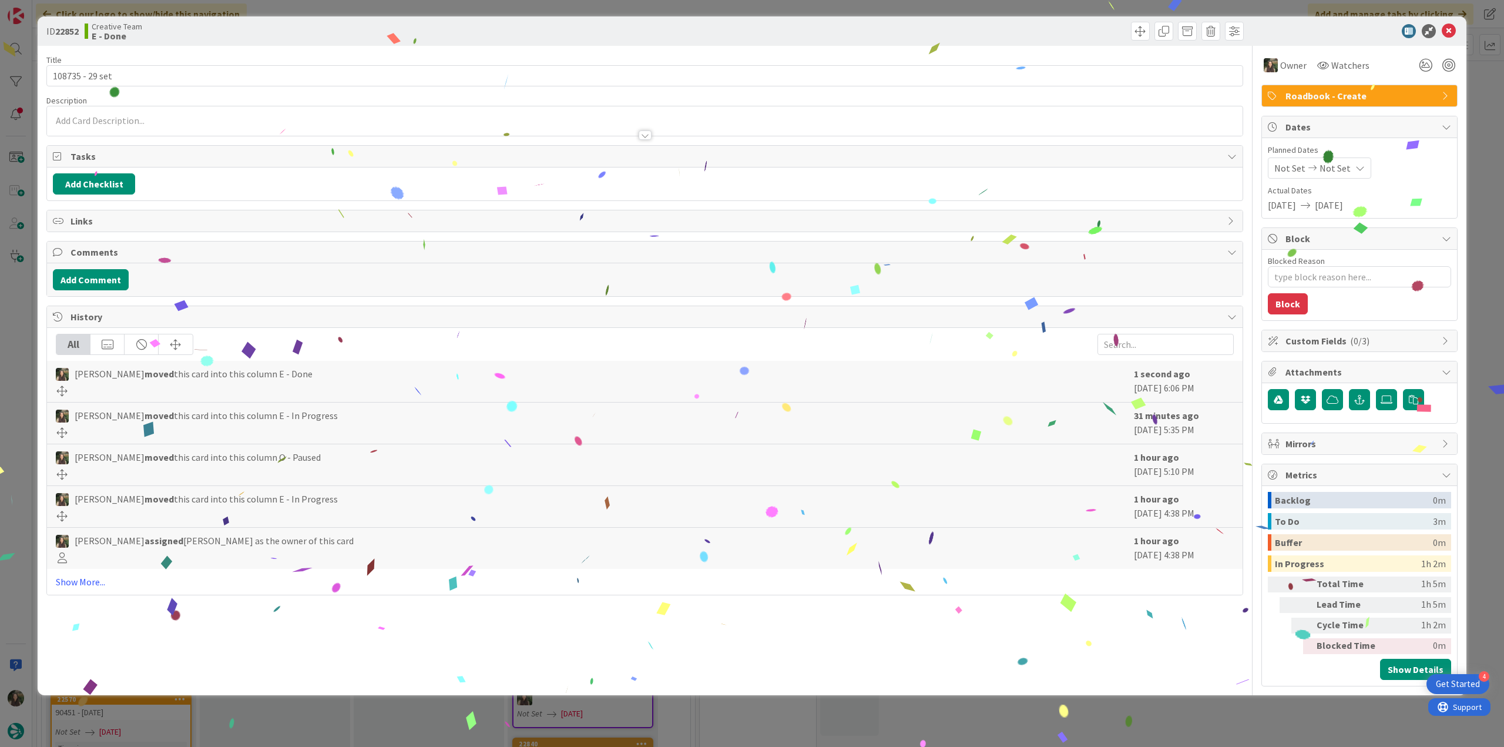
click at [1164, 728] on div "ID 22852 Creative Team E - Done Title 15 / 128 108735 - 29 set Description Owne…" at bounding box center [752, 373] width 1504 height 747
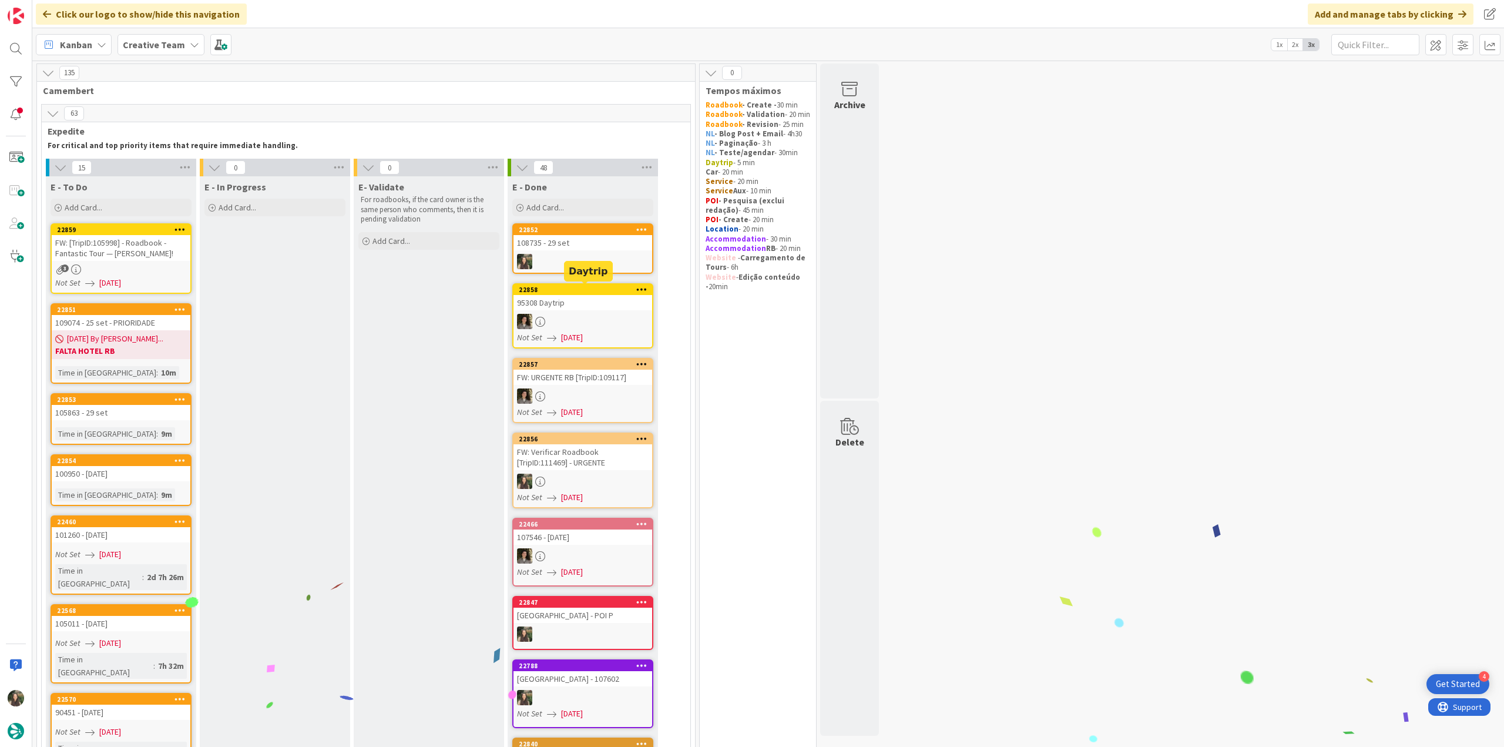
click at [570, 249] on div "108735 - 29 set" at bounding box center [582, 242] width 139 height 15
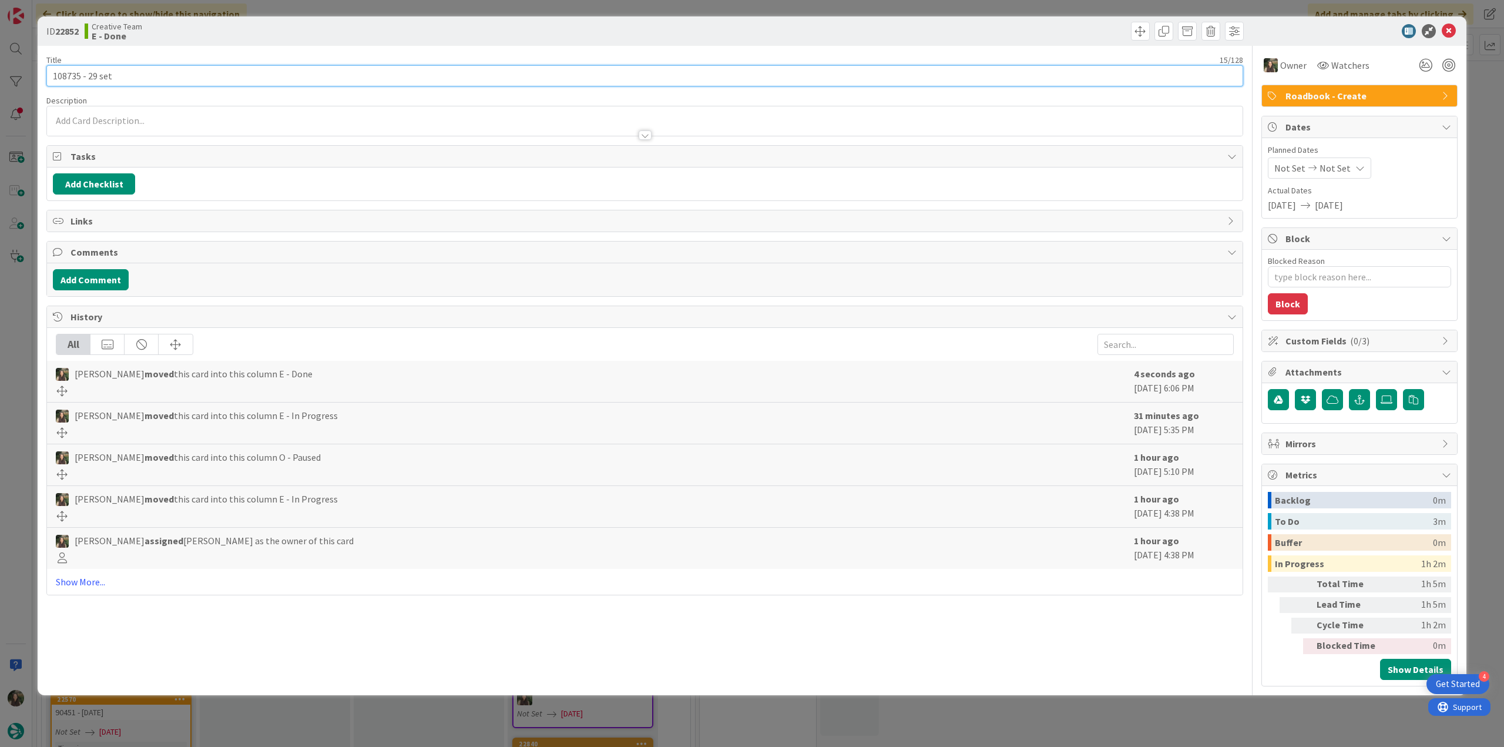
click at [67, 70] on input "108735 - 29 set" at bounding box center [644, 75] width 1197 height 21
click at [19, 292] on div "ID 22852 Creative Team E - Done Title 15 / 128 108735 - 29 set Description Owne…" at bounding box center [752, 373] width 1504 height 747
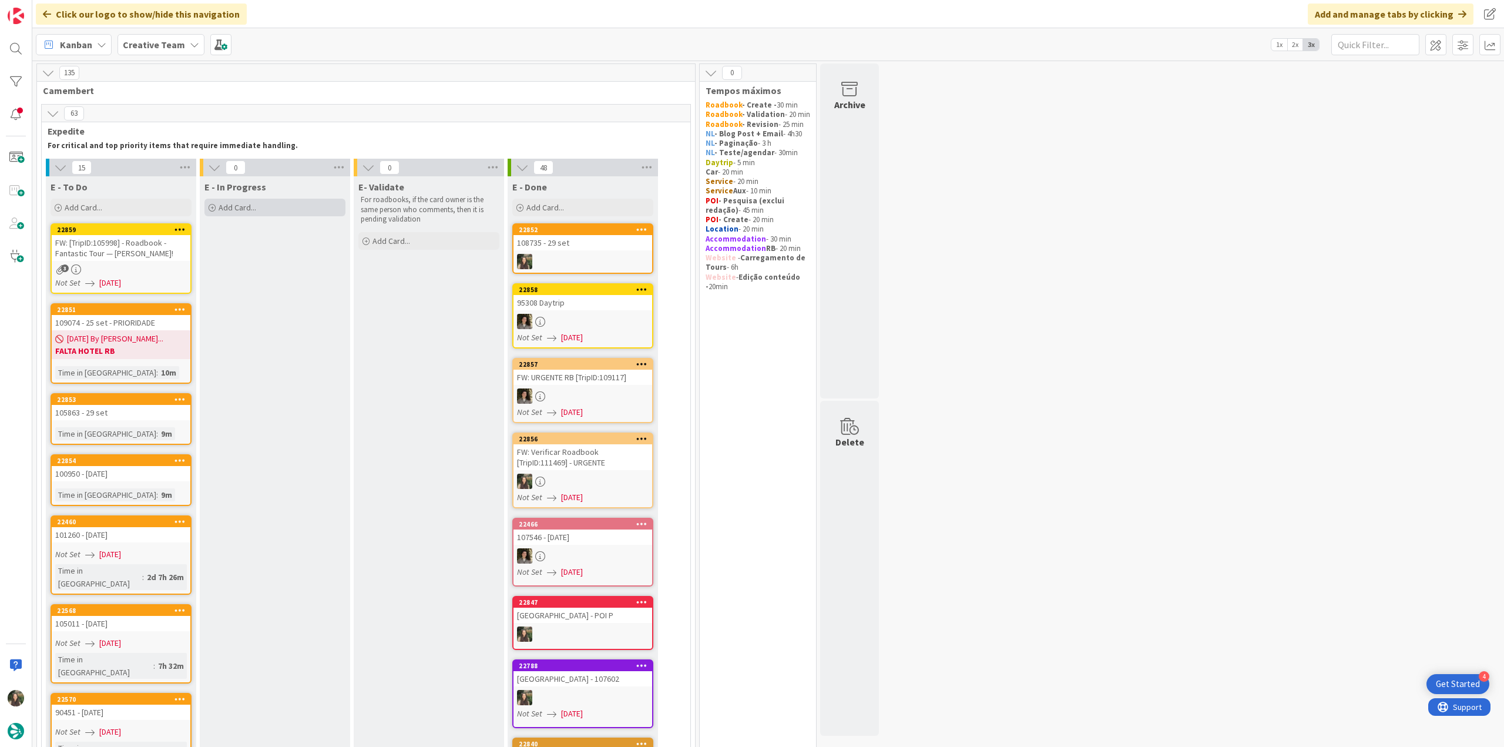
click at [280, 211] on div "Add Card..." at bounding box center [274, 208] width 141 height 18
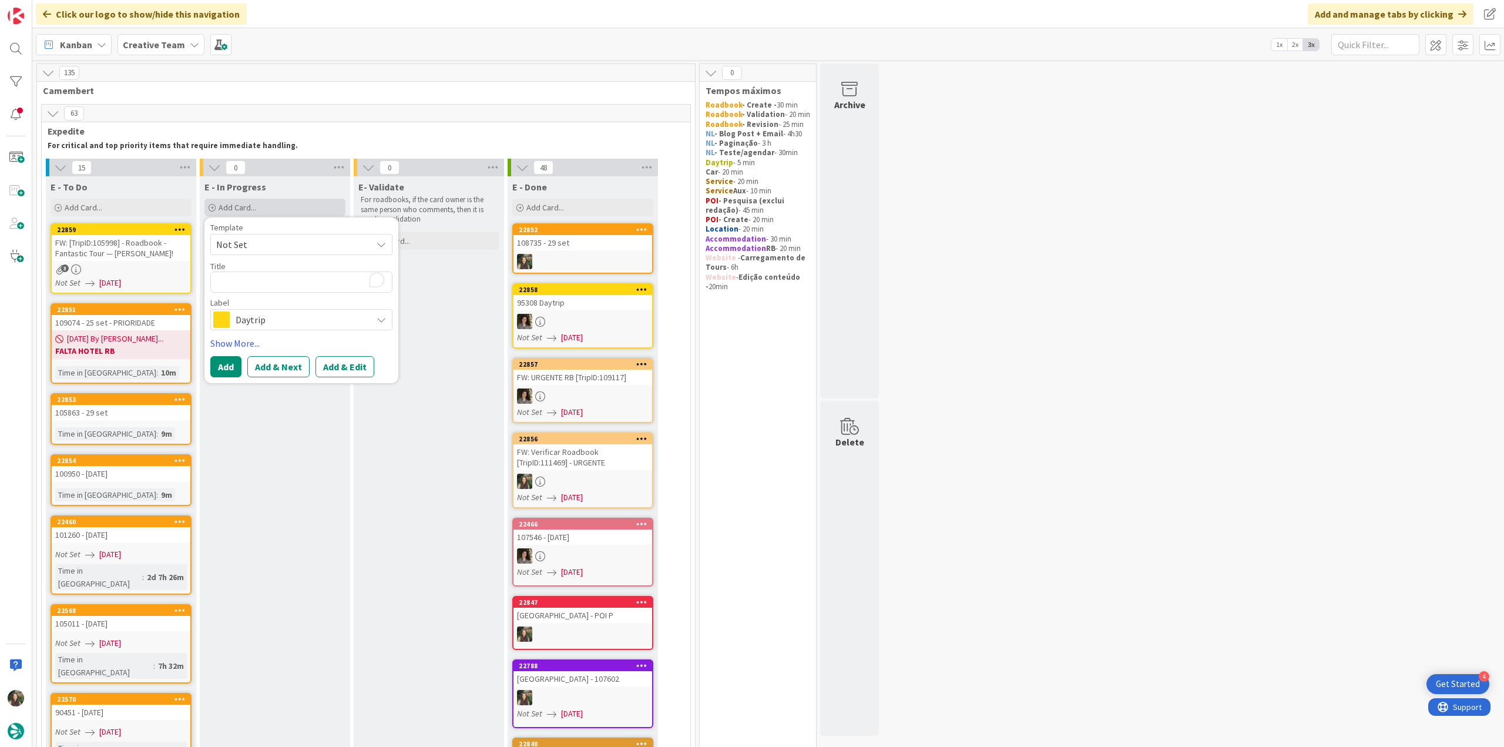
type textarea "x"
type textarea "108735"
type textarea "x"
type textarea "108735 -"
type textarea "x"
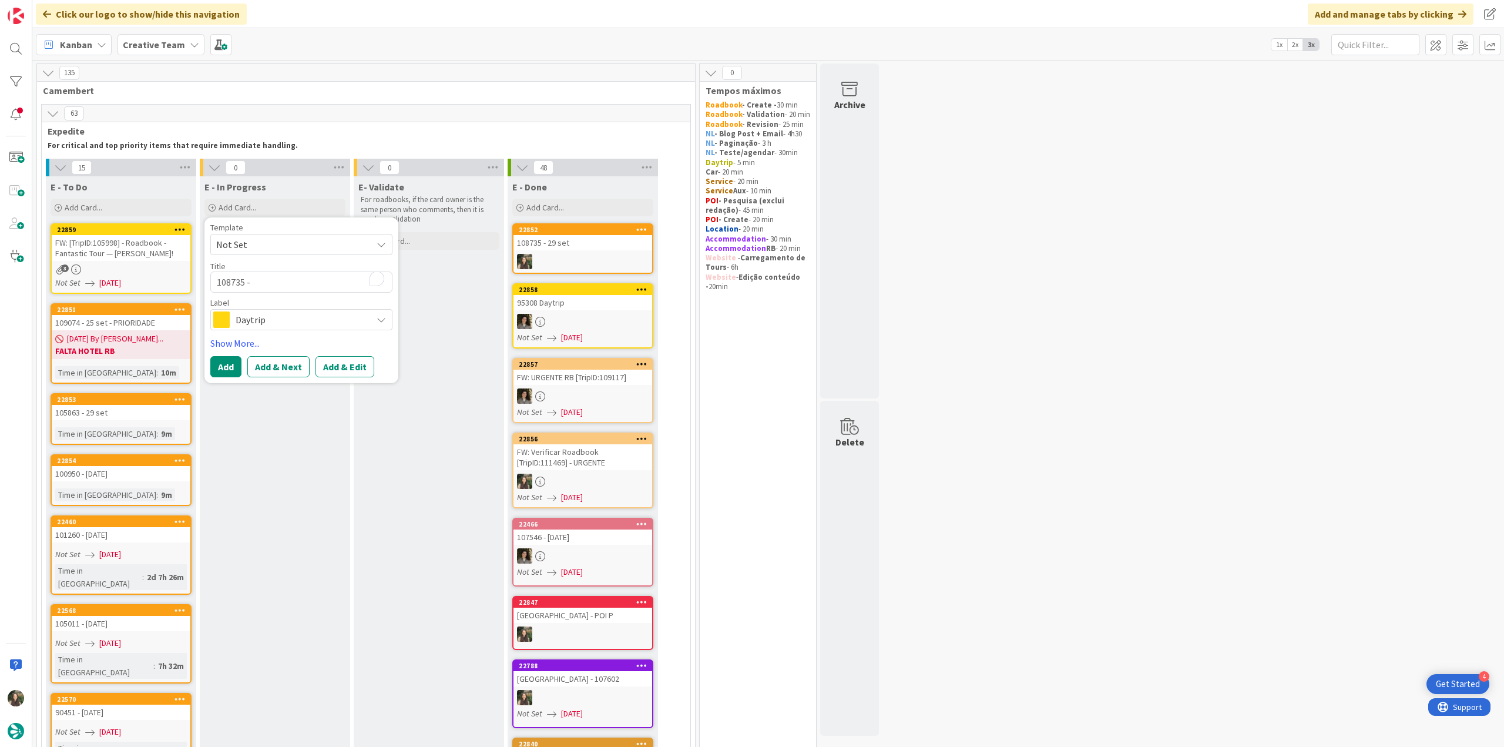
type textarea "108735 -"
type textarea "x"
type textarea "108735 - c"
type textarea "x"
type textarea "108735 - co"
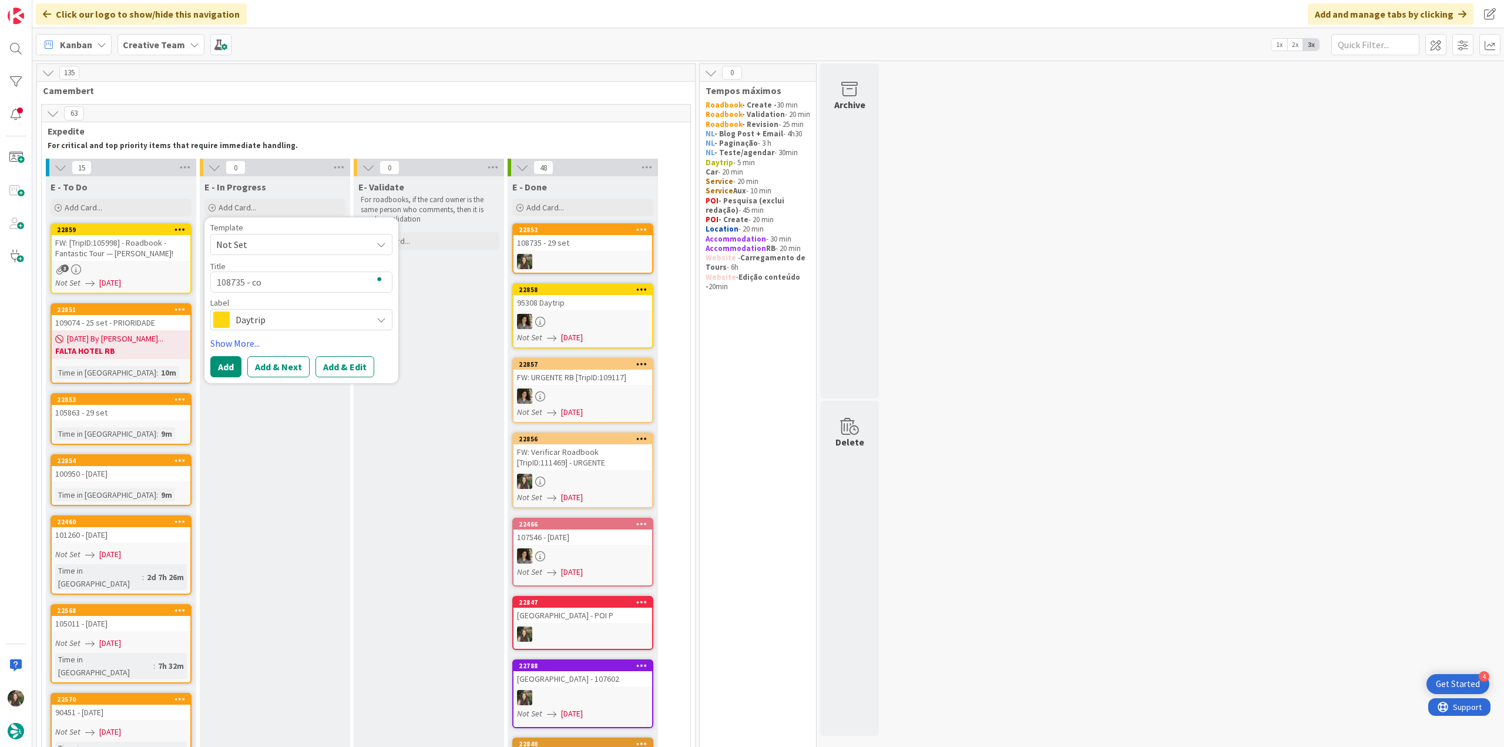
type textarea "x"
type textarea "108735 - con"
type textarea "x"
type textarea "108735 - cont"
type textarea "x"
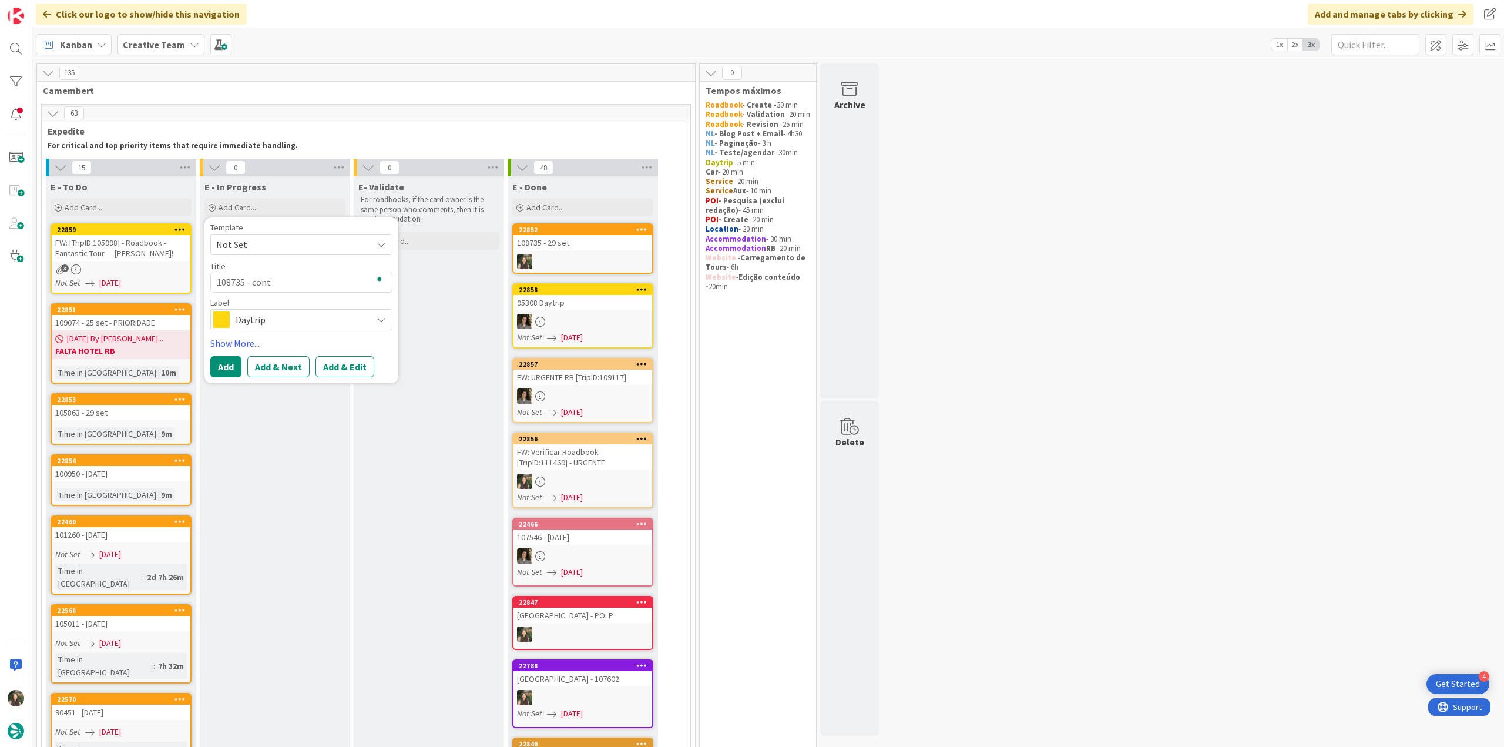
type textarea "108735 - conti"
type textarea "x"
type textarea "108735 - contin"
type textarea "x"
type textarea "108735 - continu"
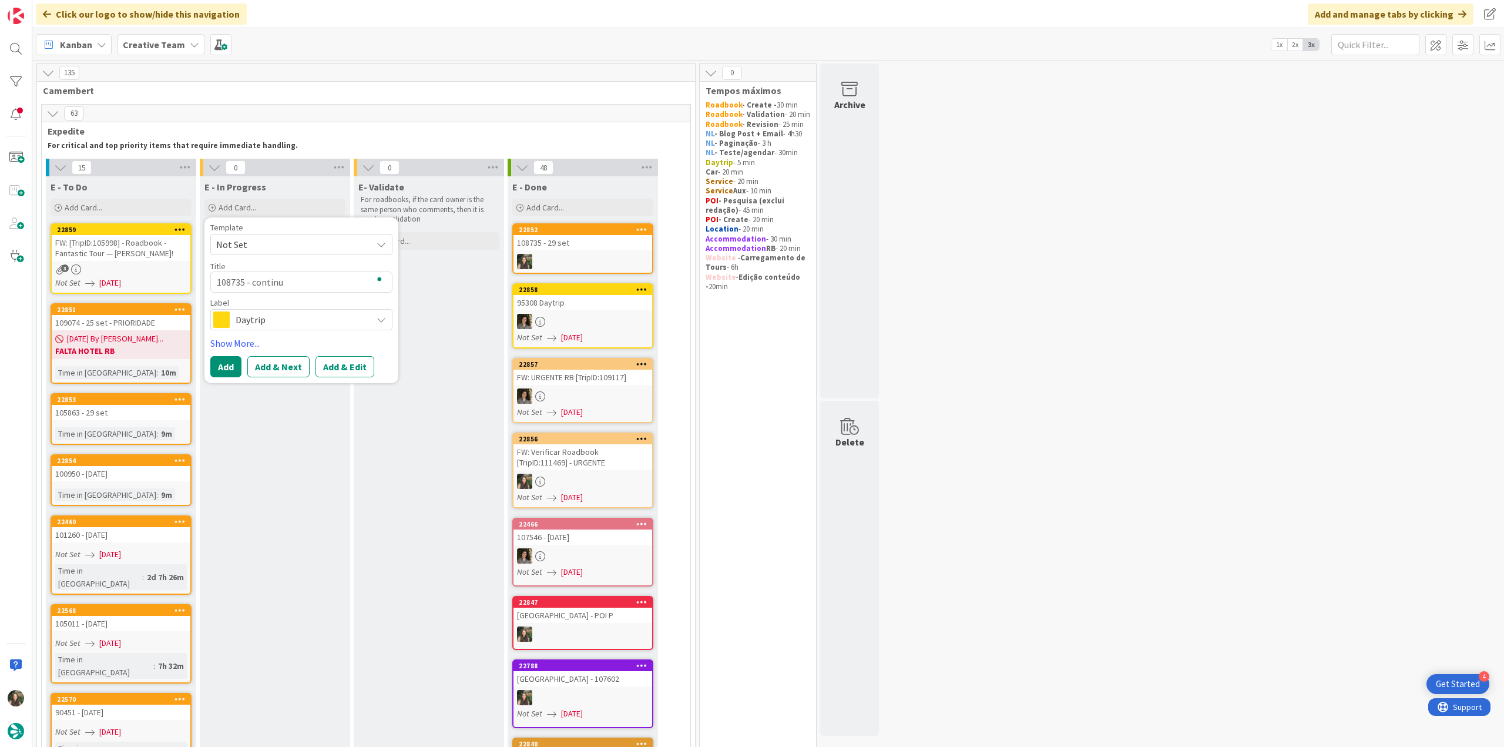
type textarea "x"
type textarea "108735 - continua"
type textarea "x"
type textarea "108735 - continuaç"
type textarea "x"
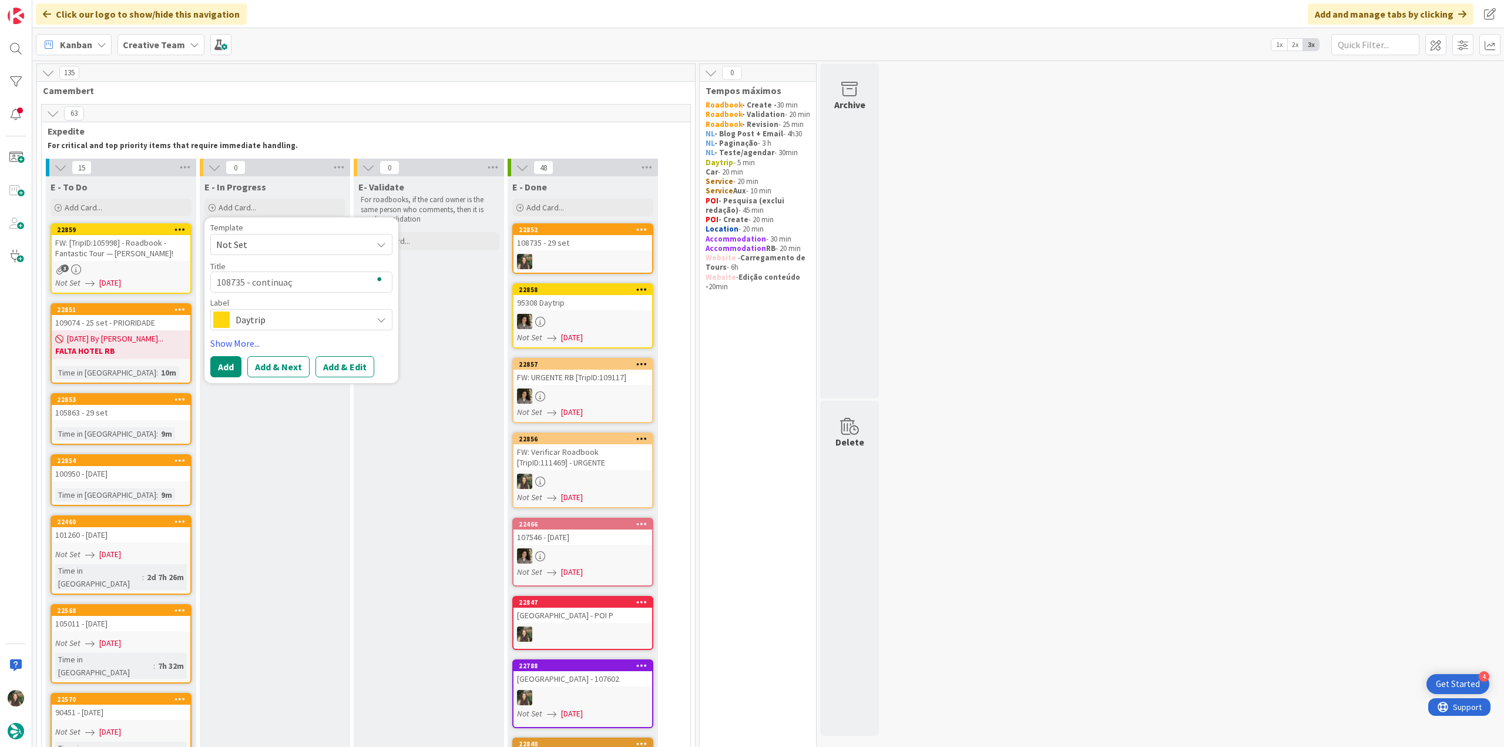
type textarea "108735 - continuaçã"
type textarea "x"
type textarea "108735 - continuação"
click at [332, 316] on span "Daytrip" at bounding box center [301, 319] width 130 height 16
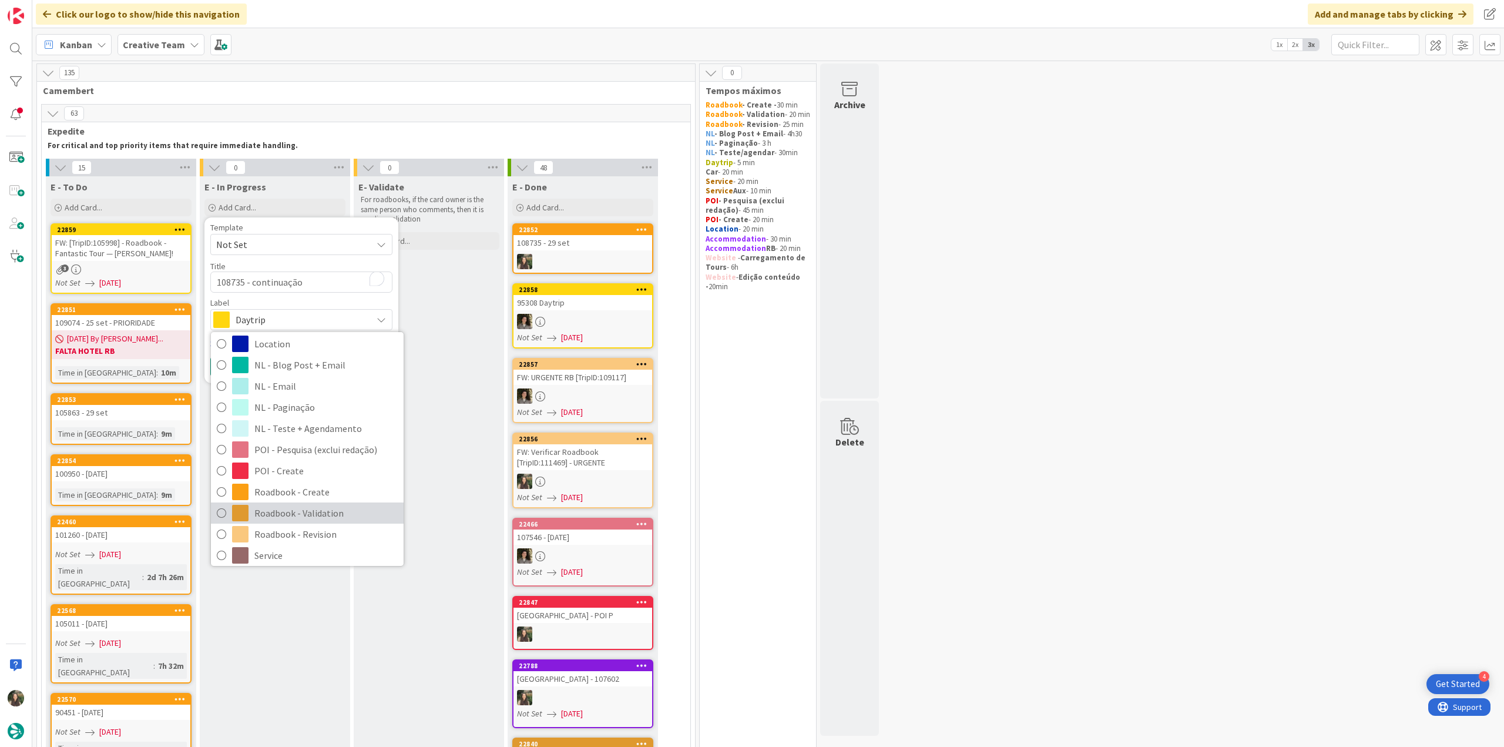
scroll to position [117, 0]
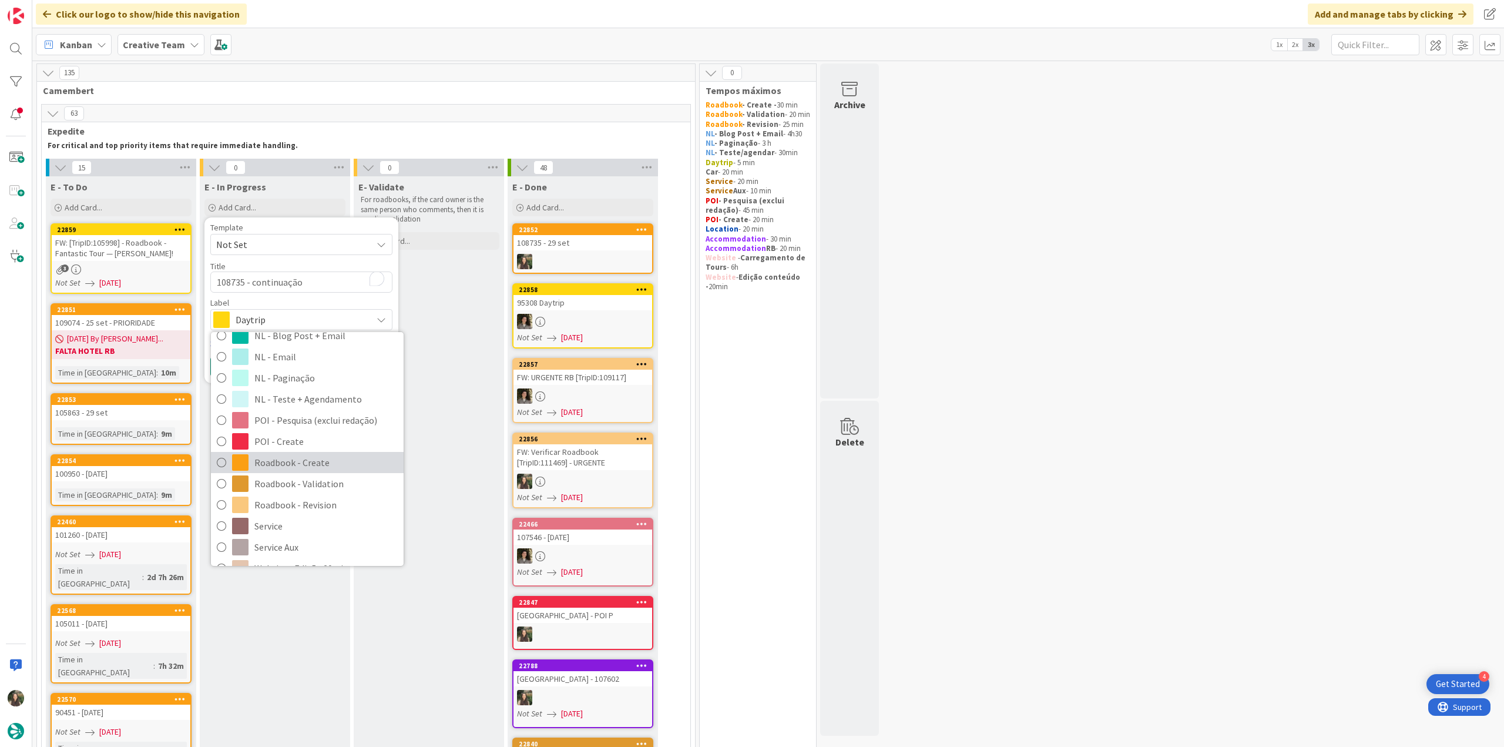
click at [321, 460] on span "Roadbook - Create" at bounding box center [325, 463] width 143 height 18
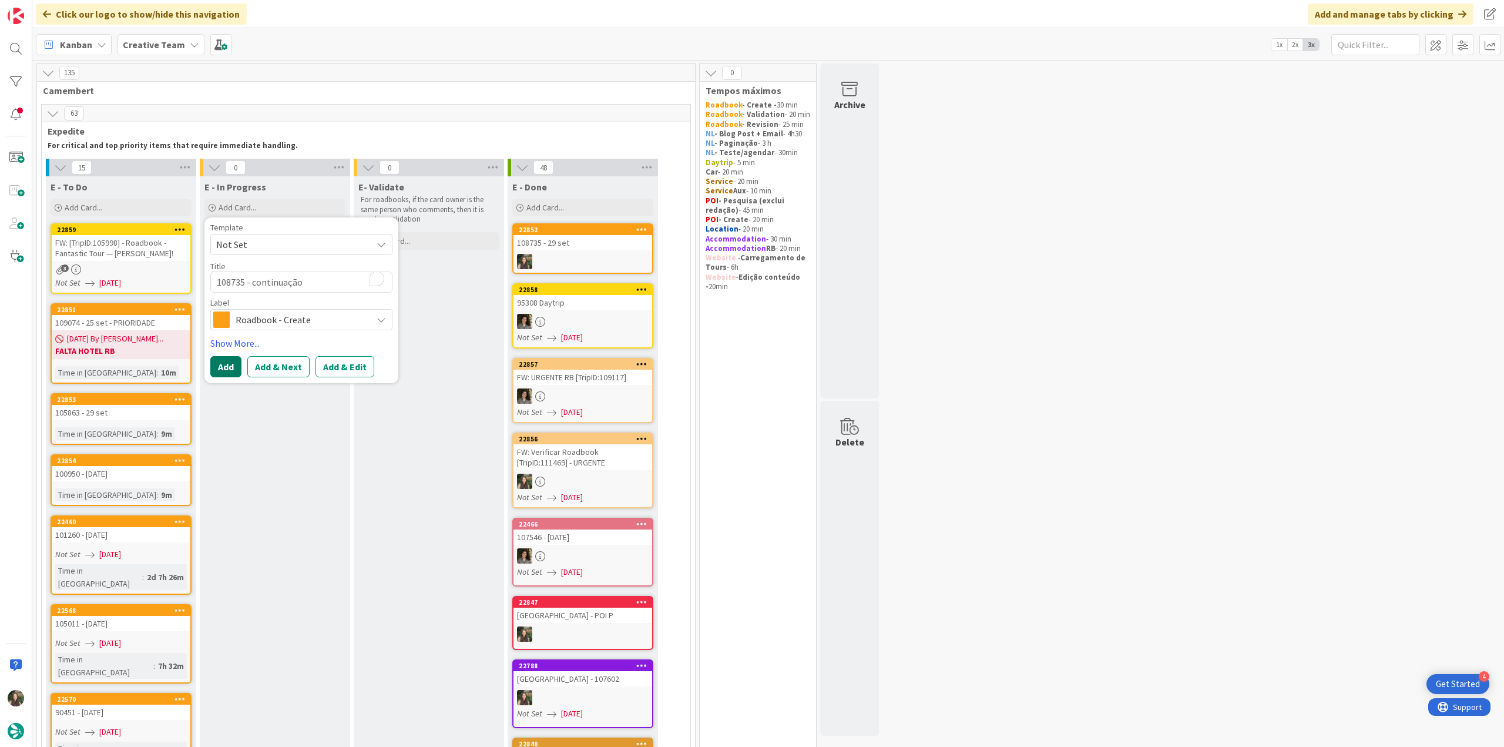
click at [223, 360] on button "Add" at bounding box center [225, 366] width 31 height 21
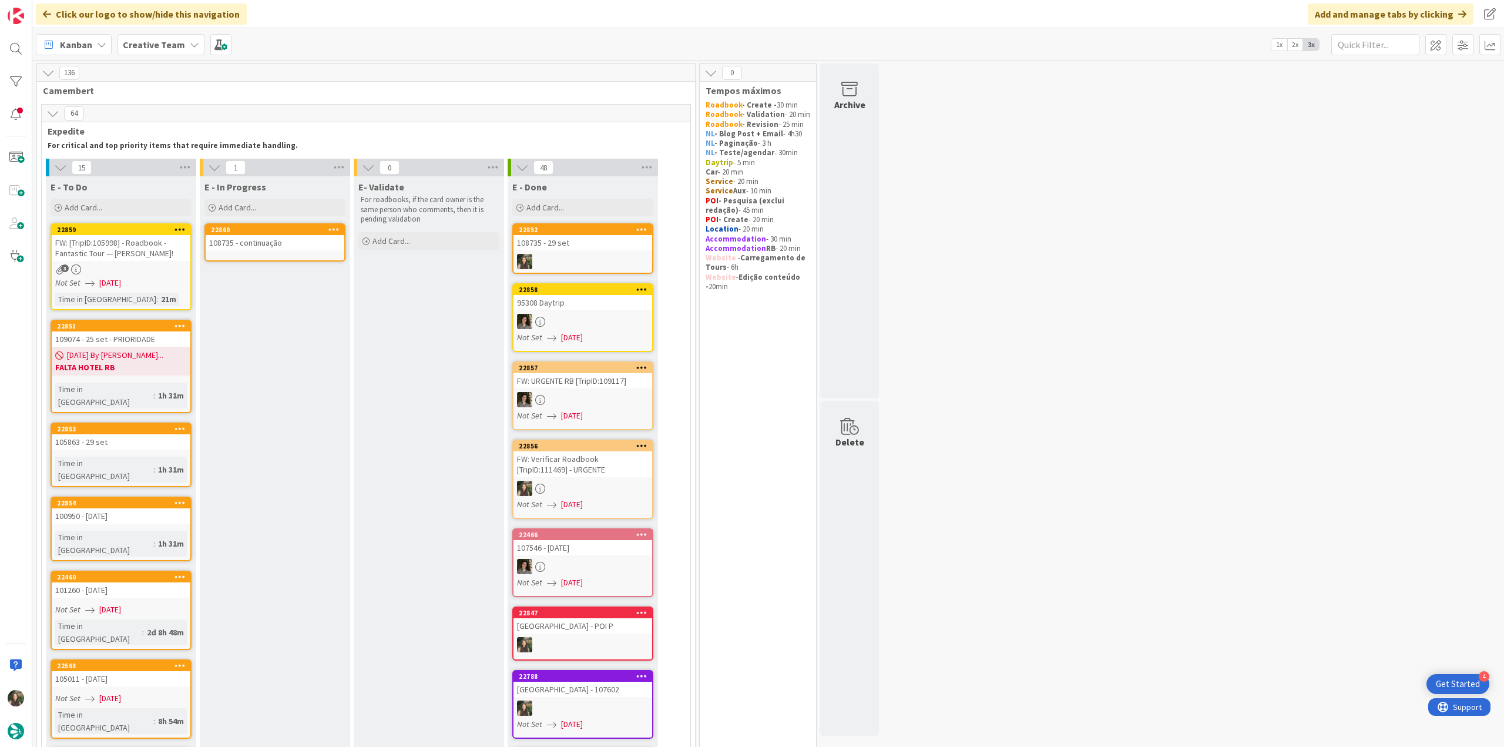
click at [257, 247] on div "108735 - continuação" at bounding box center [275, 242] width 139 height 15
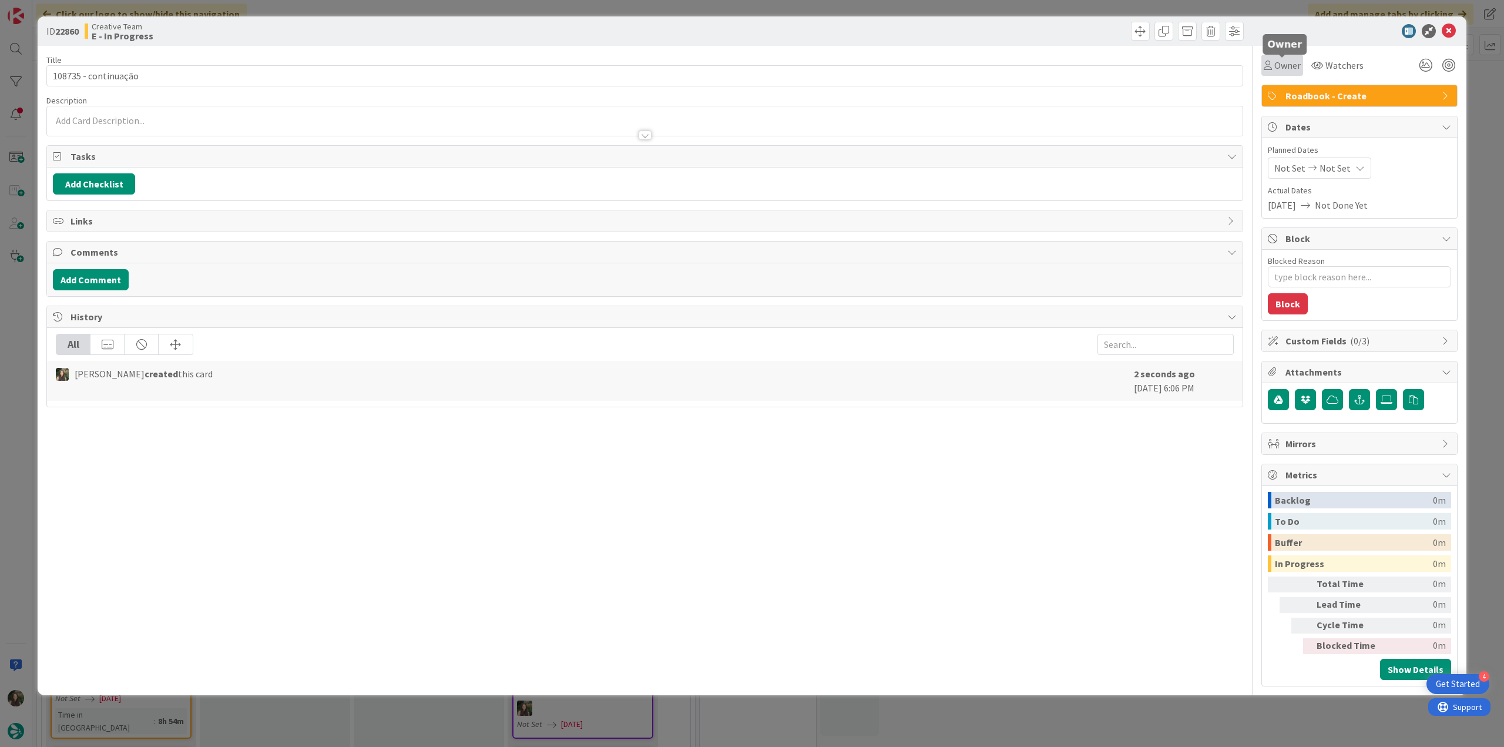
click at [1287, 70] on span "Owner" at bounding box center [1287, 65] width 26 height 14
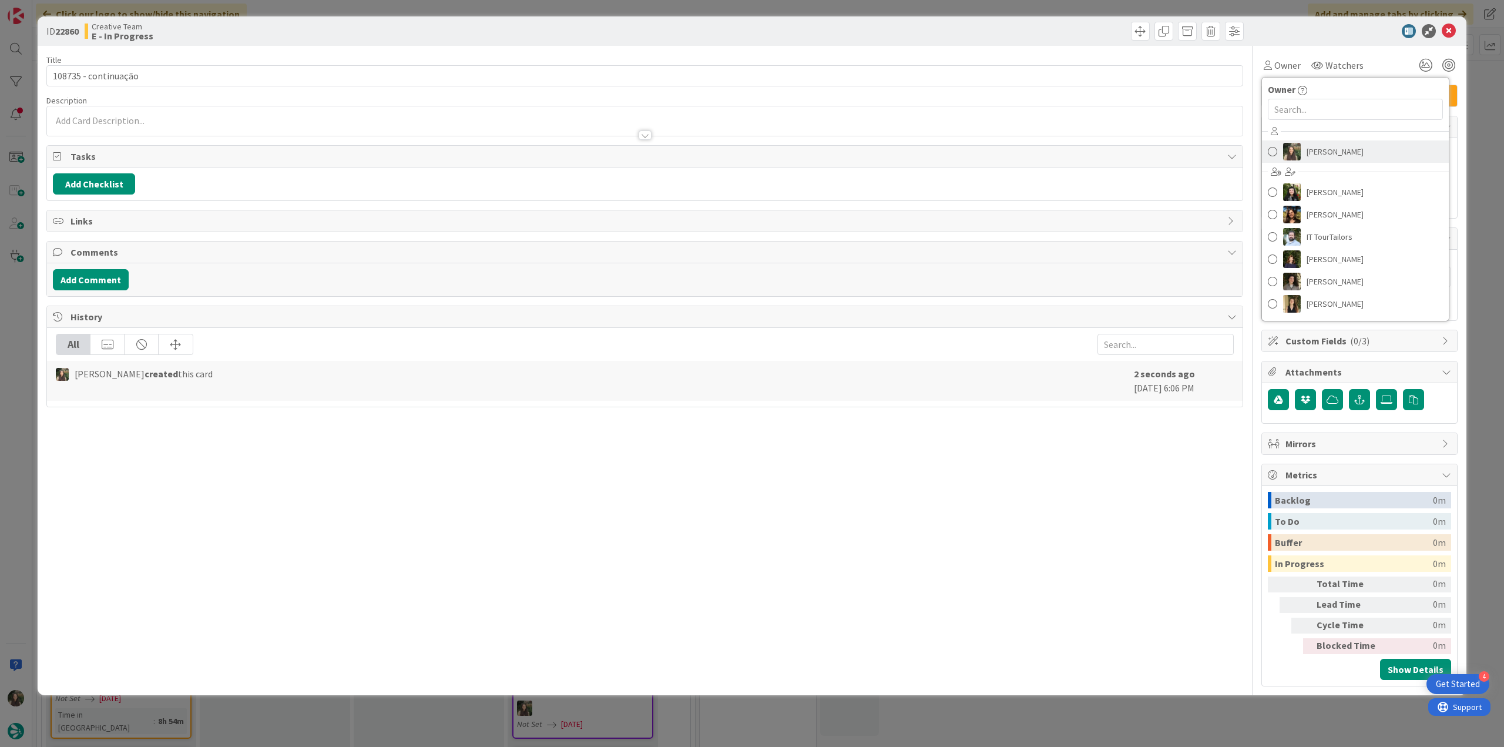
click at [1317, 145] on span "Inês Gonçalves" at bounding box center [1335, 152] width 57 height 18
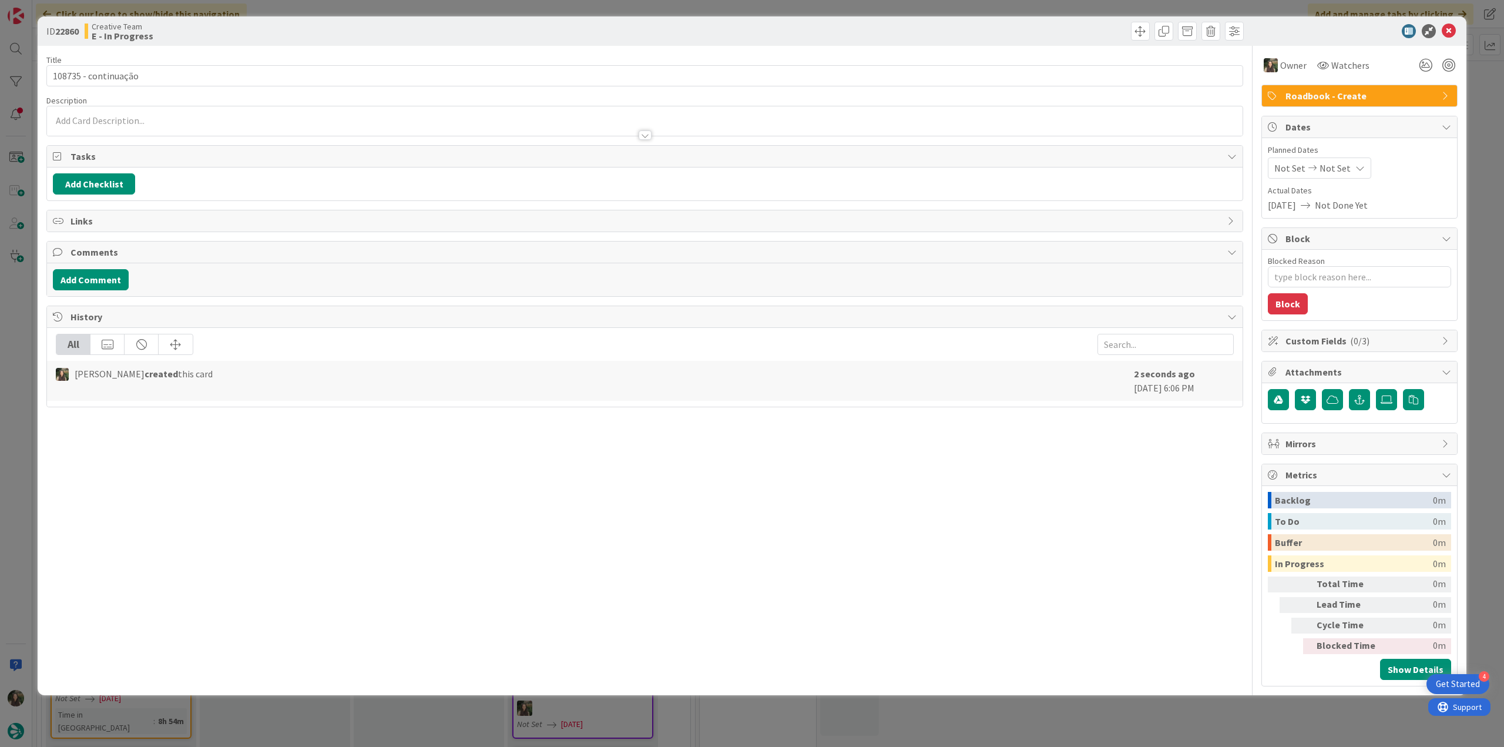
click at [1482, 117] on div "ID 22860 Creative Team E - In Progress Title 20 / 128 108735 - continuação Desc…" at bounding box center [752, 373] width 1504 height 747
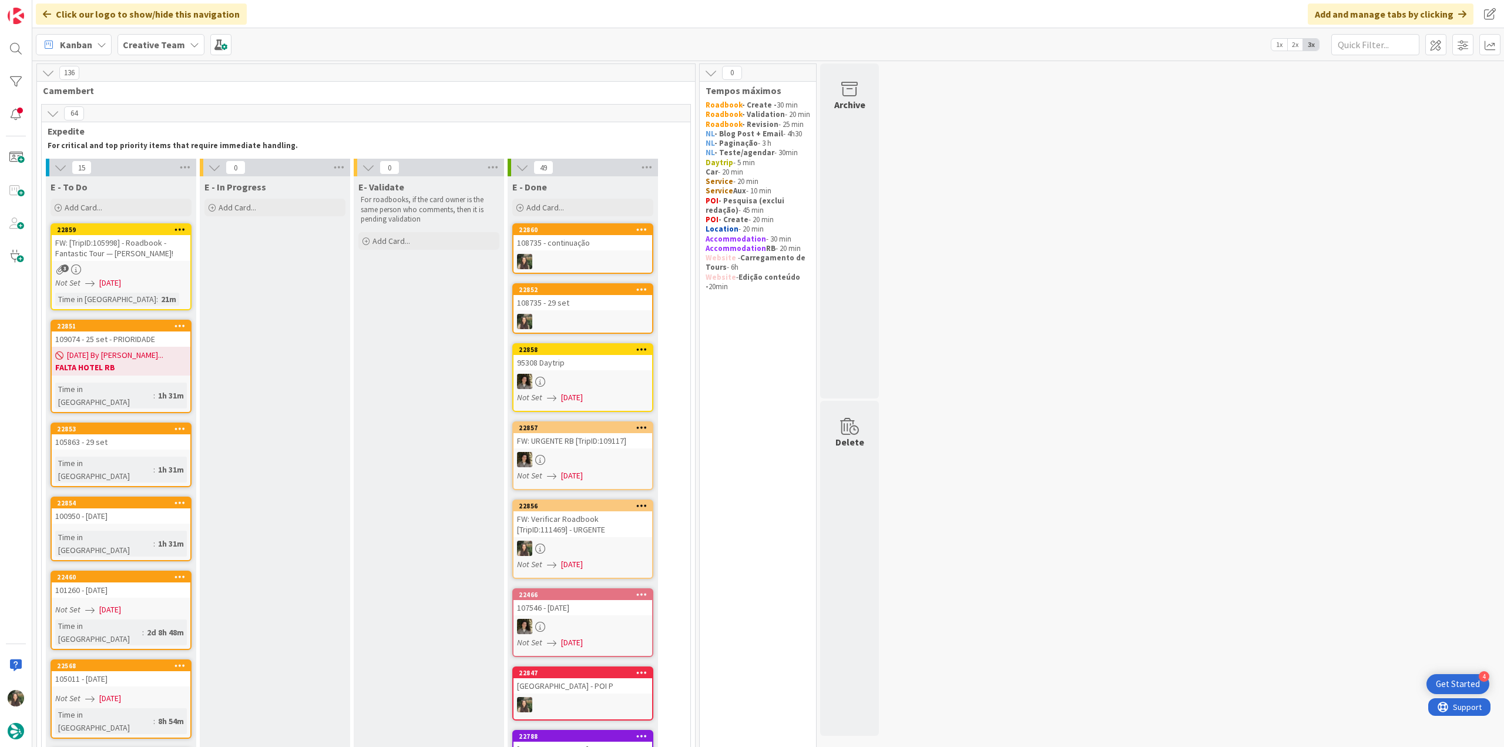
click at [156, 273] on div "3" at bounding box center [121, 269] width 139 height 10
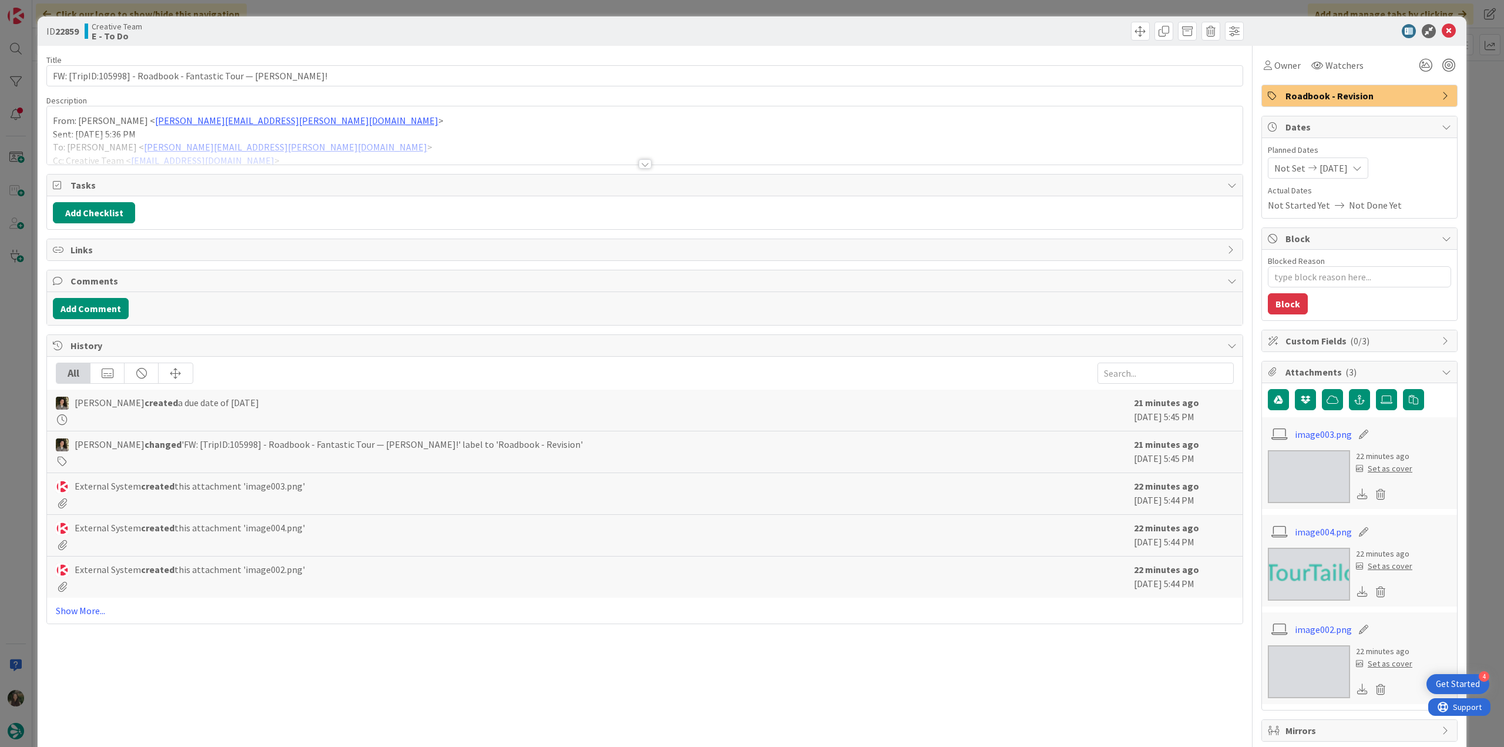
click at [382, 127] on div "From: Inês Martins < ines.martins@tourtailors.com > Sent: Wednesday, September …" at bounding box center [645, 135] width 1196 height 58
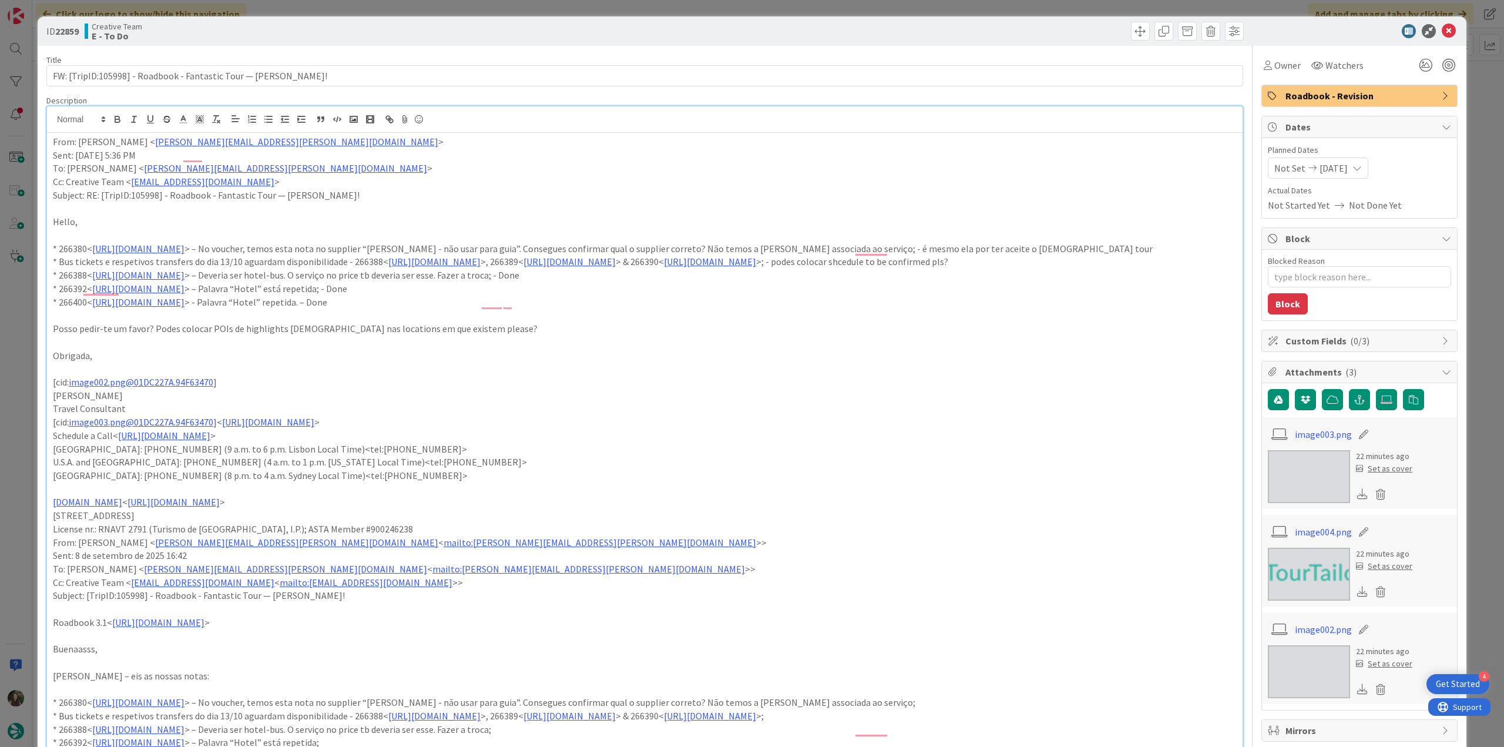
click at [31, 368] on div "ID 22859 Creative Team E - To Do Title 62 / 128 FW: [TripID:105998] - Roadbook …" at bounding box center [752, 373] width 1504 height 747
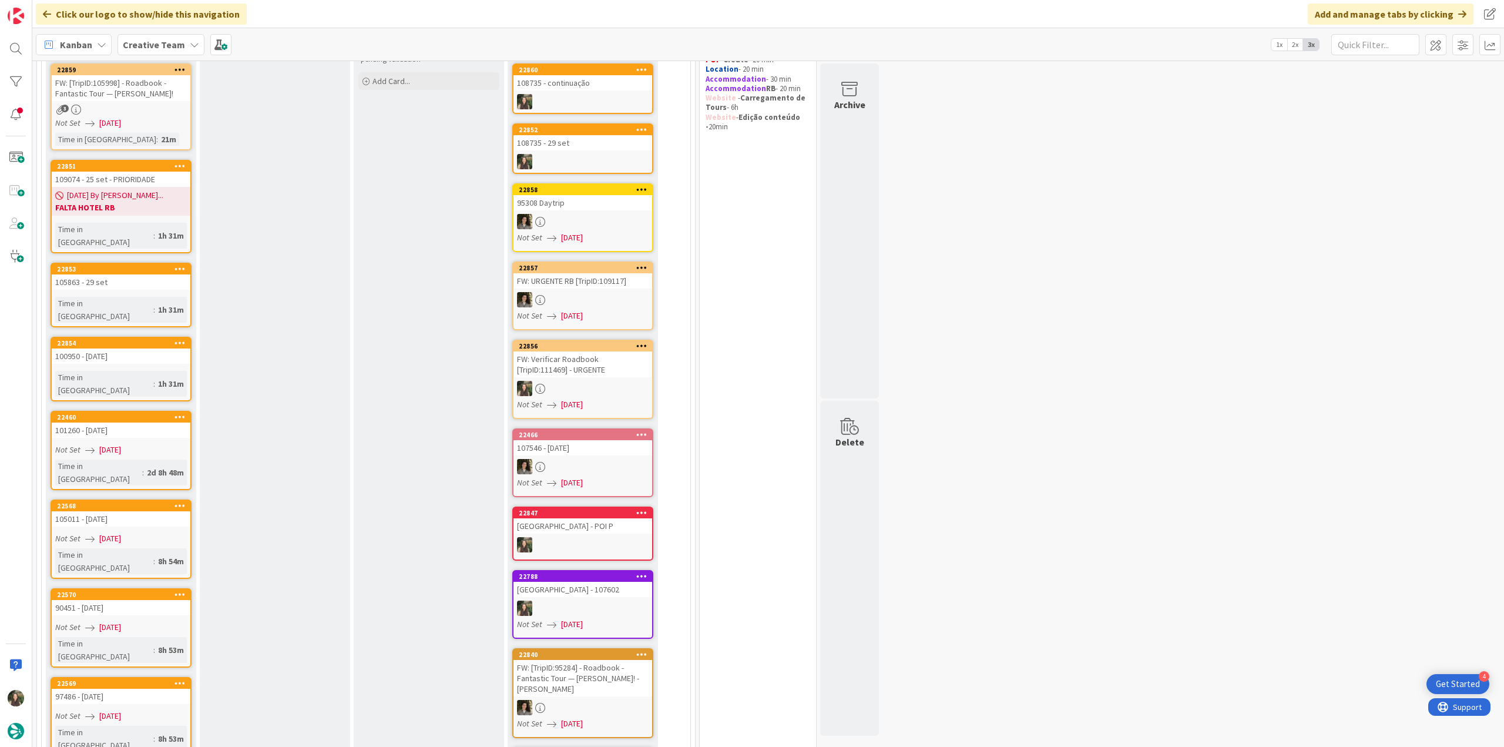
scroll to position [117, 0]
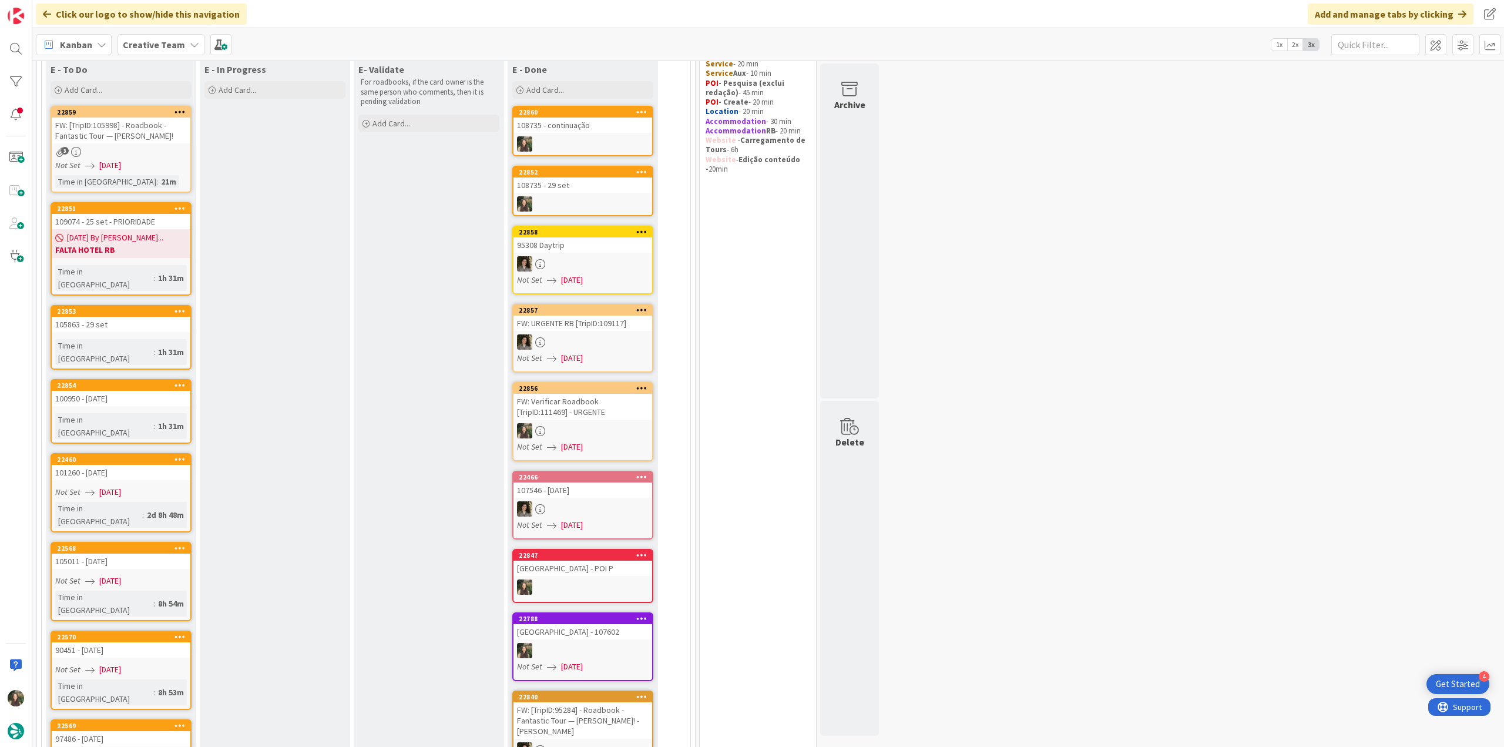
click at [639, 503] on div at bounding box center [582, 508] width 139 height 15
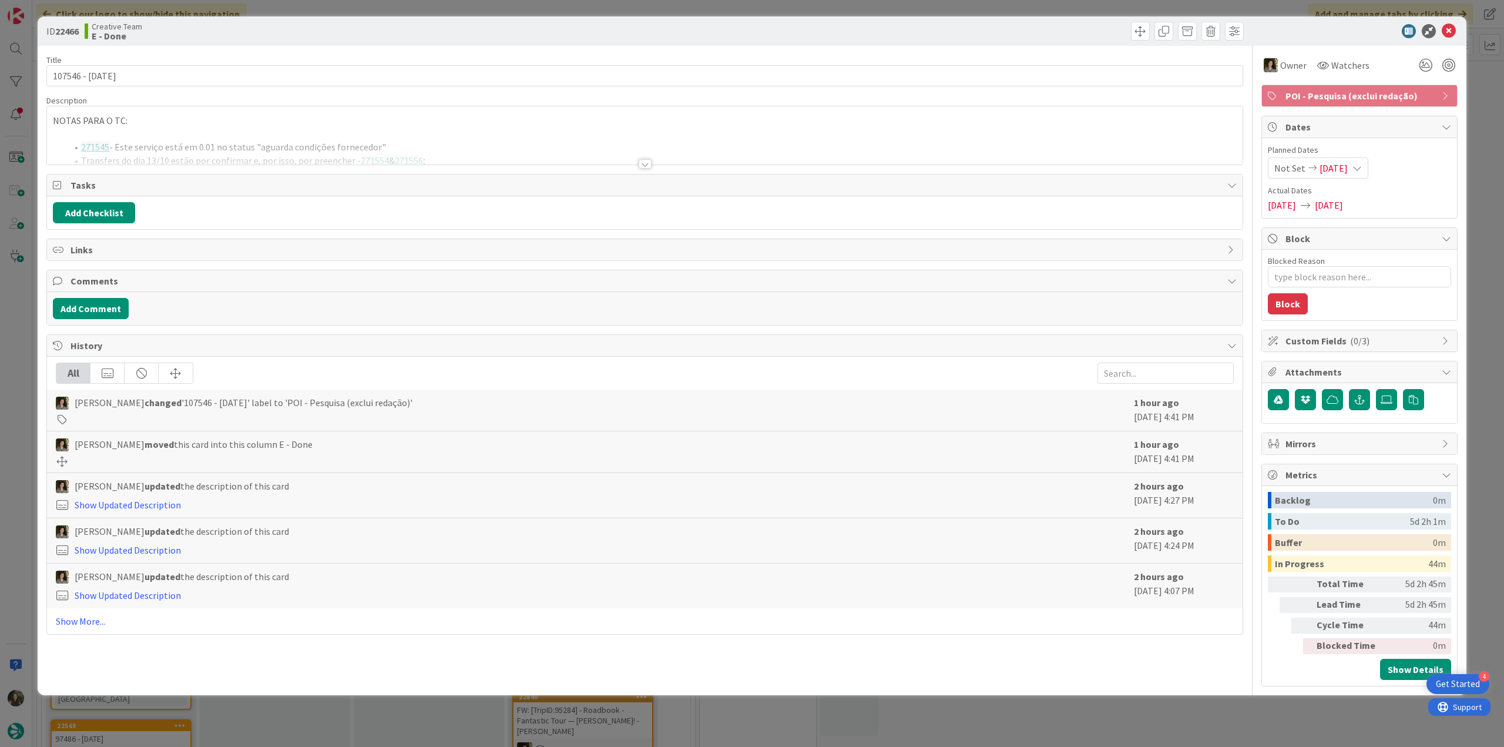
click at [16, 380] on div "ID 22466 Creative Team E - Done Title 13 / 128 107546 - 7oct Description NOTAS …" at bounding box center [752, 373] width 1504 height 747
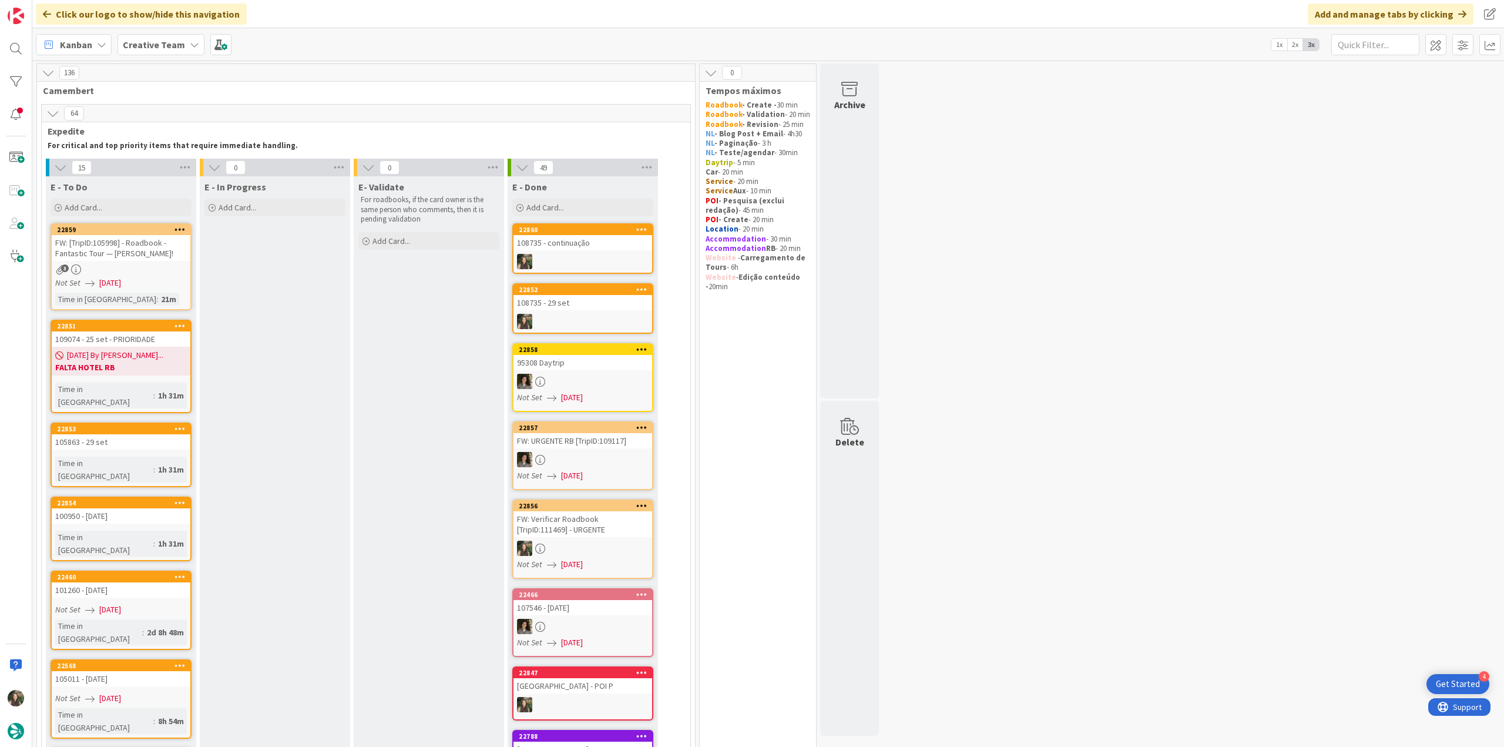
click at [173, 370] on b "FALTA HOTEL RB" at bounding box center [121, 367] width 132 height 12
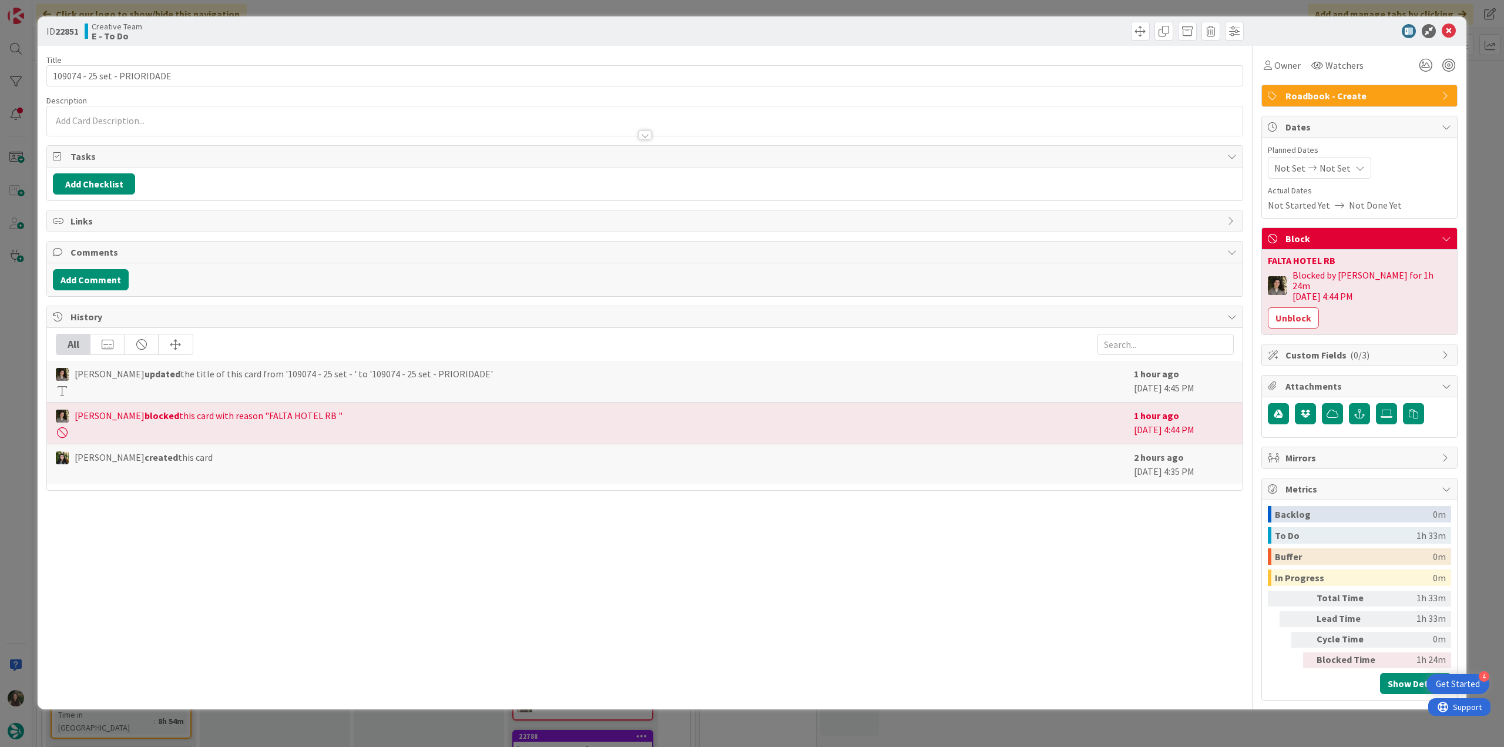
click at [24, 300] on div "ID 22851 Creative Team E - To Do Title 28 / 128 109074 - 25 set - PRIORIDADE De…" at bounding box center [752, 373] width 1504 height 747
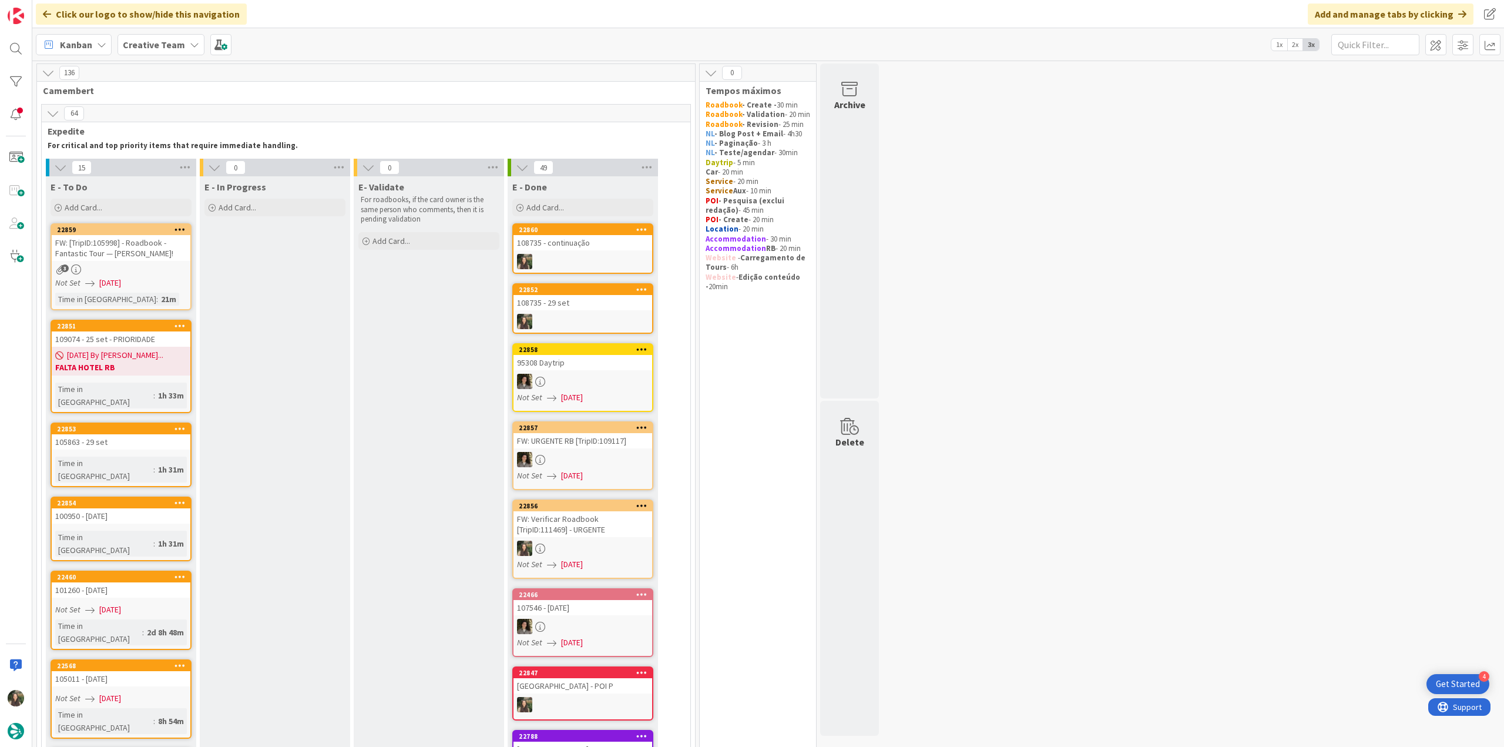
click at [171, 434] on div "105863 - 29 set" at bounding box center [121, 441] width 139 height 15
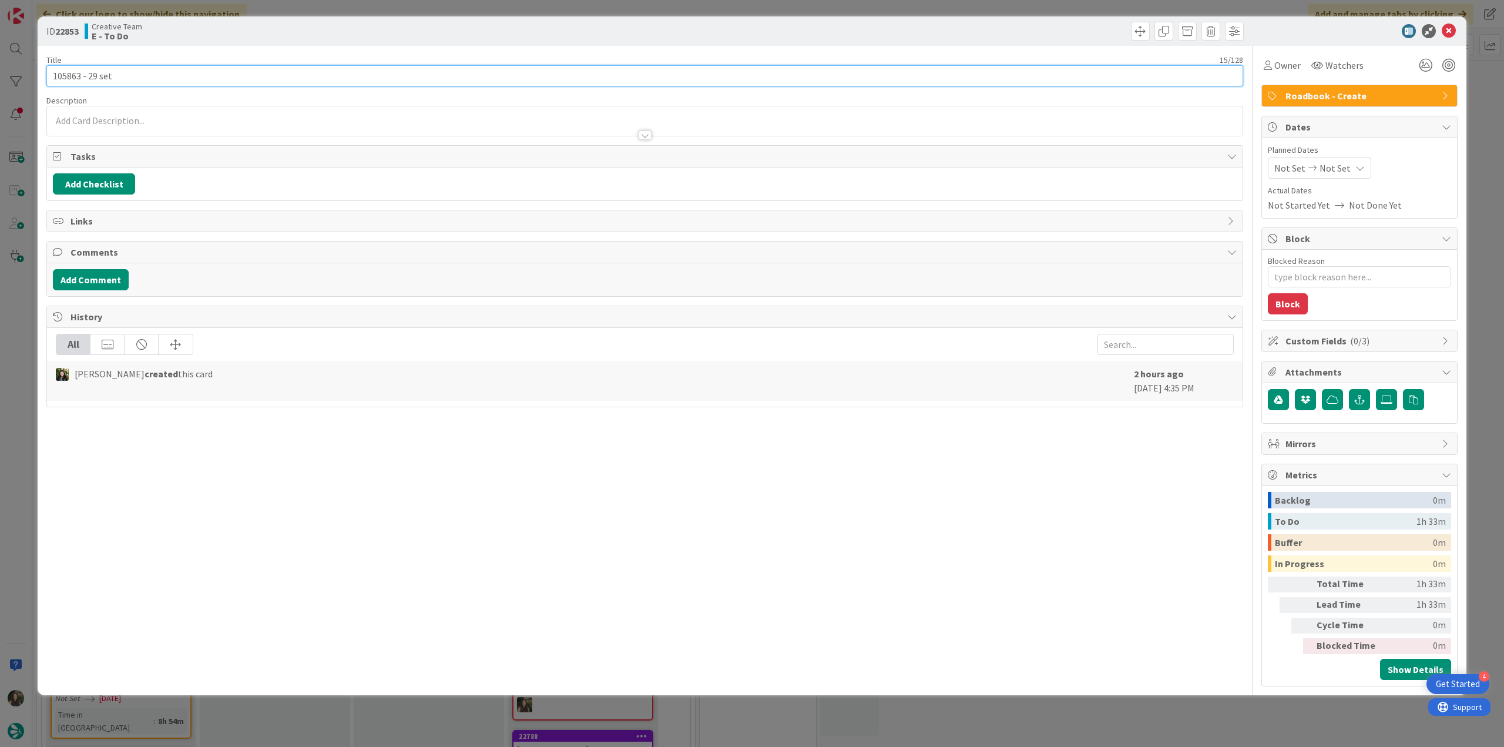
click at [69, 78] on input "105863 - 29 set" at bounding box center [644, 75] width 1197 height 21
click at [68, 78] on input "105863 - 29 set" at bounding box center [644, 75] width 1197 height 21
click at [8, 304] on div "ID 22853 Creative Team E - To Do Title 15 / 128 105863 - 29 set Description Inê…" at bounding box center [752, 373] width 1504 height 747
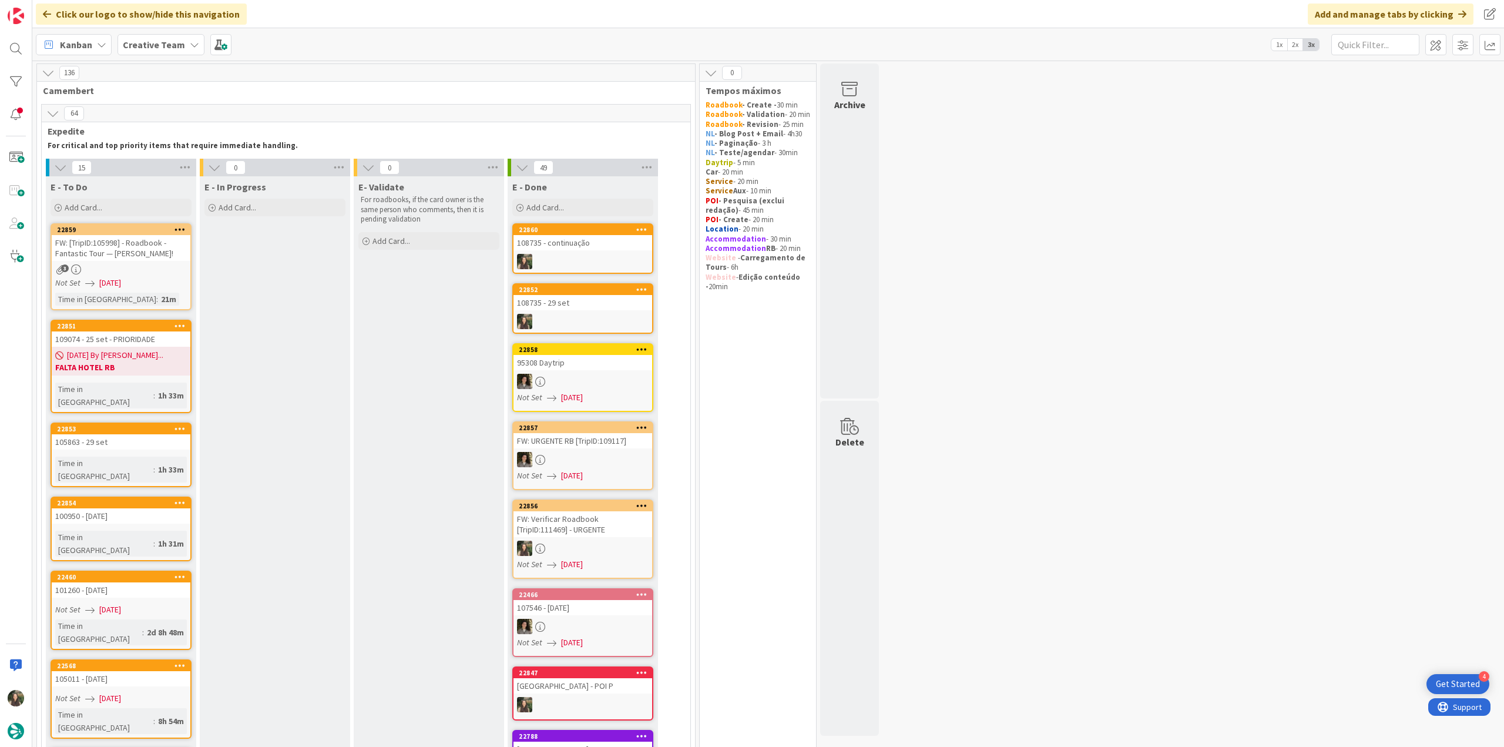
click at [172, 347] on div "09/10/2025 By Melissa... FALTA HOTEL RB" at bounding box center [121, 361] width 139 height 29
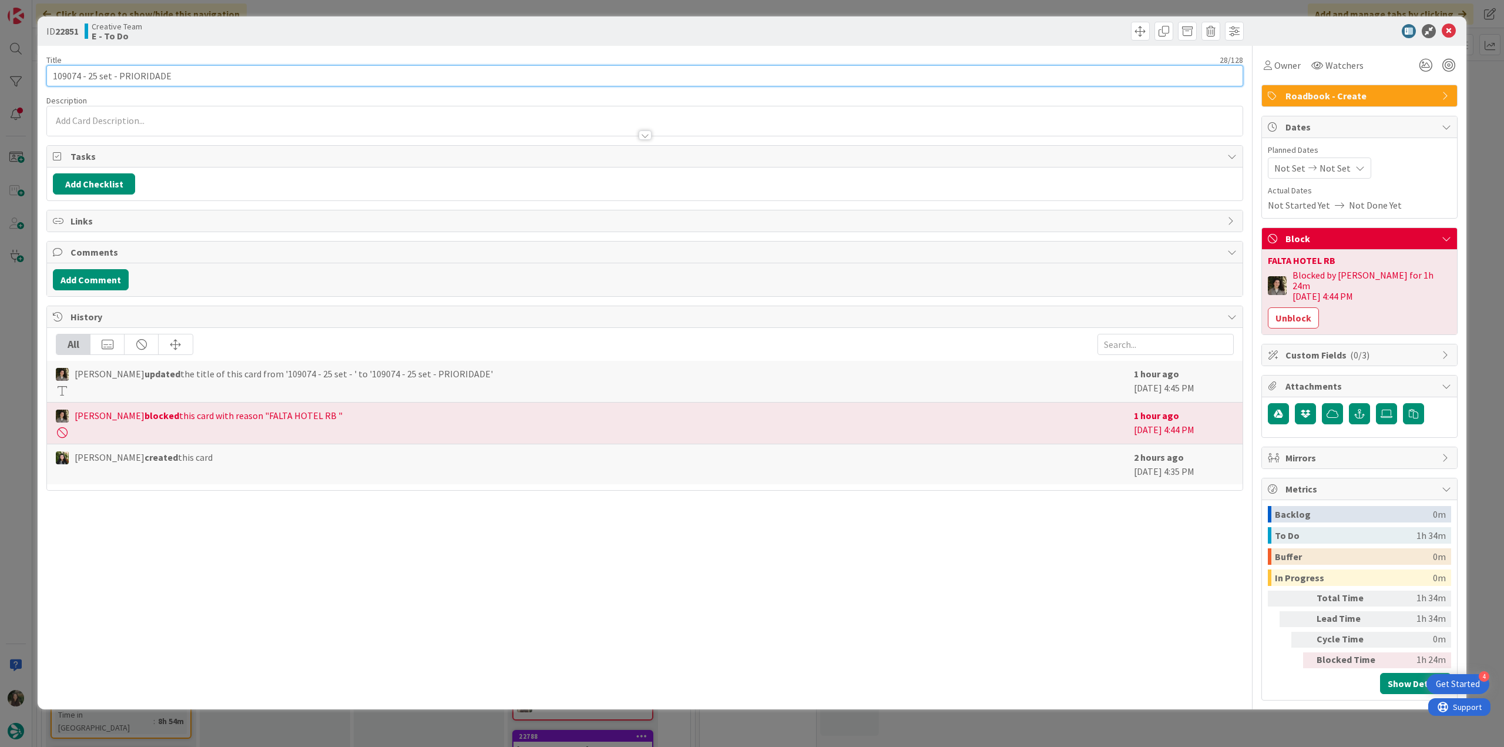
click at [69, 75] on input "109074 - 25 set - PRIORIDADE" at bounding box center [644, 75] width 1197 height 21
click at [25, 414] on div "ID 22851 Creative Team E - To Do Title 28 / 128 109074 - 25 set - PRIORIDADE De…" at bounding box center [752, 373] width 1504 height 747
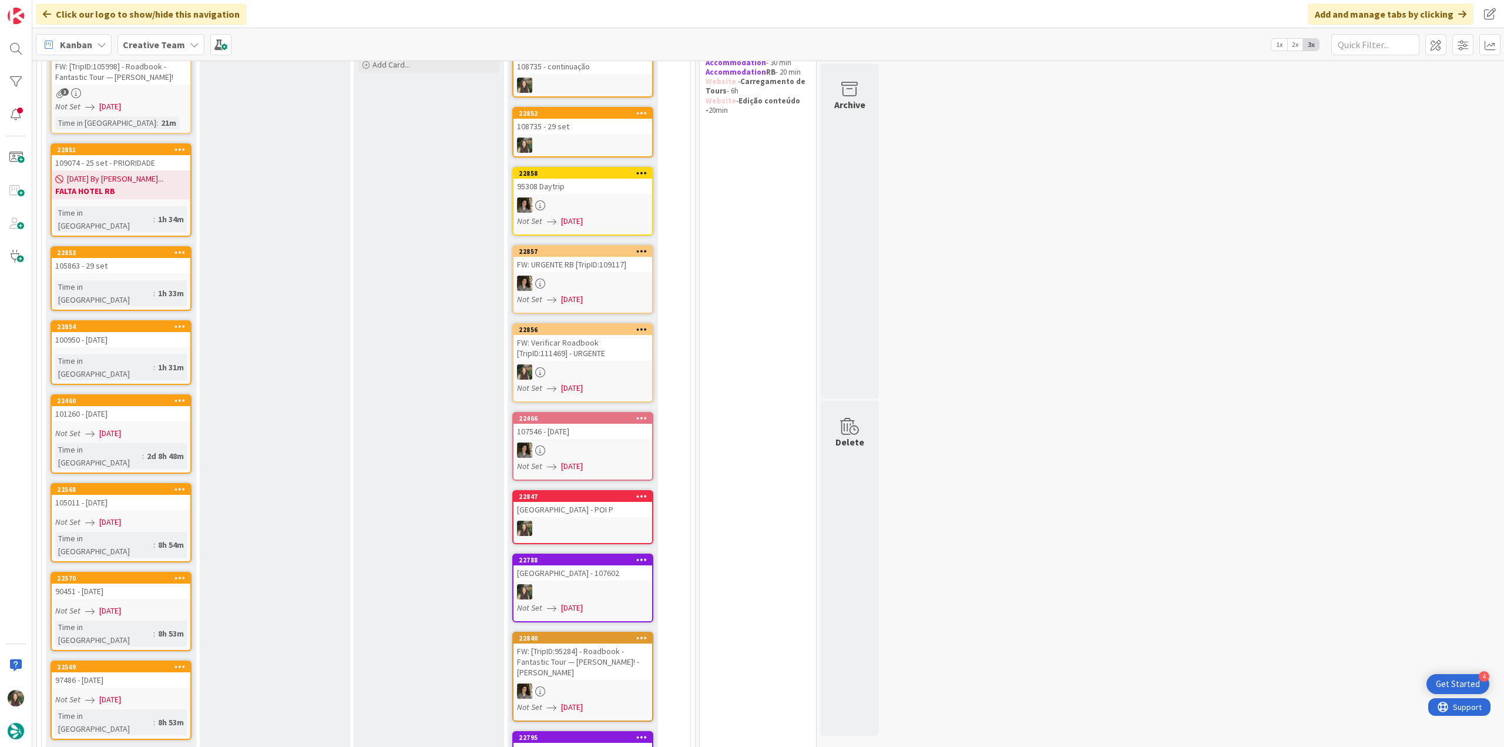
click at [163, 332] on div "100950 - [DATE]" at bounding box center [121, 339] width 139 height 15
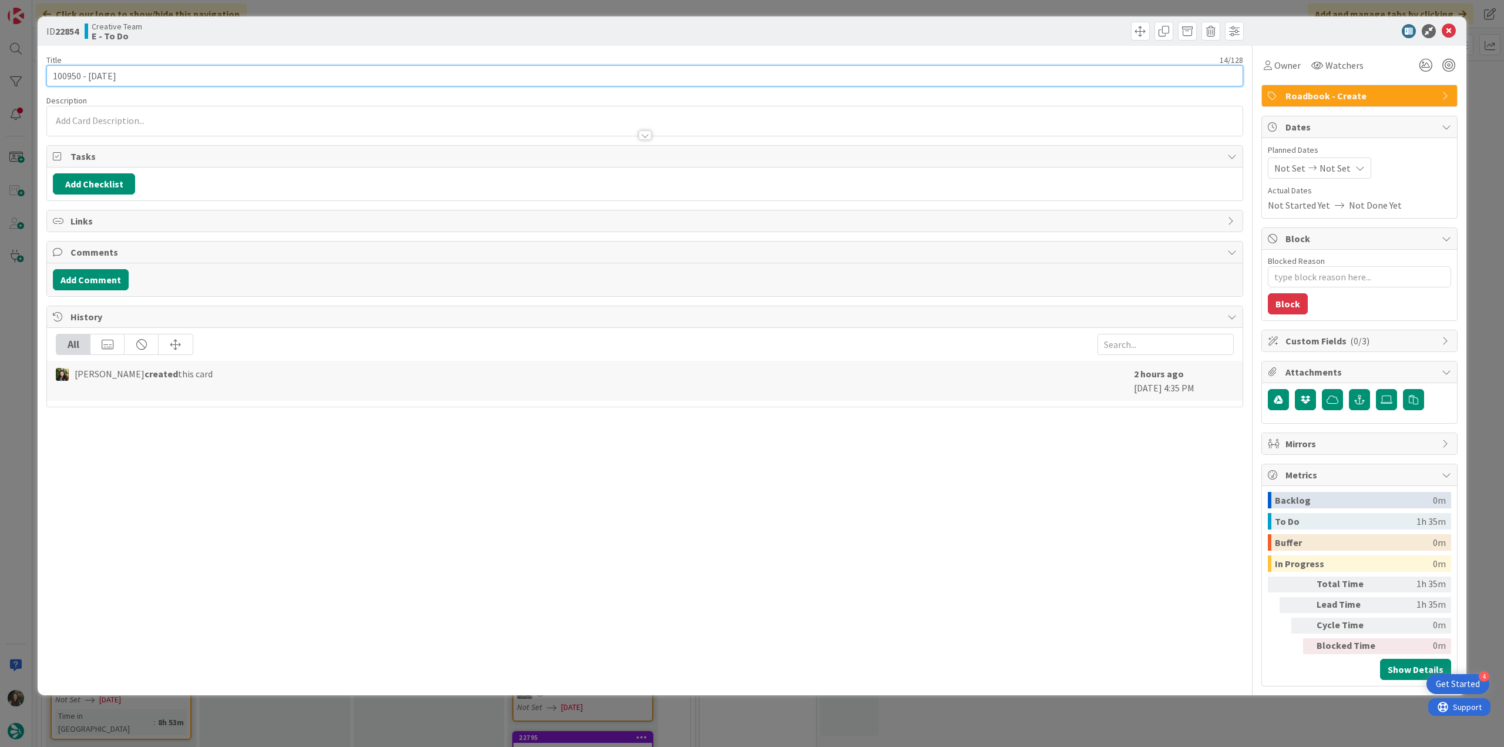
click at [72, 76] on input "100950 - [DATE]" at bounding box center [644, 75] width 1197 height 21
click at [32, 395] on div "ID 22854 Creative Team E - To Do Title 14 / 128 100950 - 6 oct Description Inês…" at bounding box center [752, 373] width 1504 height 747
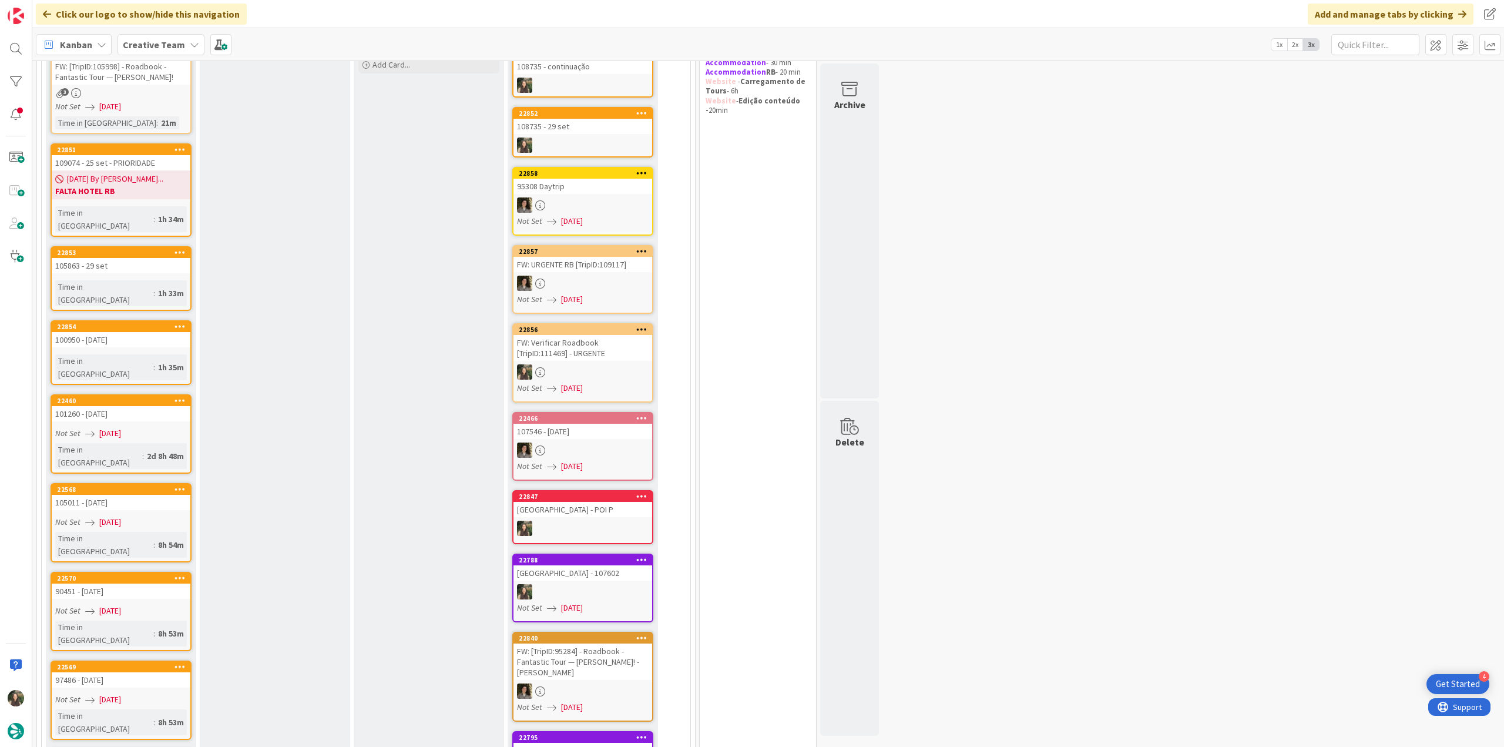
click at [146, 406] on div "101260 - [DATE]" at bounding box center [121, 413] width 139 height 15
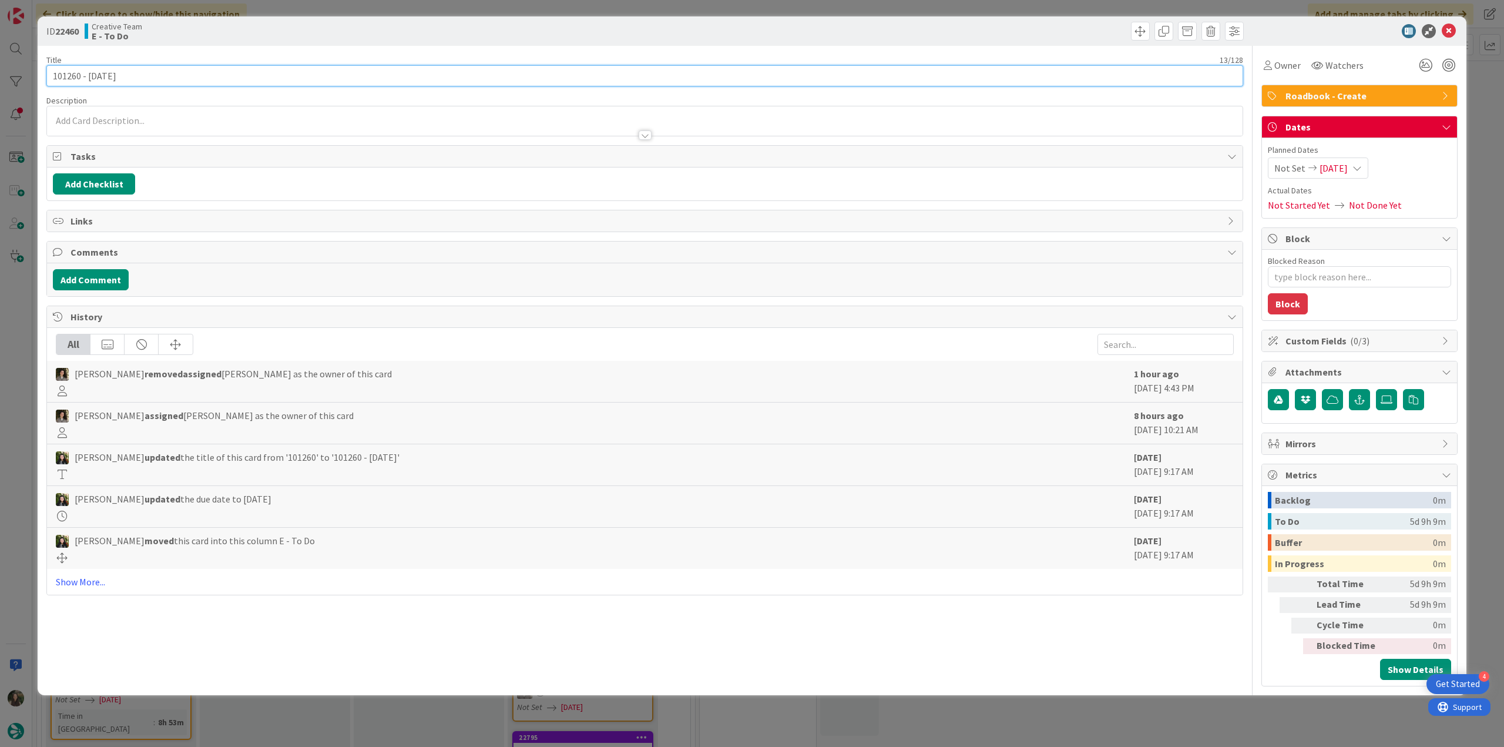
click at [73, 80] on input "101260 - [DATE]" at bounding box center [644, 75] width 1197 height 21
click at [23, 306] on div "ID 22460 Creative Team E - To Do Title 13 / 128 101260 - 7oct Description Inês …" at bounding box center [752, 373] width 1504 height 747
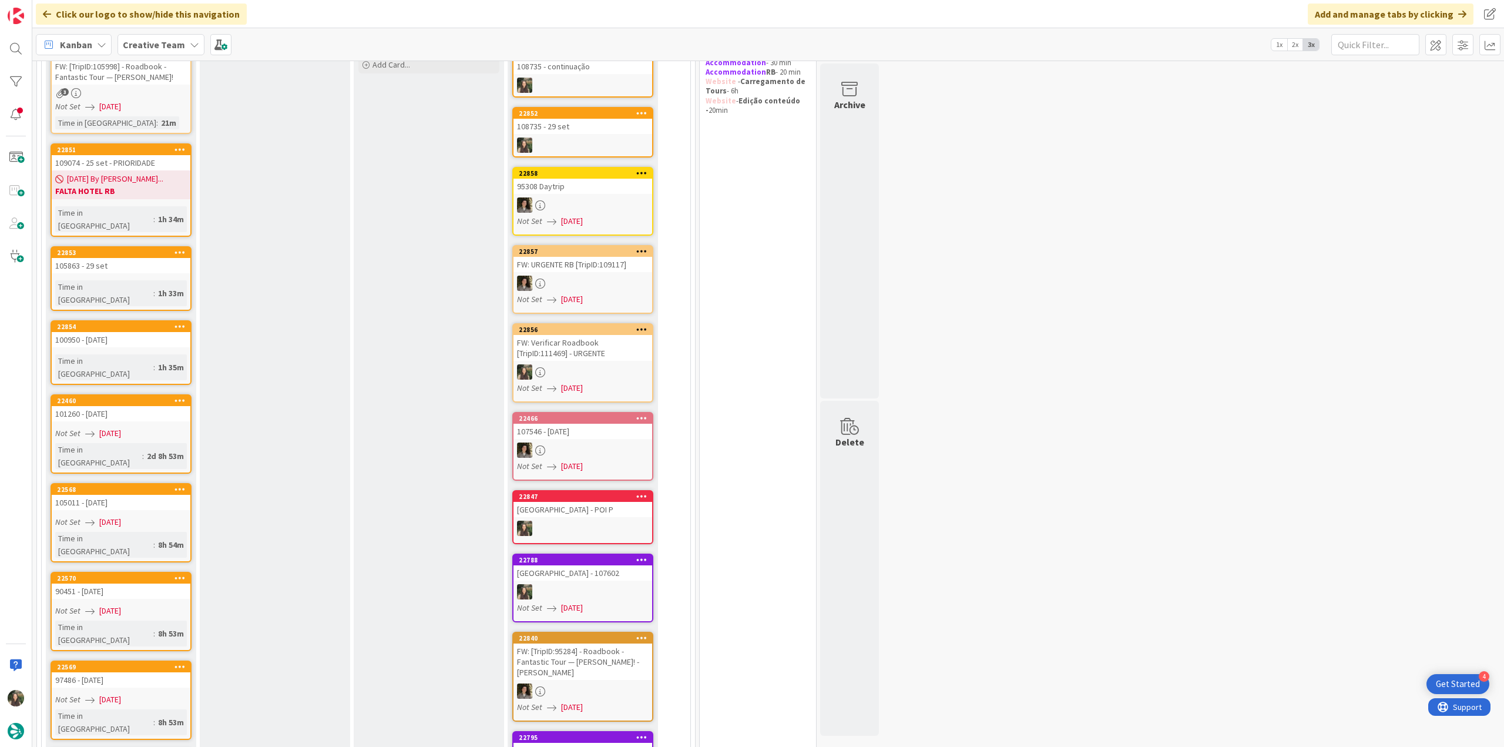
click at [136, 495] on div "105011 - 8 oct" at bounding box center [121, 502] width 139 height 15
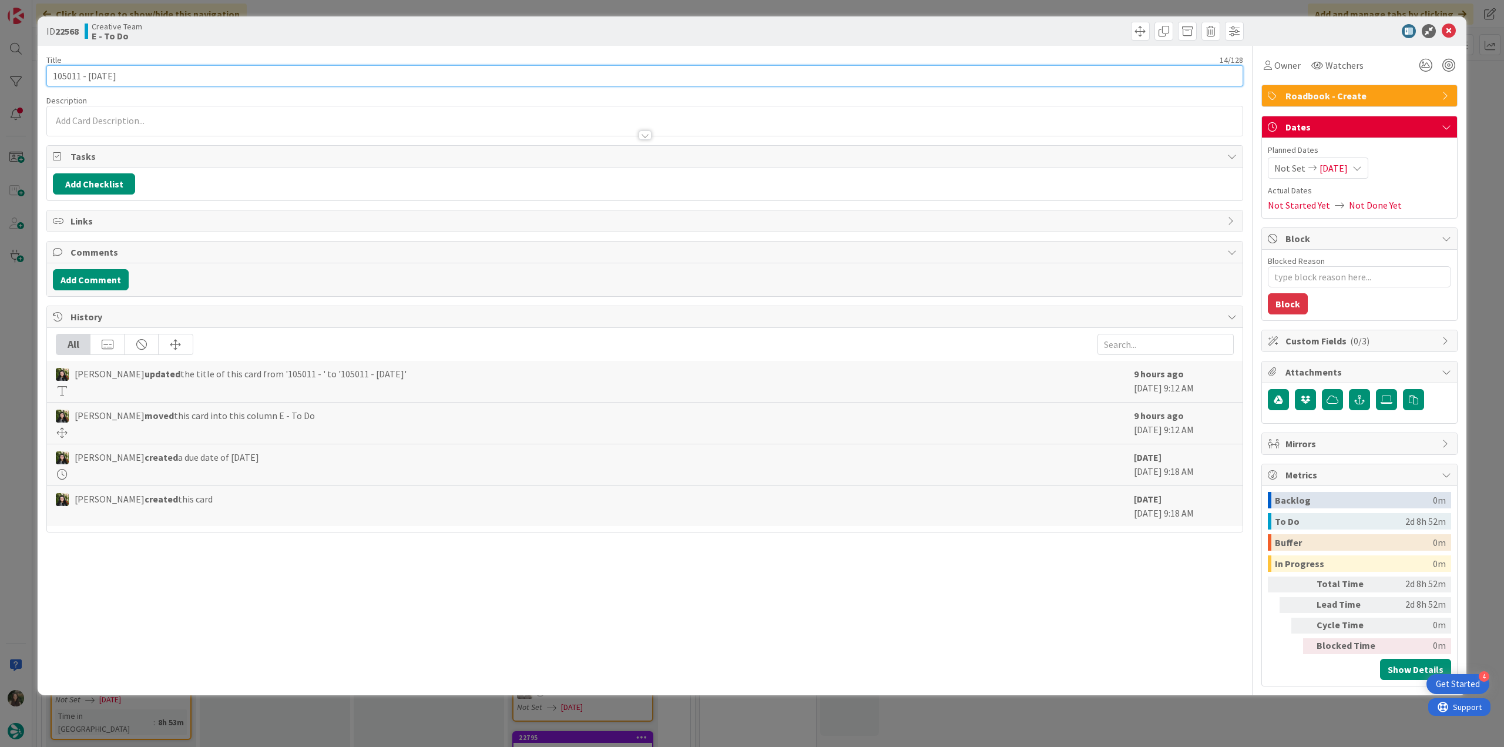
click at [75, 75] on input "105011 - 8 oct" at bounding box center [644, 75] width 1197 height 21
click at [1290, 62] on span "Owner" at bounding box center [1287, 65] width 26 height 14
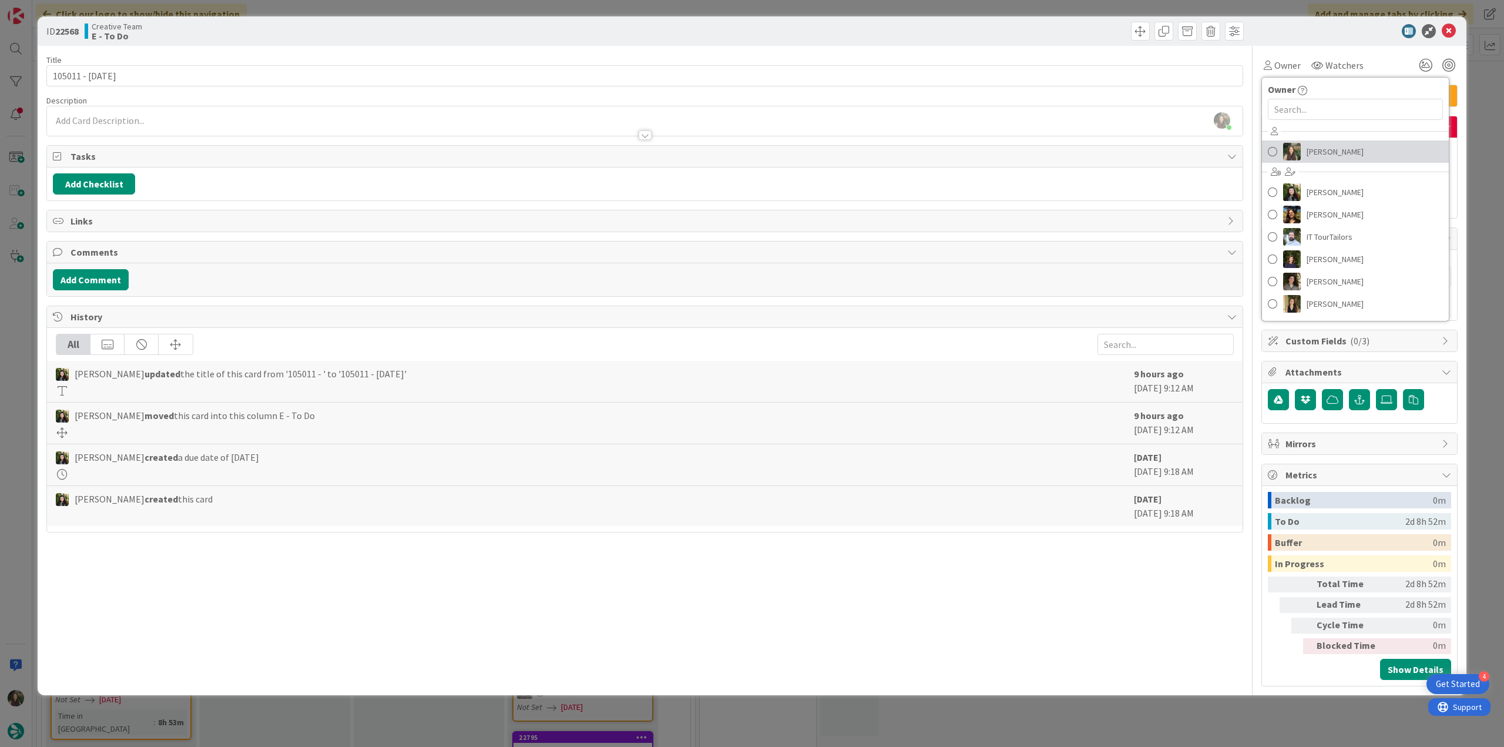
drag, startPoint x: 1320, startPoint y: 147, endPoint x: 1337, endPoint y: 156, distance: 18.7
click at [1320, 147] on span "Inês Gonçalves" at bounding box center [1335, 152] width 57 height 18
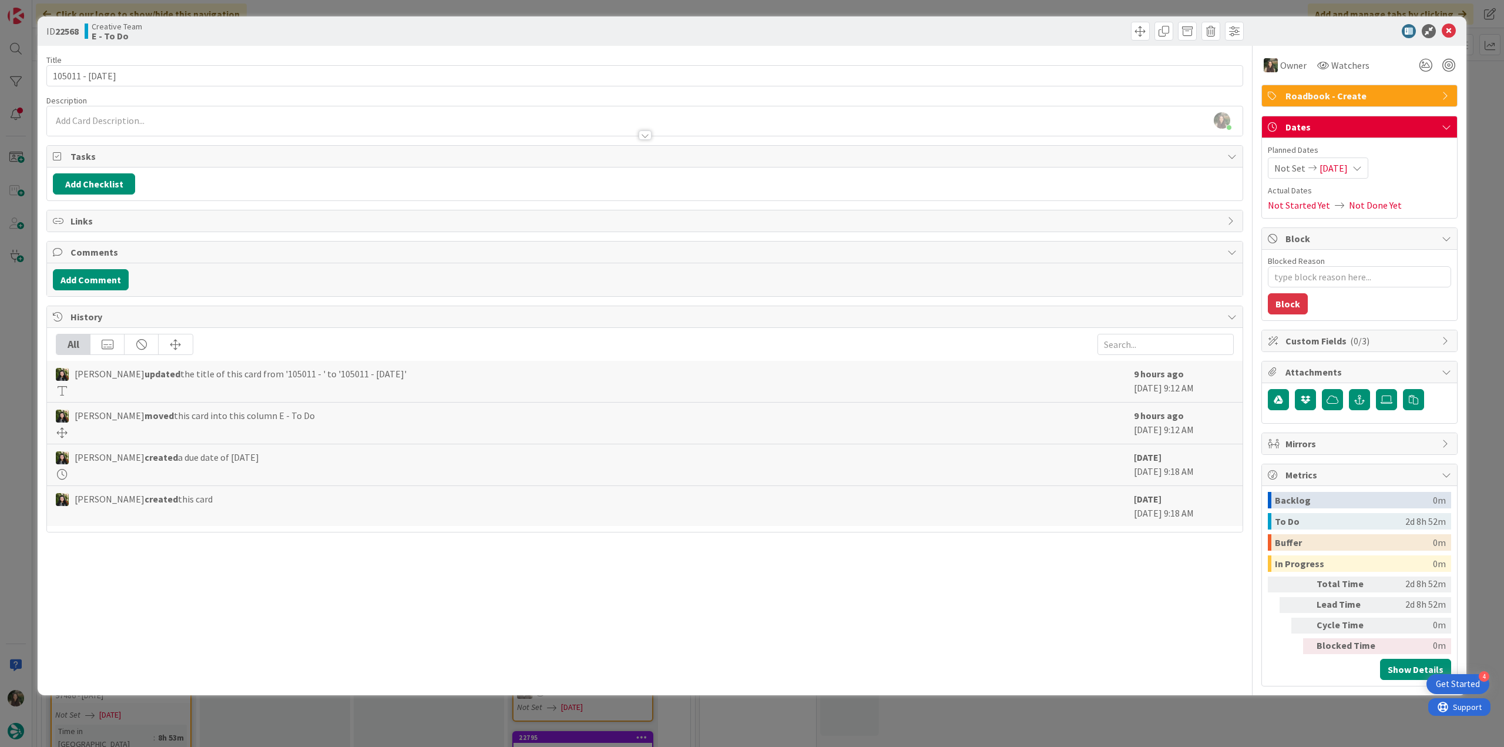
type textarea "x"
click at [1485, 166] on div "ID 22568 Creative Team E - To Do Title 14 / 128 105011 - 8 oct Description Inês…" at bounding box center [752, 373] width 1504 height 747
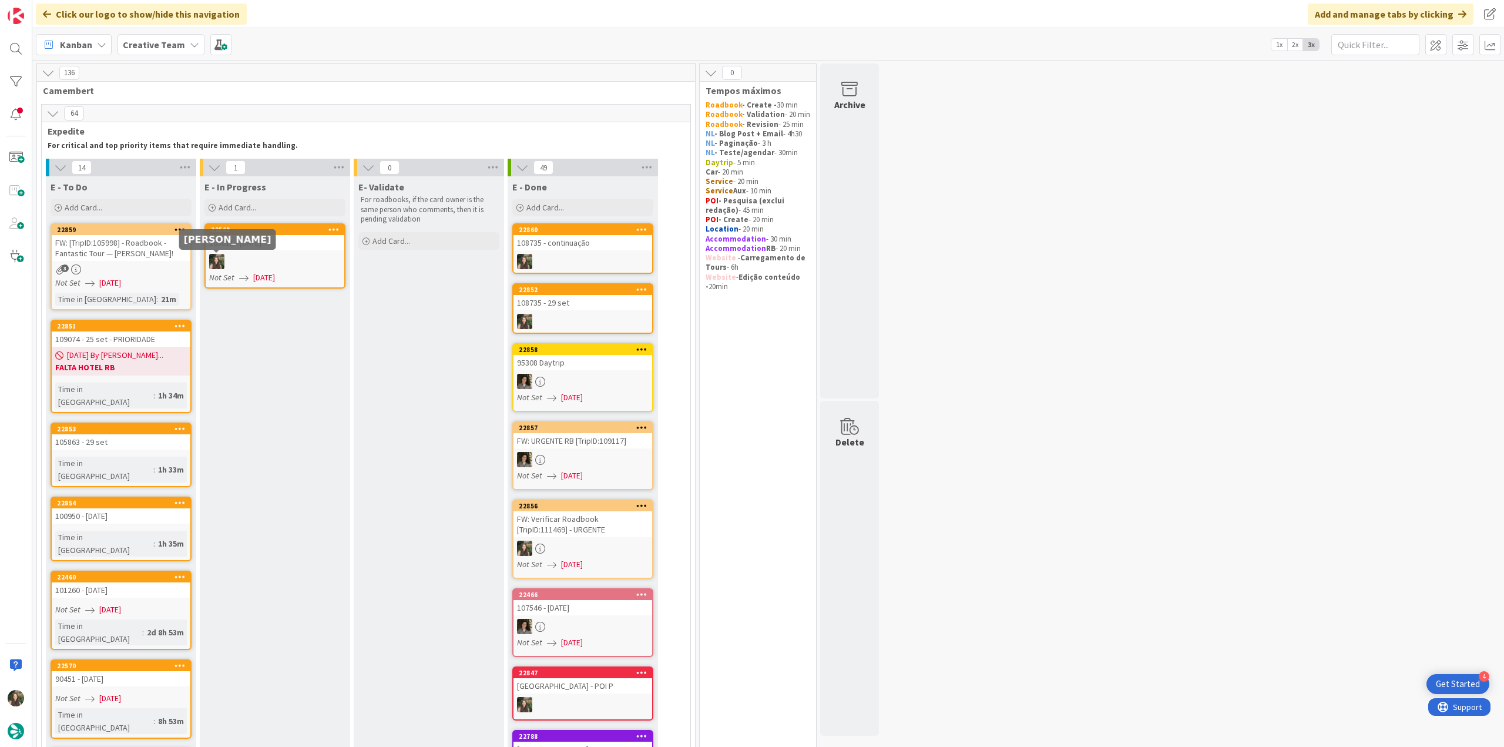
click at [291, 249] on div "105011 - [DATE]" at bounding box center [275, 242] width 139 height 15
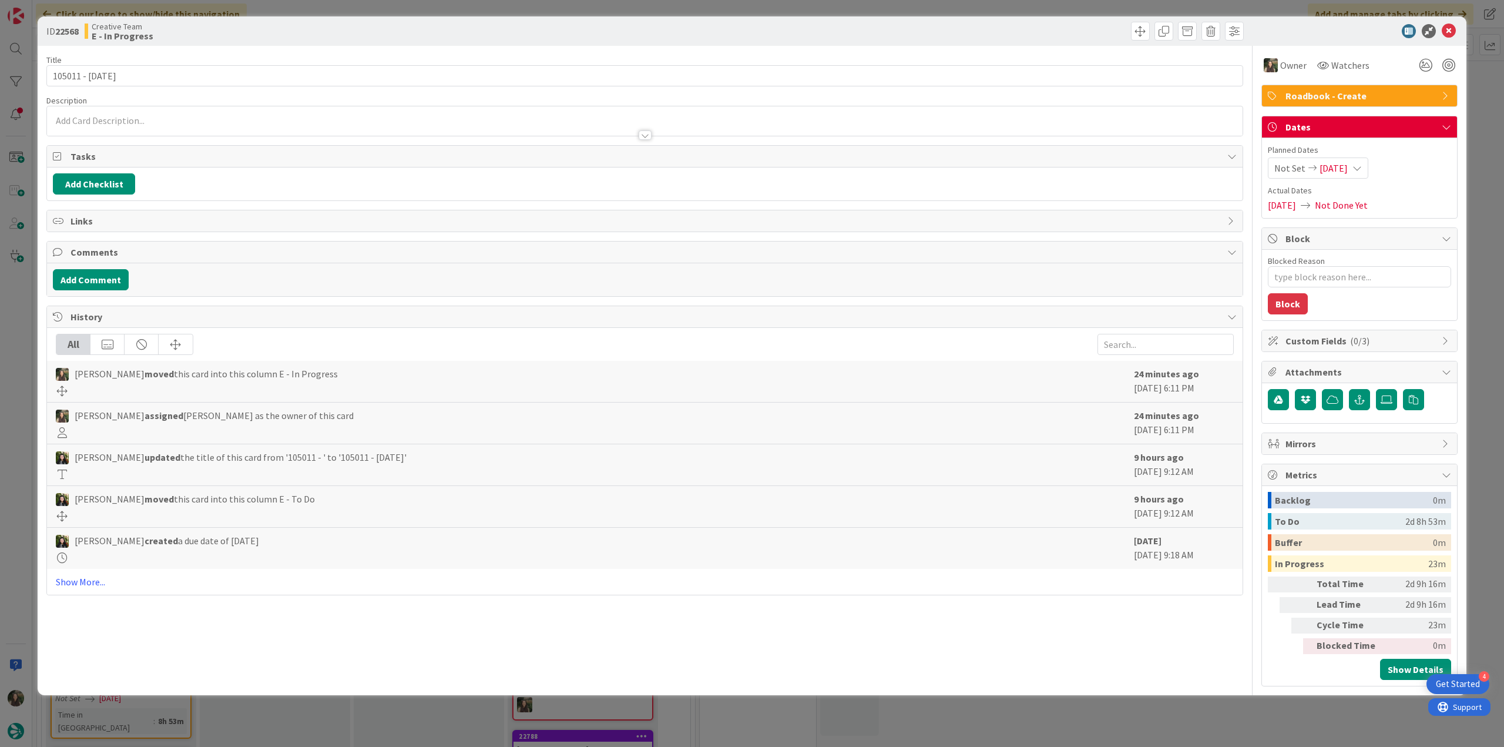
click at [1094, 728] on div "ID 22568 Creative Team E - In Progress Title 14 / 128 105011 - 8 oct Descriptio…" at bounding box center [752, 373] width 1504 height 747
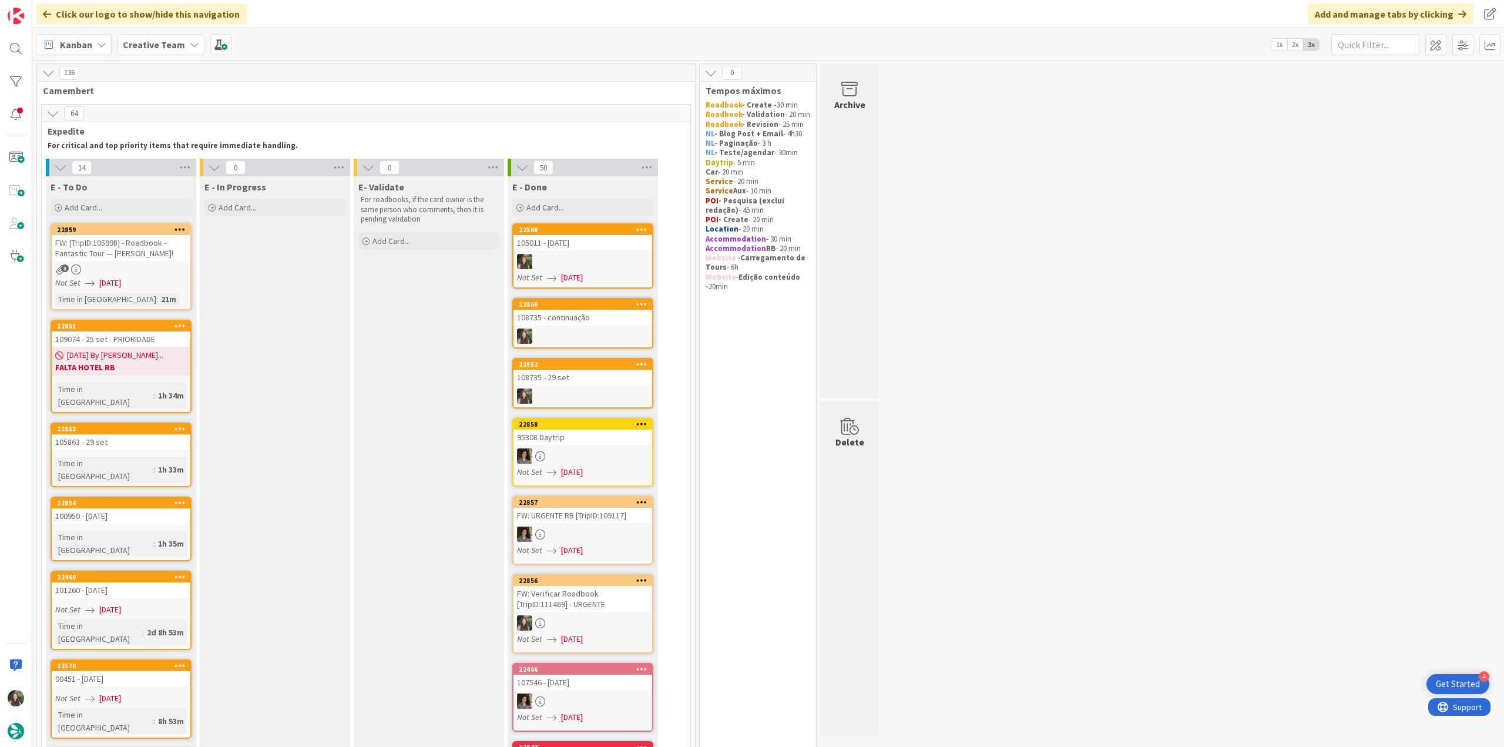
click at [589, 247] on div "105011 - [DATE]" at bounding box center [582, 242] width 139 height 15
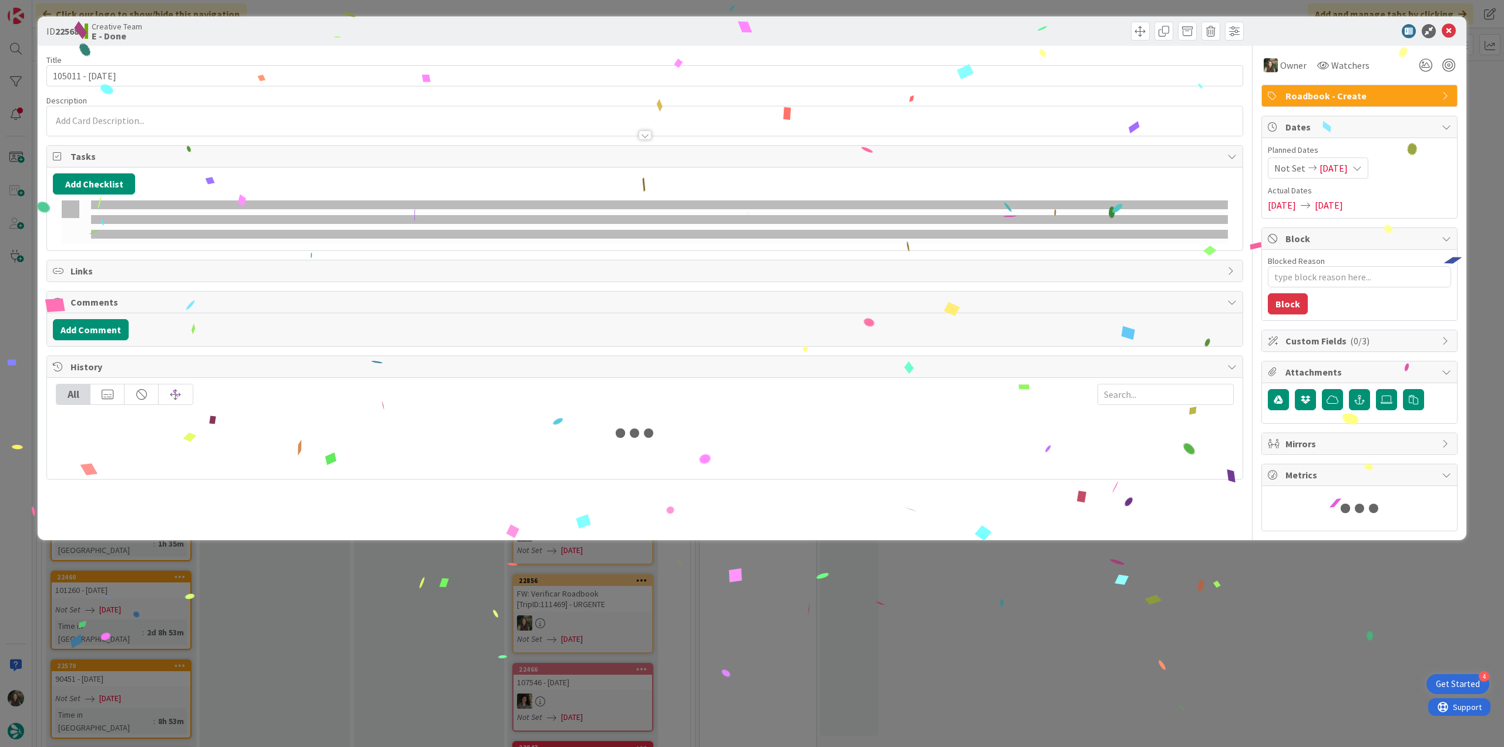
type textarea "x"
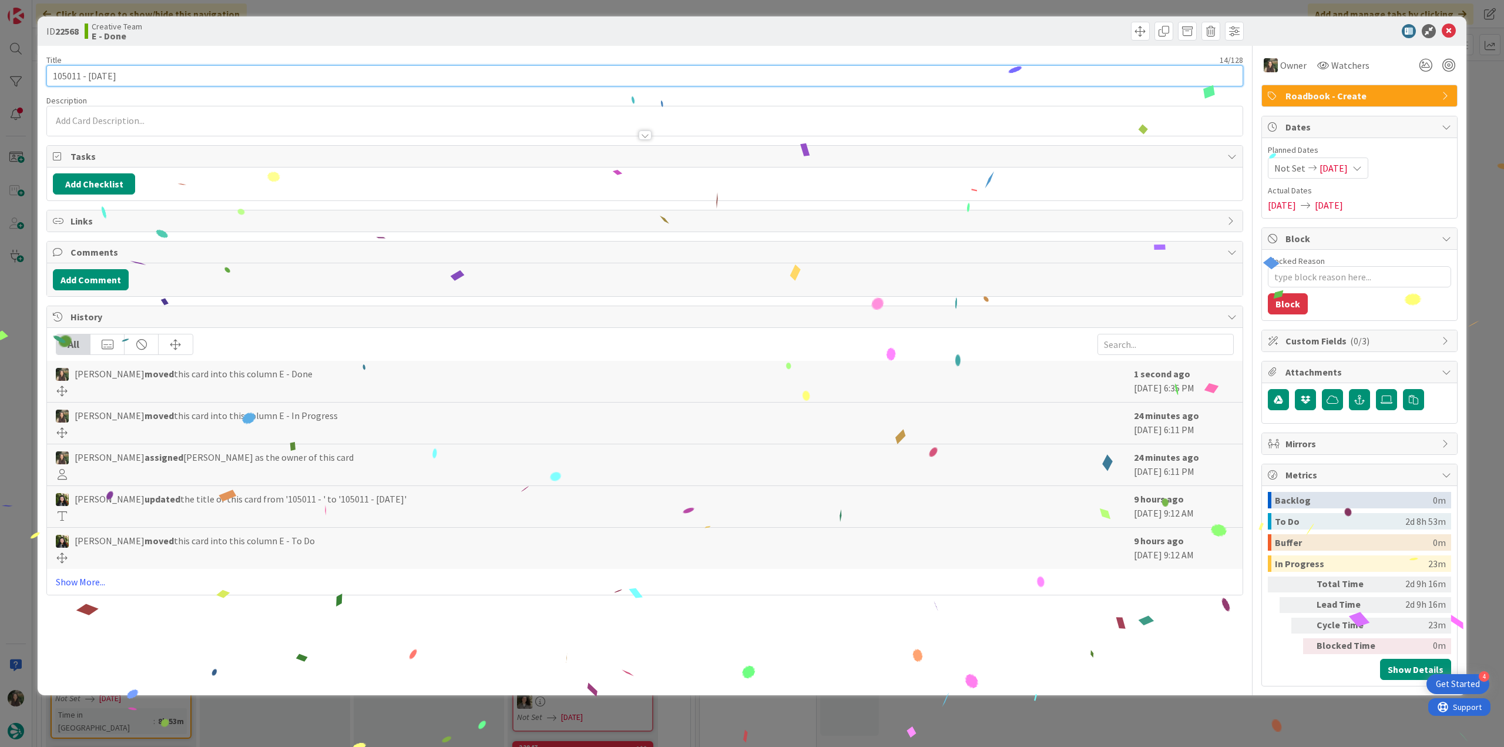
drag, startPoint x: 112, startPoint y: 73, endPoint x: 31, endPoint y: 75, distance: 81.1
click at [31, 75] on div "ID 22568 Creative Team E - Done Title 14 / 128 105011 - 8 oct Description Owner…" at bounding box center [752, 373] width 1504 height 747
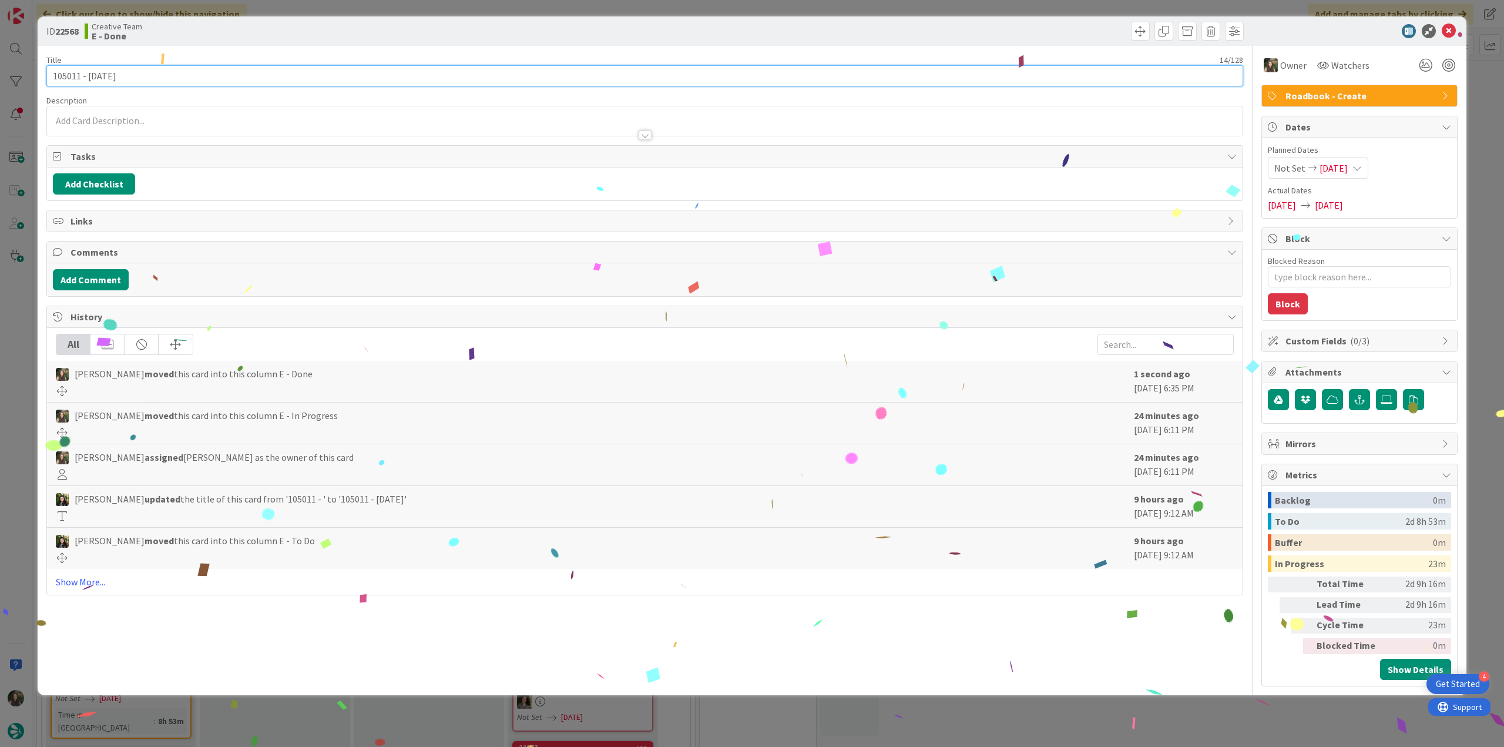
drag, startPoint x: 87, startPoint y: 68, endPoint x: 92, endPoint y: 72, distance: 6.4
click at [88, 68] on input "105011 - 8 oct" at bounding box center [644, 75] width 1197 height 21
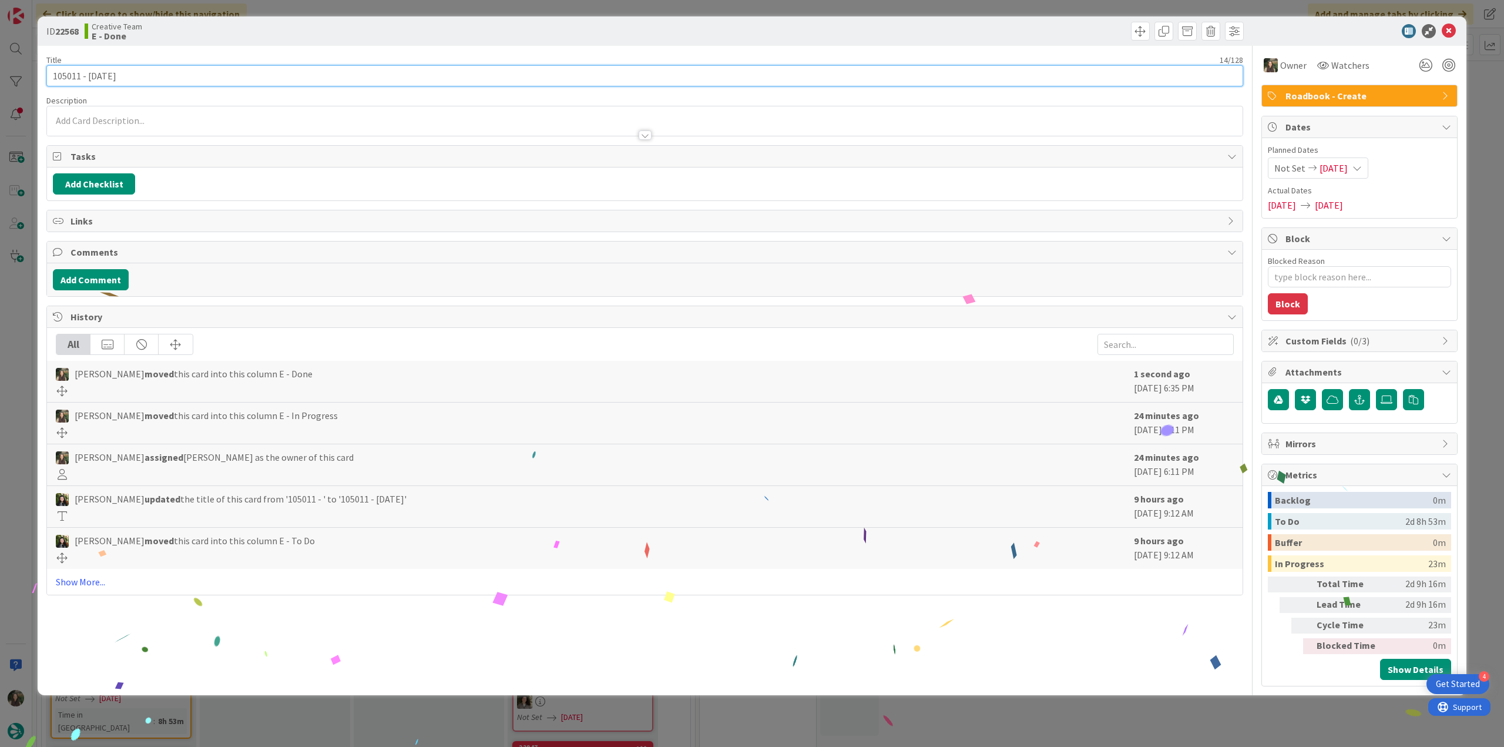
click at [70, 75] on input "105011 - 8 oct" at bounding box center [644, 75] width 1197 height 21
click at [207, 70] on input "105011 - 8 oct" at bounding box center [644, 75] width 1197 height 21
click at [89, 74] on input "105011 - 8 oct" at bounding box center [644, 75] width 1197 height 21
click at [72, 78] on input "105011 - 8 oct" at bounding box center [644, 75] width 1197 height 21
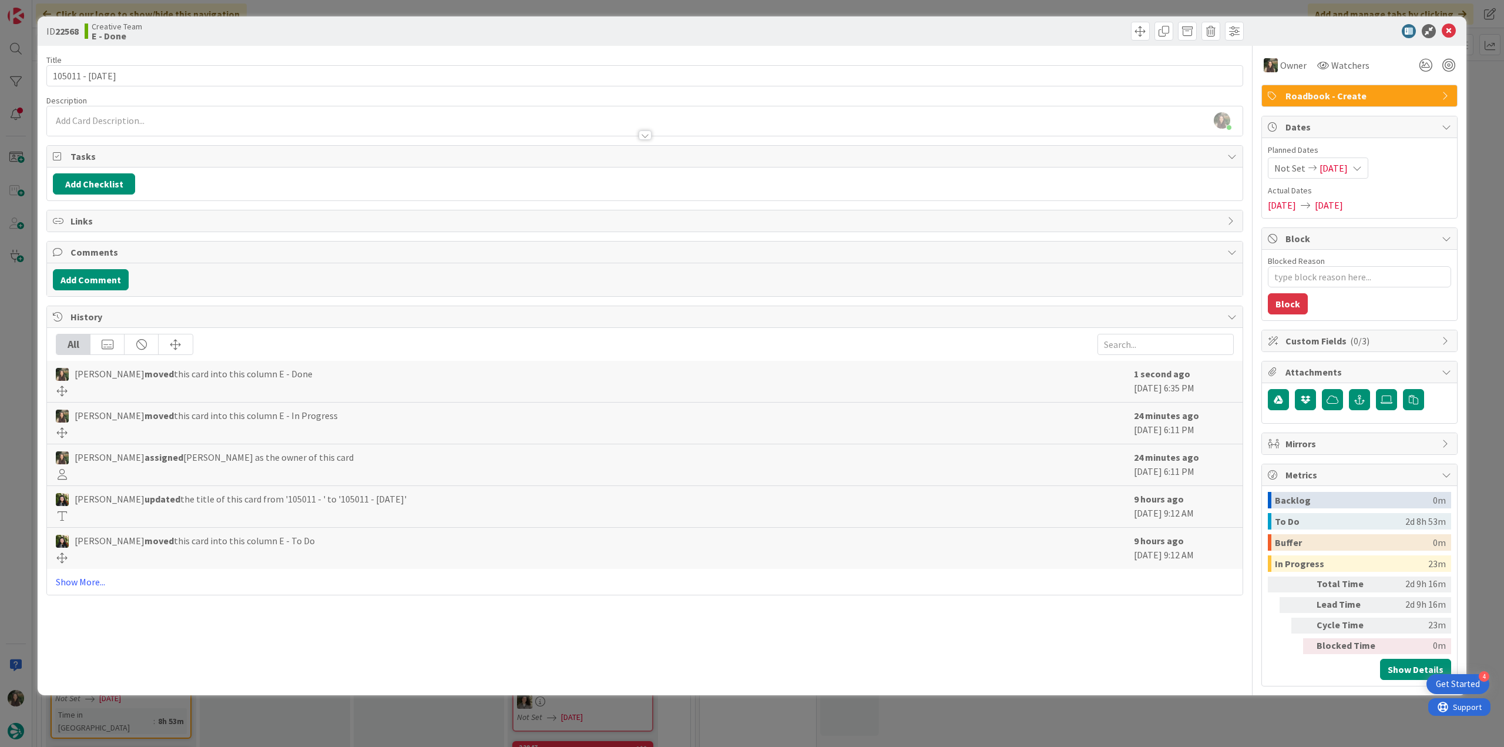
click at [25, 426] on div "ID 22568 Creative Team E - Done Title 14 / 128 105011 - 8 oct Description Inês …" at bounding box center [752, 373] width 1504 height 747
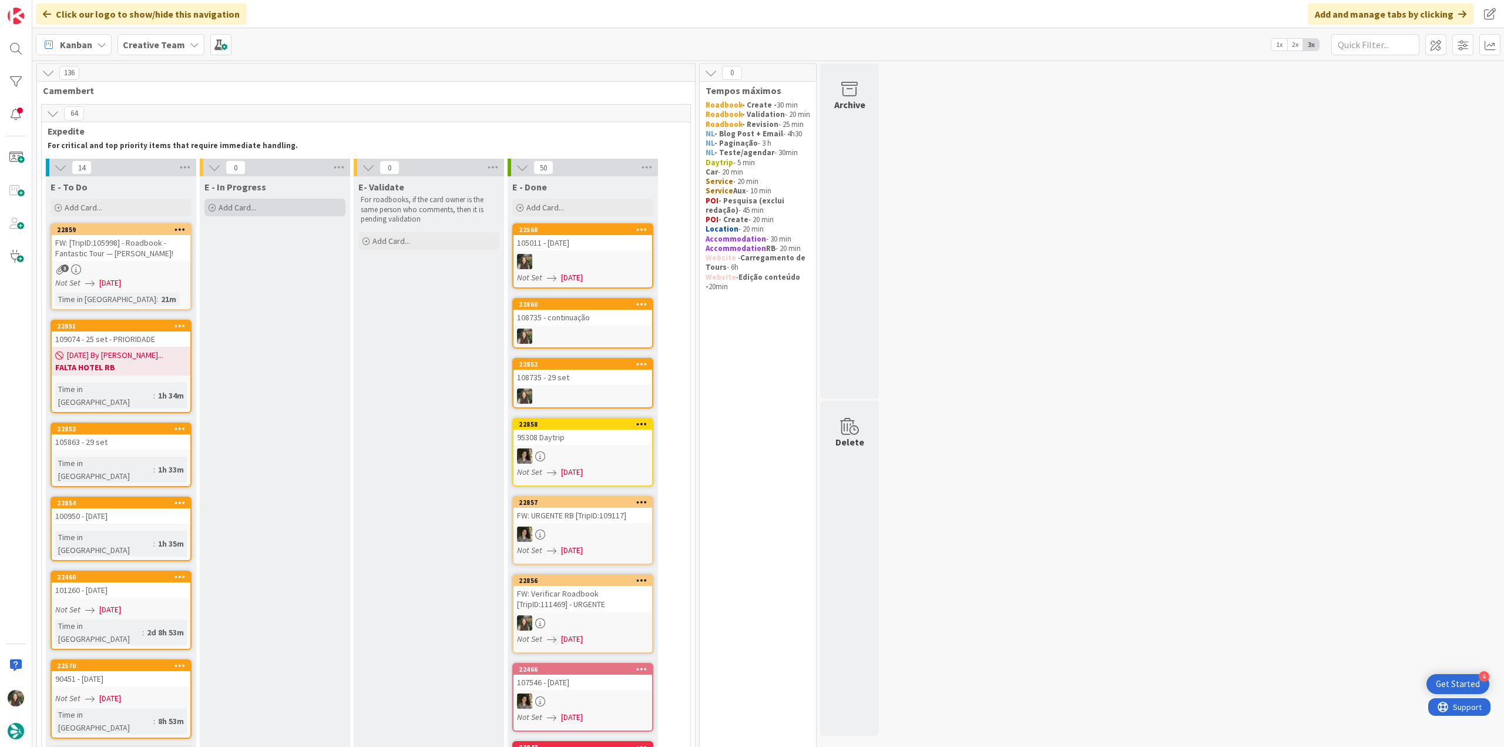
click at [297, 207] on div "Add Card..." at bounding box center [274, 208] width 141 height 18
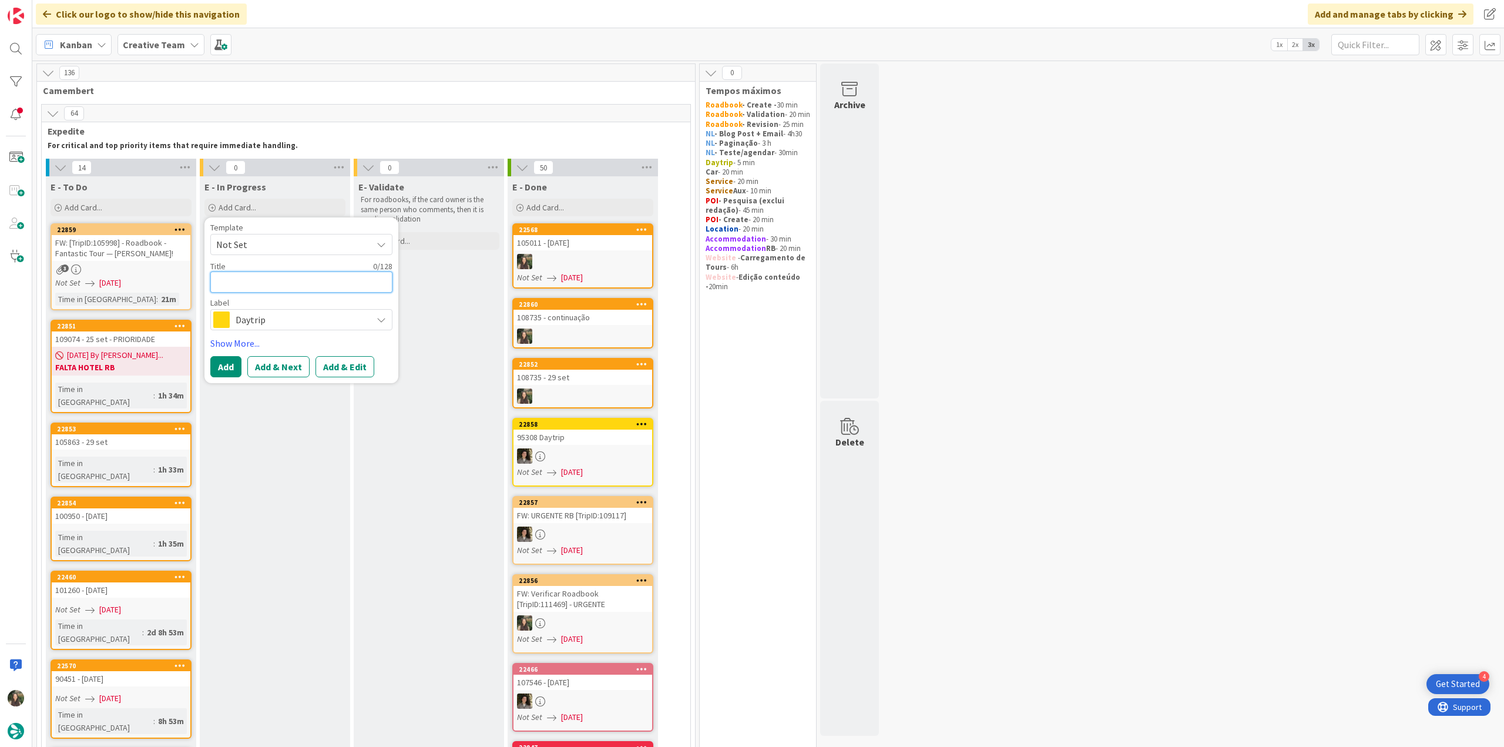
paste textarea "105011"
type textarea "105011"
type textarea "x"
type textarea "105011 -"
type textarea "x"
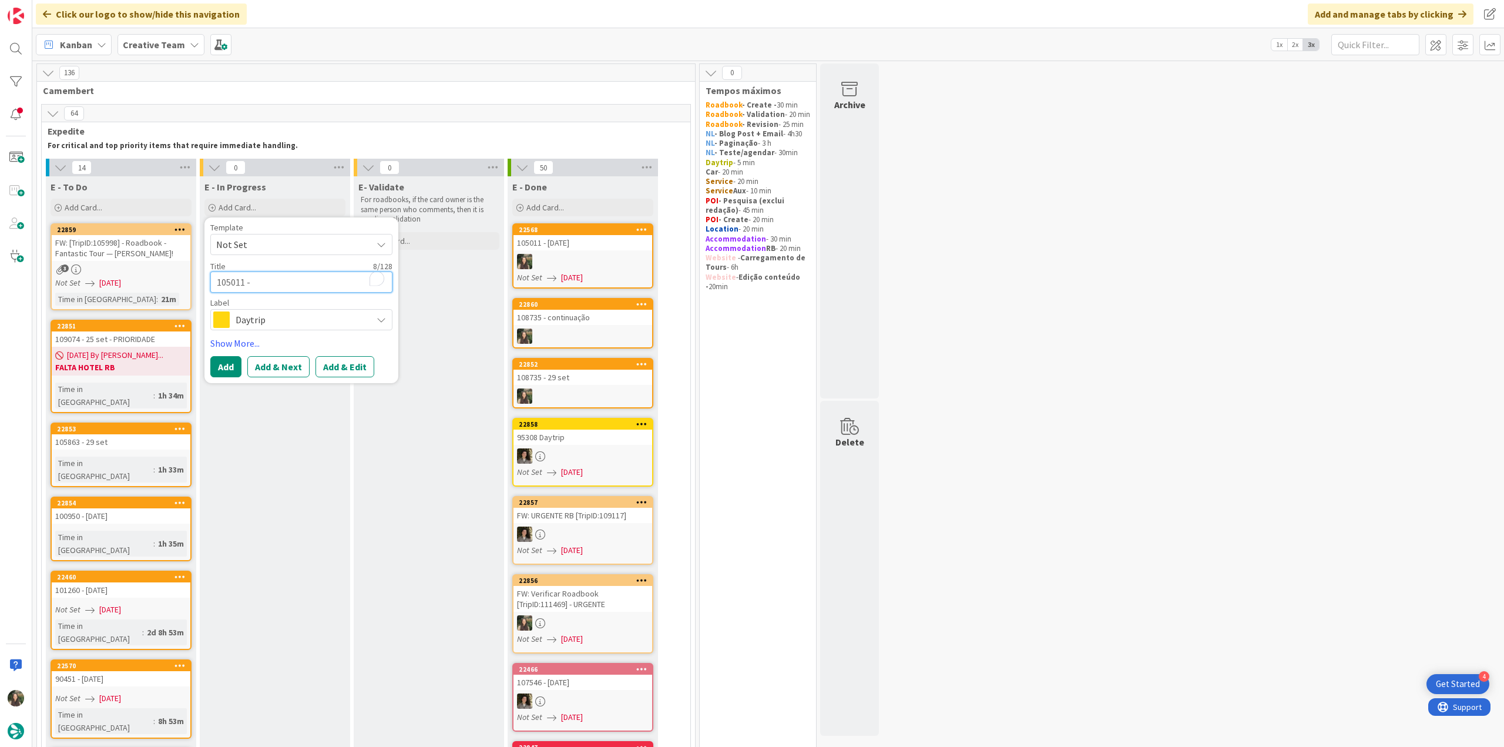
type textarea "105011 -"
type textarea "x"
type textarea "105011 - c"
type textarea "x"
type textarea "105011 - co"
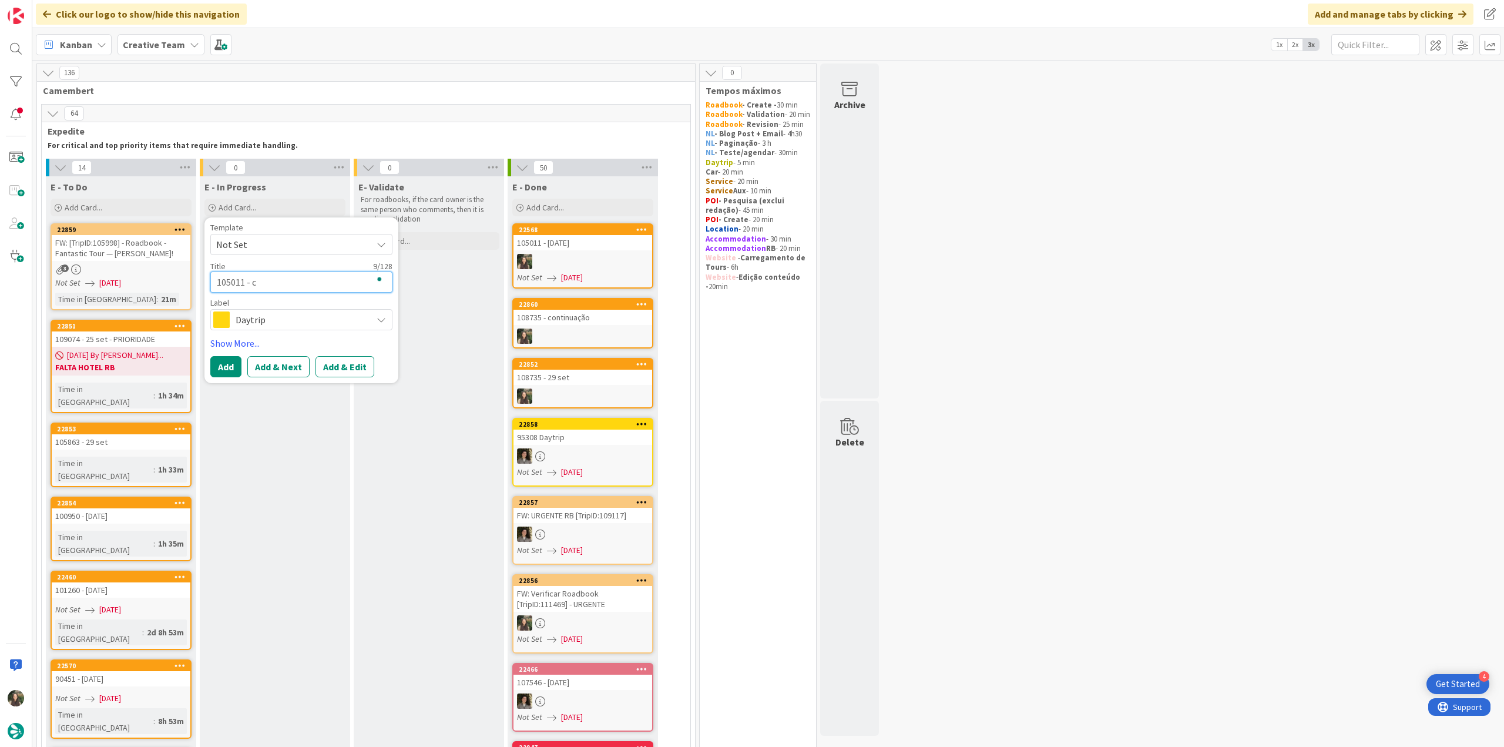
type textarea "x"
type textarea "105011 - con"
type textarea "x"
type textarea "105011 - cont"
type textarea "x"
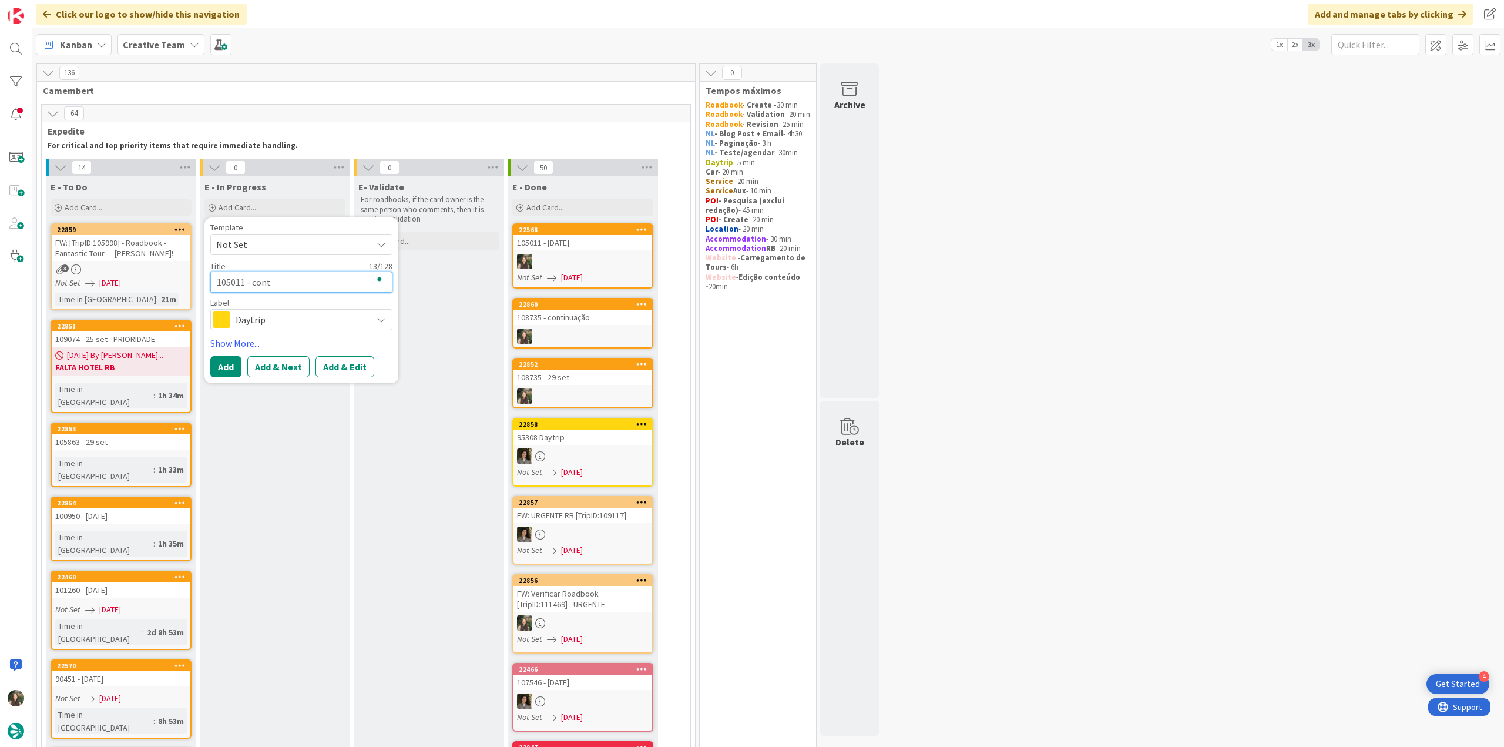
type textarea "105011 - conti"
type textarea "x"
type textarea "105011 - contin"
type textarea "x"
type textarea "105011 - continu"
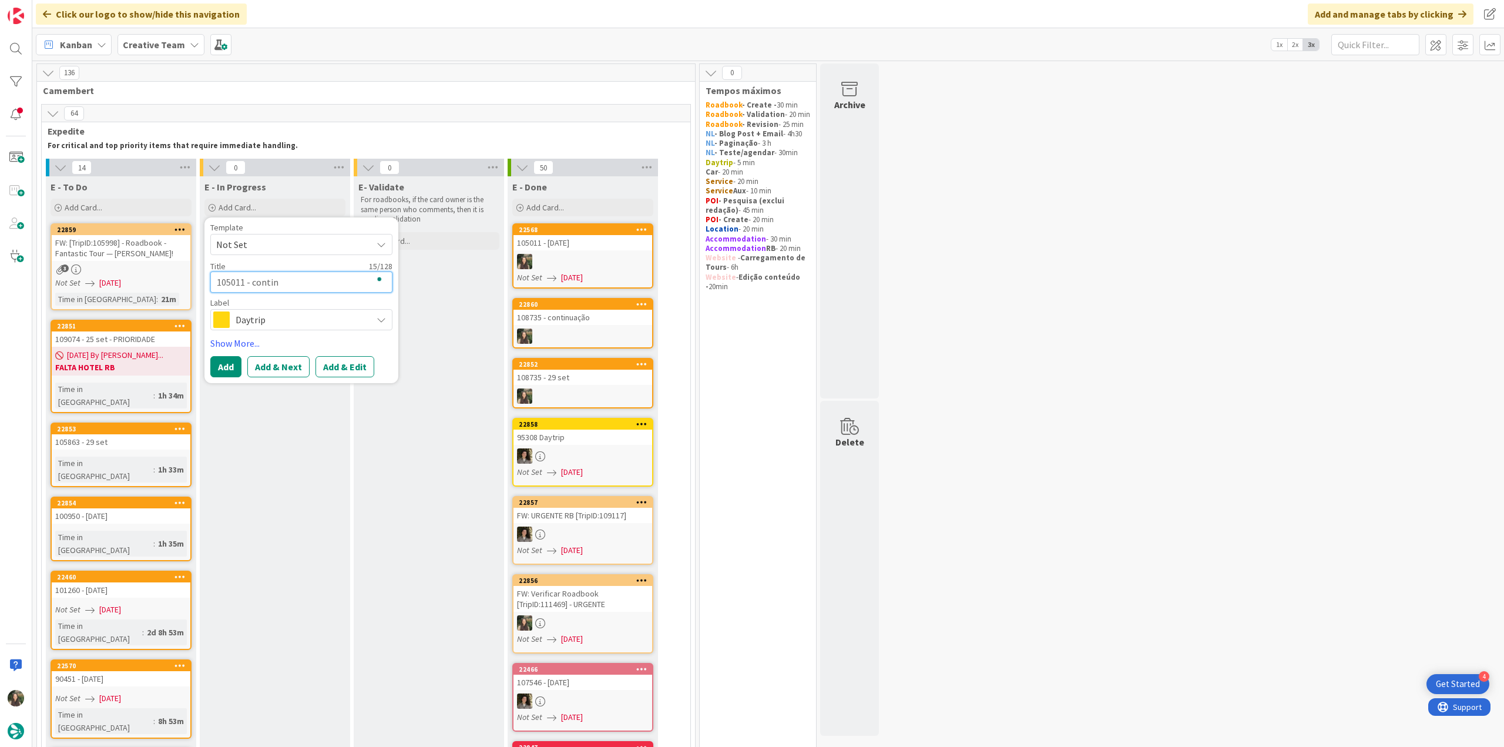
type textarea "x"
type textarea "105011 - continua"
type textarea "x"
type textarea "105011 - continuaç"
type textarea "x"
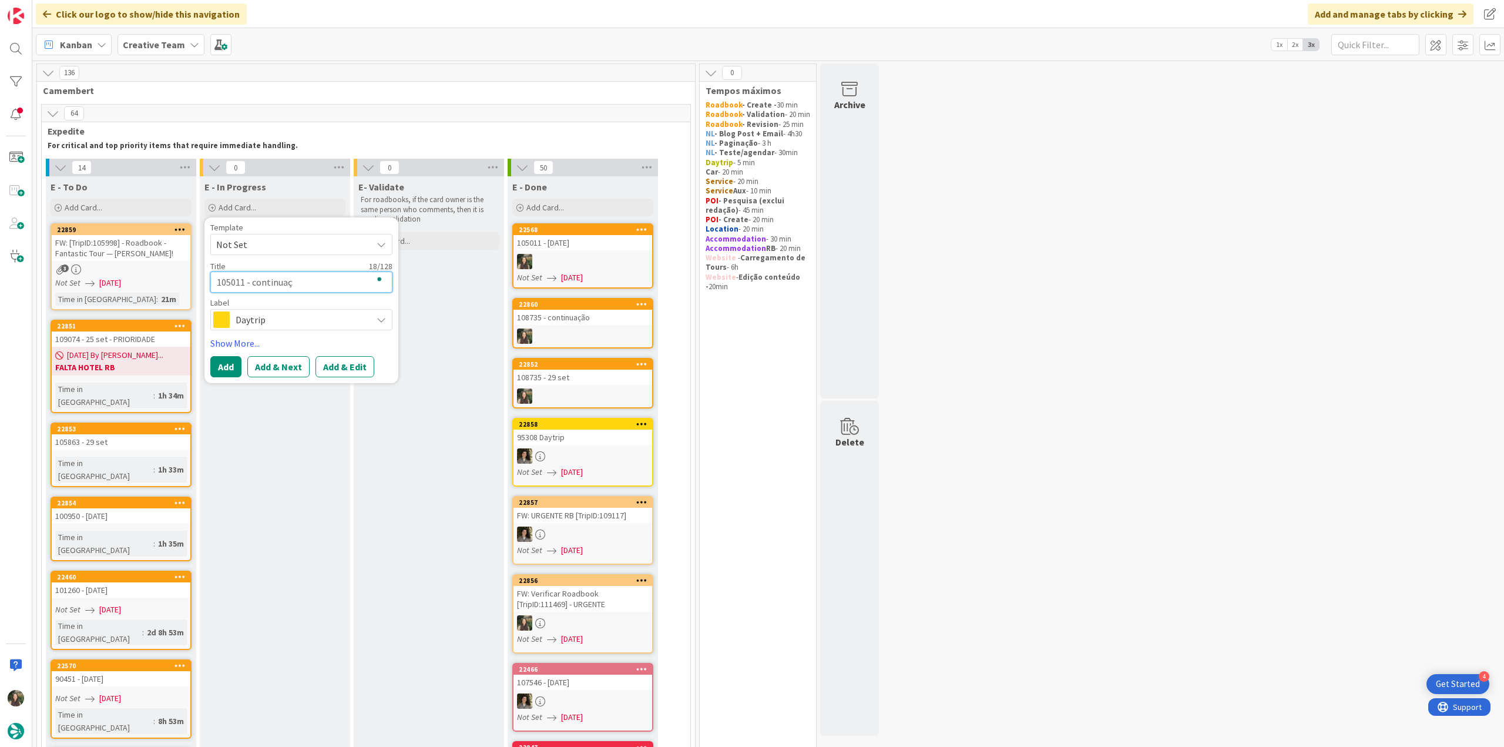
type textarea "105011 - continuaçã"
type textarea "x"
type textarea "105011 - continuação"
type textarea "x"
type textarea "105011 - continuaçã"
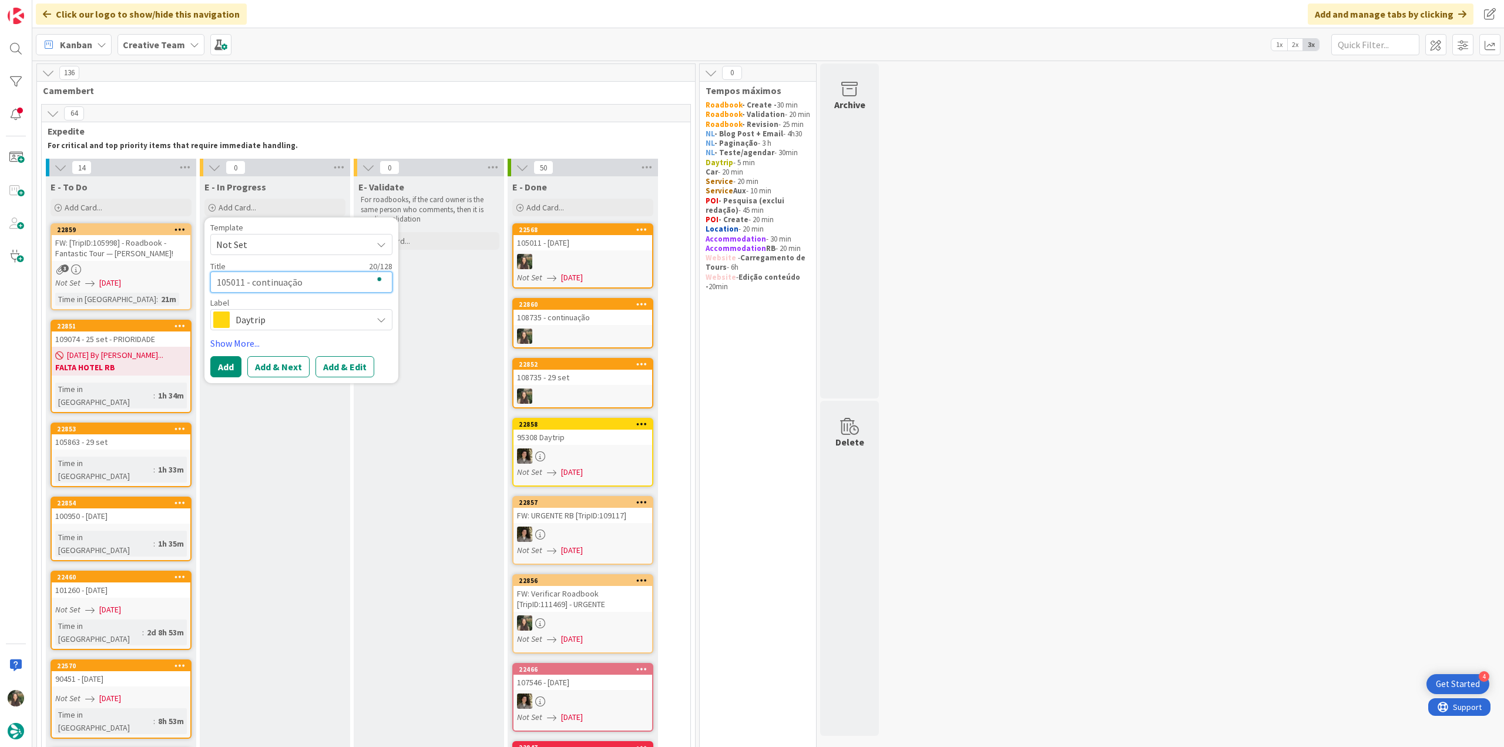
type textarea "x"
type textarea "105011 - continuaç"
type textarea "x"
type textarea "105011 - continua"
type textarea "x"
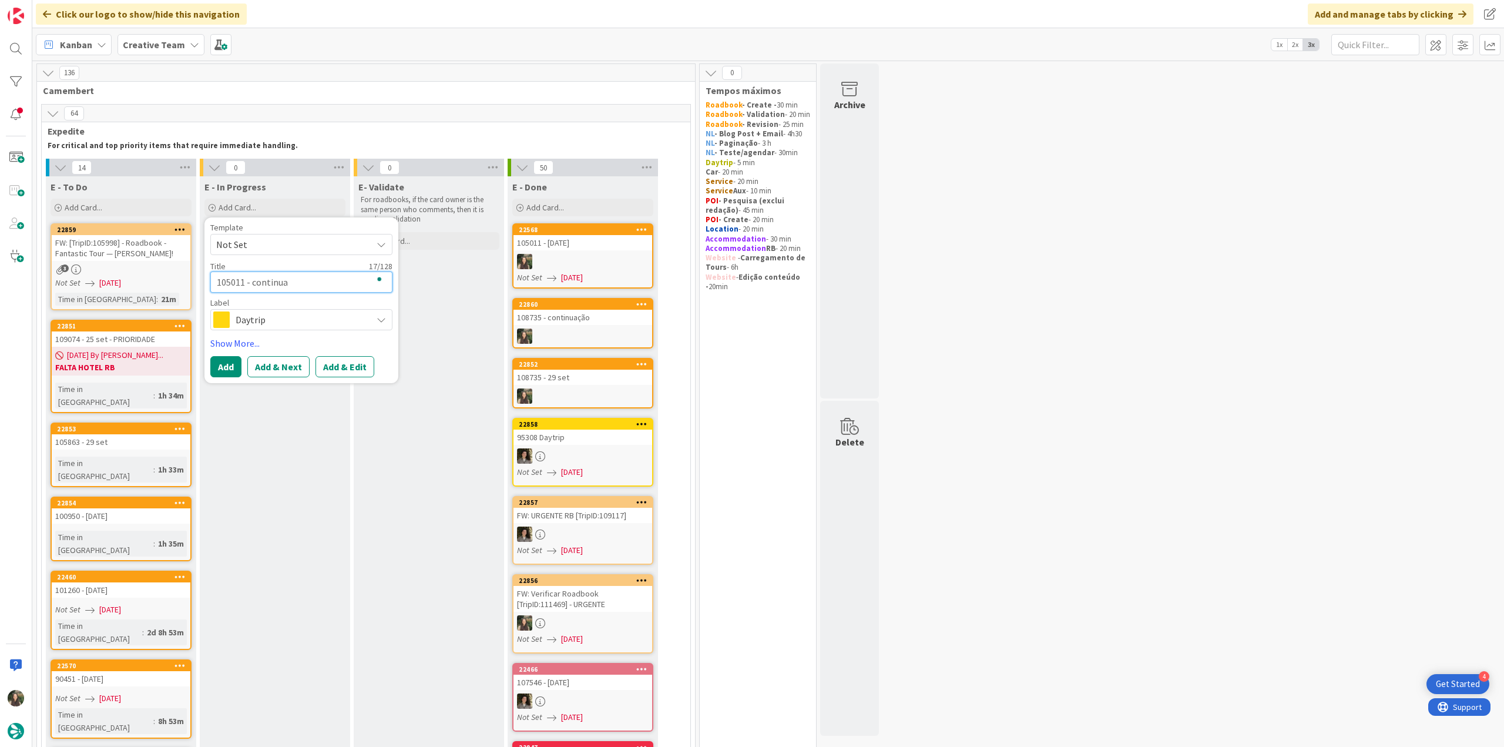
type textarea "105011 - continu"
type textarea "x"
type textarea "105011 - continua"
type textarea "x"
type textarea "105011 - continuaç"
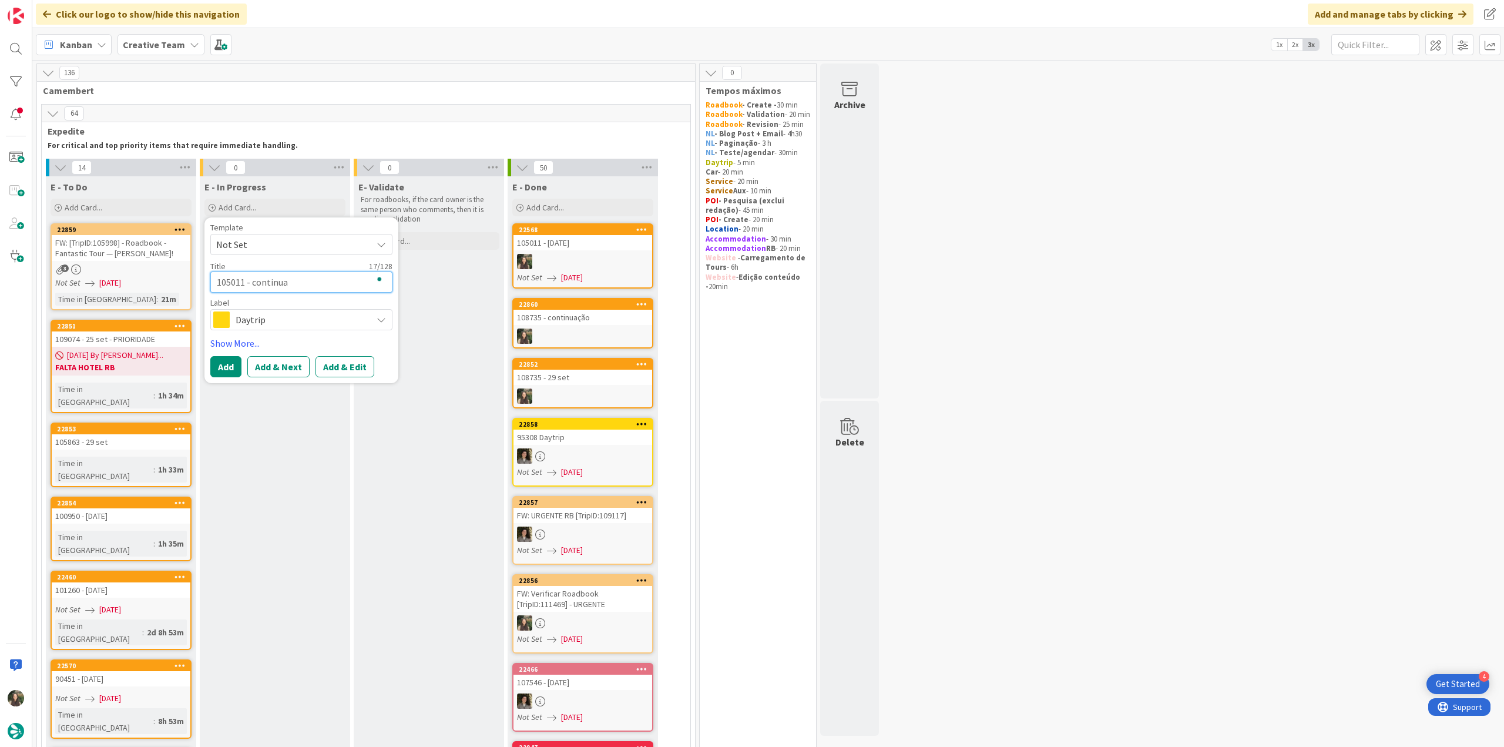
type textarea "x"
type textarea "105011 - continuaçã"
type textarea "x"
type textarea "105011 - continuação"
type textarea "x"
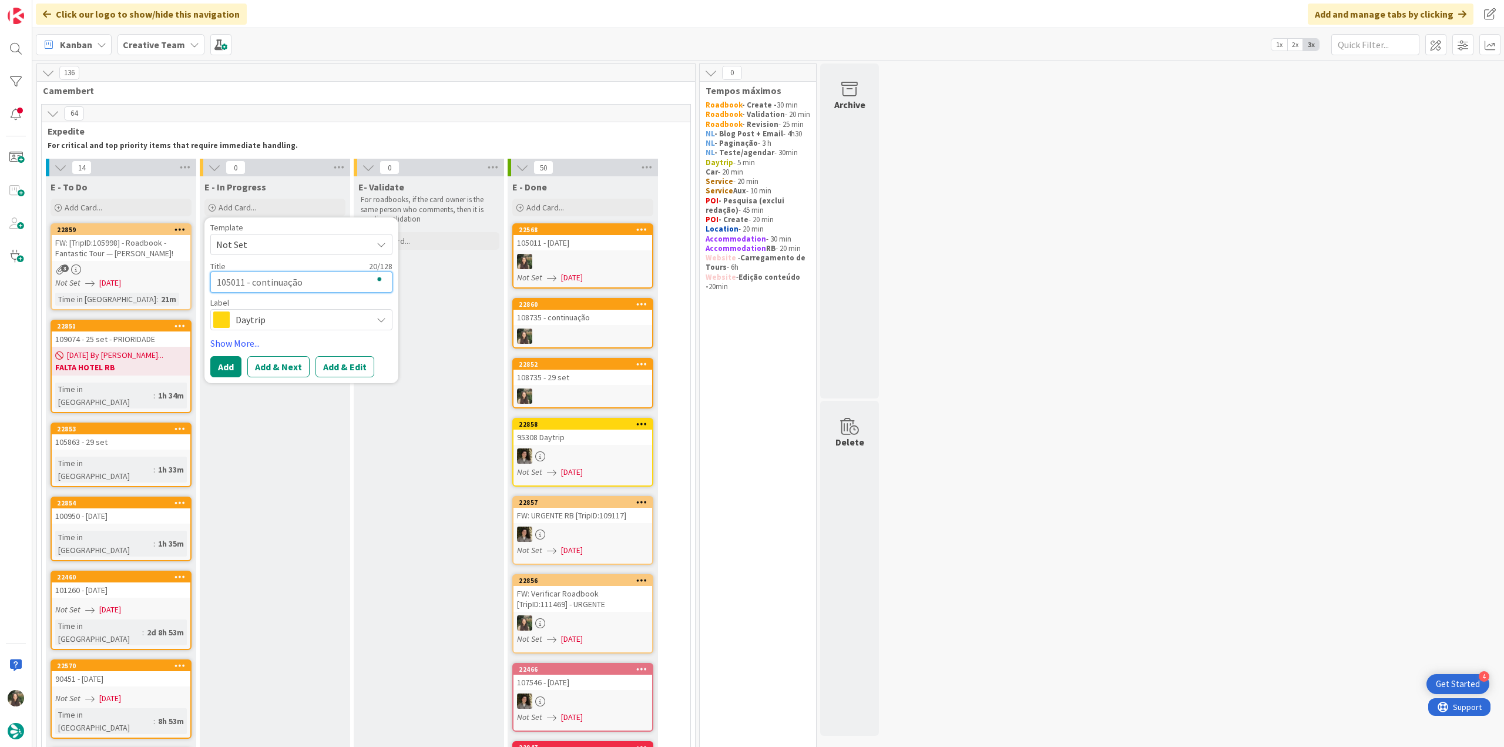
type textarea "105011 - continuação"
click at [303, 325] on span "Daytrip" at bounding box center [301, 319] width 130 height 16
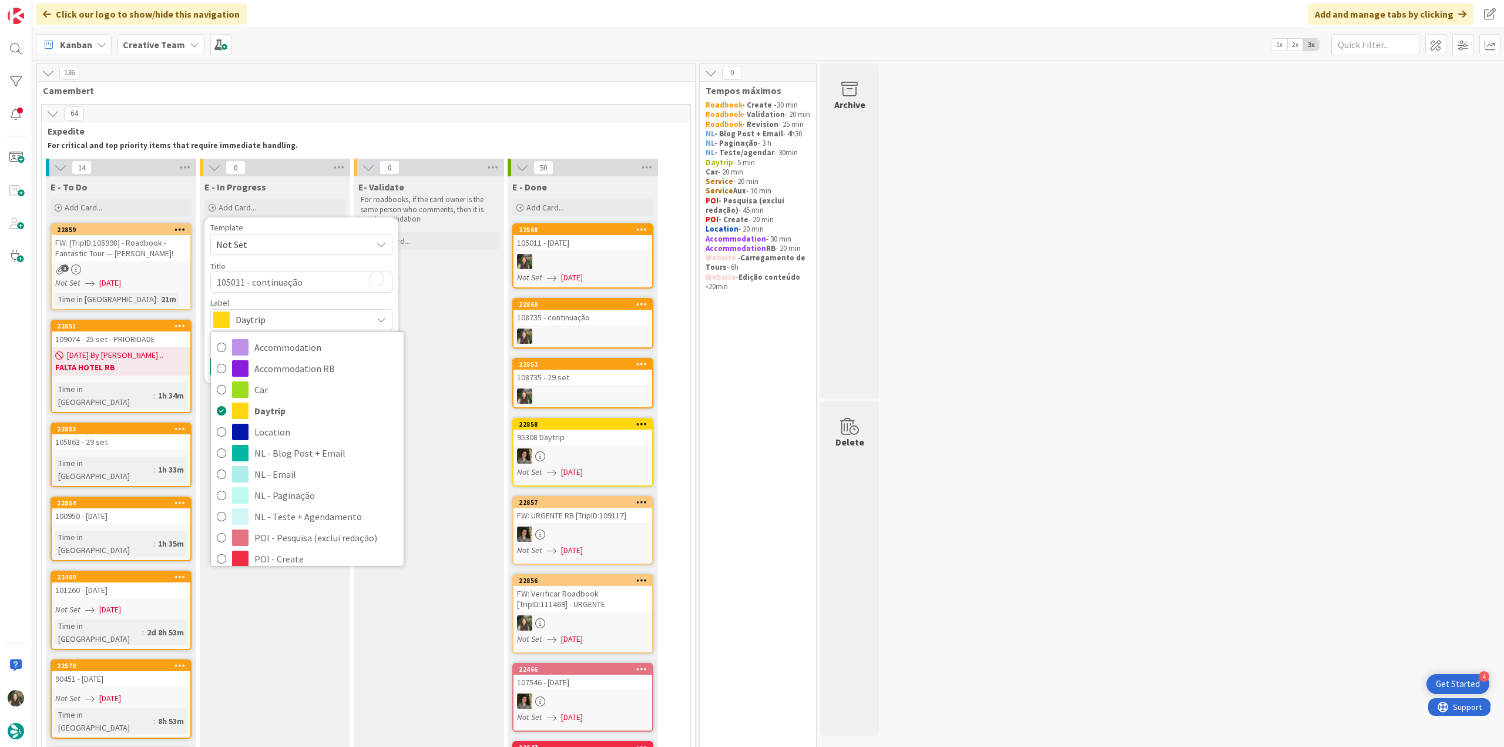
click at [302, 571] on span "Roadbook - Create" at bounding box center [325, 580] width 143 height 18
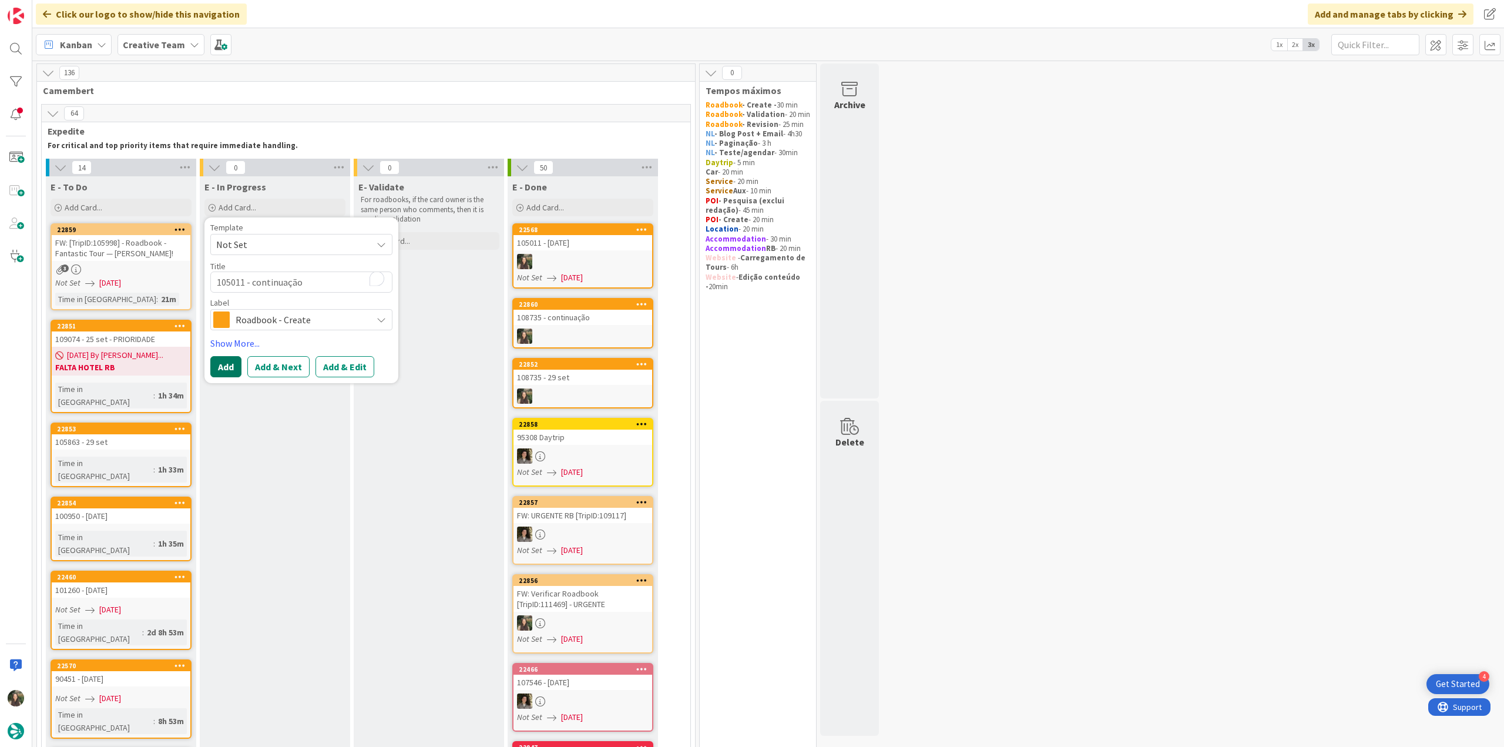
click at [230, 370] on button "Add" at bounding box center [225, 366] width 31 height 21
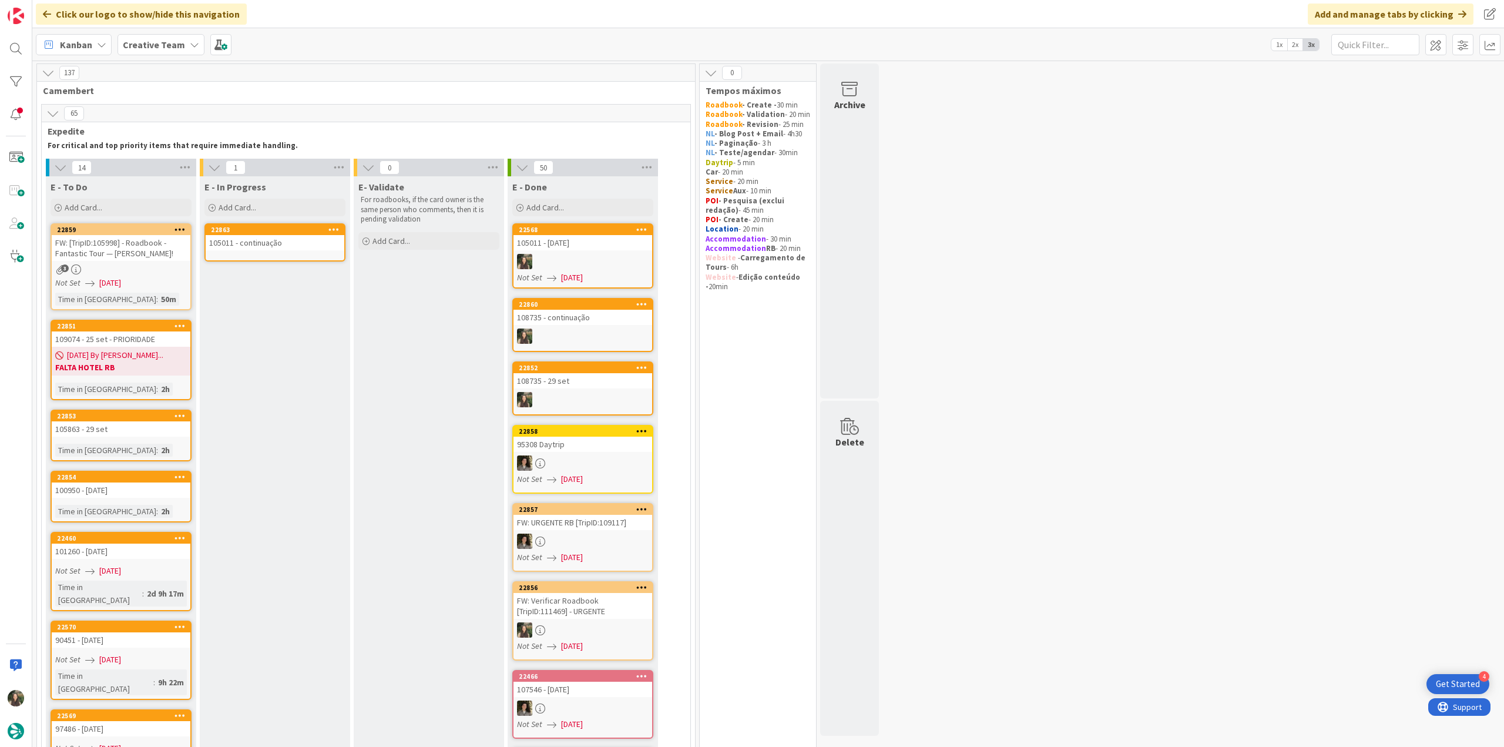
click at [268, 252] on link "22863 105011 - continuação" at bounding box center [274, 242] width 141 height 38
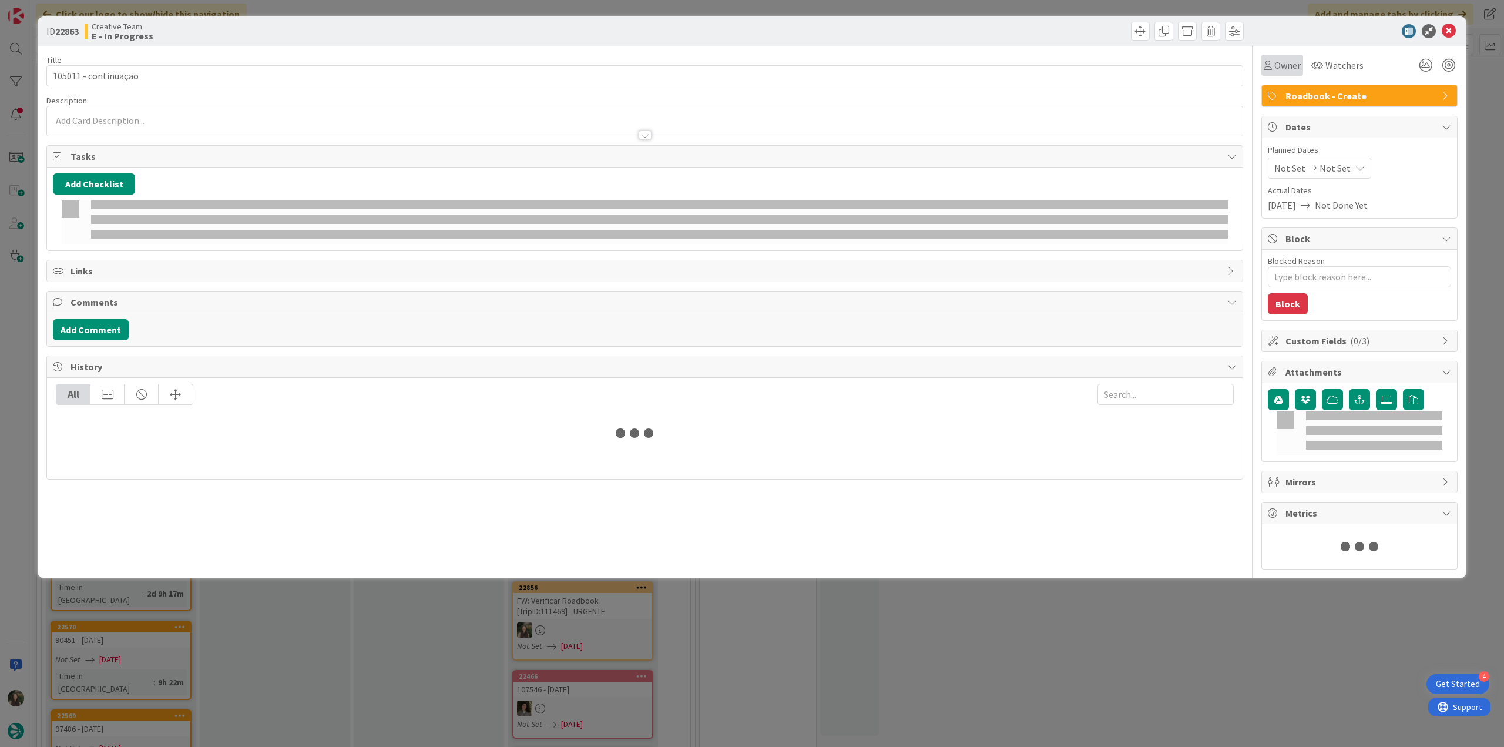
click at [1287, 73] on div "Owner" at bounding box center [1282, 65] width 42 height 21
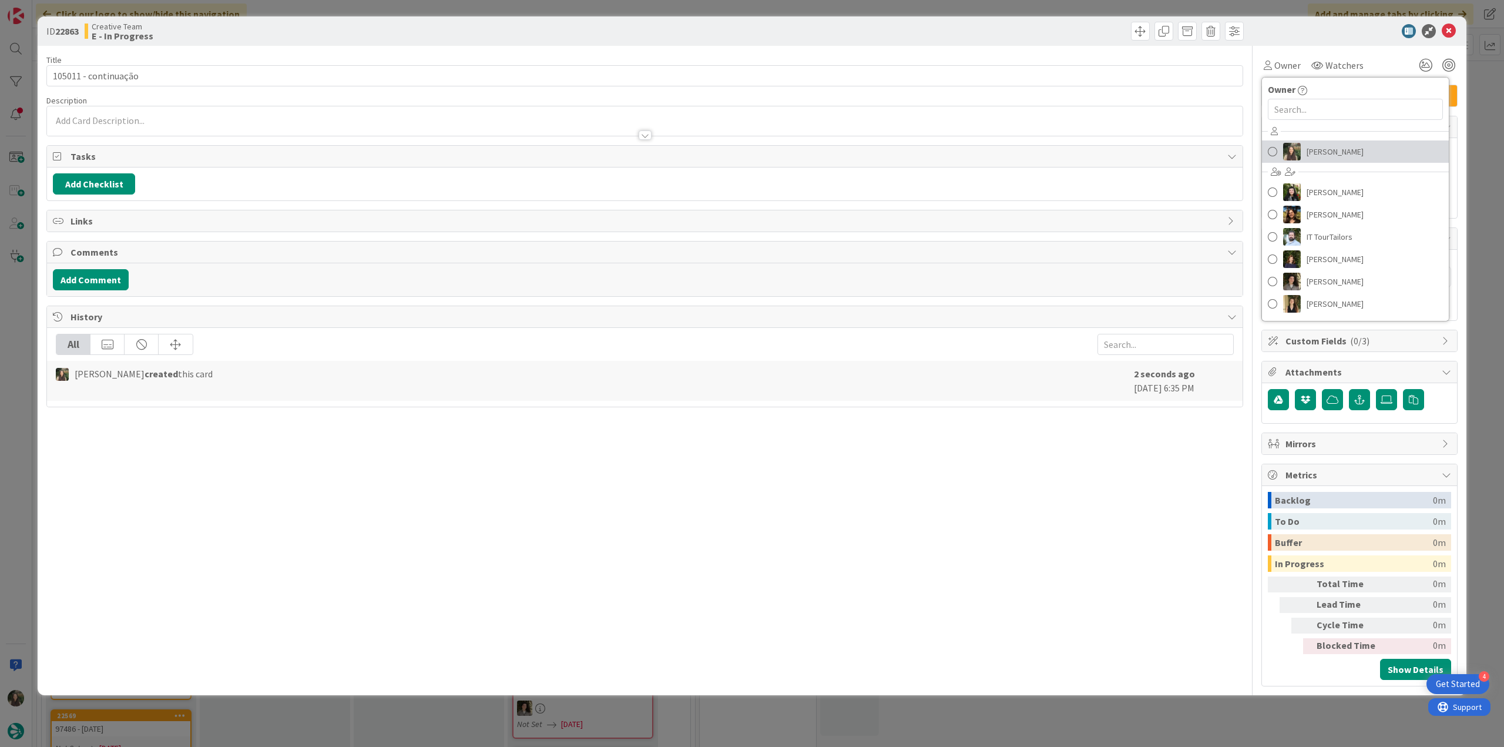
click at [1304, 149] on link "Inês Gonçalves" at bounding box center [1355, 151] width 187 height 22
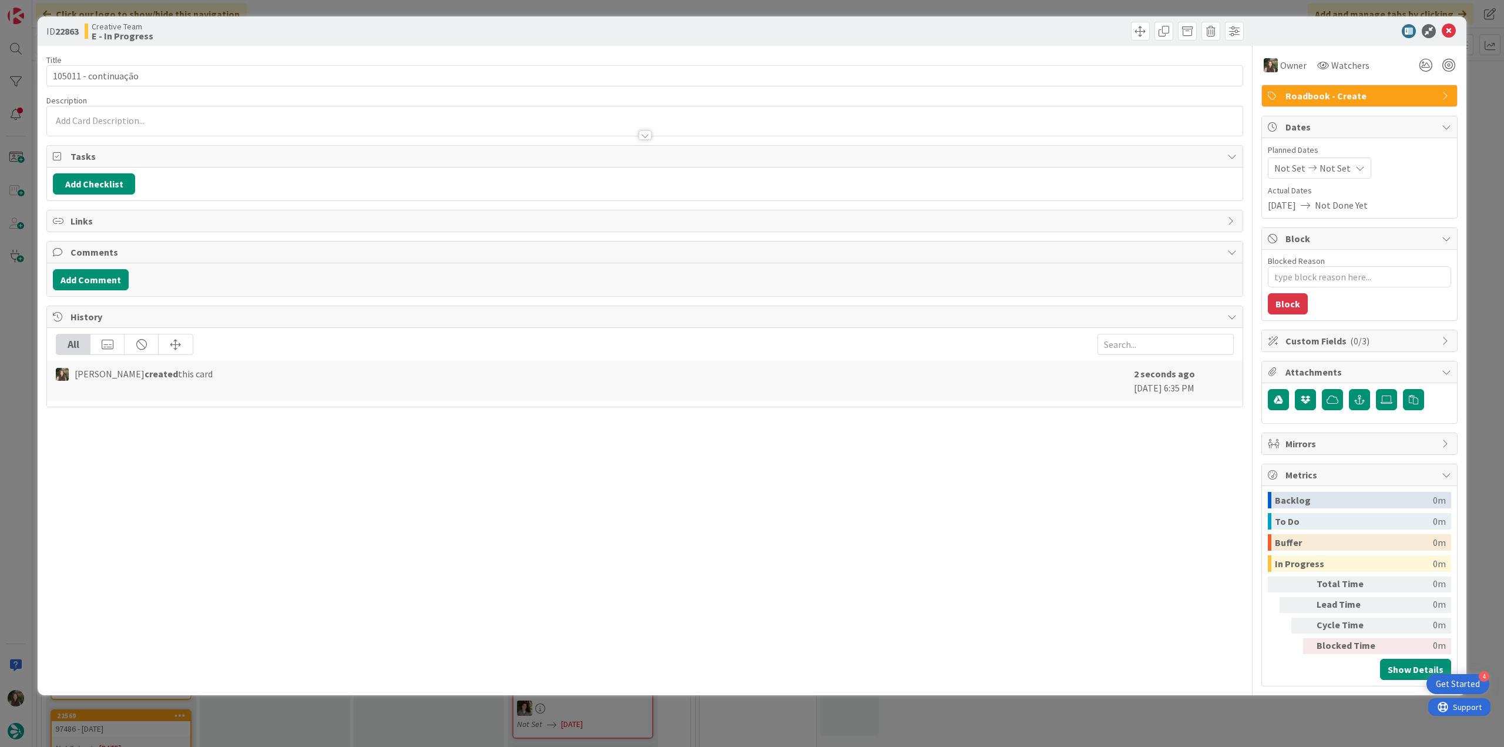
type textarea "x"
click at [1480, 103] on div "ID 22863 Creative Team E - In Progress Title 20 / 128 105011 - continuação Desc…" at bounding box center [752, 373] width 1504 height 747
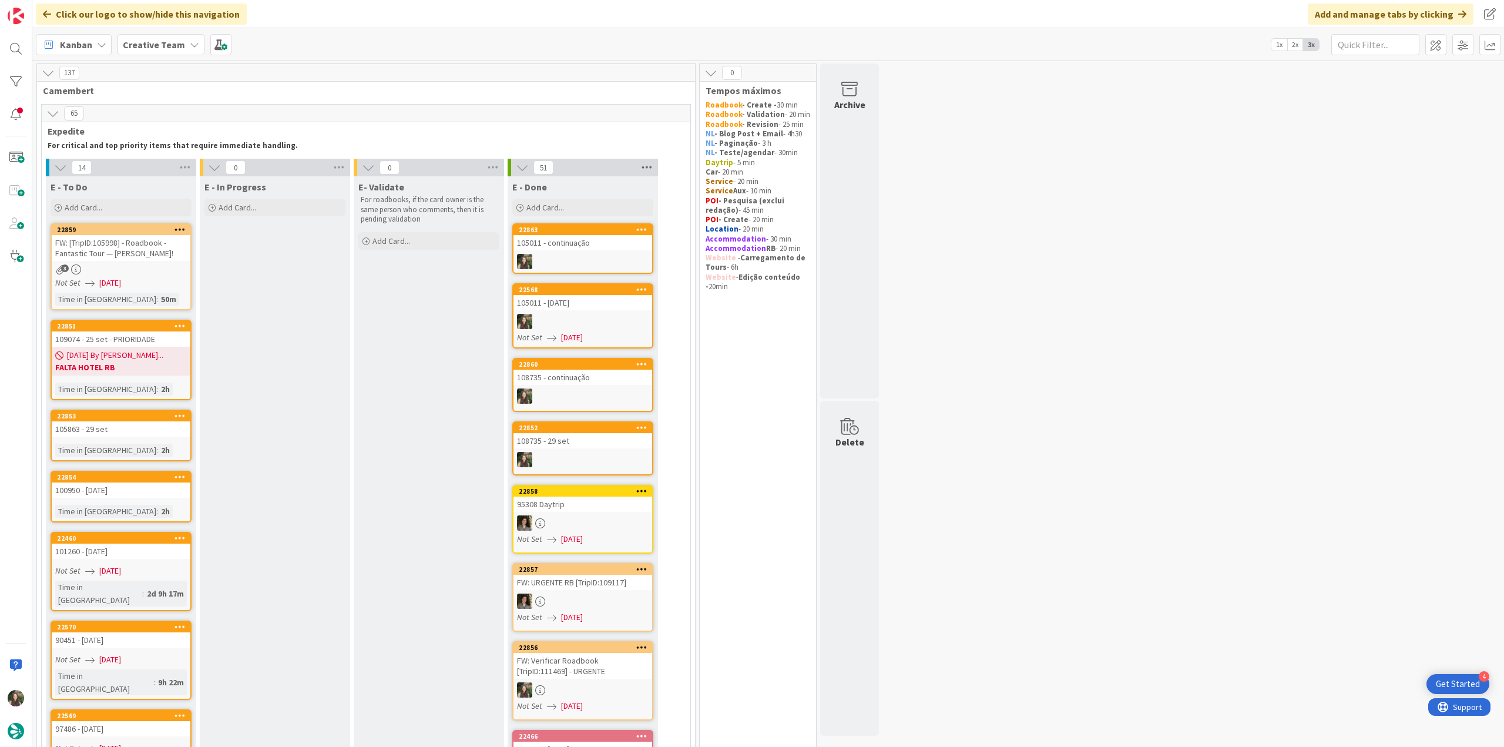
click at [643, 170] on icon at bounding box center [646, 168] width 15 height 18
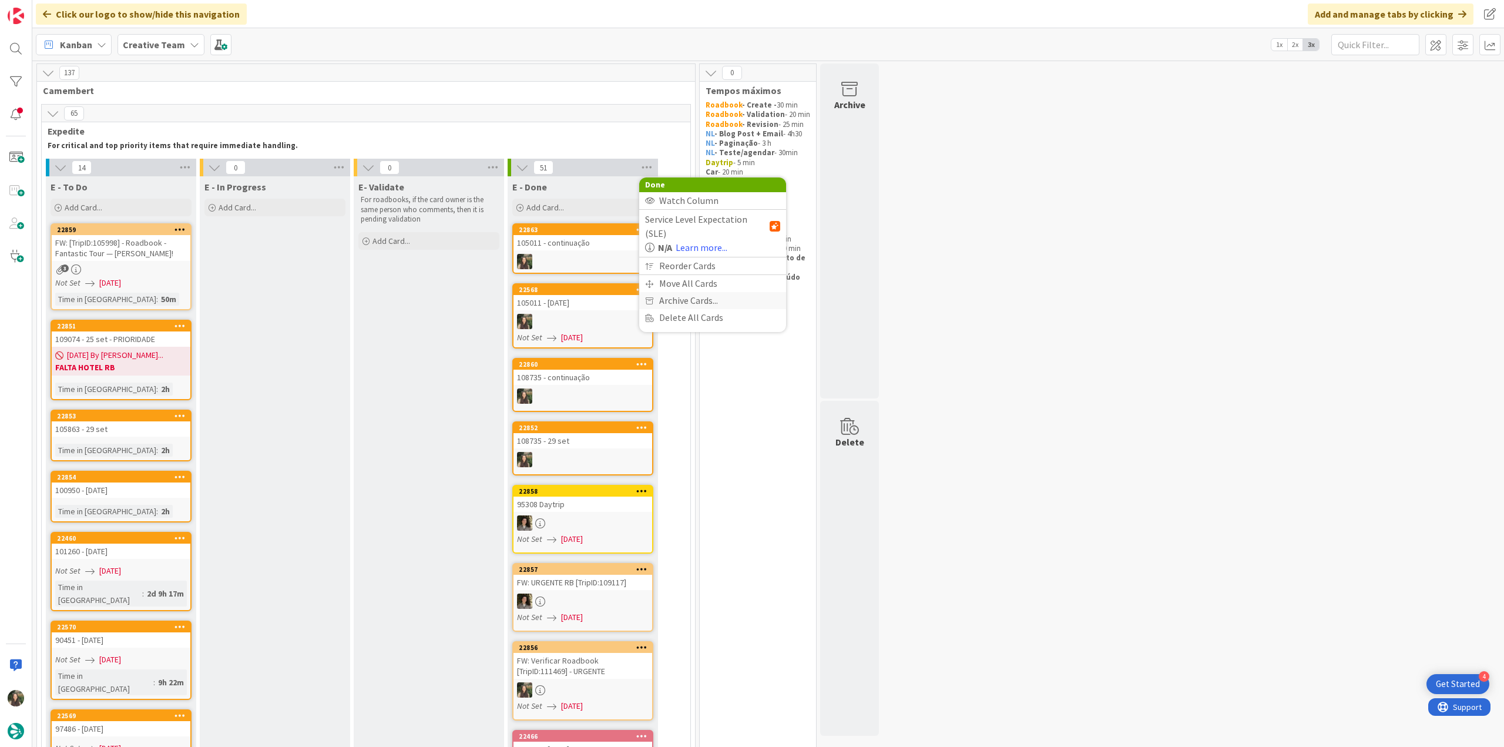
click at [689, 292] on span "Archive Cards..." at bounding box center [688, 300] width 59 height 17
click at [699, 325] on span "Archive Now" at bounding box center [693, 324] width 52 height 18
click at [680, 247] on button "Archive All" at bounding box center [674, 245] width 59 height 21
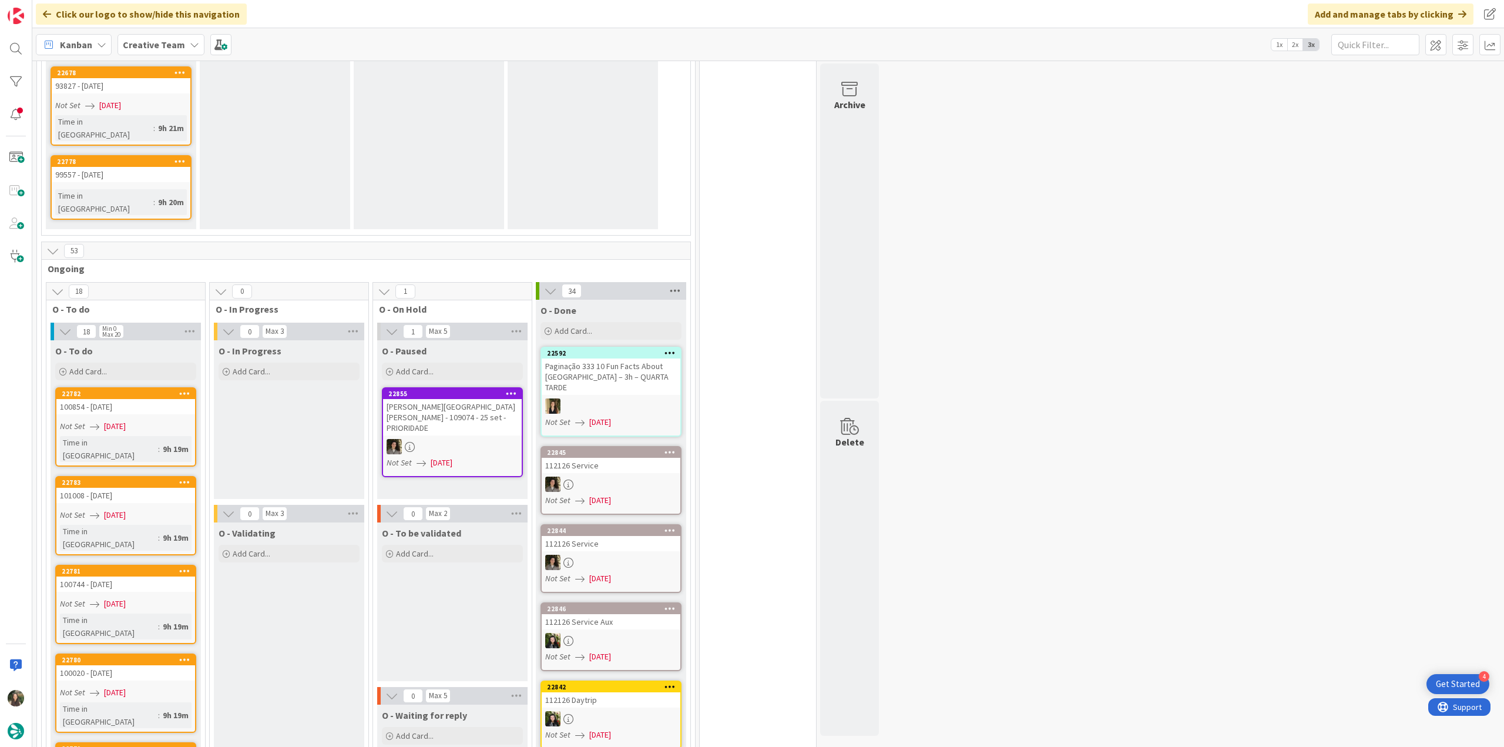
click at [674, 282] on icon at bounding box center [674, 291] width 15 height 18
click at [696, 415] on span "Archive Cards..." at bounding box center [716, 423] width 59 height 17
click at [716, 439] on span "Archive Now" at bounding box center [722, 448] width 52 height 18
click at [701, 358] on button "Archive All" at bounding box center [702, 368] width 59 height 21
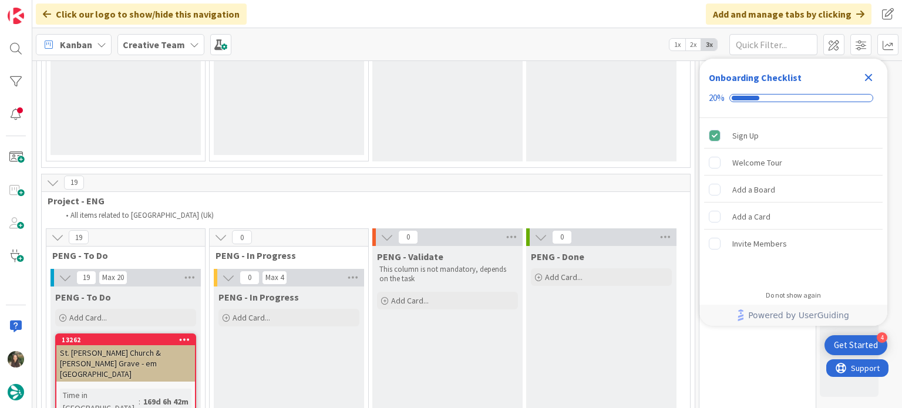
scroll to position [3877, 0]
